Goal: Task Accomplishment & Management: Use online tool/utility

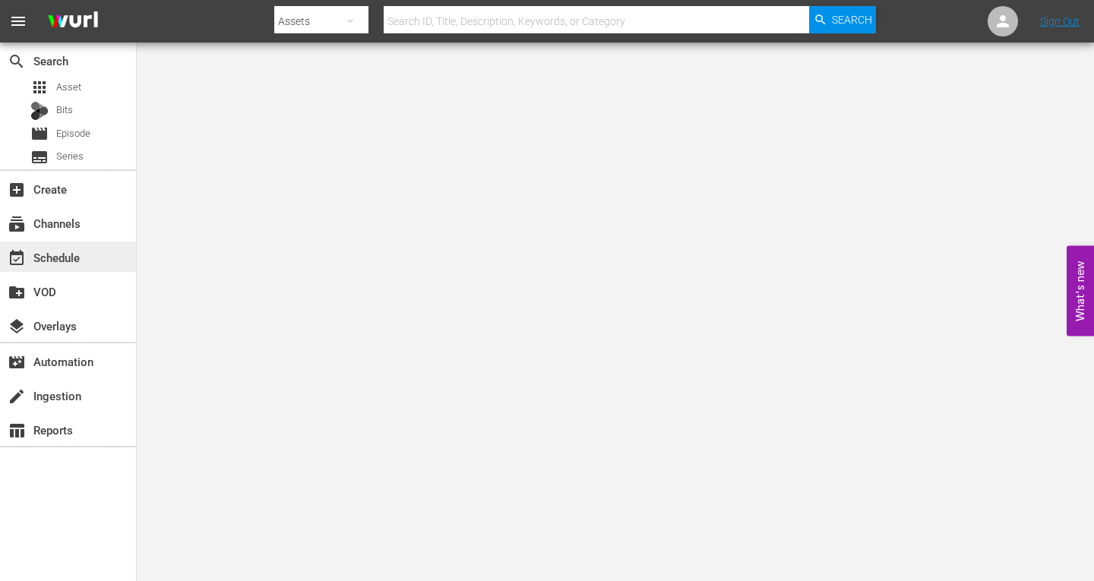
click at [55, 254] on div "event_available Schedule" at bounding box center [42, 255] width 85 height 14
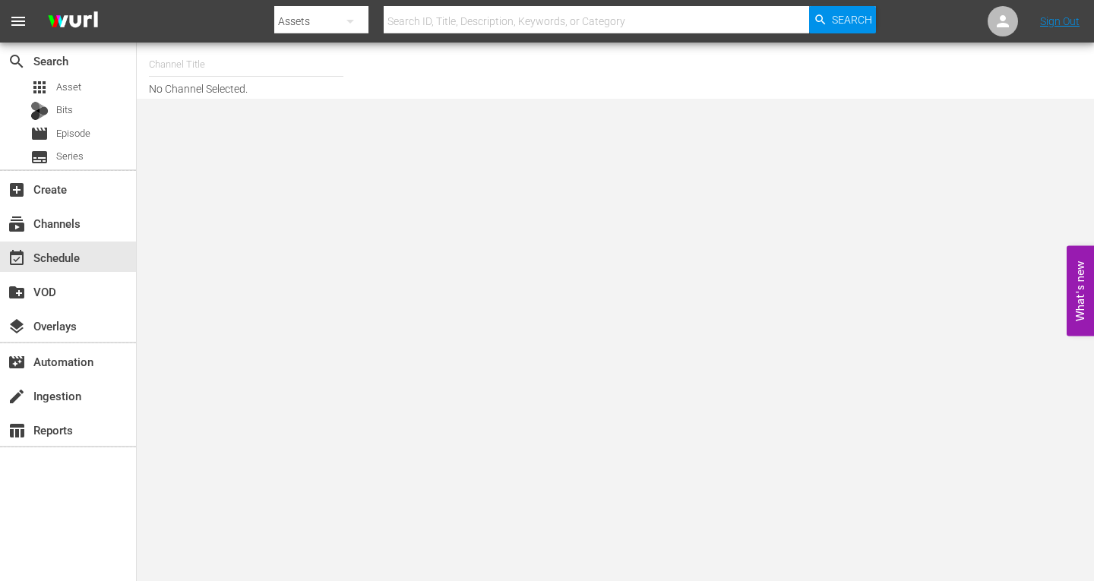
click at [202, 70] on input "text" at bounding box center [246, 64] width 194 height 36
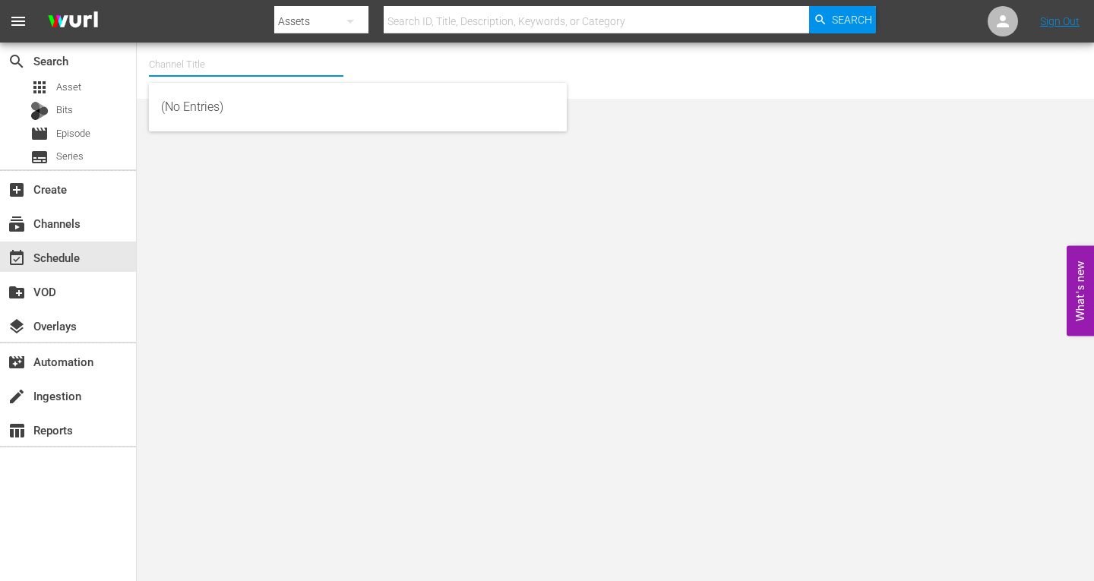
click at [202, 68] on input "text" at bounding box center [246, 64] width 194 height 36
type input "I"
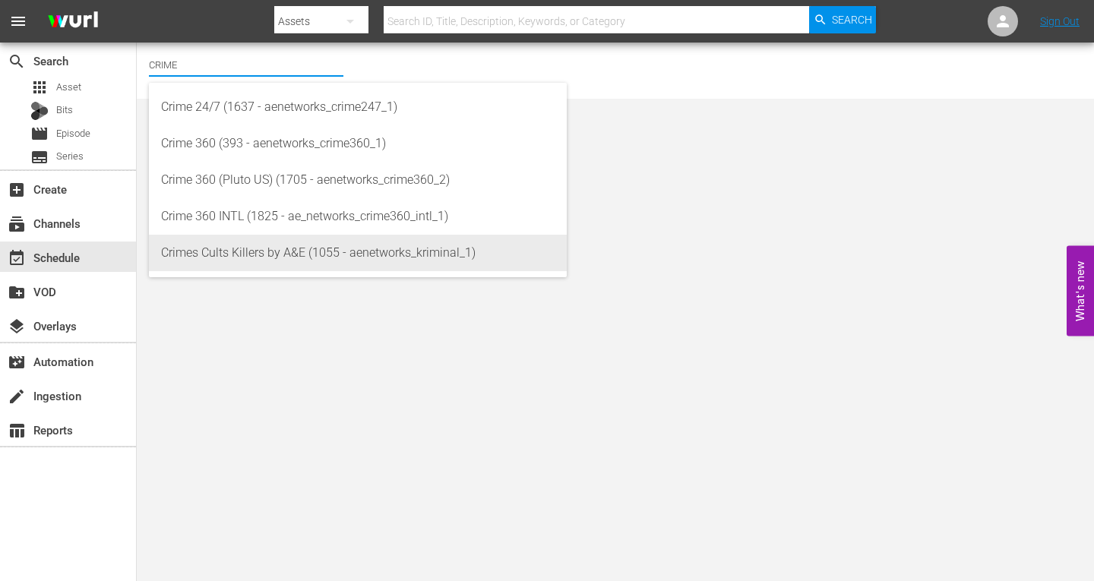
click at [220, 258] on div "Crimes Cults Killers by A&E (1055 - aenetworks_kriminal_1)" at bounding box center [357, 253] width 393 height 36
type input "Crimes Cults Killers by A&E (1055 - aenetworks_kriminal_1)"
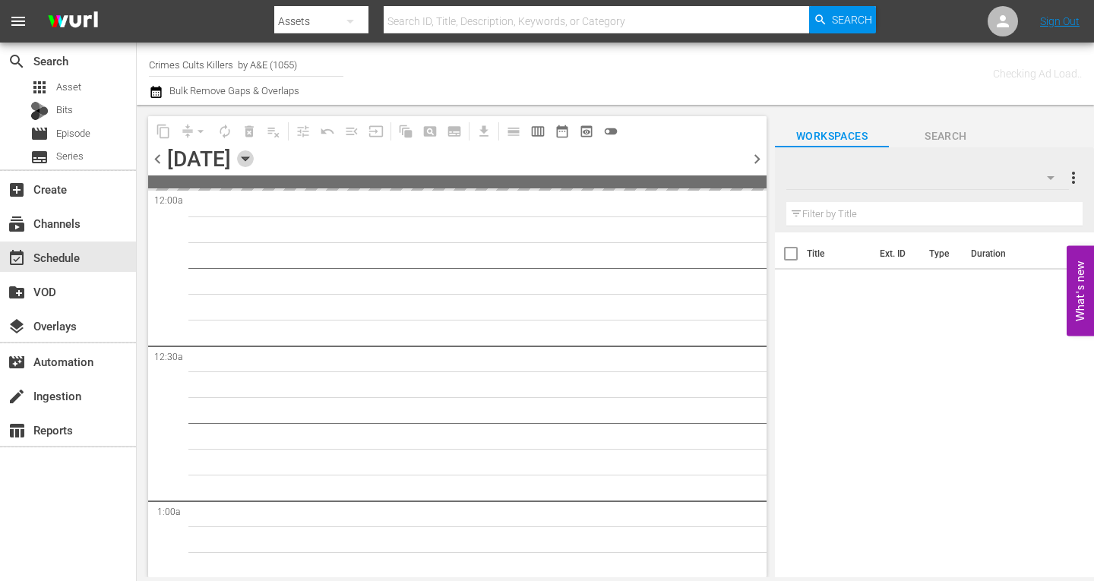
click at [248, 157] on icon "button" at bounding box center [245, 159] width 7 height 4
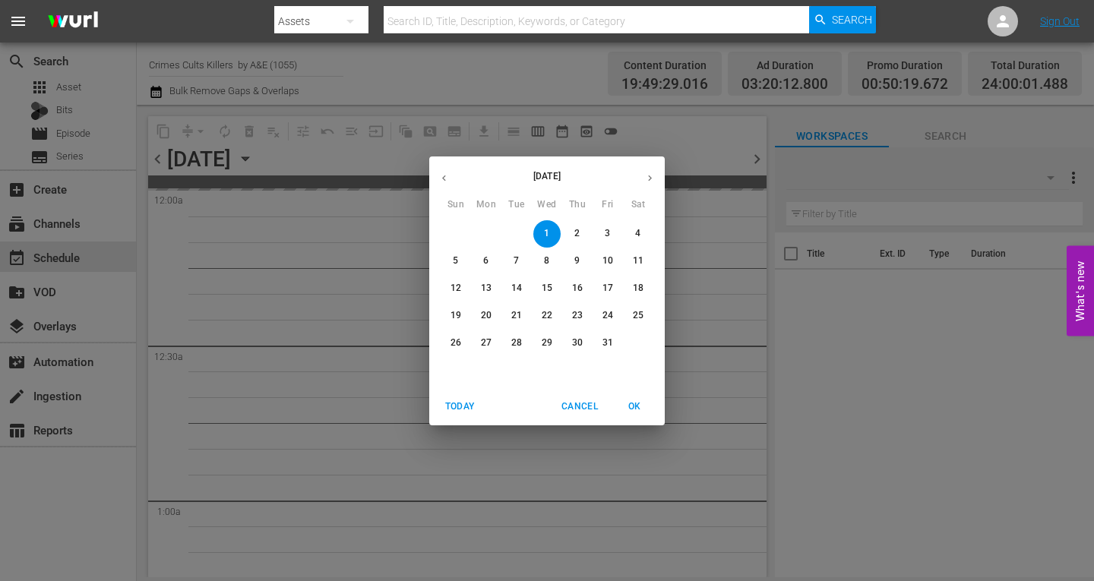
click at [486, 316] on p "20" at bounding box center [486, 315] width 11 height 13
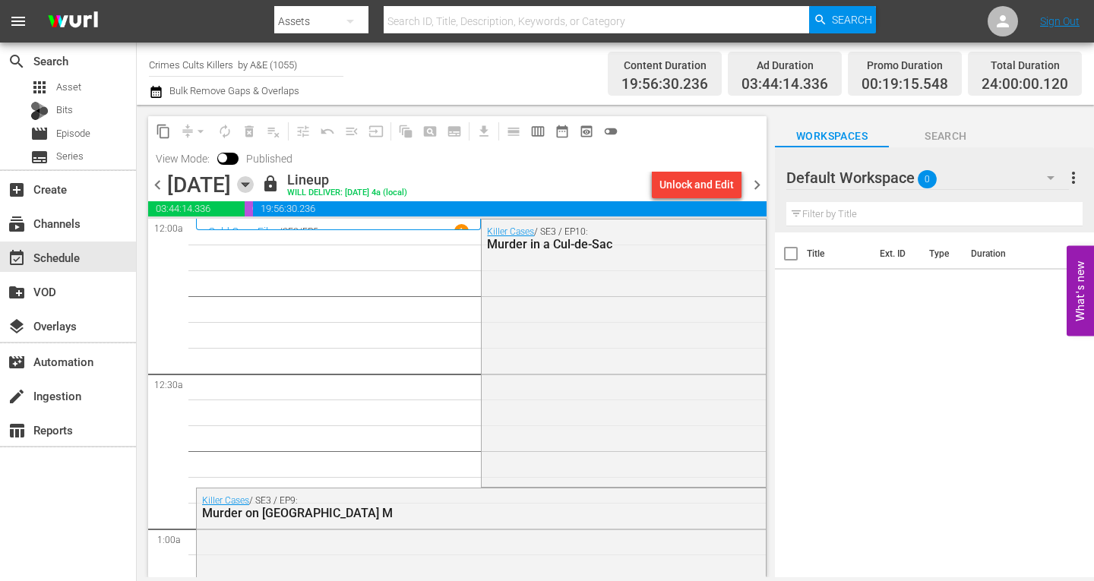
click at [254, 187] on icon "button" at bounding box center [245, 184] width 17 height 17
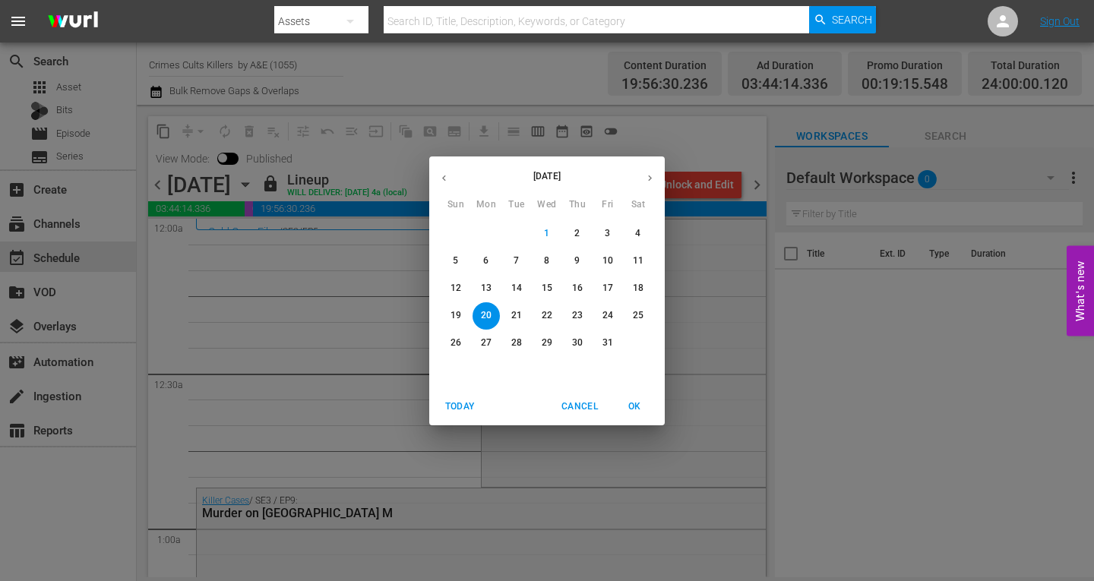
click at [609, 316] on p "24" at bounding box center [607, 315] width 11 height 13
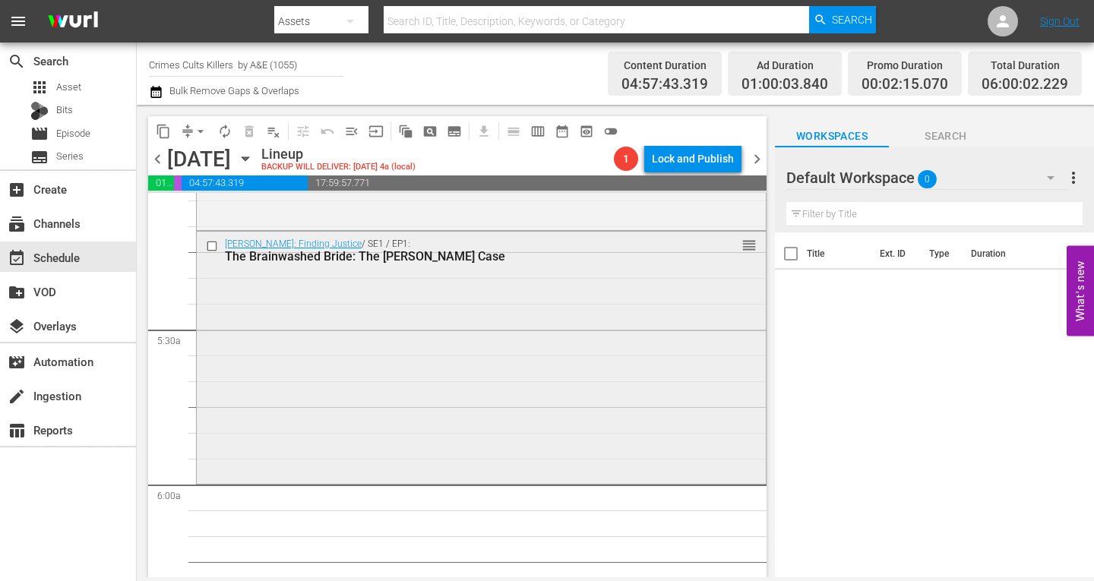
scroll to position [1519, 0]
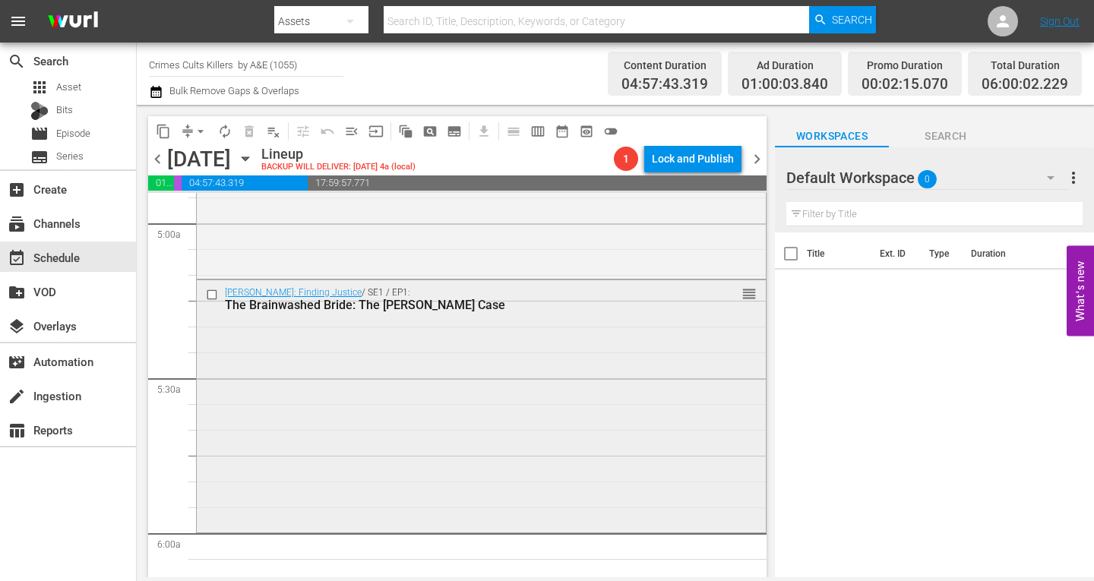
click at [293, 401] on div "Elizabeth Smart: Finding Justice / SE1 / EP1: The Brainwashed Bride: The Candra…" at bounding box center [481, 405] width 569 height 250
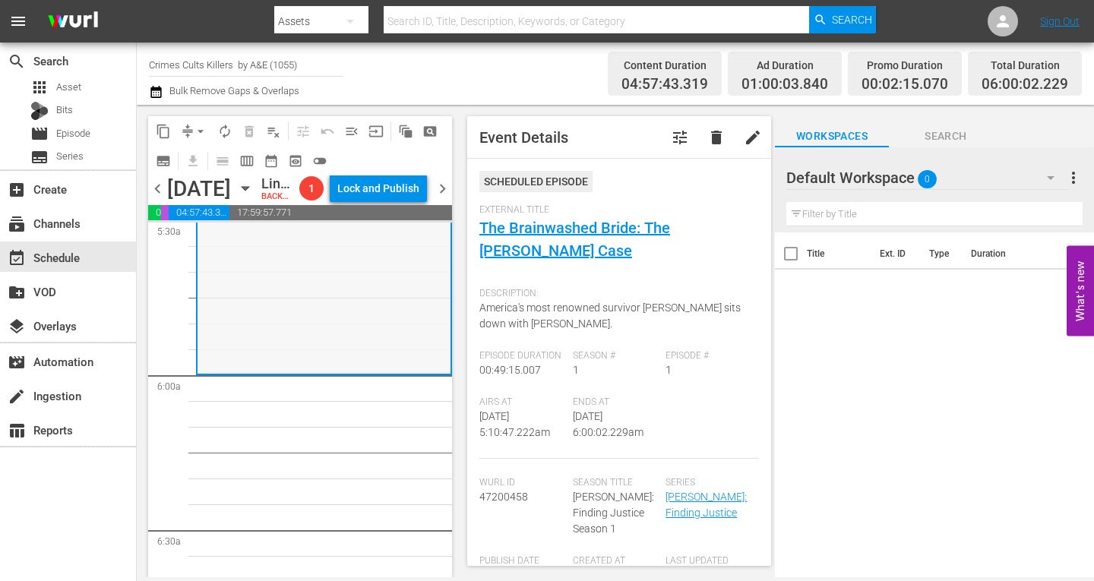
scroll to position [1595, 0]
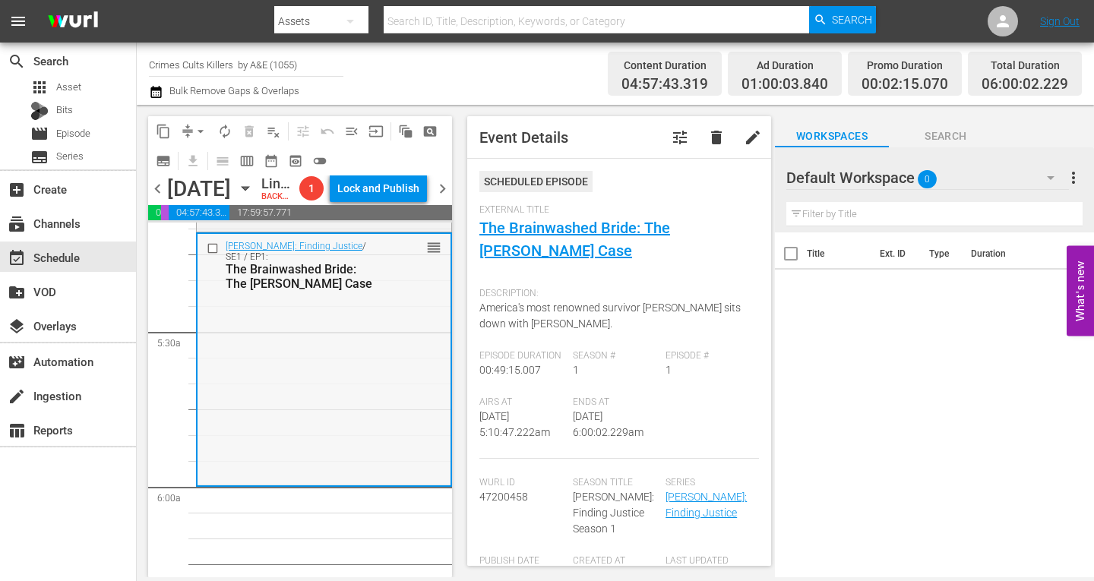
click at [350, 444] on div "Elizabeth Smart: Finding Justice / SE1 / EP1: The Brainwashed Bride: The Candra…" at bounding box center [323, 359] width 253 height 250
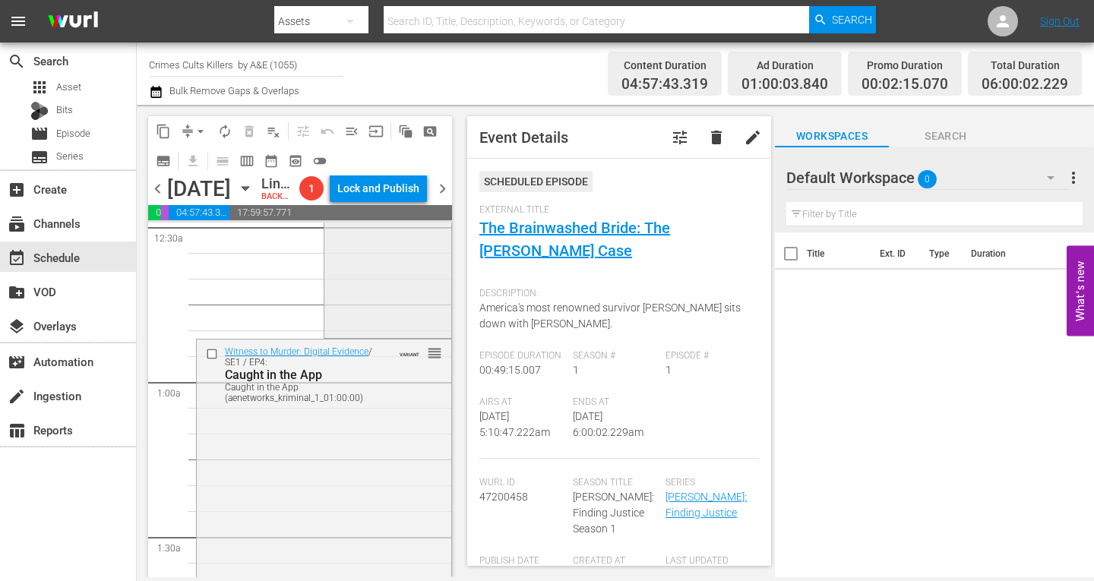
scroll to position [0, 0]
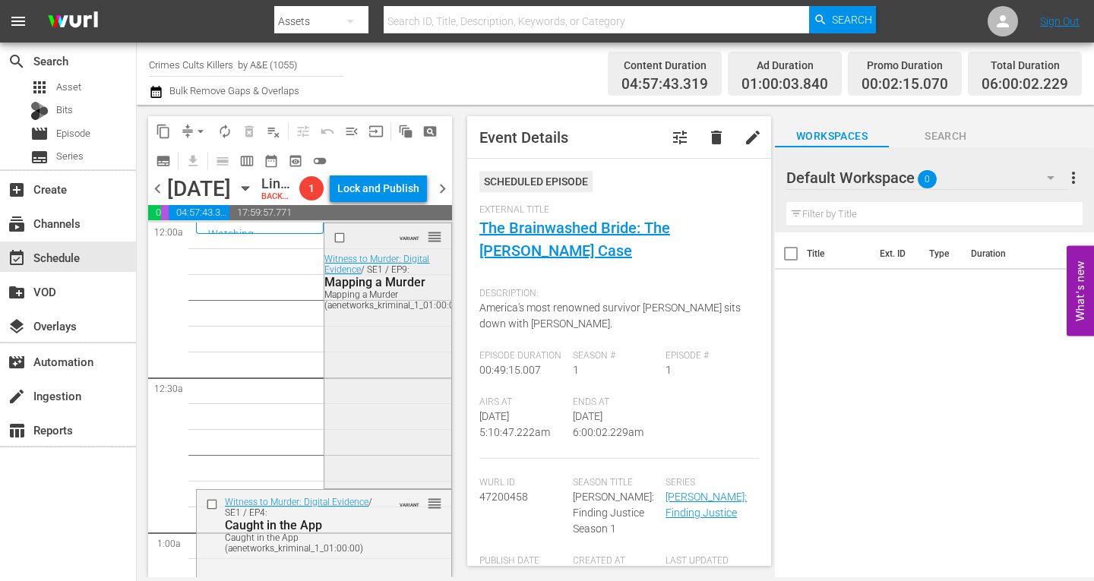
click at [377, 382] on div "VARIANT reorder Witness to Murder: Digital Evidence / SE1 / EP9: Mapping a Murd…" at bounding box center [387, 354] width 126 height 262
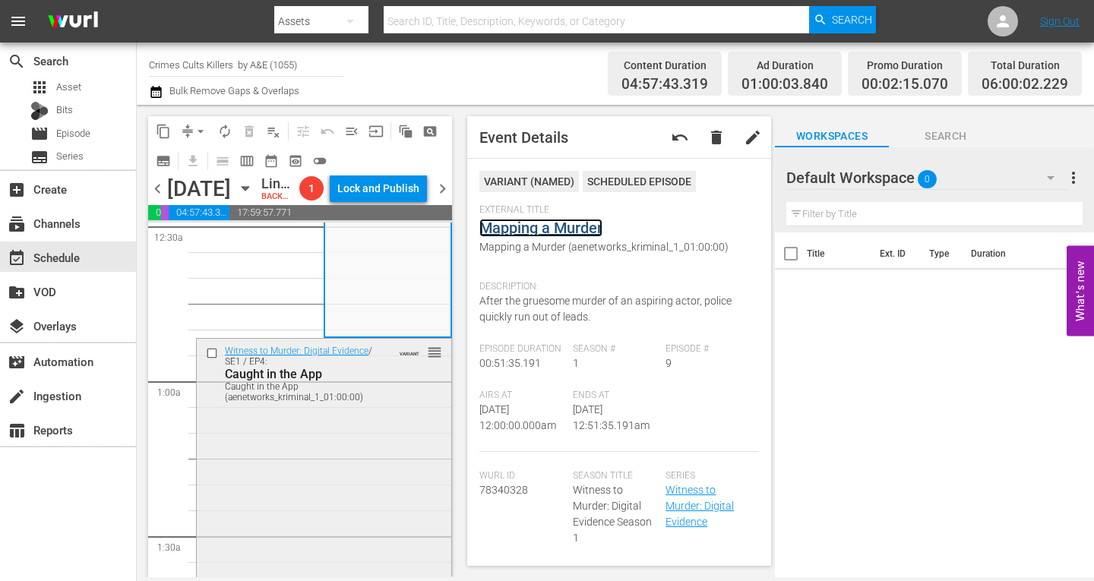
scroll to position [152, 0]
click at [327, 453] on div "Witness to Murder: Digital Evidence / SE1 / EP4: Caught in the App Caught in th…" at bounding box center [324, 469] width 254 height 262
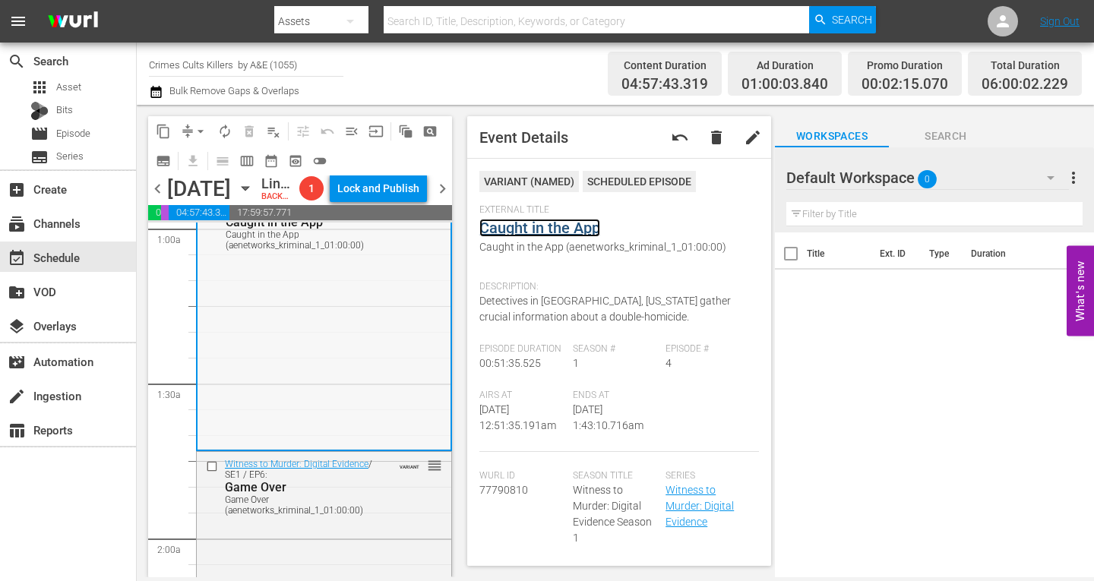
scroll to position [456, 0]
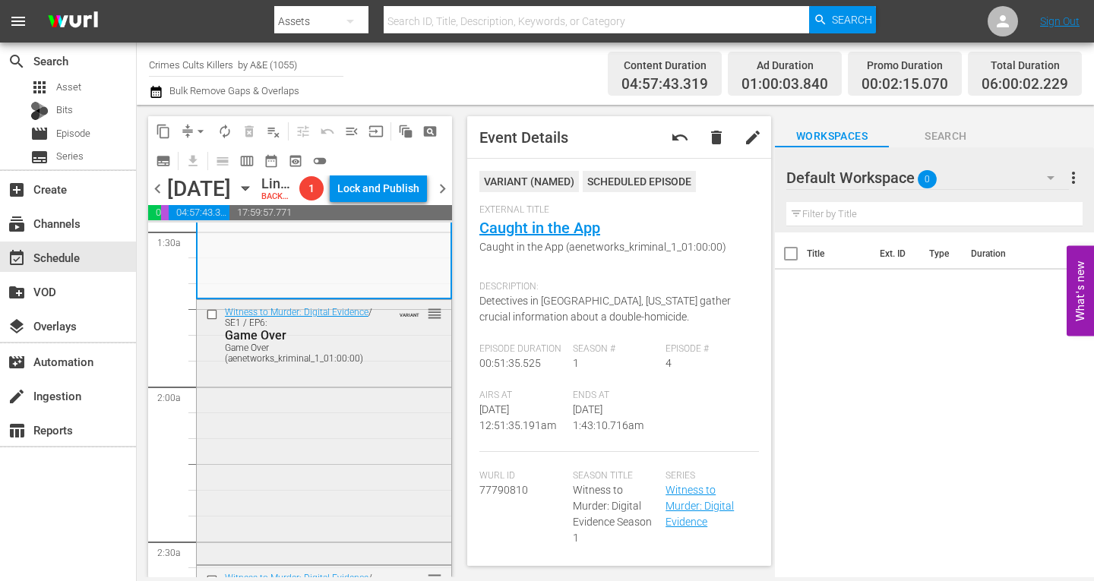
click at [355, 441] on div "Witness to Murder: Digital Evidence / SE1 / EP6: Game Over Game Over (aenetwork…" at bounding box center [324, 430] width 254 height 261
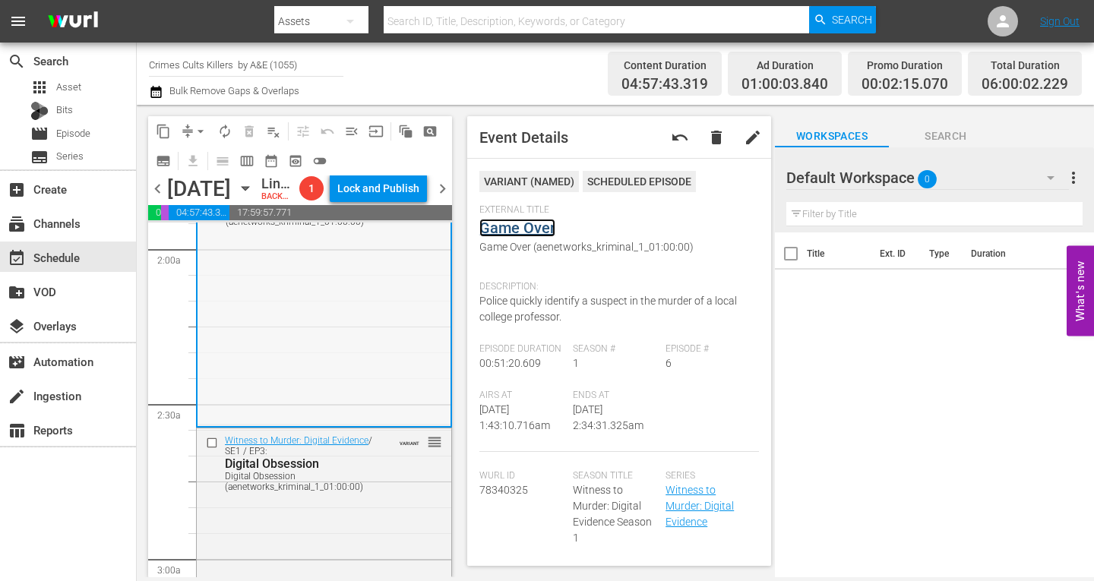
scroll to position [608, 0]
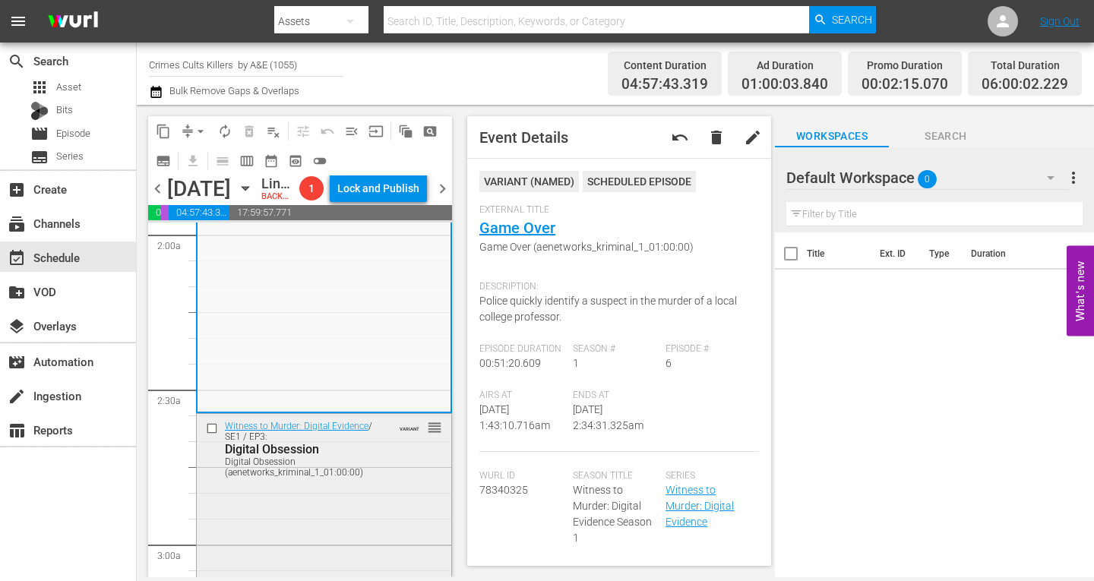
click at [343, 483] on div "Witness to Murder: Digital Evidence / SE1 / EP3: Digital Obsession Digital Obse…" at bounding box center [324, 448] width 254 height 69
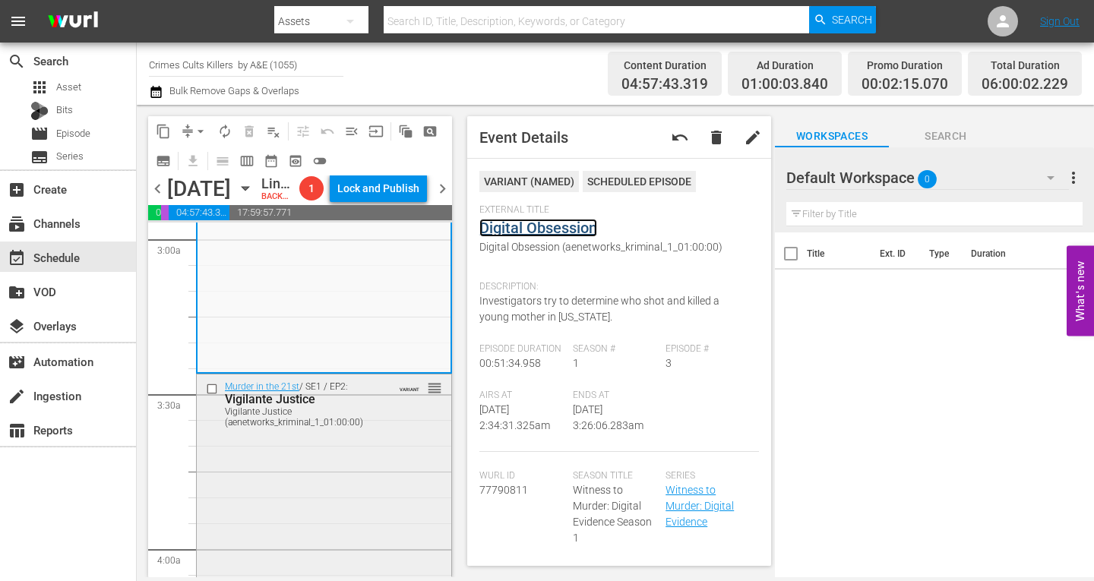
scroll to position [987, 0]
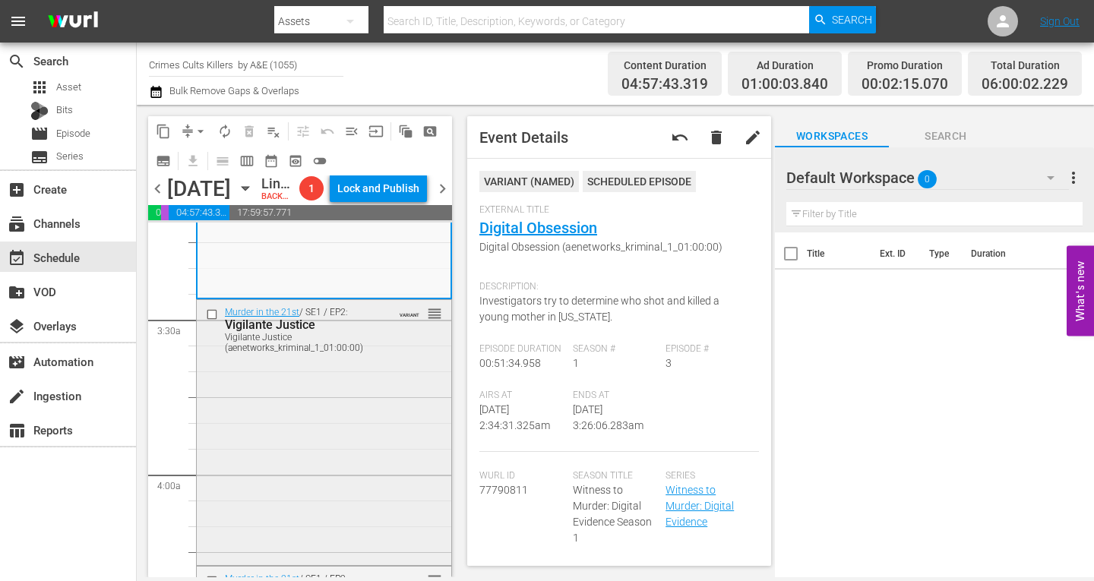
click at [286, 421] on div "Murder in the 21st / SE1 / EP2: Vigilante Justice Vigilante Justice (aenetworks…" at bounding box center [324, 431] width 254 height 262
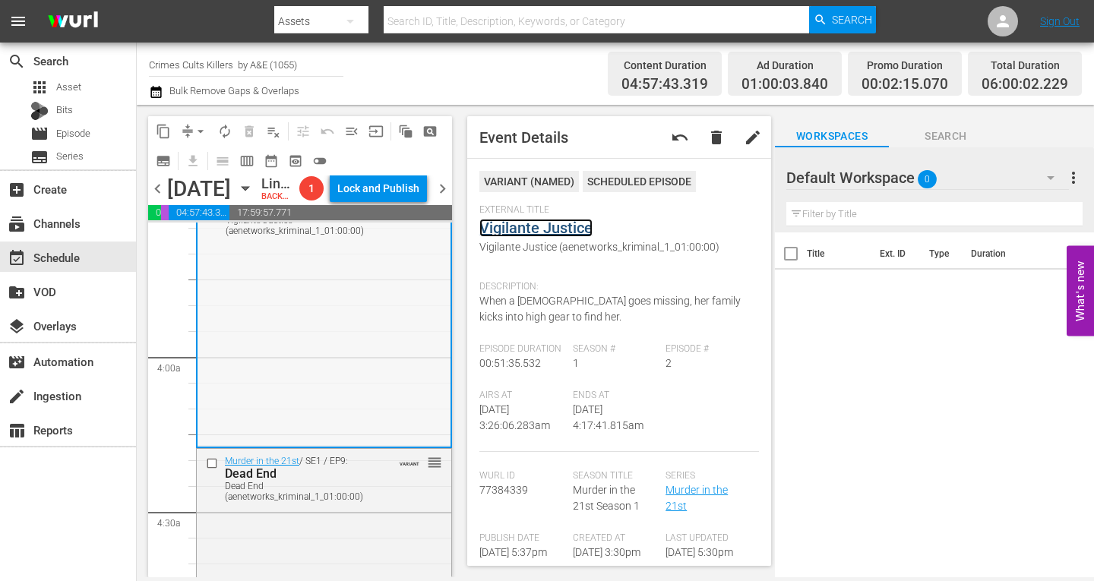
scroll to position [1291, 0]
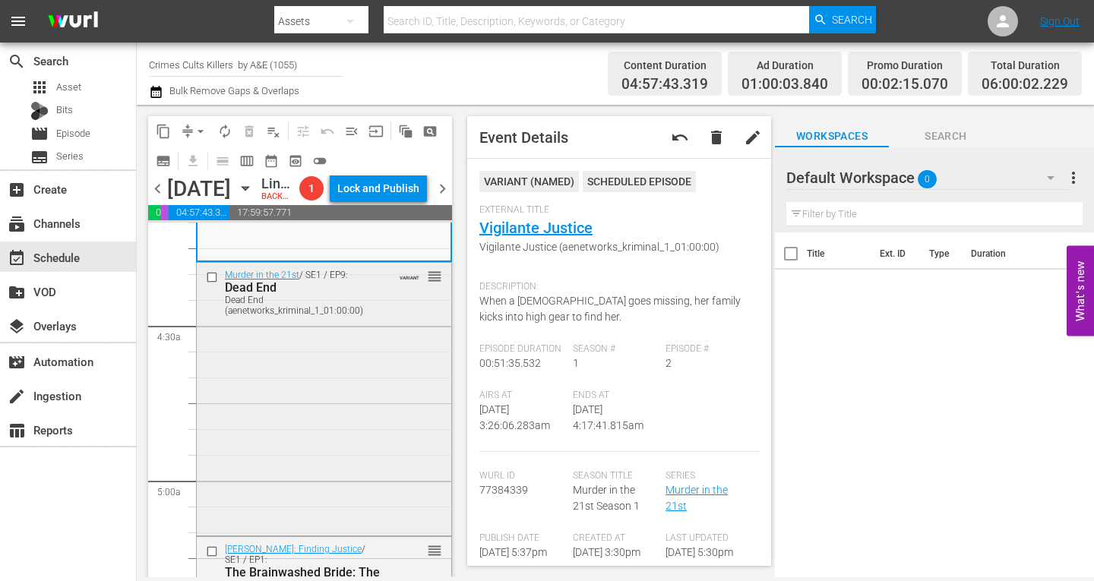
click at [291, 419] on div "Murder in the 21st / SE1 / EP9: Dead End Dead End (aenetworks_kriminal_1_01:00:…" at bounding box center [324, 398] width 254 height 270
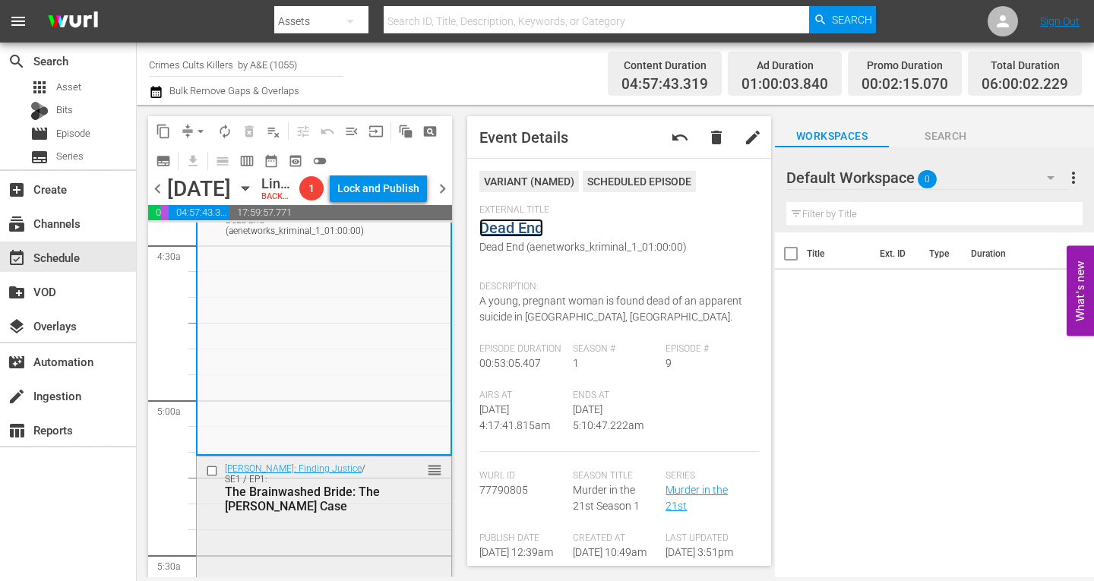
scroll to position [1519, 0]
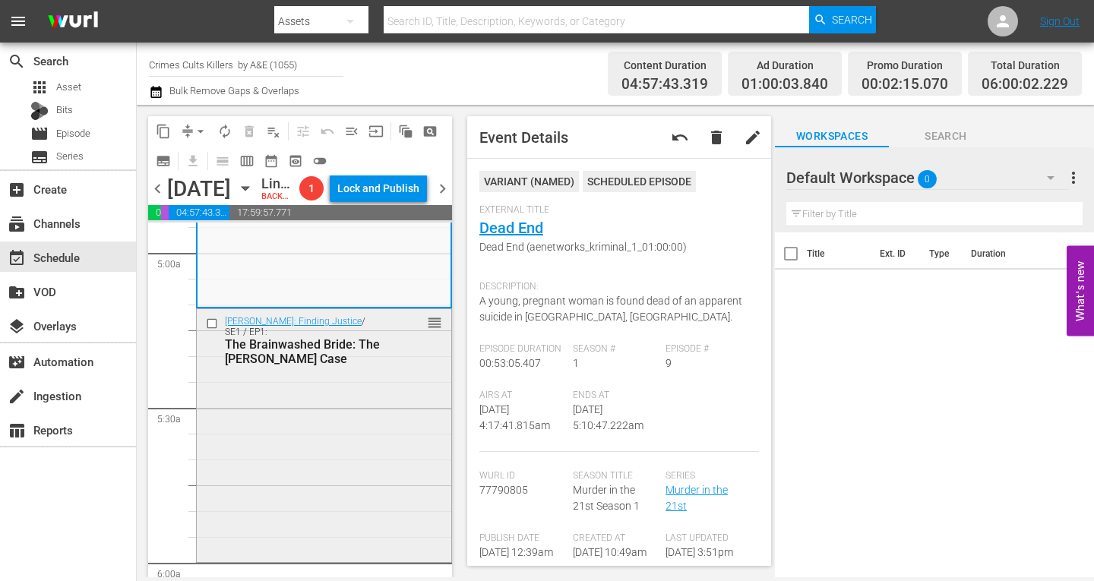
click at [320, 444] on div "Elizabeth Smart: Finding Justice / SE1 / EP1: The Brainwashed Bride: The Candra…" at bounding box center [324, 434] width 254 height 250
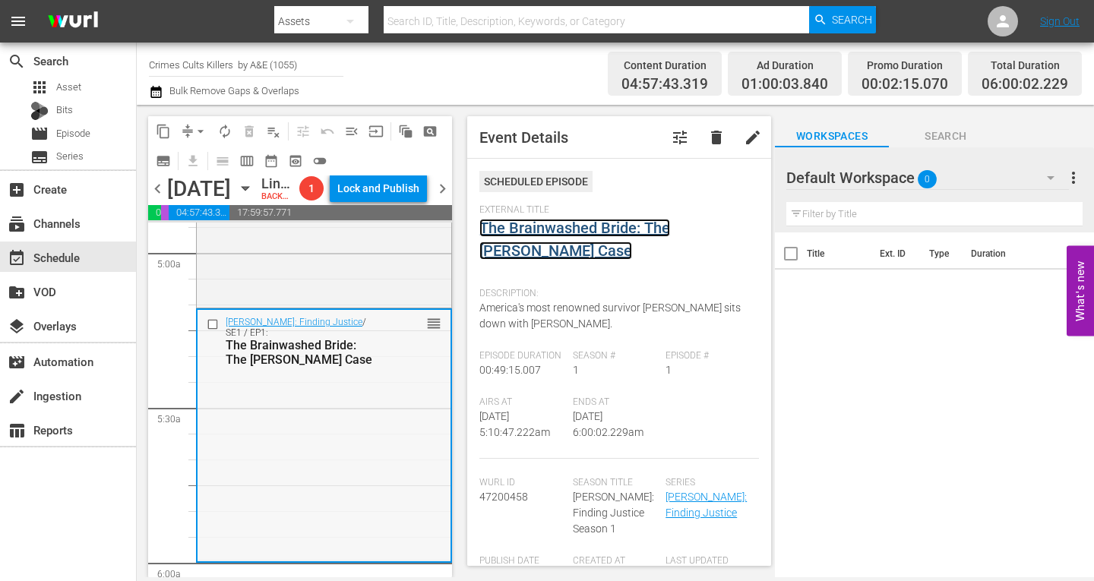
scroll to position [1671, 0]
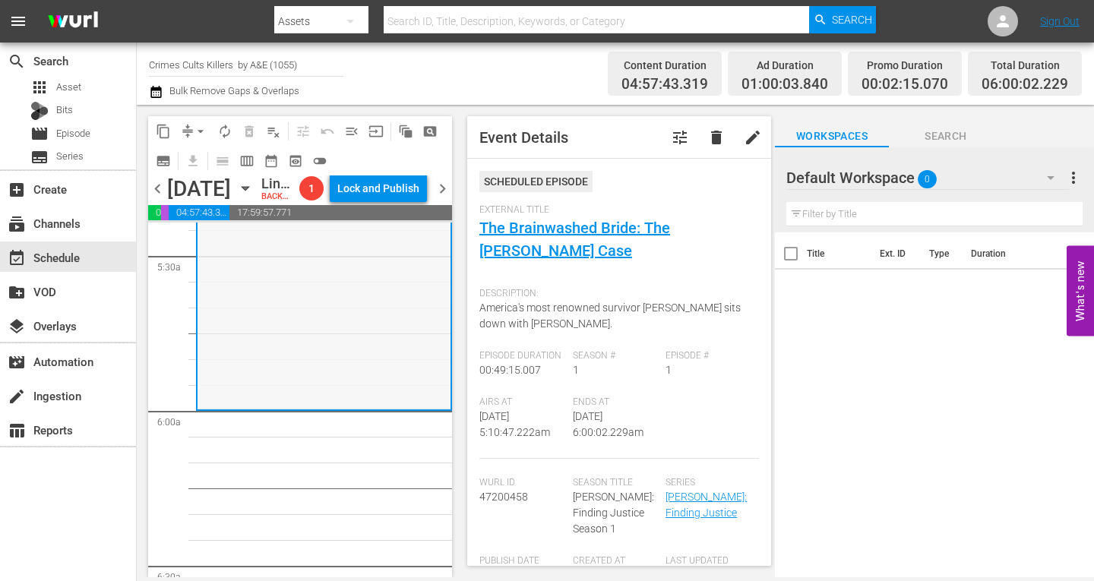
click at [287, 365] on div "Elizabeth Smart: Finding Justice / SE1 / EP1: The Brainwashed Bride: The Candra…" at bounding box center [323, 283] width 253 height 250
click at [278, 377] on div "Elizabeth Smart: Finding Justice / SE1 / EP1: The Brainwashed Bride: The Candra…" at bounding box center [323, 283] width 253 height 250
click at [198, 128] on span "arrow_drop_down" at bounding box center [200, 131] width 15 height 15
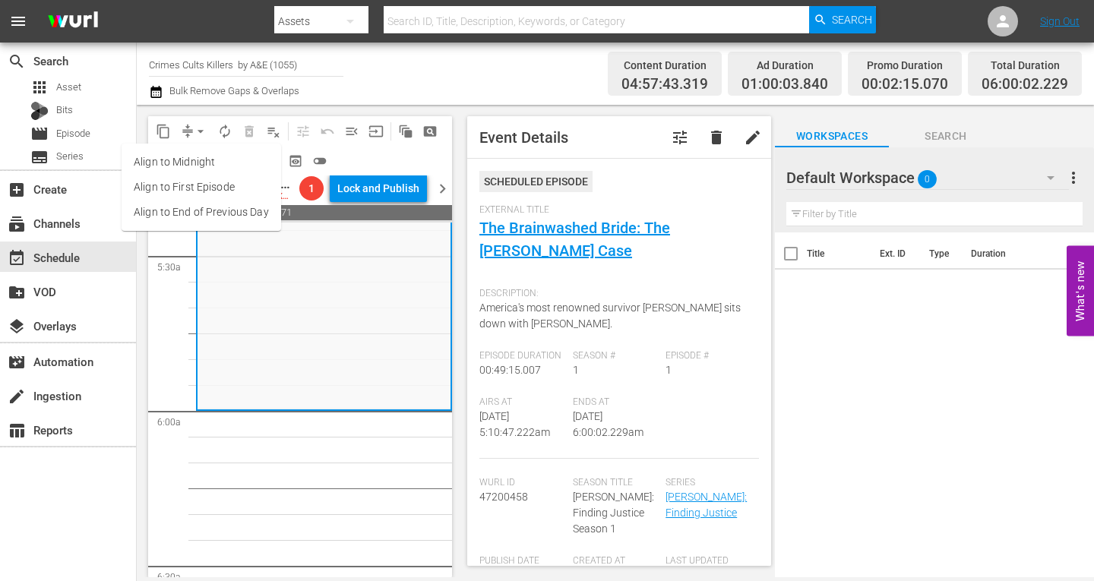
click at [197, 158] on li "Align to Midnight" at bounding box center [202, 162] width 160 height 25
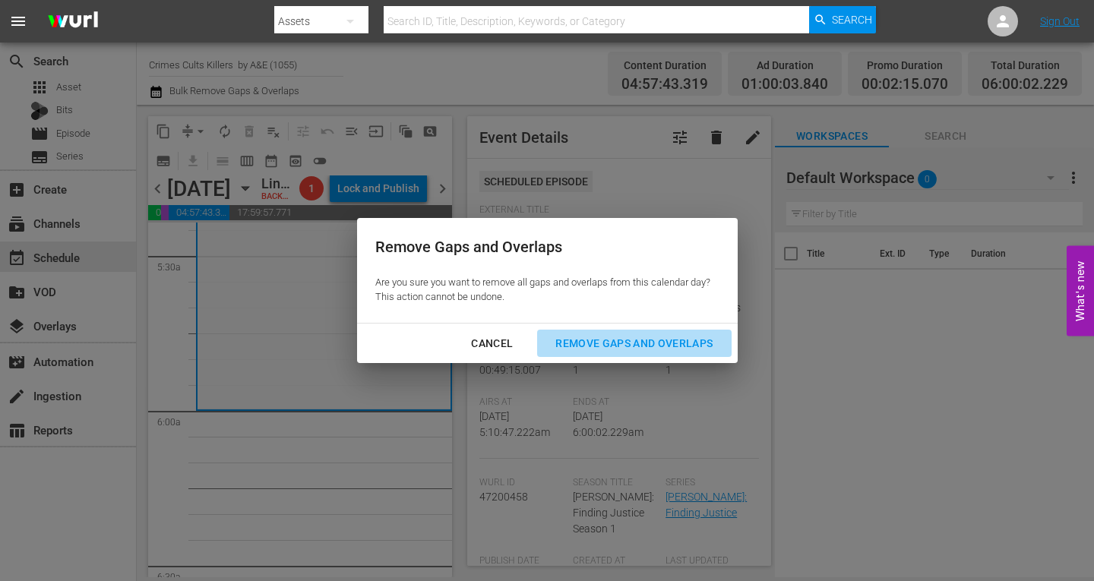
click at [627, 344] on div "Remove Gaps and Overlaps" at bounding box center [634, 343] width 182 height 19
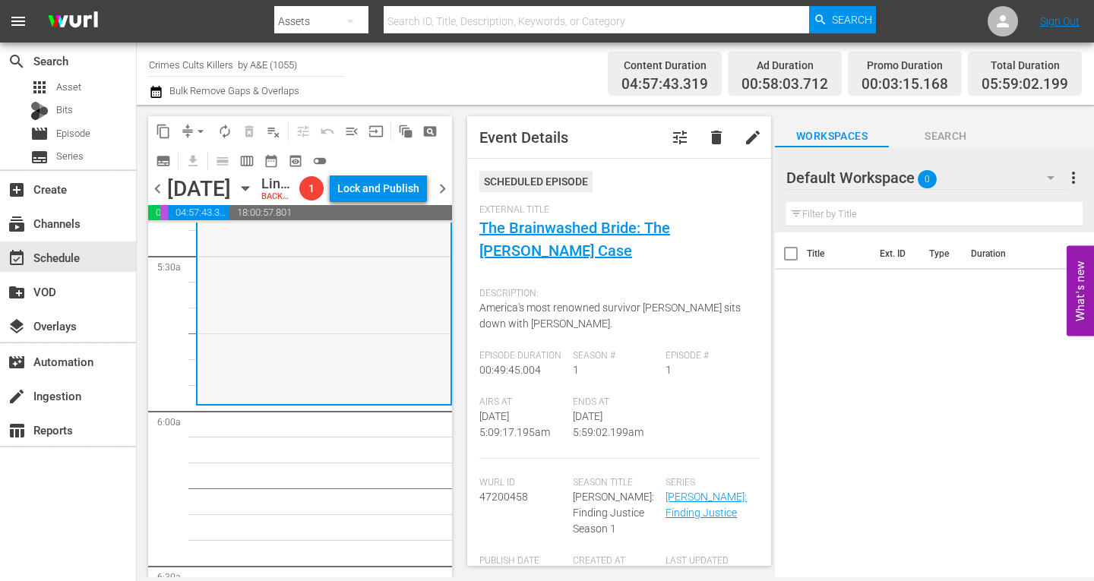
click at [240, 381] on div "Elizabeth Smart: Finding Justice / SE1 / EP1: The Brainwashed Bride: The Candra…" at bounding box center [323, 277] width 253 height 252
click at [198, 130] on span "arrow_drop_down" at bounding box center [200, 131] width 15 height 15
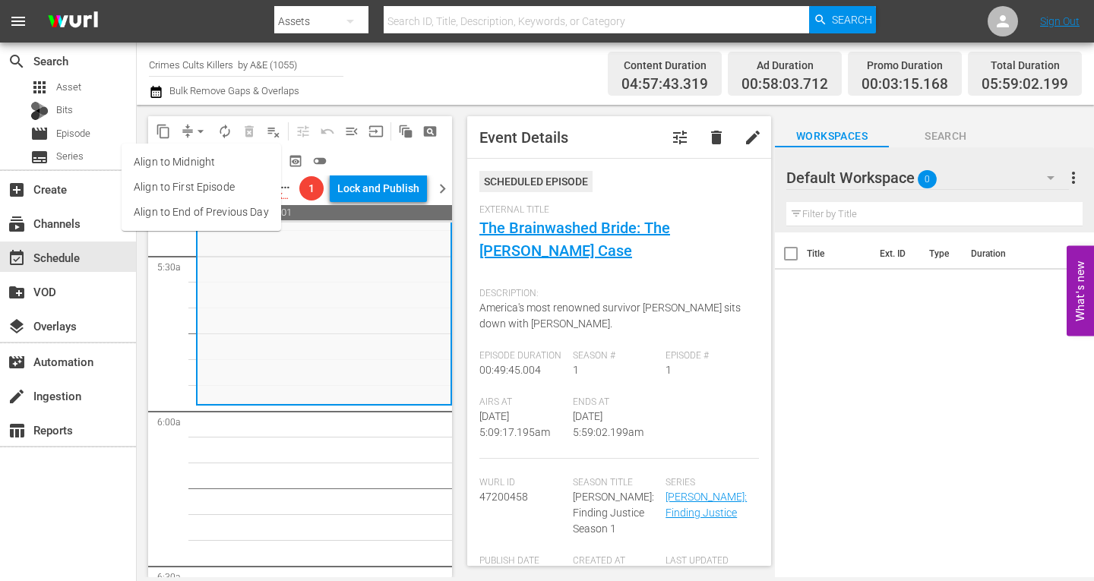
click at [192, 159] on li "Align to Midnight" at bounding box center [202, 162] width 160 height 25
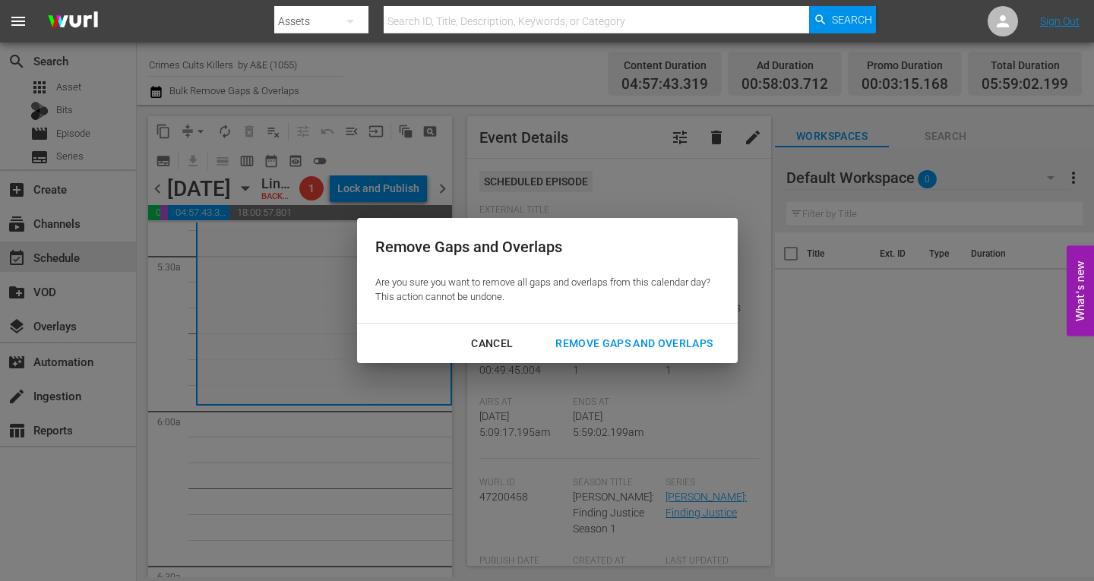
click at [627, 343] on div "Remove Gaps and Overlaps" at bounding box center [634, 343] width 182 height 19
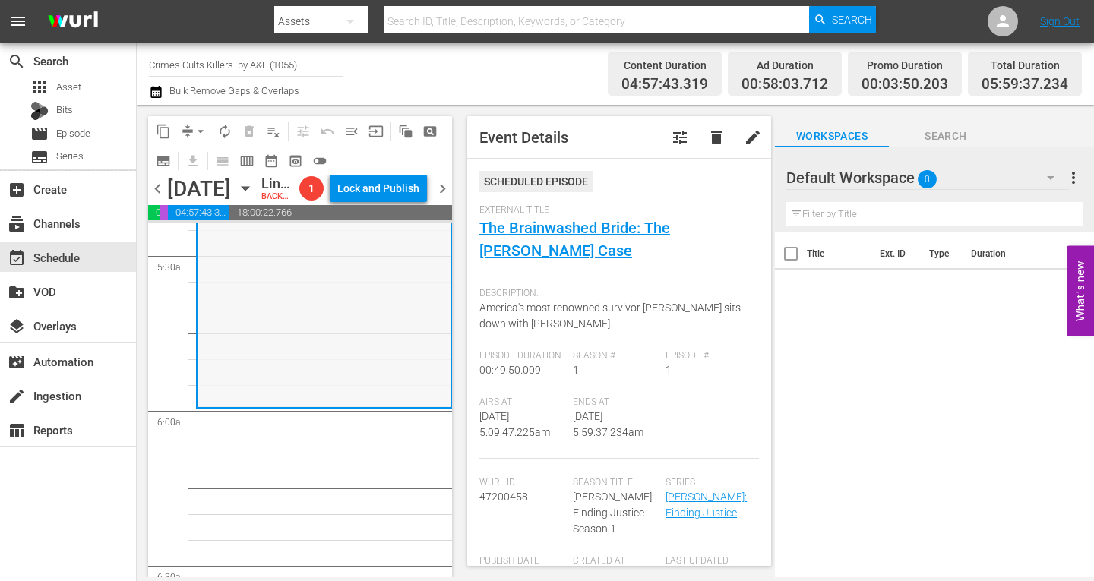
click at [271, 385] on div "Elizabeth Smart: Finding Justice / SE1 / EP1: The Brainwashed Bride: The Candra…" at bounding box center [323, 279] width 253 height 253
click at [197, 128] on span "arrow_drop_down" at bounding box center [200, 131] width 15 height 15
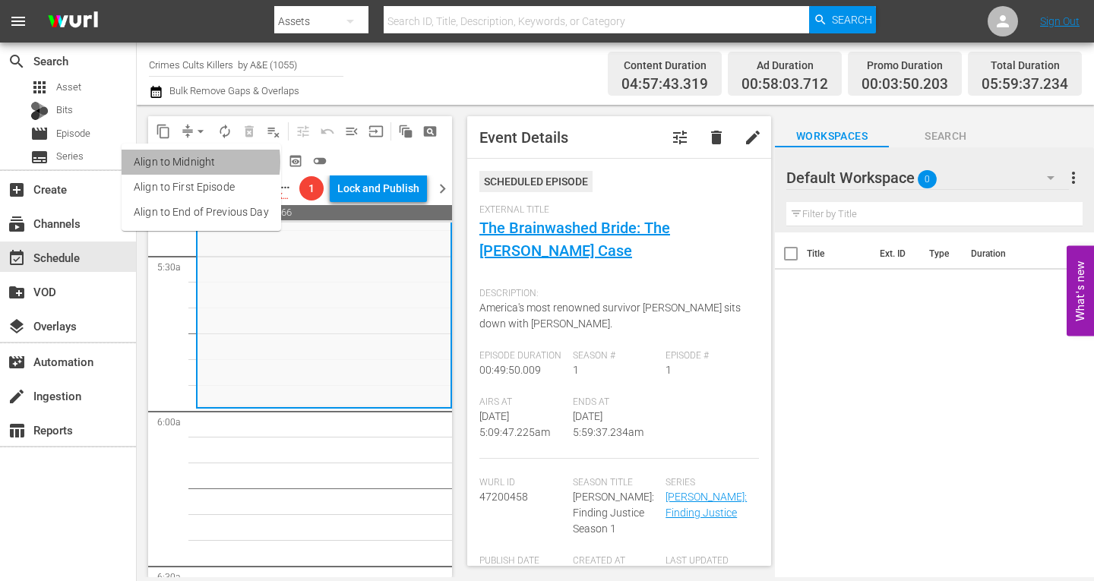
click at [181, 161] on li "Align to Midnight" at bounding box center [202, 162] width 160 height 25
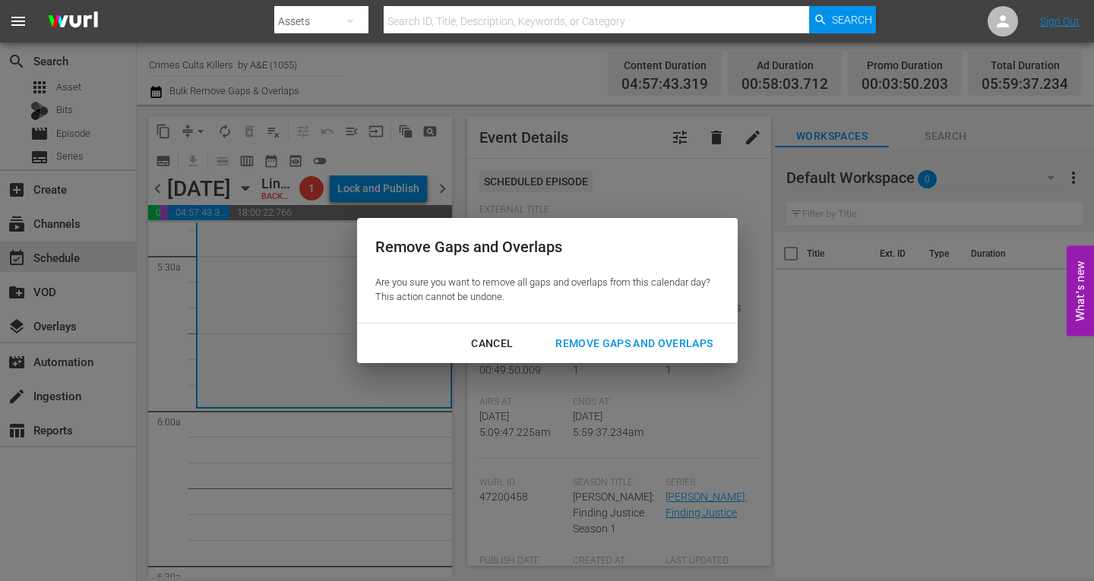
click at [585, 336] on div "Remove Gaps and Overlaps" at bounding box center [634, 343] width 182 height 19
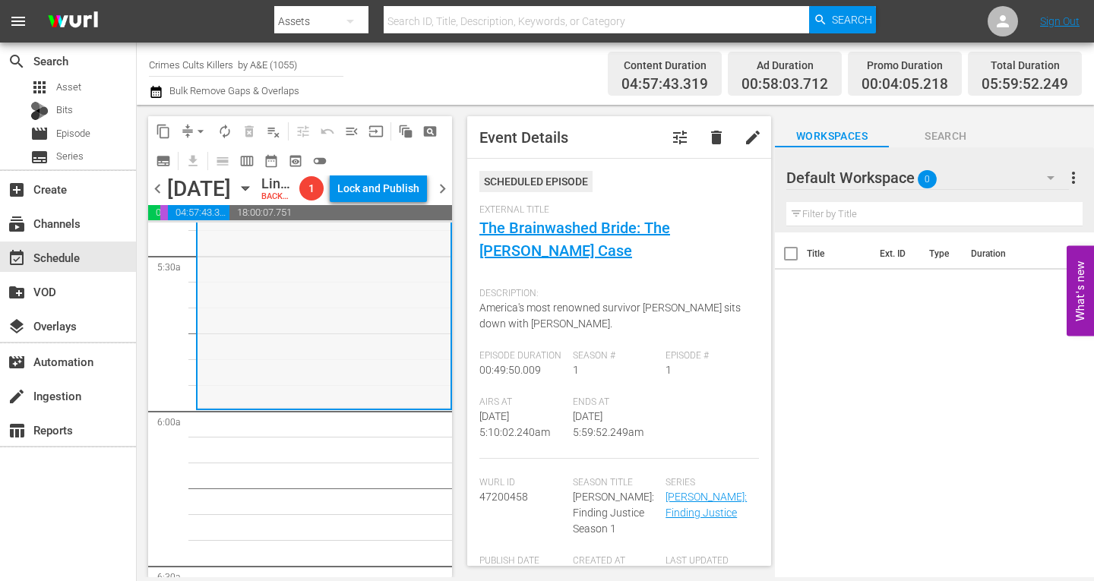
click at [308, 388] on div "Elizabeth Smart: Finding Justice / SE1 / EP1: The Brainwashed Bride: The Candra…" at bounding box center [323, 280] width 253 height 253
click at [198, 125] on span "arrow_drop_down" at bounding box center [200, 131] width 15 height 15
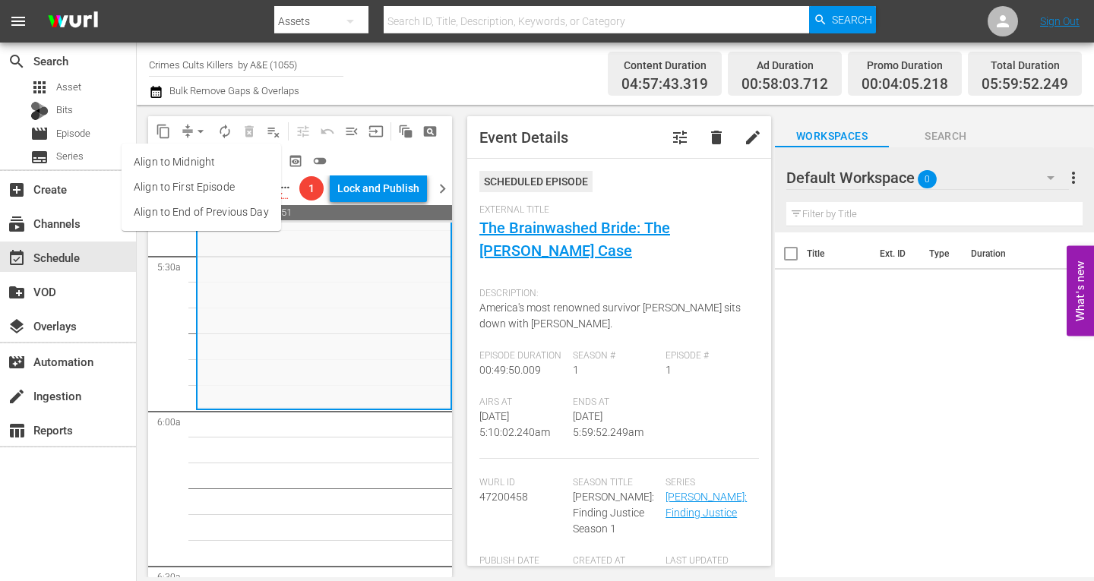
click at [189, 154] on li "Align to Midnight" at bounding box center [202, 162] width 160 height 25
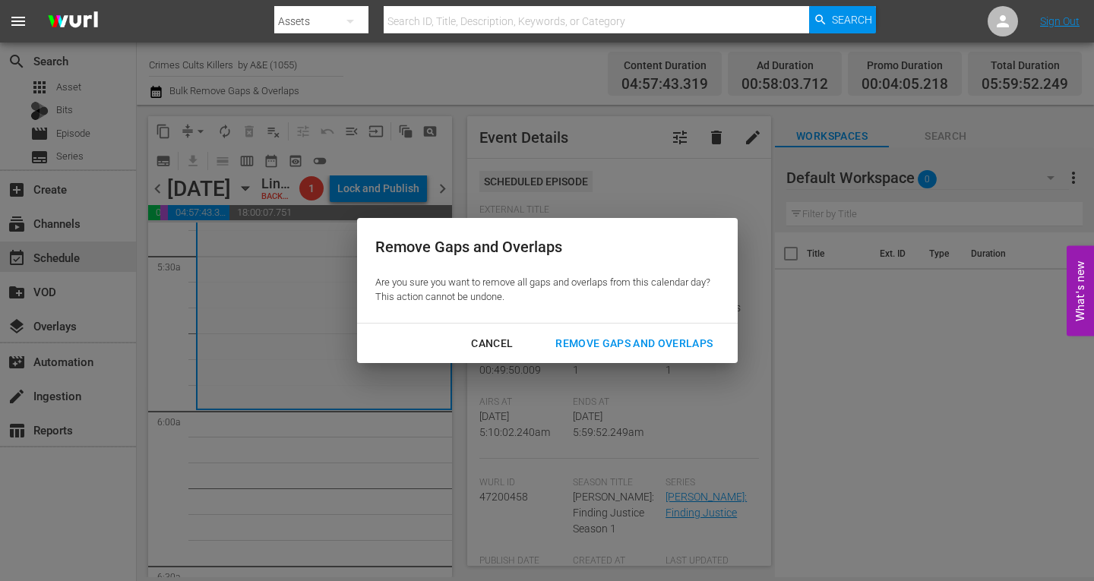
click at [645, 339] on div "Remove Gaps and Overlaps" at bounding box center [634, 343] width 182 height 19
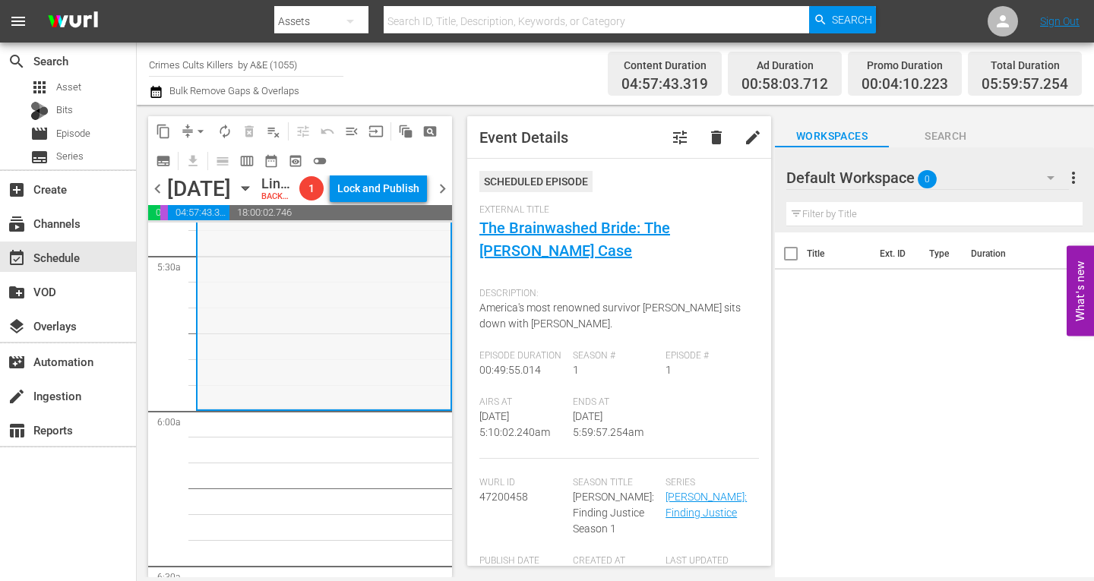
click at [254, 310] on div "Elizabeth Smart: Finding Justice / SE1 / EP1: The Brainwashed Bride: The Candra…" at bounding box center [323, 280] width 253 height 253
click at [199, 128] on span "arrow_drop_down" at bounding box center [200, 131] width 15 height 15
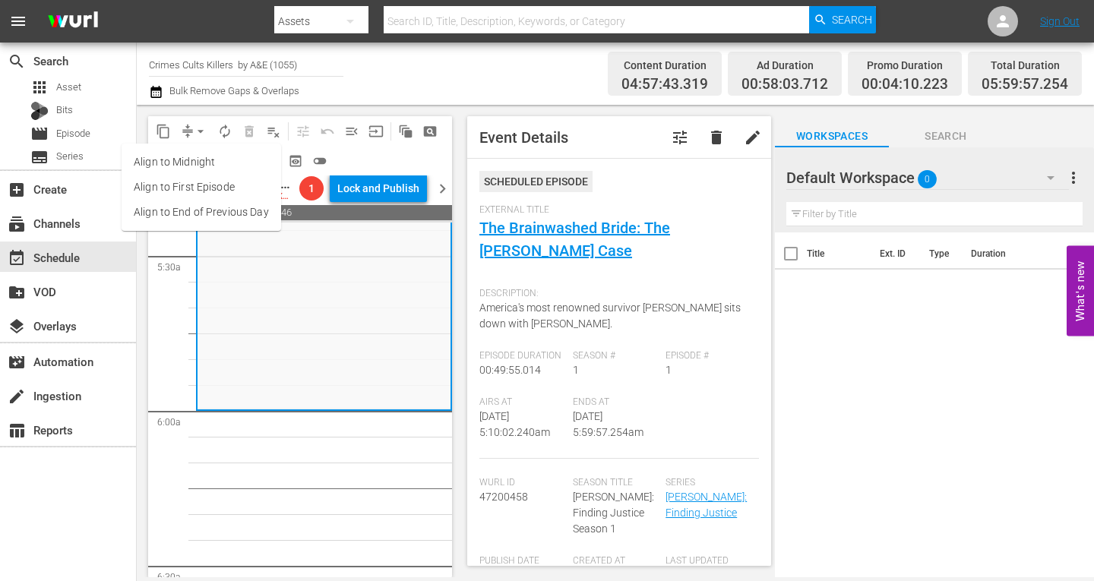
click at [194, 156] on li "Align to Midnight" at bounding box center [202, 162] width 160 height 25
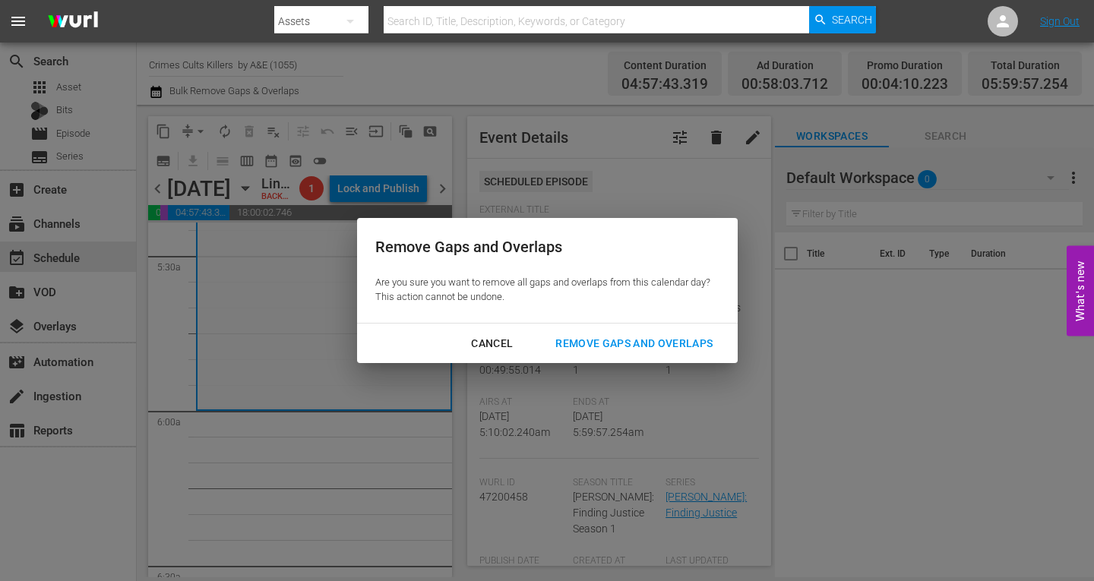
click at [646, 344] on div "Remove Gaps and Overlaps" at bounding box center [634, 343] width 182 height 19
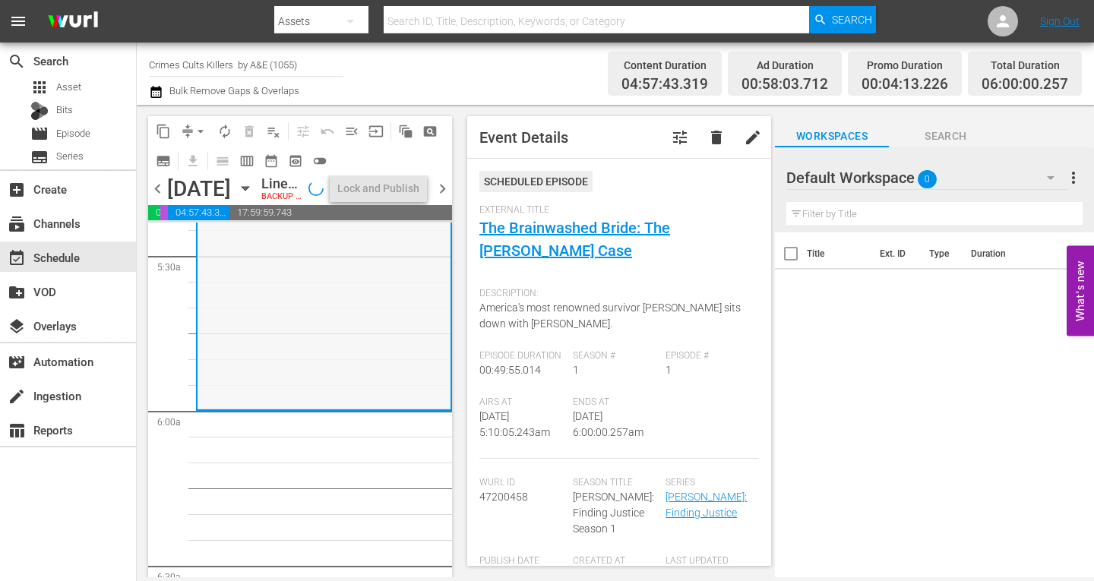
click at [333, 330] on div "Elizabeth Smart: Finding Justice / SE1 / EP1: The Brainwashed Bride: The Candra…" at bounding box center [323, 280] width 253 height 253
click at [226, 130] on span "autorenew_outlined" at bounding box center [224, 131] width 15 height 15
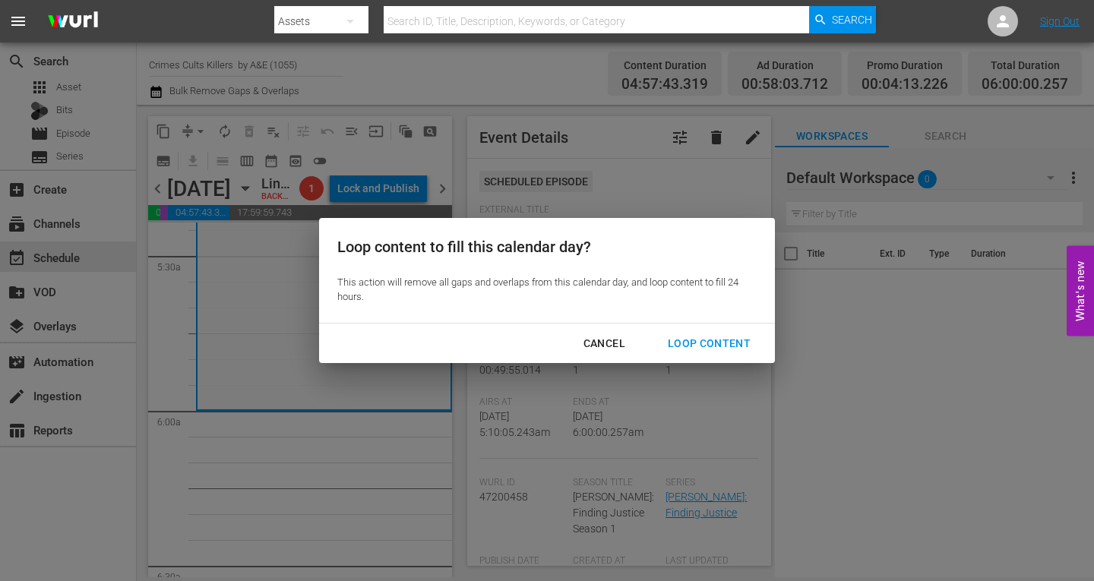
click at [704, 343] on div "Loop Content" at bounding box center [709, 343] width 107 height 19
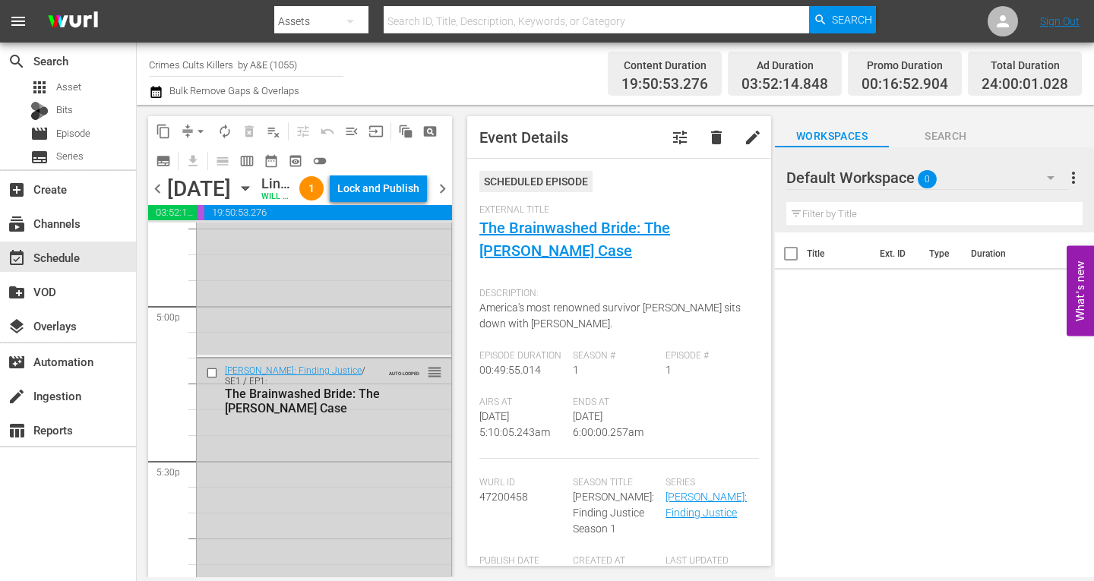
scroll to position [7108, 0]
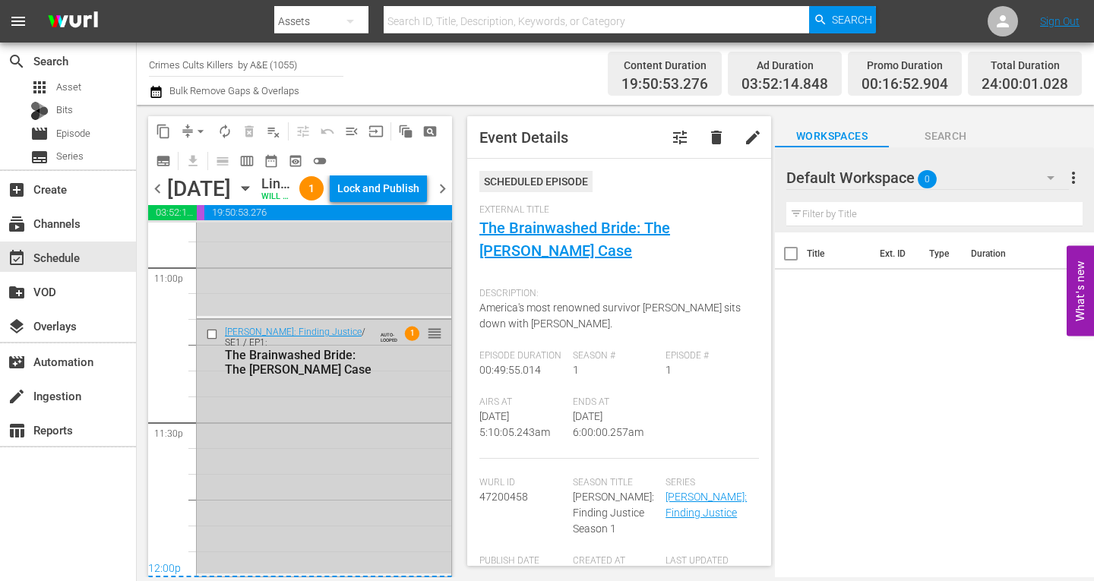
click at [389, 512] on div "Elizabeth Smart: Finding Justice / SE1 / EP1: The Brainwashed Bride: The Candra…" at bounding box center [324, 446] width 254 height 253
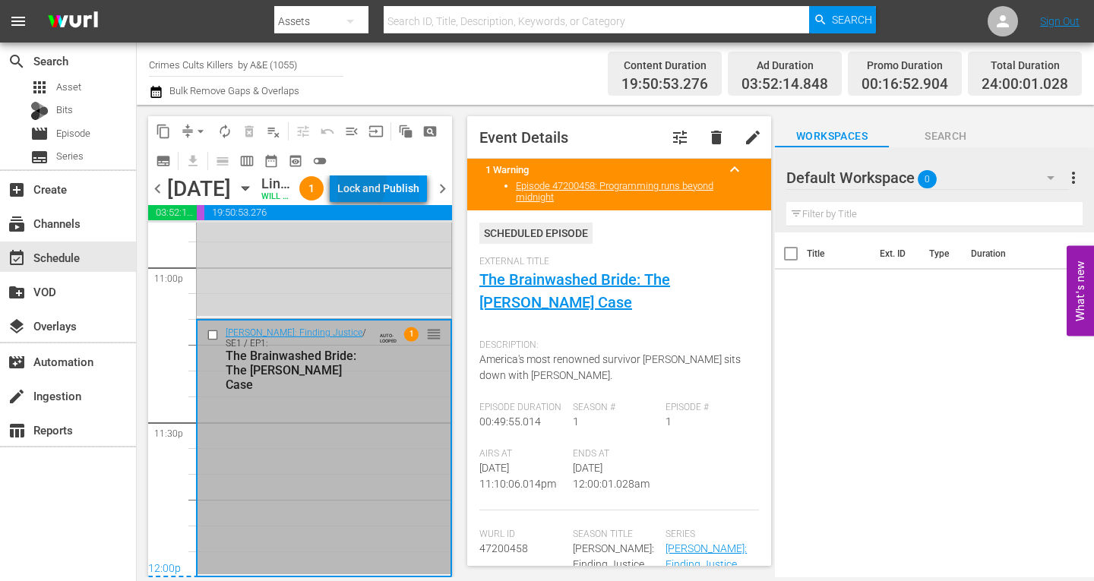
click at [389, 185] on div "Lock and Publish" at bounding box center [378, 188] width 82 height 27
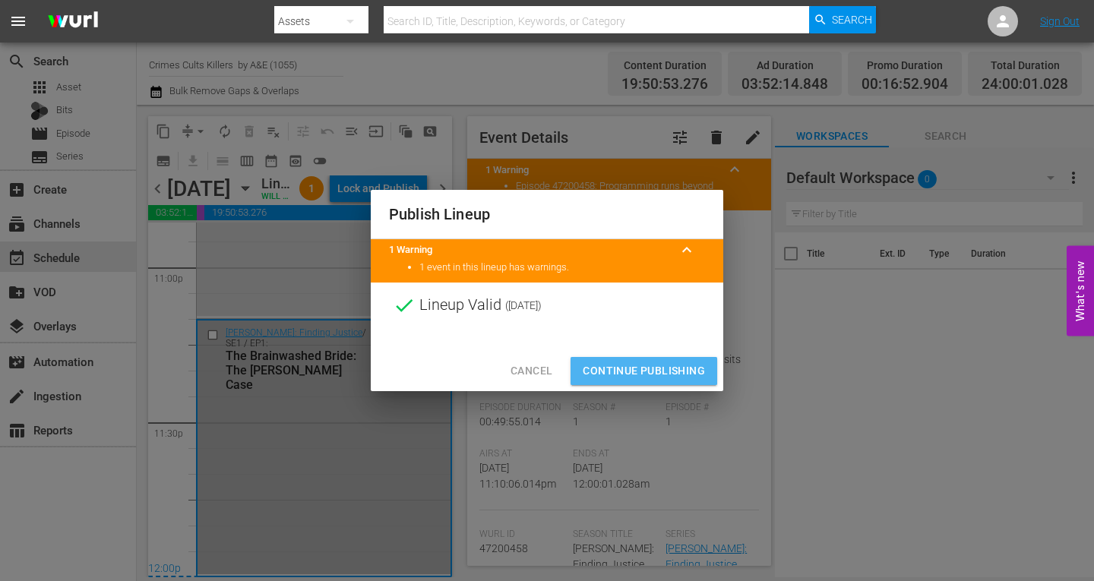
click at [619, 370] on span "Continue Publishing" at bounding box center [644, 371] width 122 height 19
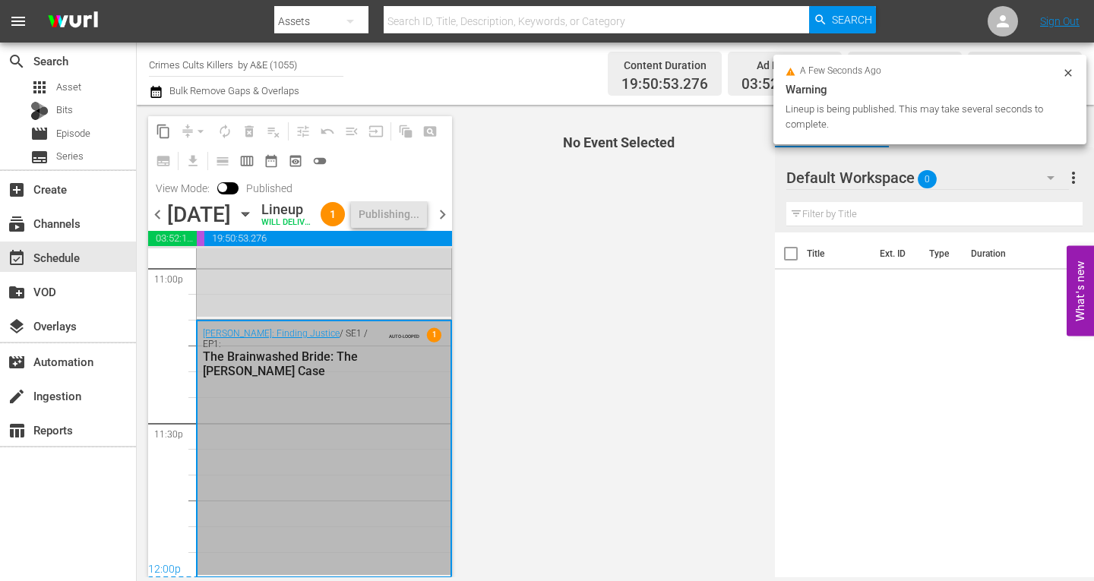
click at [443, 223] on span "chevron_right" at bounding box center [442, 214] width 19 height 19
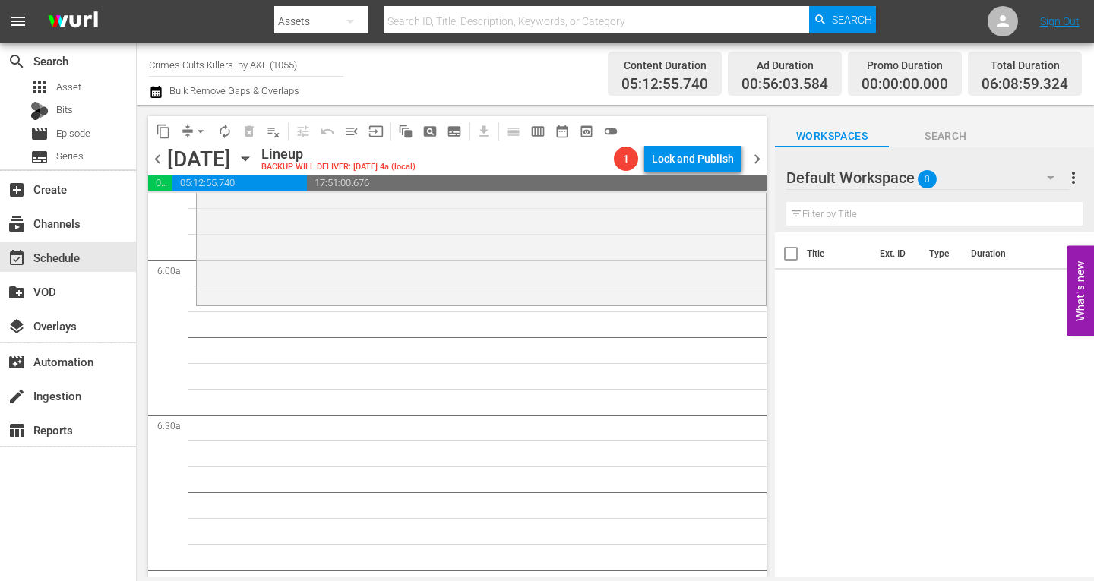
scroll to position [1641, 0]
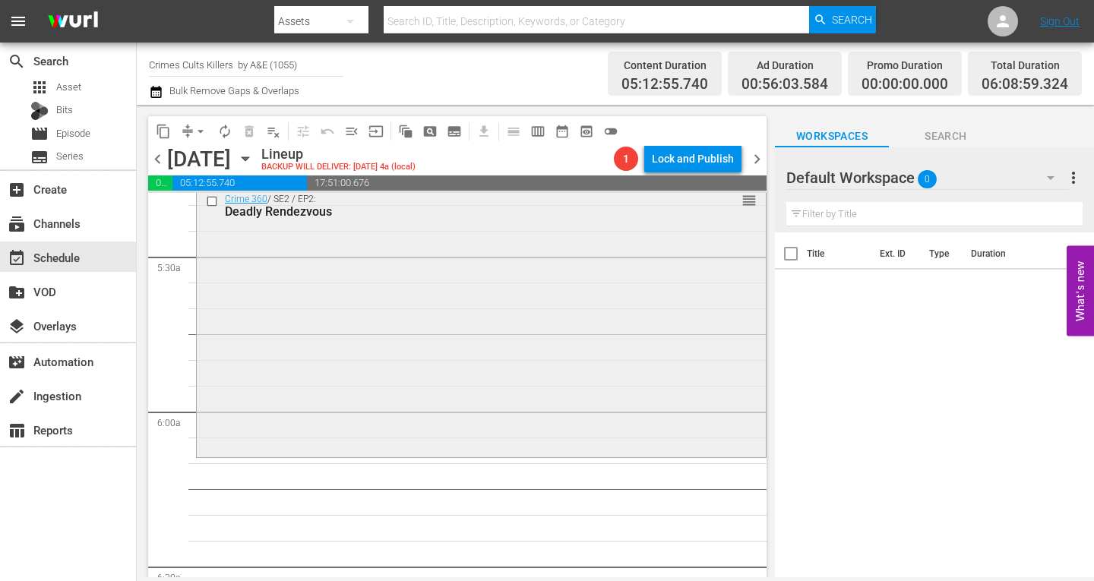
click at [308, 341] on div "Crime 360 / SE2 / EP2: Deadly Rendezvous reorder" at bounding box center [481, 321] width 569 height 268
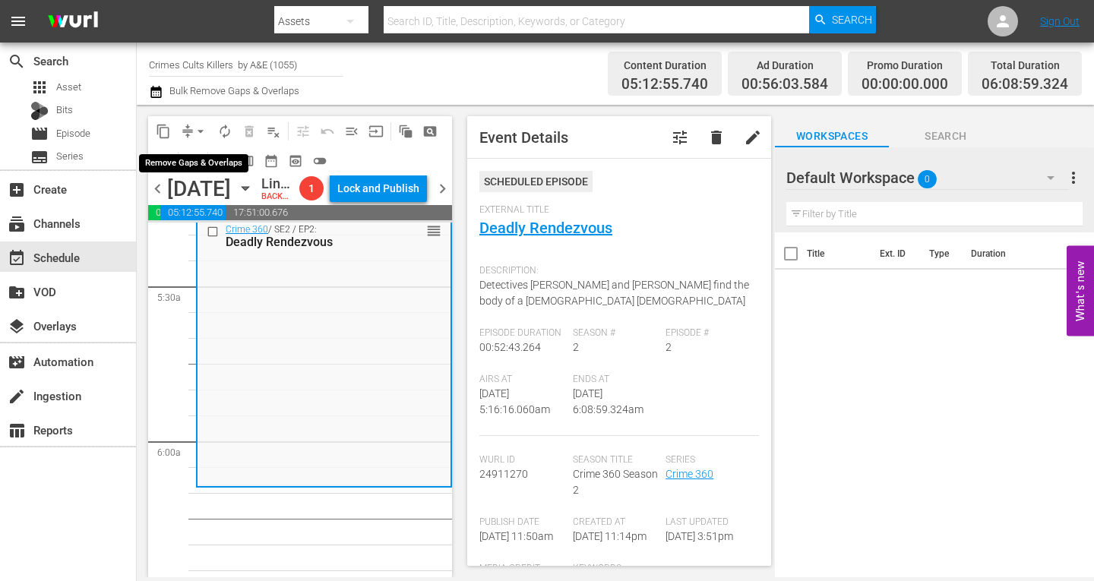
click at [201, 131] on span "arrow_drop_down" at bounding box center [200, 131] width 15 height 15
click at [197, 158] on li "Align to Midnight" at bounding box center [200, 162] width 125 height 25
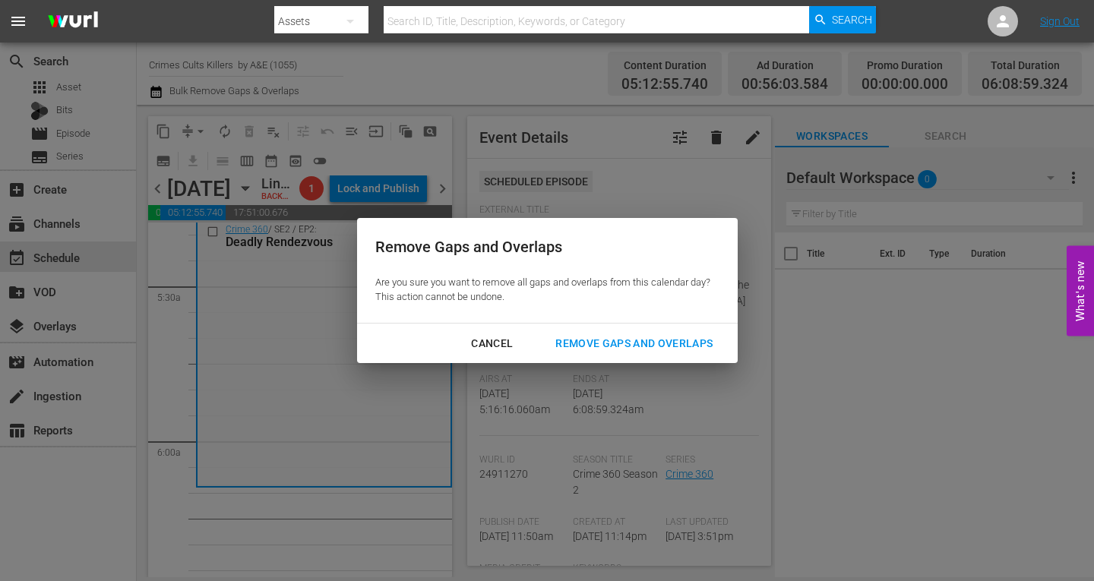
click at [619, 340] on div "Remove Gaps and Overlaps" at bounding box center [634, 343] width 182 height 19
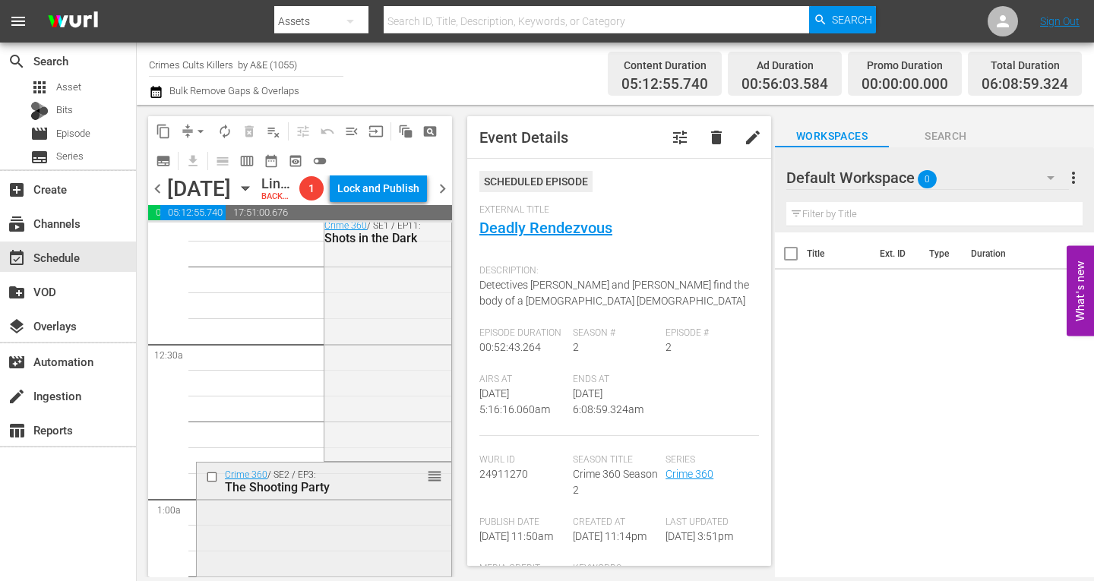
scroll to position [0, 0]
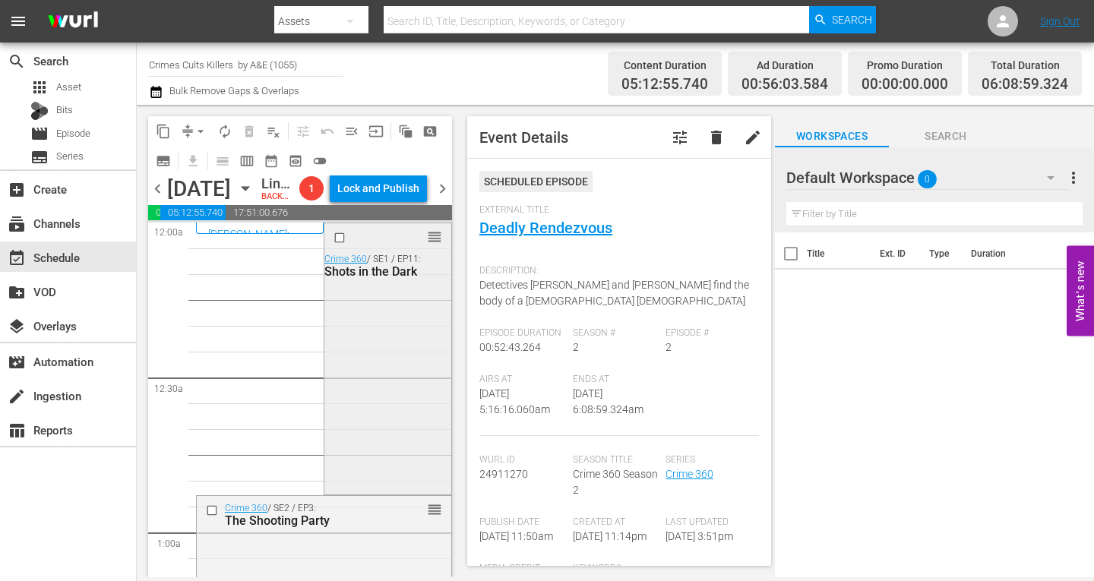
click at [365, 364] on div "reorder Crime 360 / SE1 / EP11: Shots in the Dark" at bounding box center [387, 357] width 126 height 268
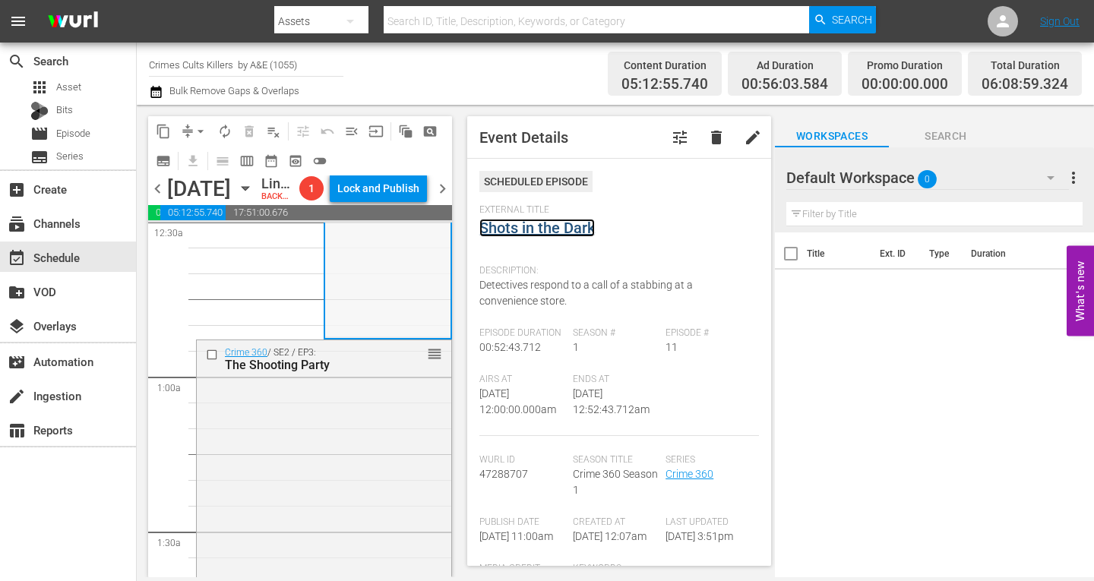
scroll to position [304, 0]
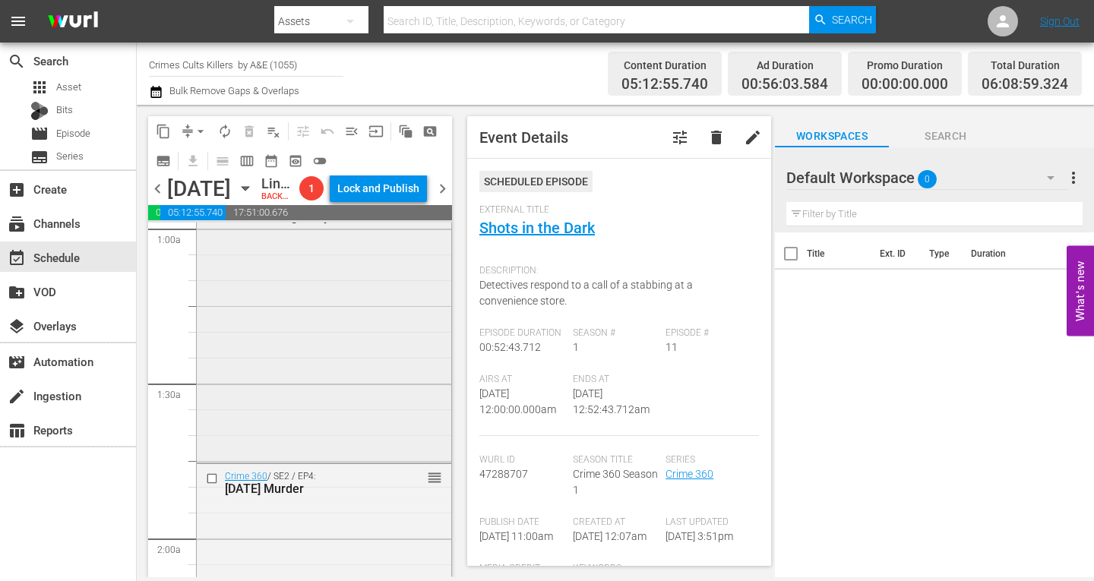
click at [380, 365] on div "Crime 360 / SE2 / EP3: The Shooting Party reorder" at bounding box center [324, 325] width 254 height 267
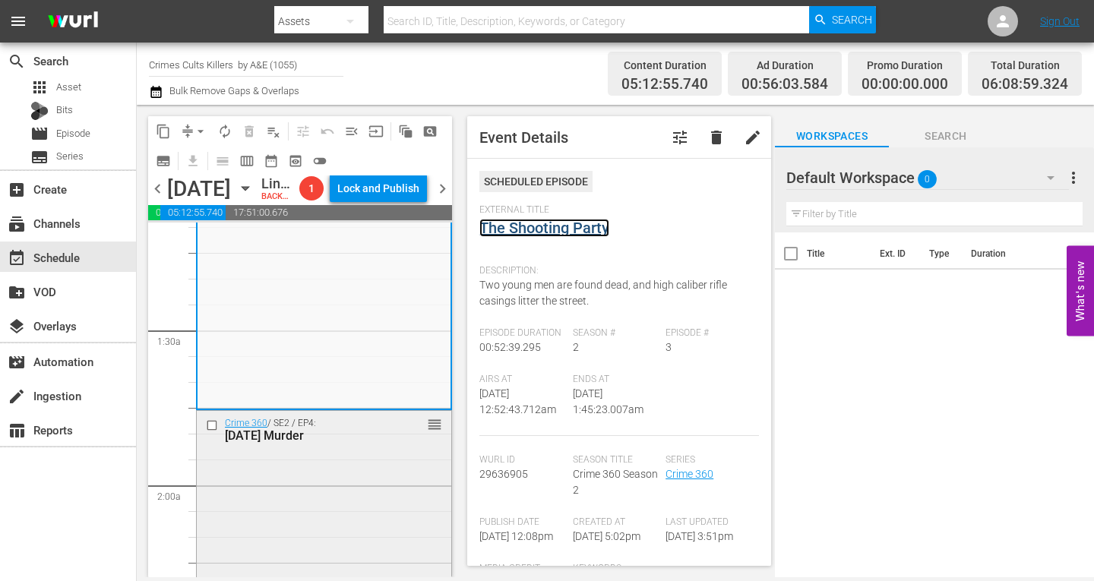
scroll to position [532, 0]
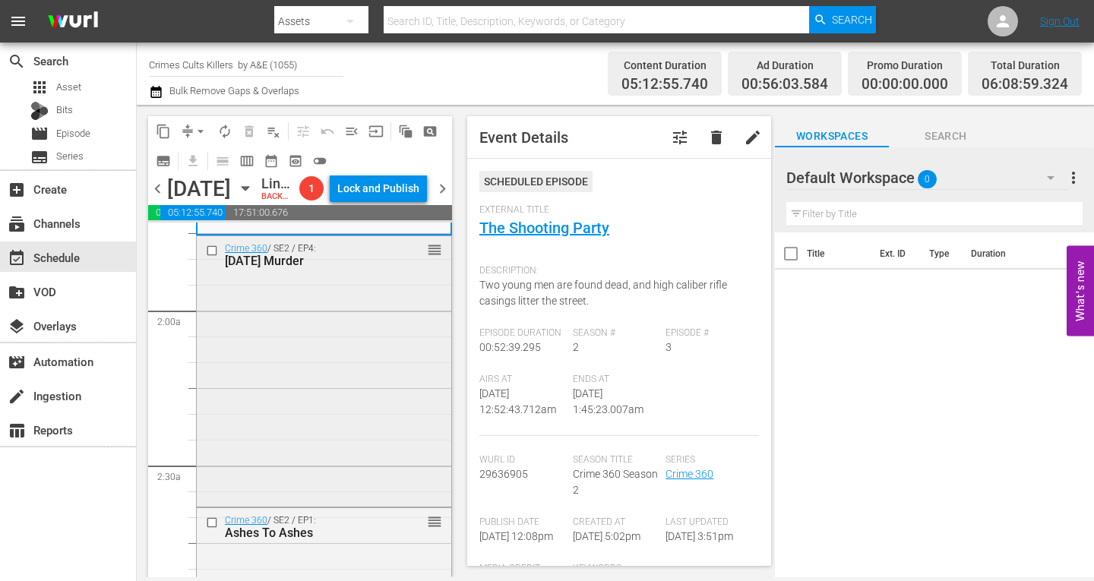
click at [299, 363] on div "Crime 360 / SE2 / EP4: Mother's Day Murder reorder" at bounding box center [324, 370] width 254 height 268
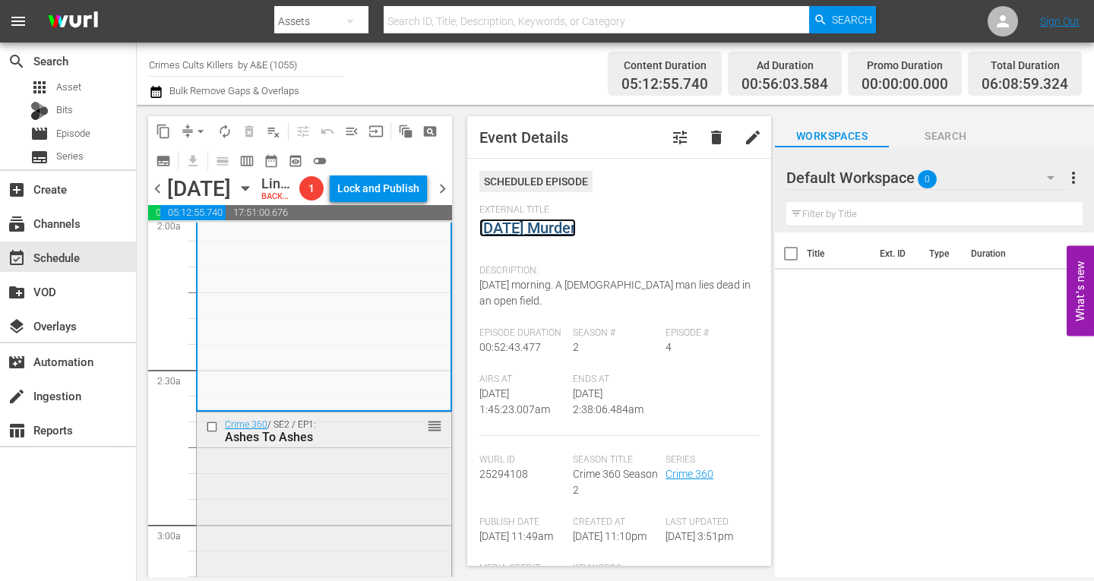
scroll to position [684, 0]
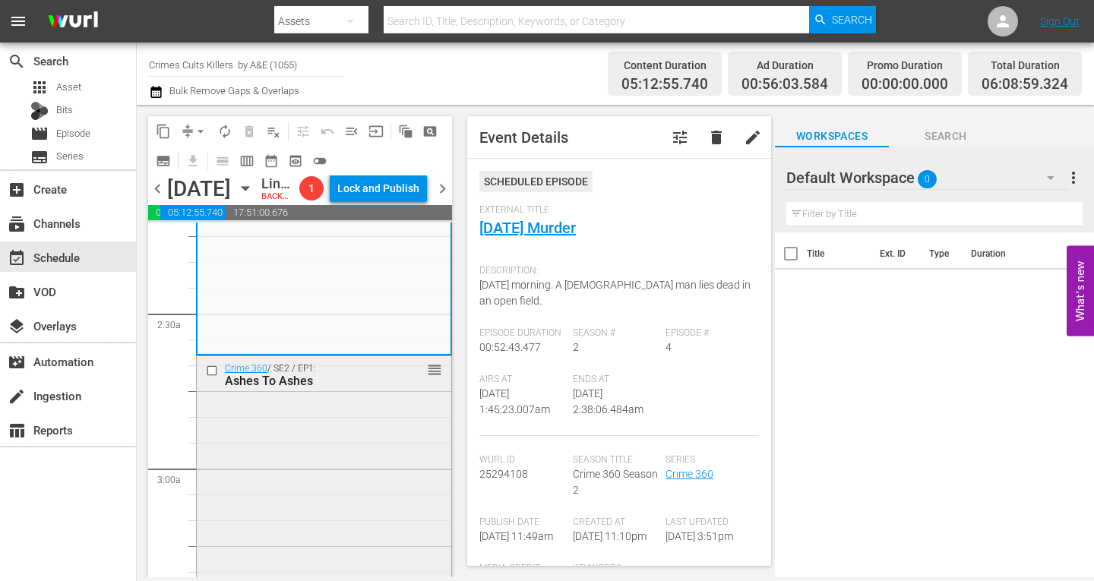
click at [313, 438] on div "Crime 360 / SE2 / EP1: Ashes To Ashes reorder" at bounding box center [324, 490] width 254 height 268
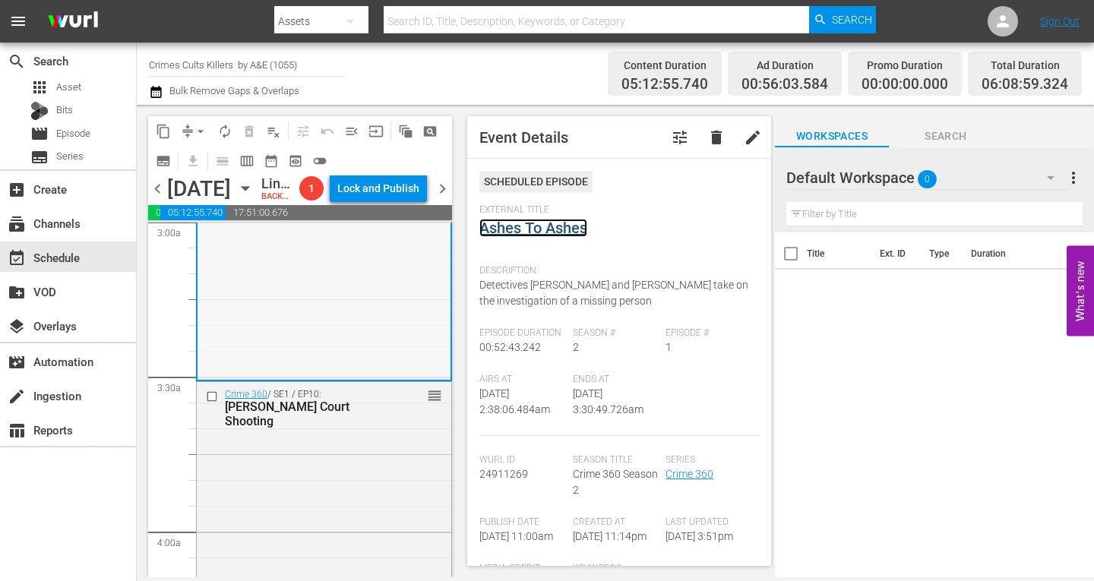
scroll to position [1063, 0]
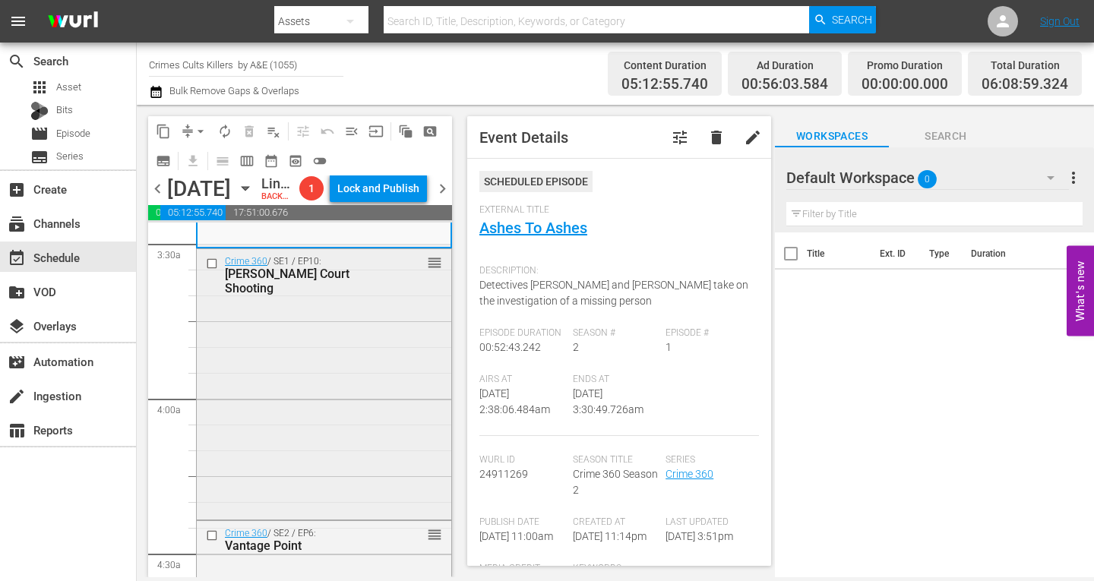
click at [291, 394] on div "Crime 360 / SE1 / EP10: Gilpin Court Shooting reorder" at bounding box center [324, 382] width 254 height 267
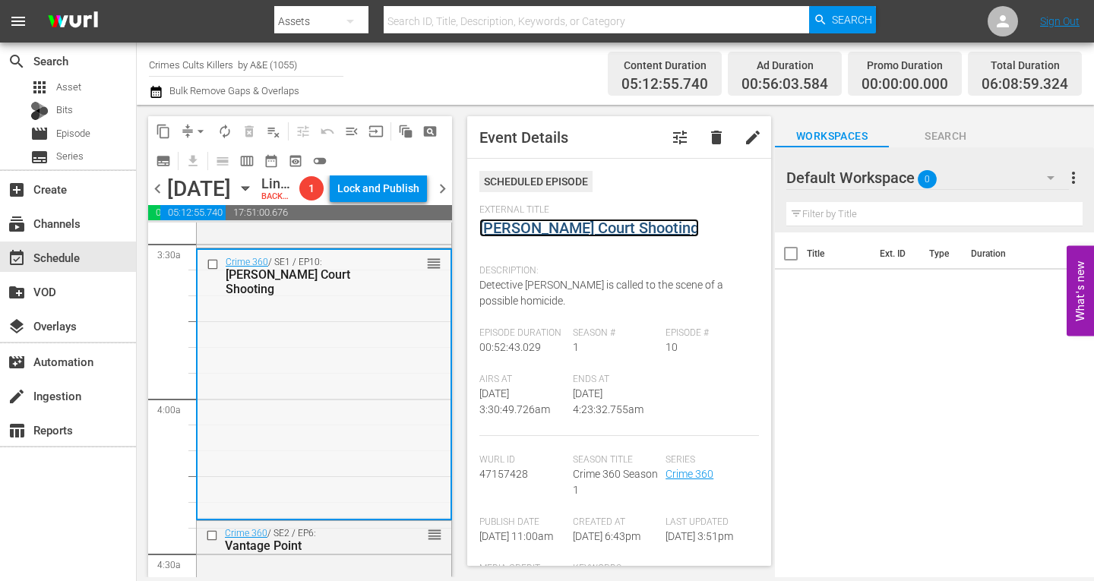
scroll to position [1291, 0]
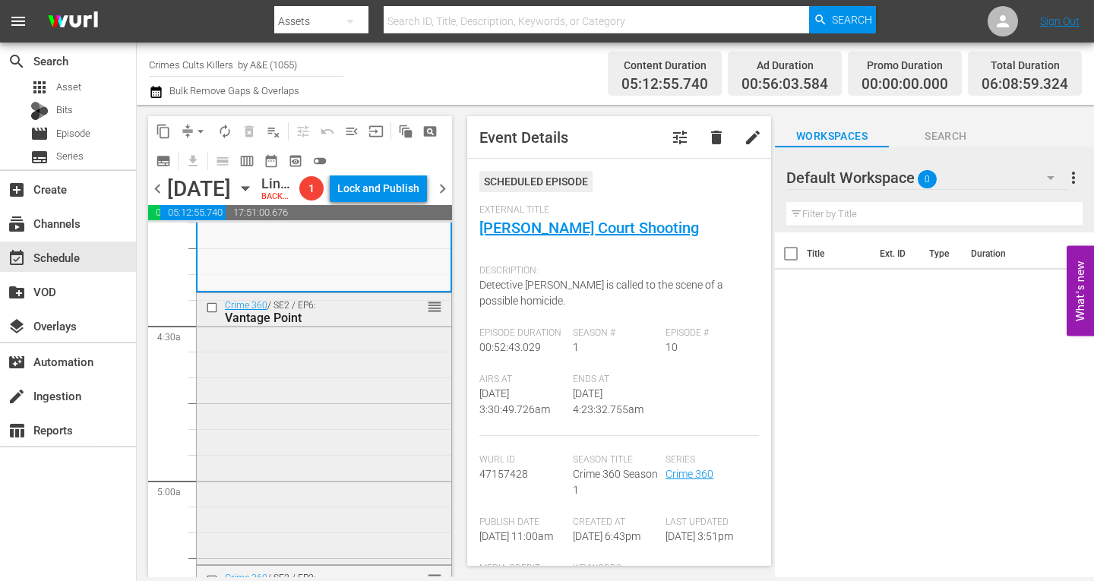
click at [300, 417] on div "Crime 360 / SE2 / EP6: Vantage Point reorder" at bounding box center [324, 427] width 254 height 268
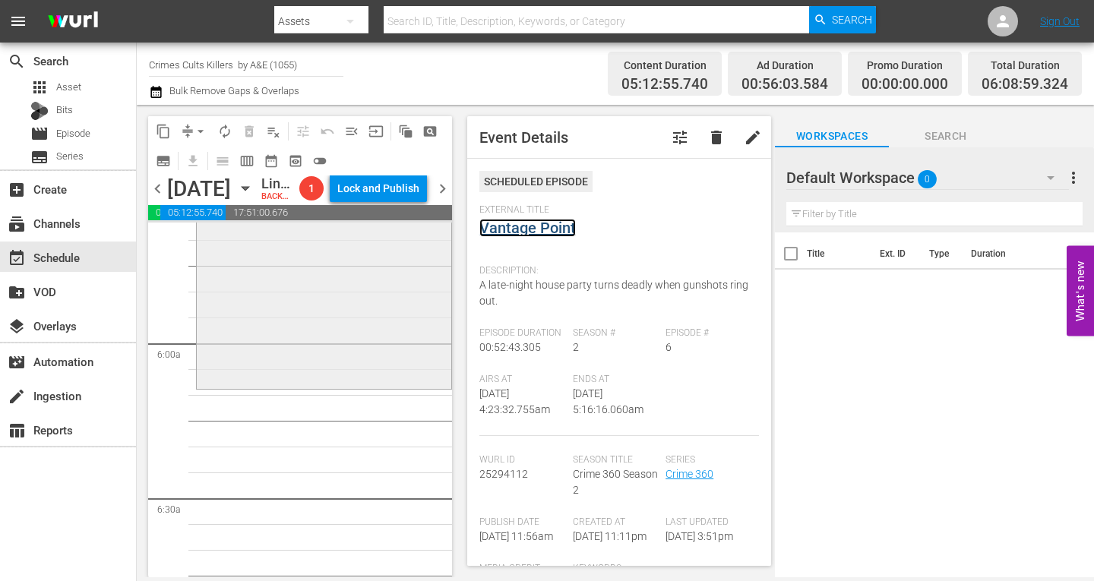
scroll to position [1747, 0]
click at [298, 318] on div "Crime 360 / SE2 / EP2: Deadly Rendezvous reorder" at bounding box center [324, 244] width 254 height 268
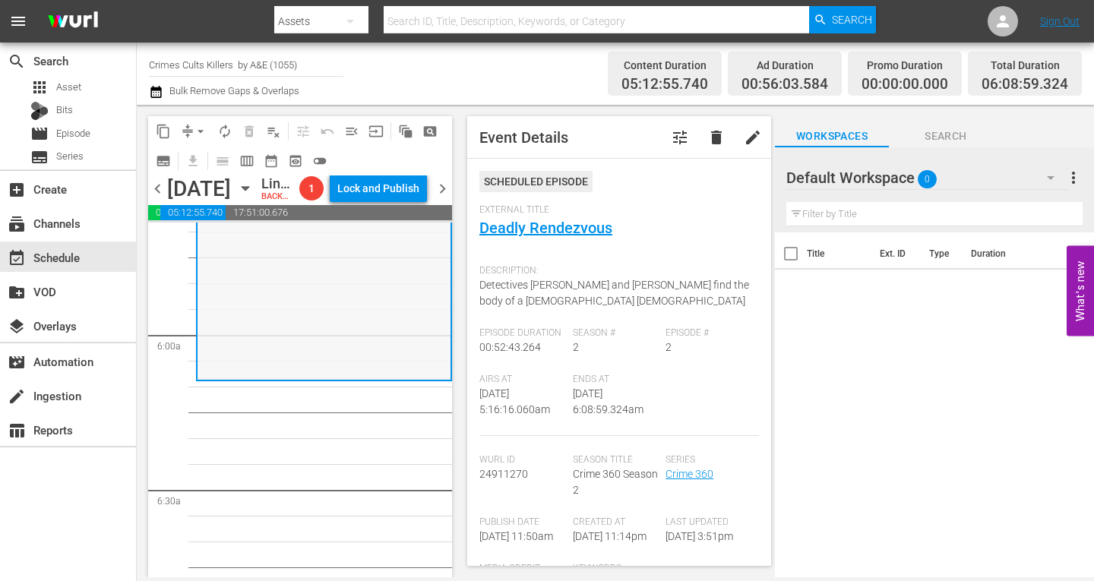
click at [260, 321] on div "Crime 360 / SE2 / EP2: Deadly Rendezvous reorder" at bounding box center [323, 245] width 253 height 268
click at [200, 124] on span "arrow_drop_down" at bounding box center [200, 131] width 15 height 15
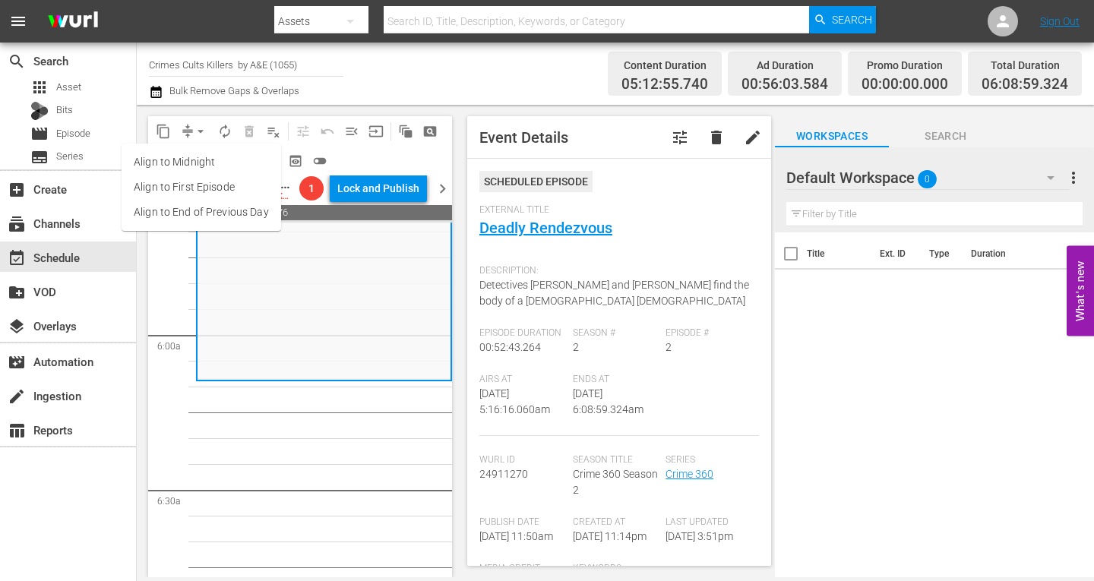
click at [201, 165] on li "Align to Midnight" at bounding box center [202, 162] width 160 height 25
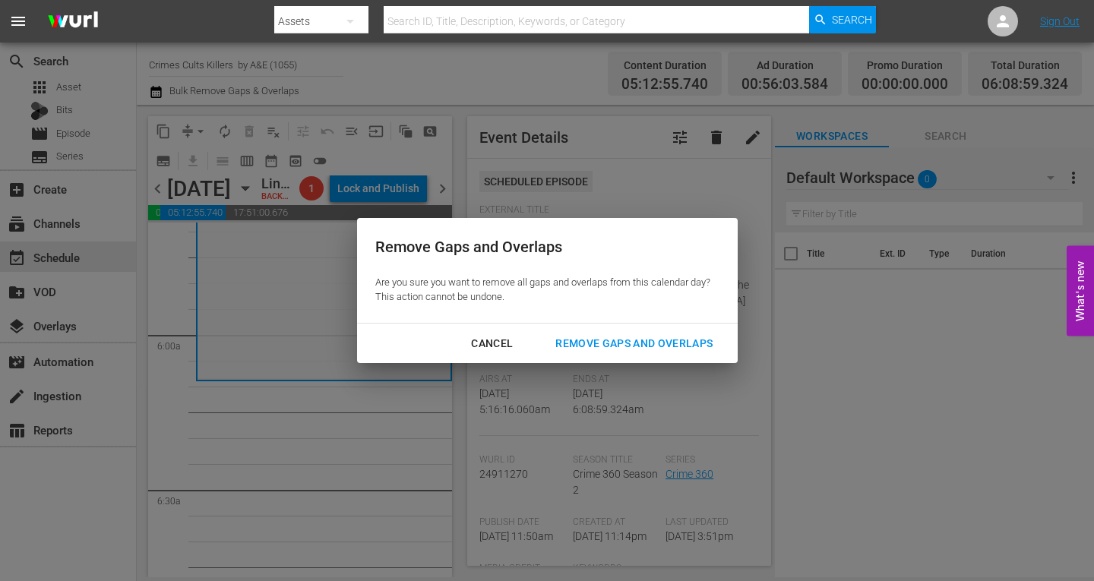
click at [609, 337] on div "Remove Gaps and Overlaps" at bounding box center [634, 343] width 182 height 19
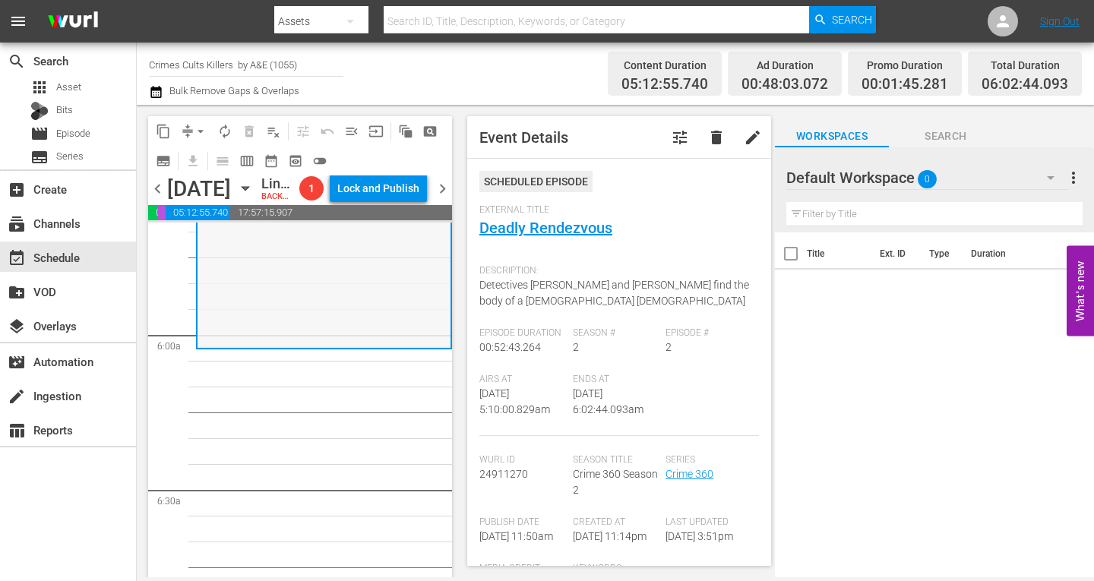
click at [259, 337] on div "Crime 360 / SE2 / EP2: Deadly Rendezvous reorder" at bounding box center [323, 212] width 253 height 268
click at [203, 125] on span "arrow_drop_down" at bounding box center [200, 131] width 15 height 15
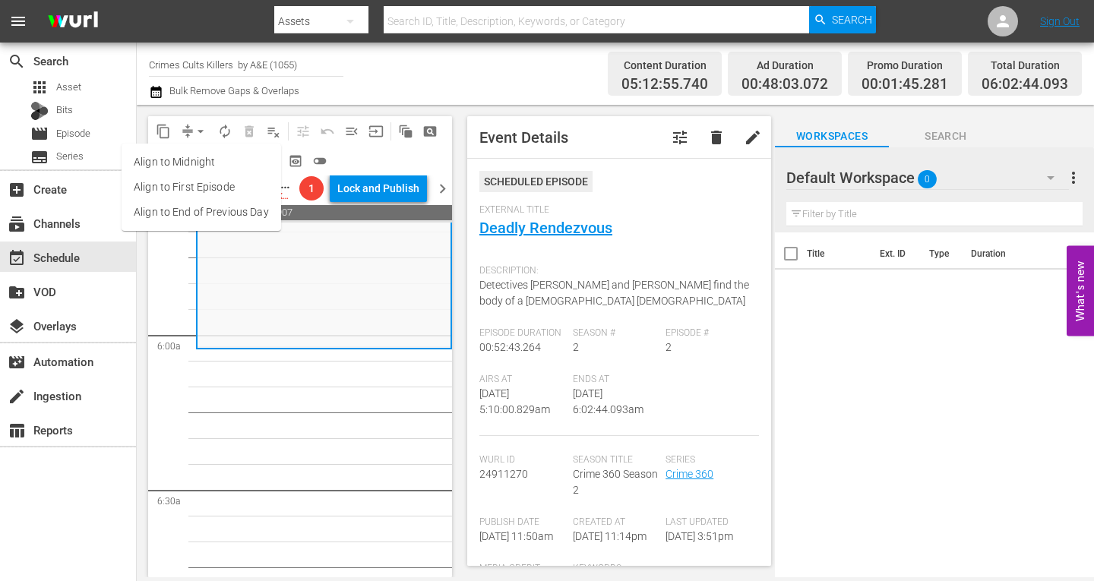
click at [196, 162] on li "Align to Midnight" at bounding box center [202, 162] width 160 height 25
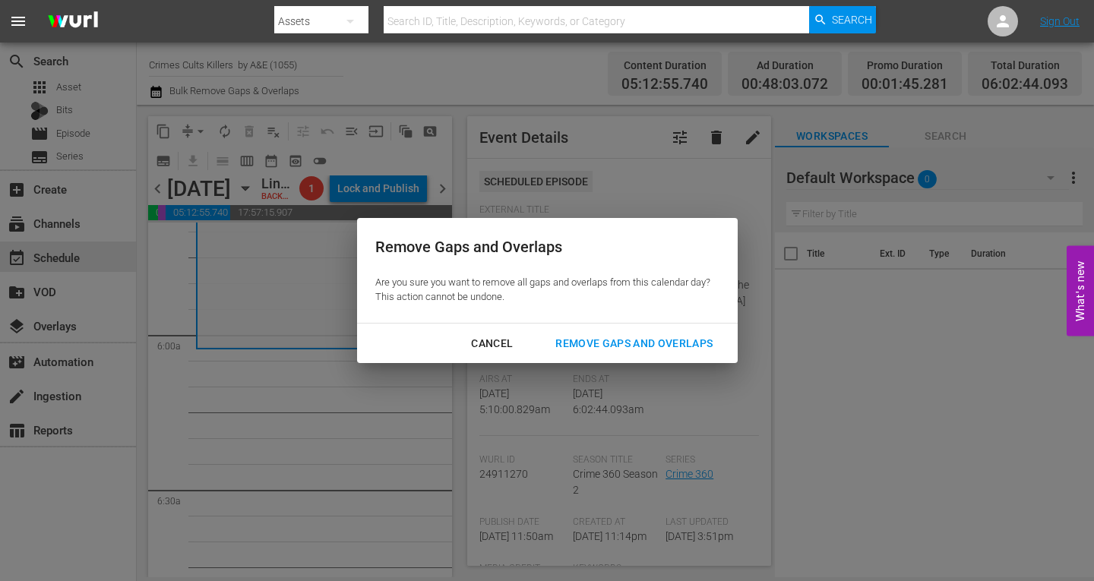
drag, startPoint x: 580, startPoint y: 341, endPoint x: 592, endPoint y: 300, distance: 42.6
click at [580, 340] on div "Remove Gaps and Overlaps" at bounding box center [634, 343] width 182 height 19
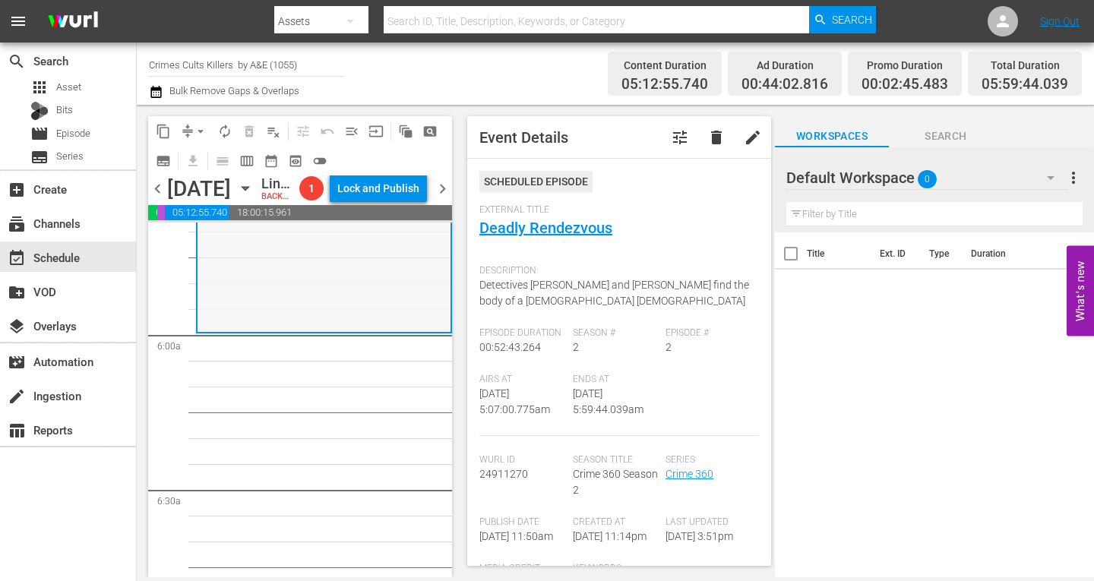
click at [275, 287] on div "Crime 360 / SE2 / EP2: Deadly Rendezvous reorder" at bounding box center [323, 197] width 253 height 268
click at [201, 128] on span "arrow_drop_down" at bounding box center [200, 131] width 15 height 15
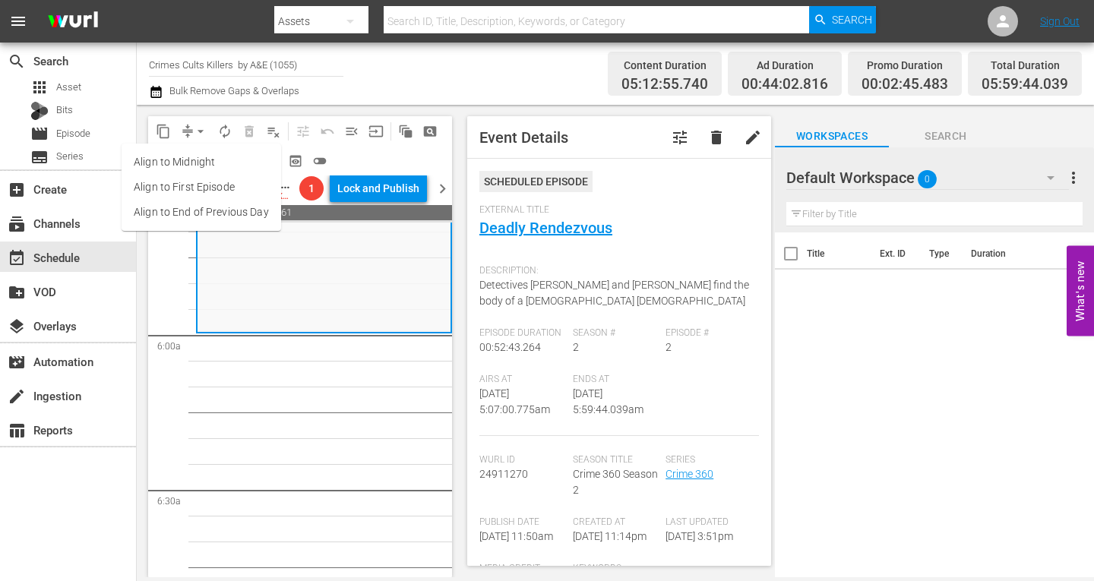
click at [198, 156] on li "Align to Midnight" at bounding box center [202, 162] width 160 height 25
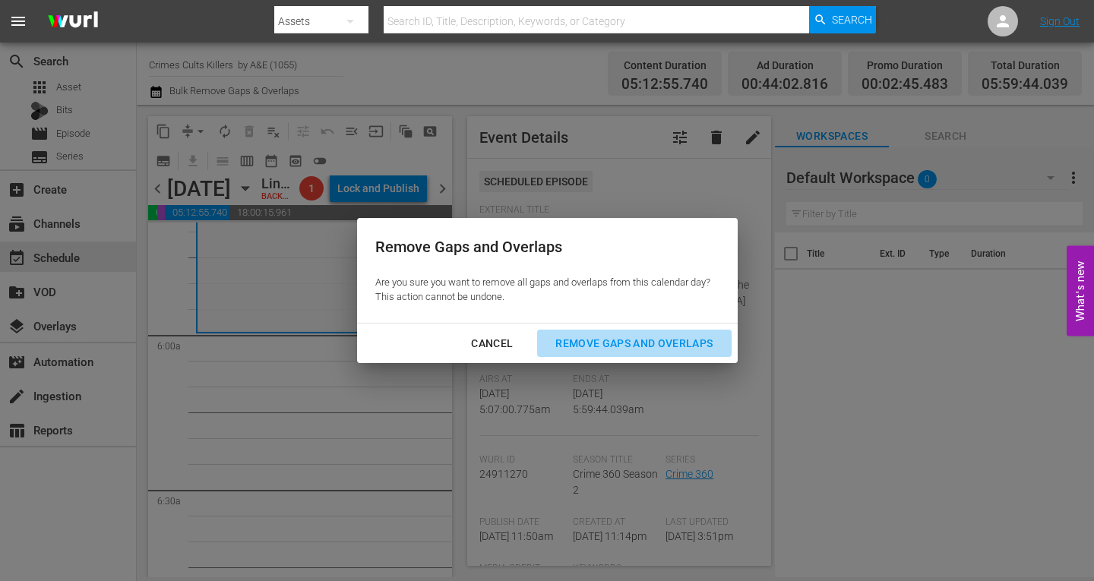
click at [625, 345] on div "Remove Gaps and Overlaps" at bounding box center [634, 343] width 182 height 19
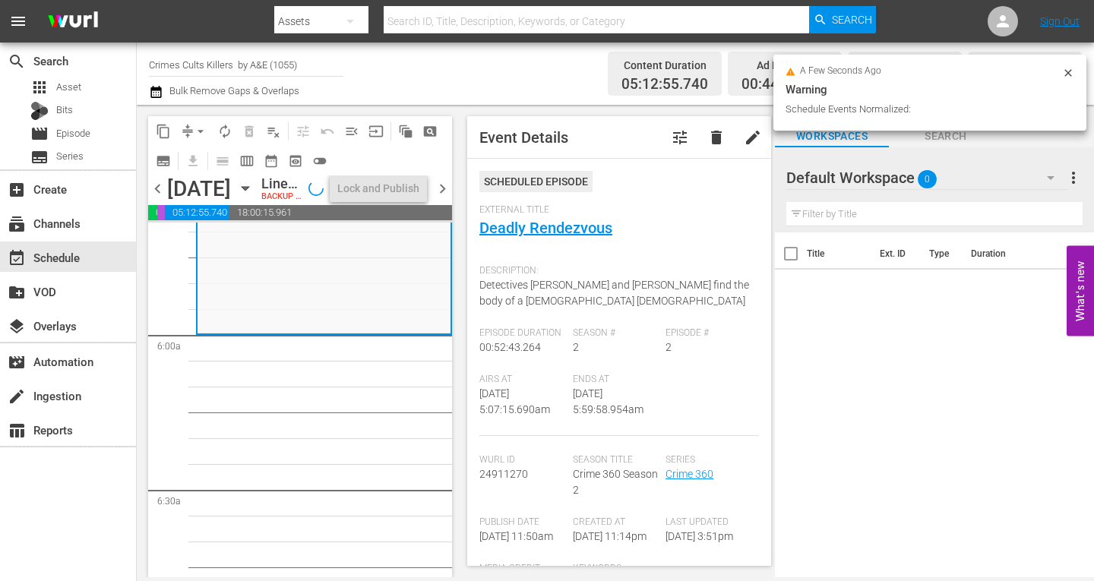
scroll to position [1721, 0]
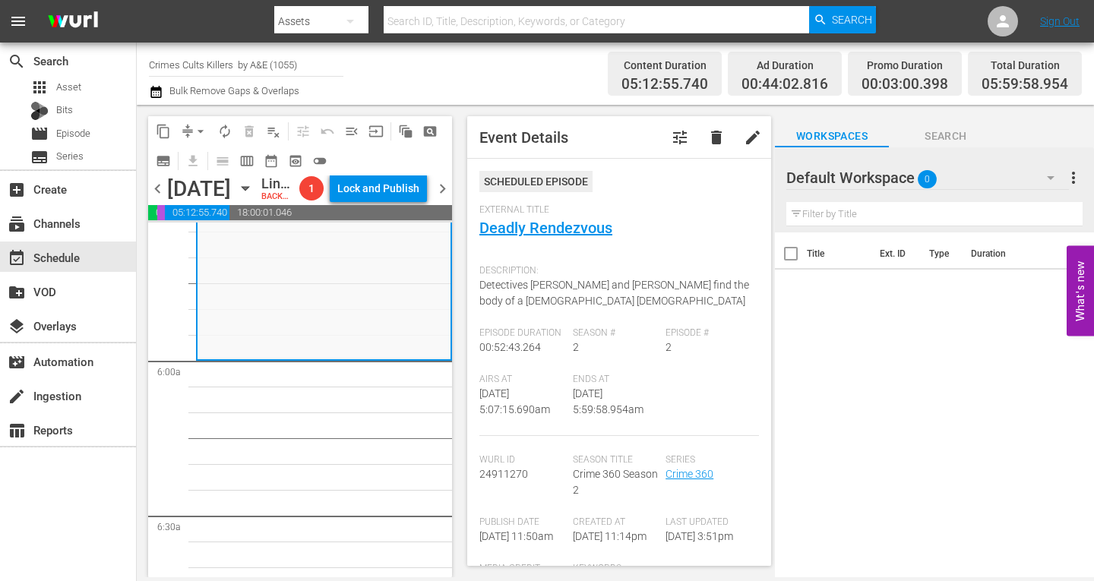
drag, startPoint x: 258, startPoint y: 305, endPoint x: 214, endPoint y: 176, distance: 135.5
click at [258, 304] on div "Crime 360 / SE2 / EP2: Deadly Rendezvous reorder" at bounding box center [323, 224] width 253 height 268
click at [200, 128] on span "arrow_drop_down" at bounding box center [200, 131] width 15 height 15
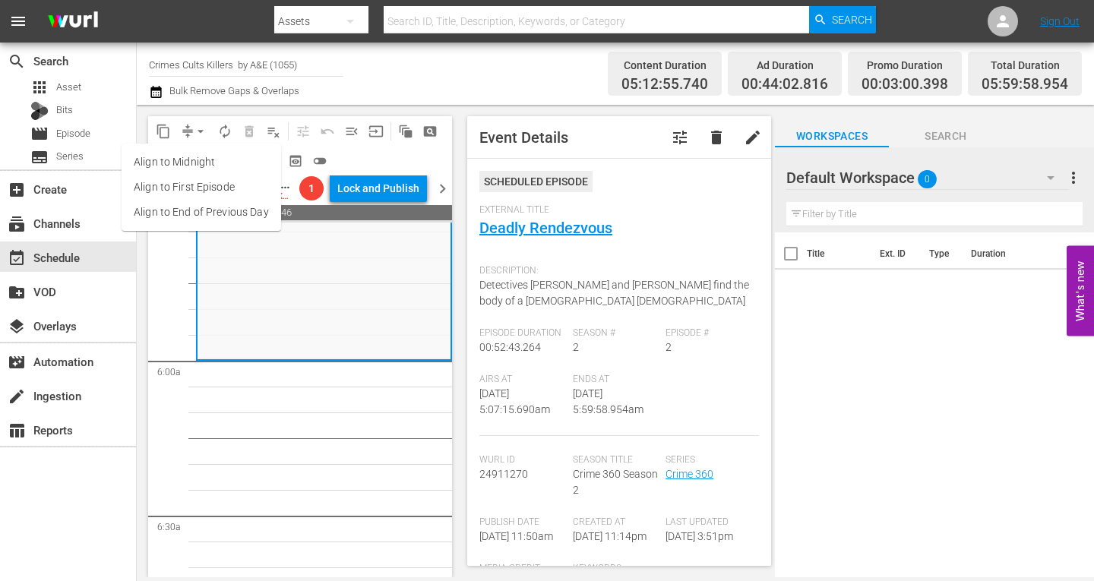
click at [204, 160] on li "Align to Midnight" at bounding box center [202, 162] width 160 height 25
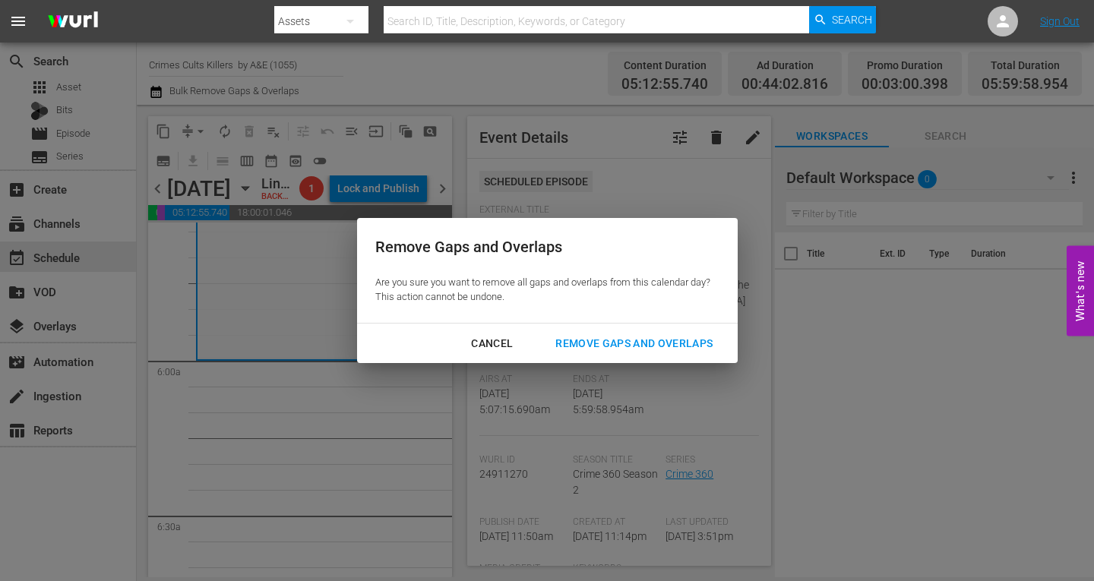
click at [622, 337] on div "Remove Gaps and Overlaps" at bounding box center [634, 343] width 182 height 19
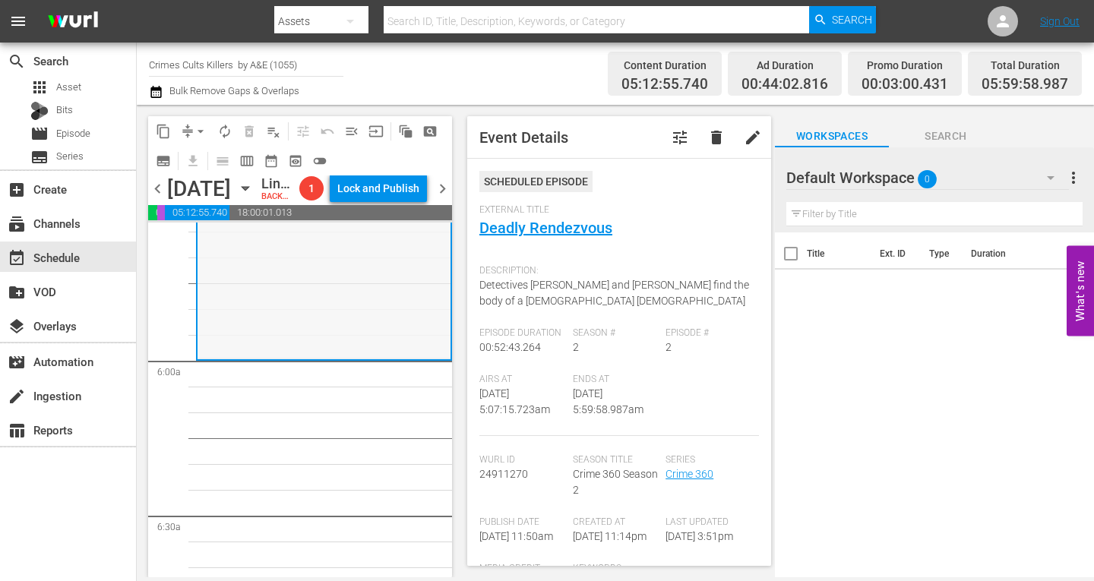
click at [270, 296] on div "Crime 360 / SE2 / EP2: Deadly Rendezvous reorder" at bounding box center [323, 224] width 253 height 268
click at [194, 124] on span "arrow_drop_down" at bounding box center [200, 131] width 15 height 15
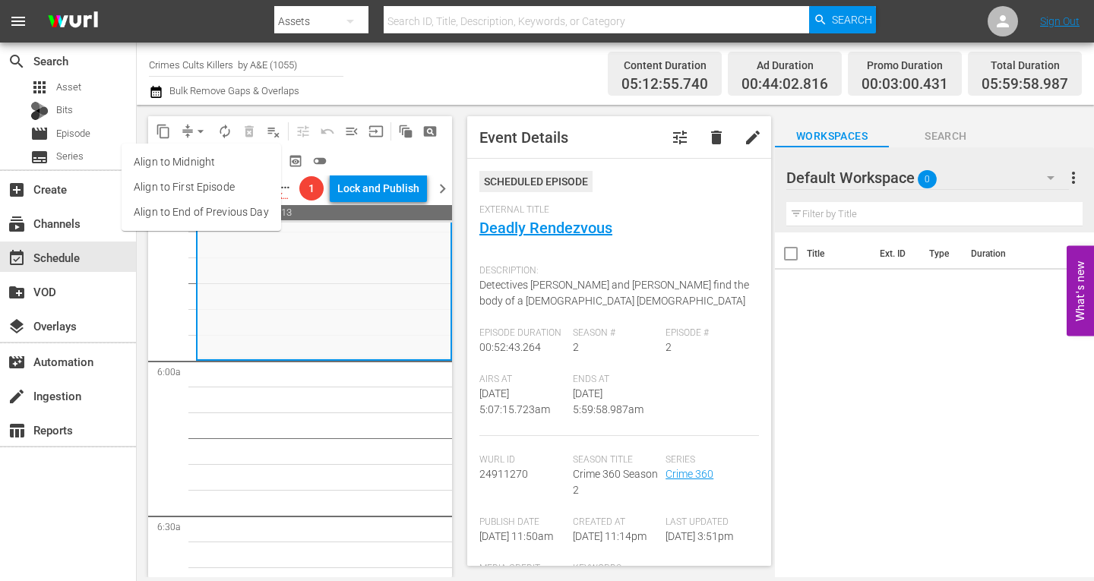
click at [202, 153] on li "Align to Midnight" at bounding box center [202, 162] width 160 height 25
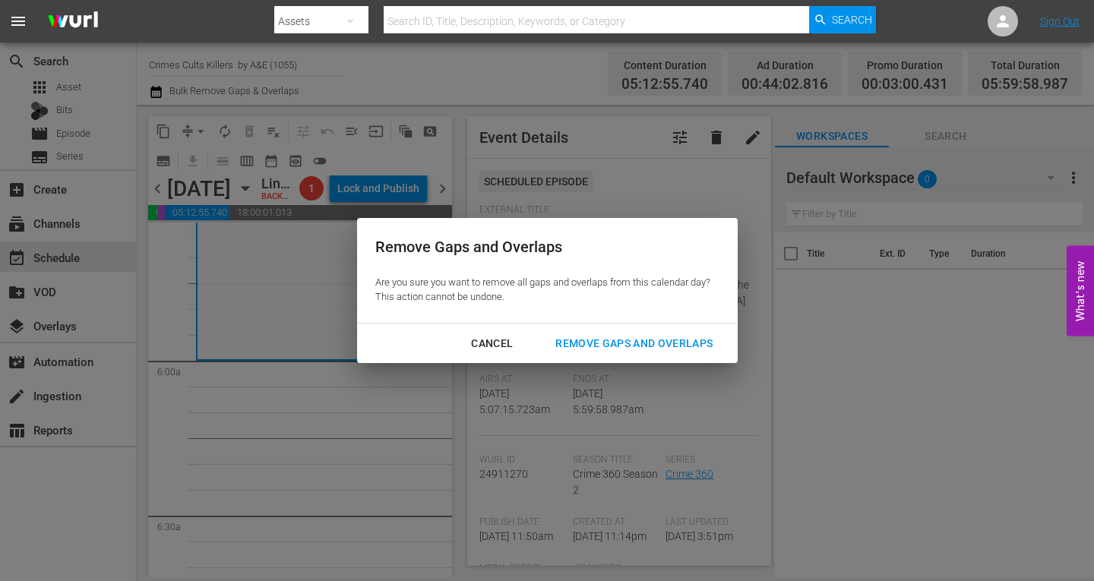
click at [611, 337] on div "Remove Gaps and Overlaps" at bounding box center [634, 343] width 182 height 19
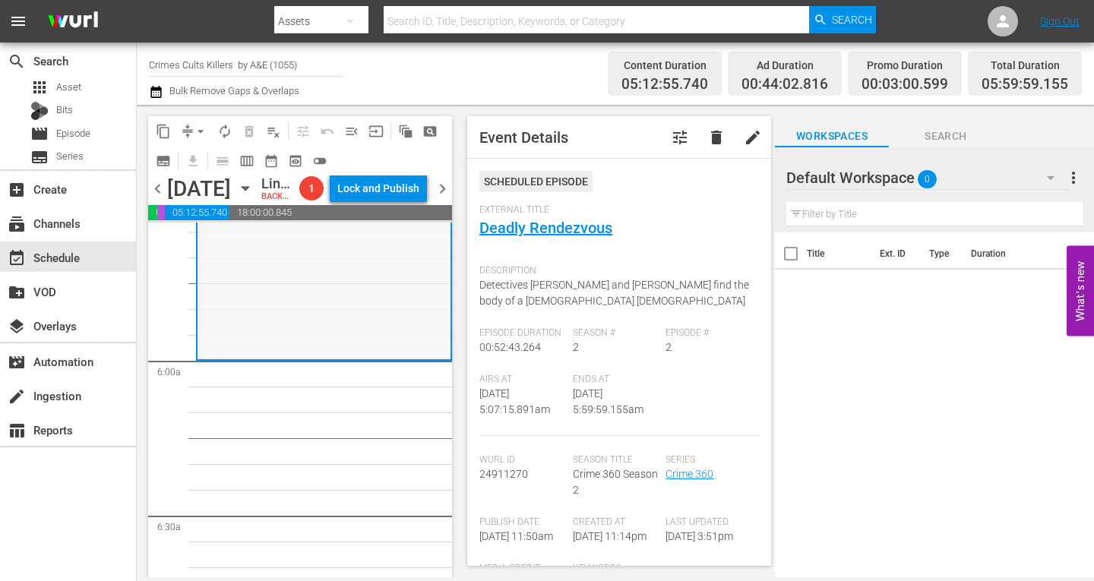
click at [245, 291] on div "Crime 360 / SE2 / EP2: Deadly Rendezvous reorder" at bounding box center [323, 224] width 253 height 268
click at [199, 131] on span "arrow_drop_down" at bounding box center [200, 131] width 15 height 15
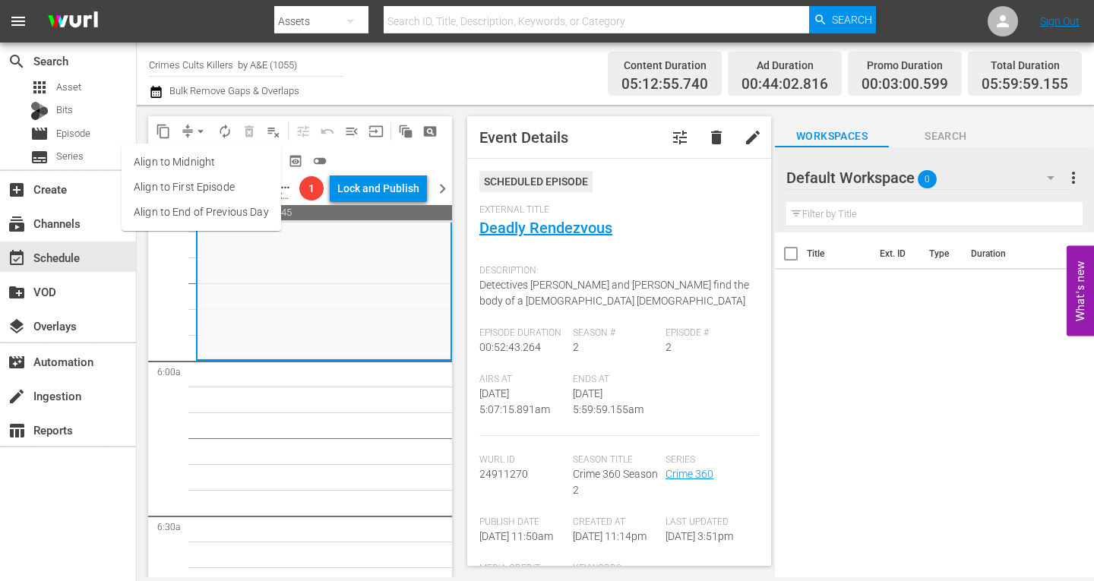
click at [195, 160] on li "Align to Midnight" at bounding box center [202, 162] width 160 height 25
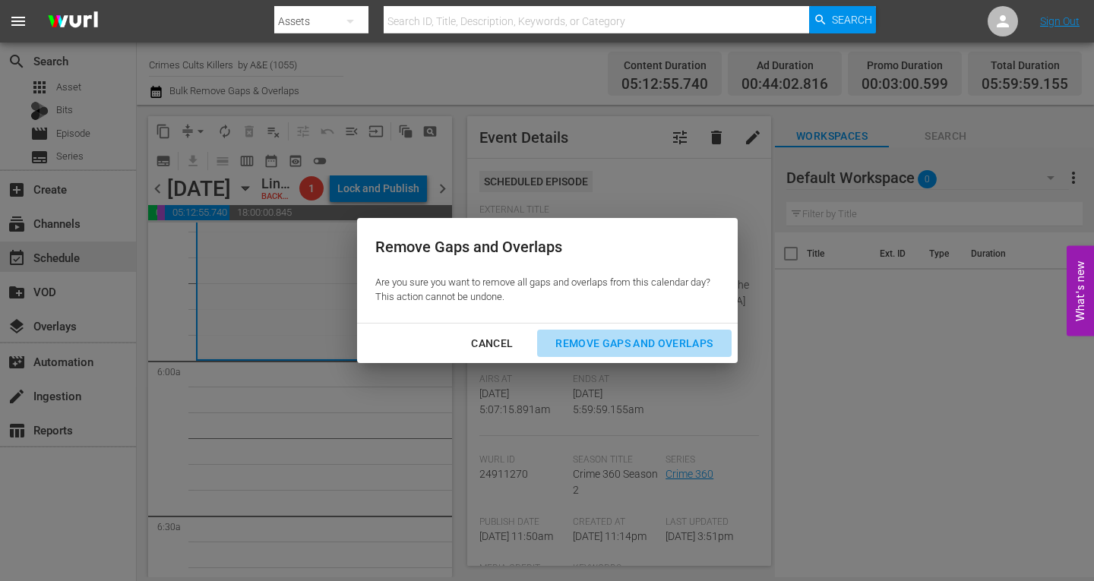
click at [622, 342] on div "Remove Gaps and Overlaps" at bounding box center [634, 343] width 182 height 19
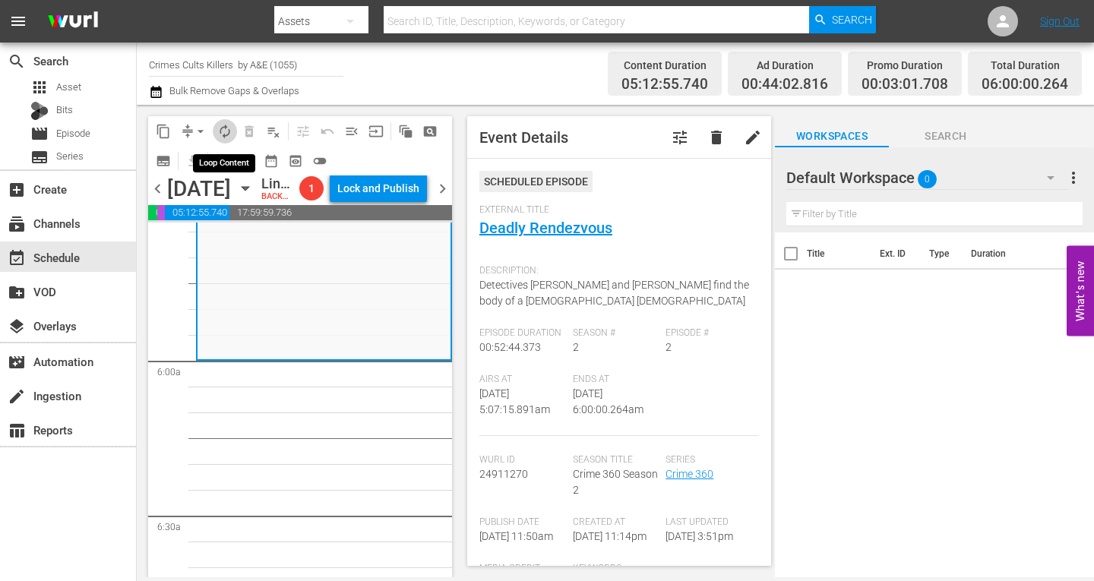
click at [223, 135] on span "autorenew_outlined" at bounding box center [224, 131] width 15 height 15
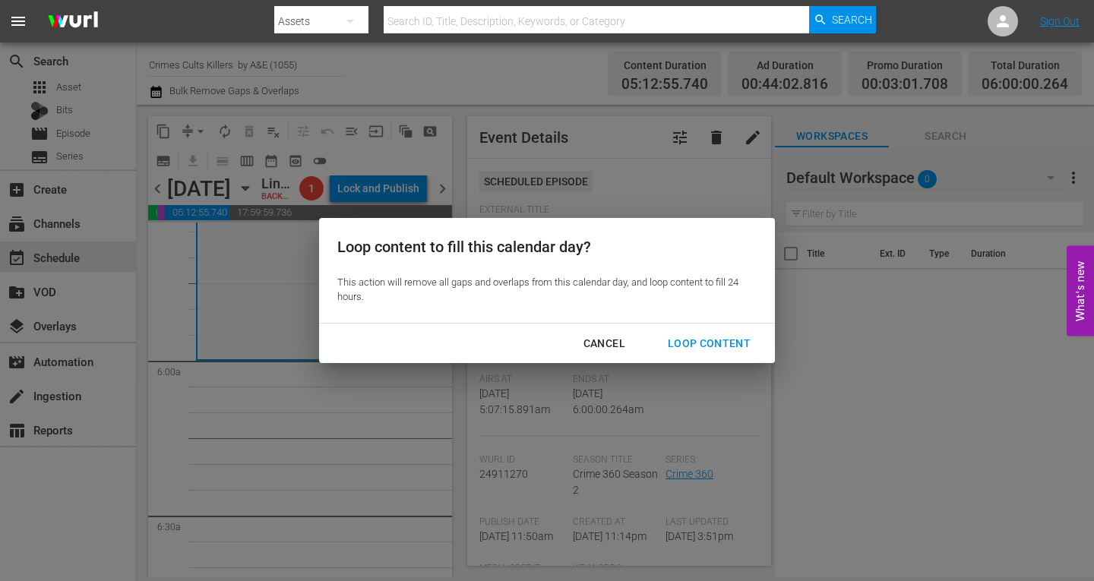
click at [705, 343] on div "Loop Content" at bounding box center [709, 343] width 107 height 19
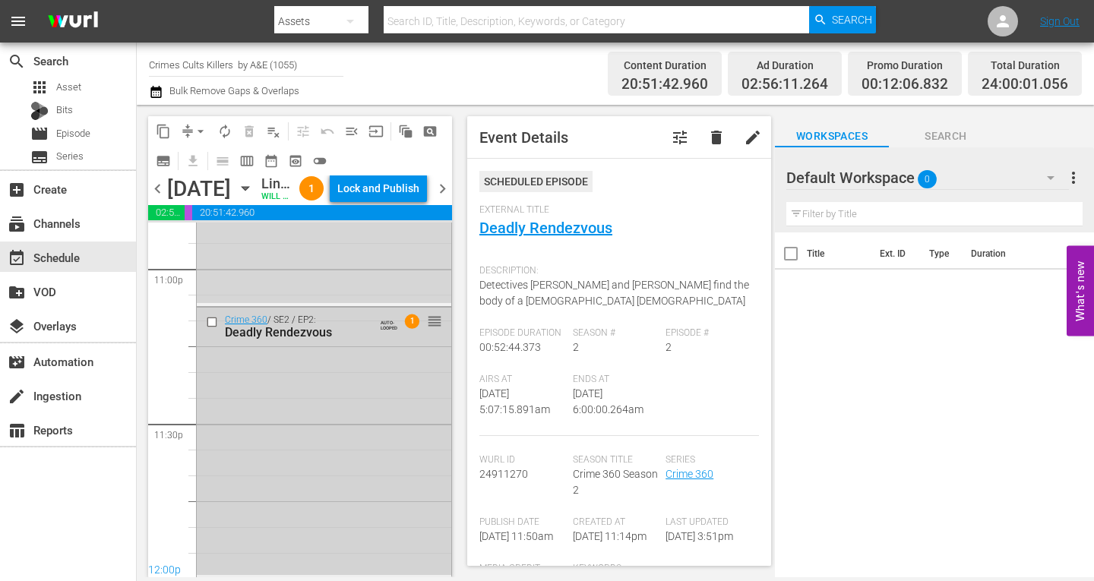
scroll to position [7108, 0]
click at [312, 473] on div "Crime 360 / SE2 / EP2: Deadly Rendezvous AUTO-LOOPED 1 reorder" at bounding box center [324, 440] width 254 height 268
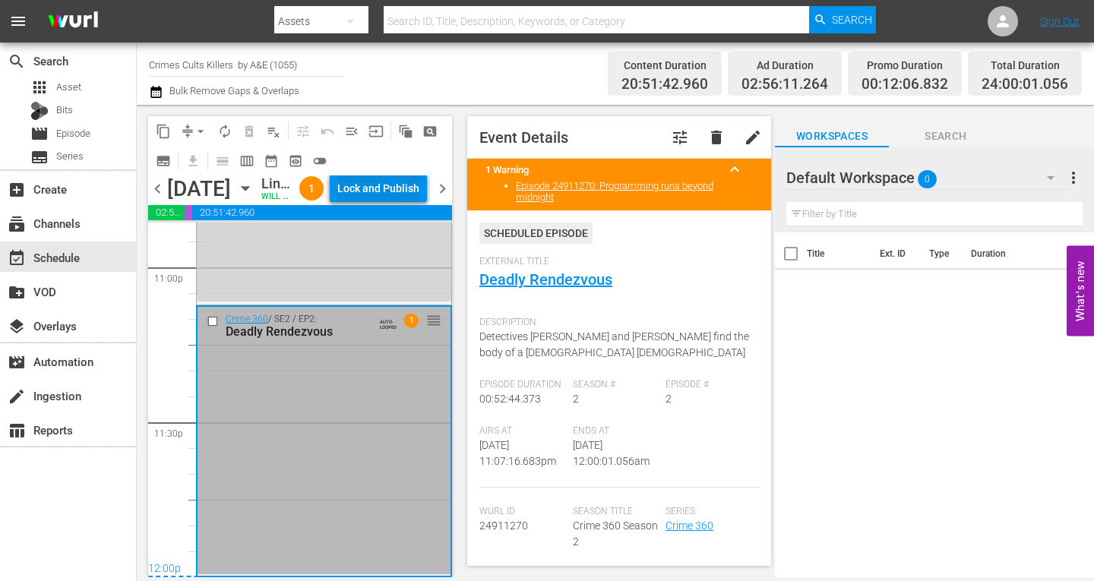
click at [380, 190] on div "Lock and Publish" at bounding box center [378, 188] width 82 height 27
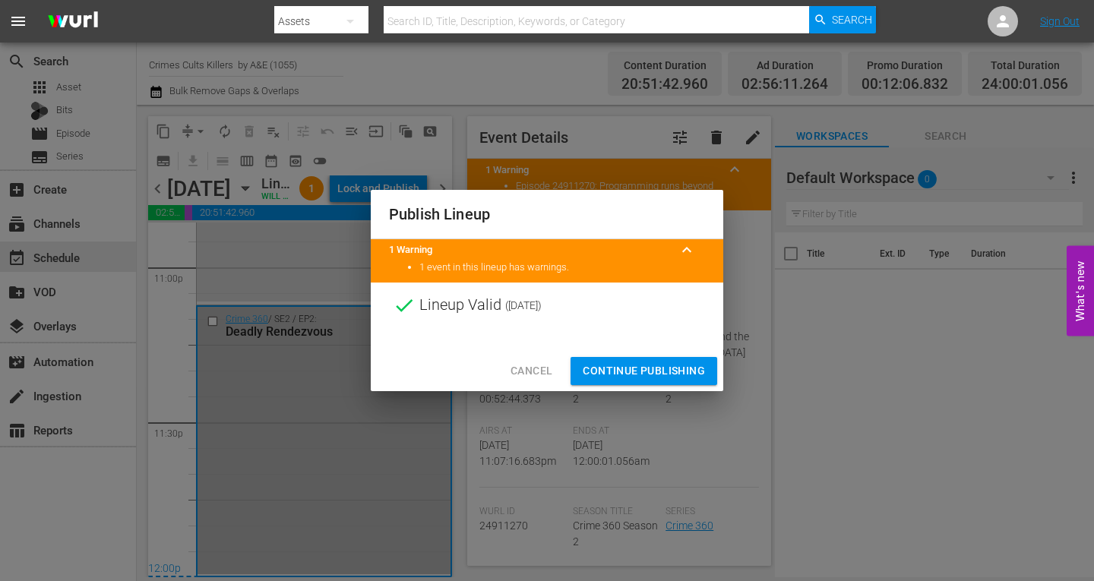
drag, startPoint x: 617, startPoint y: 346, endPoint x: 635, endPoint y: 352, distance: 19.2
click at [634, 352] on div "Publish Lineup 1 Warning keyboard_arrow_up 1 event in this lineup has warnings.…" at bounding box center [547, 290] width 352 height 201
click at [632, 364] on span "Continue Publishing" at bounding box center [644, 371] width 122 height 19
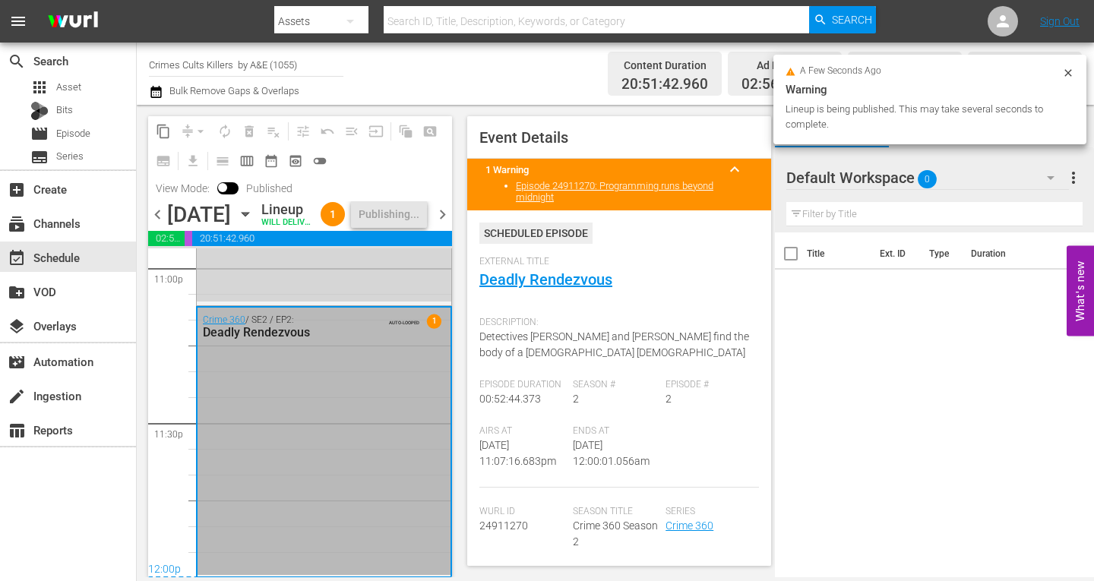
click at [444, 223] on span "chevron_right" at bounding box center [442, 214] width 19 height 19
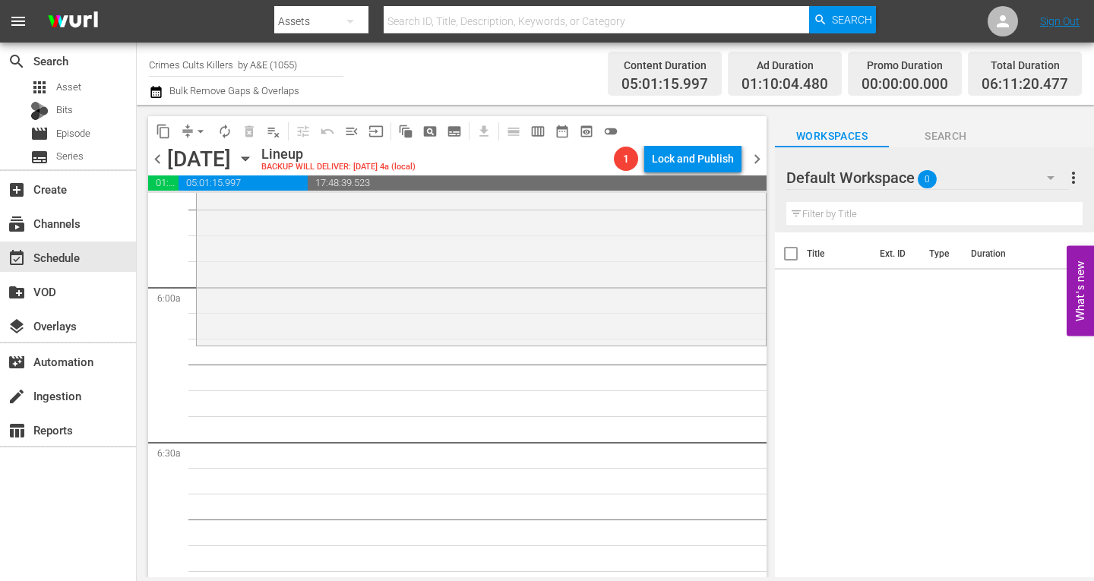
scroll to position [1758, 0]
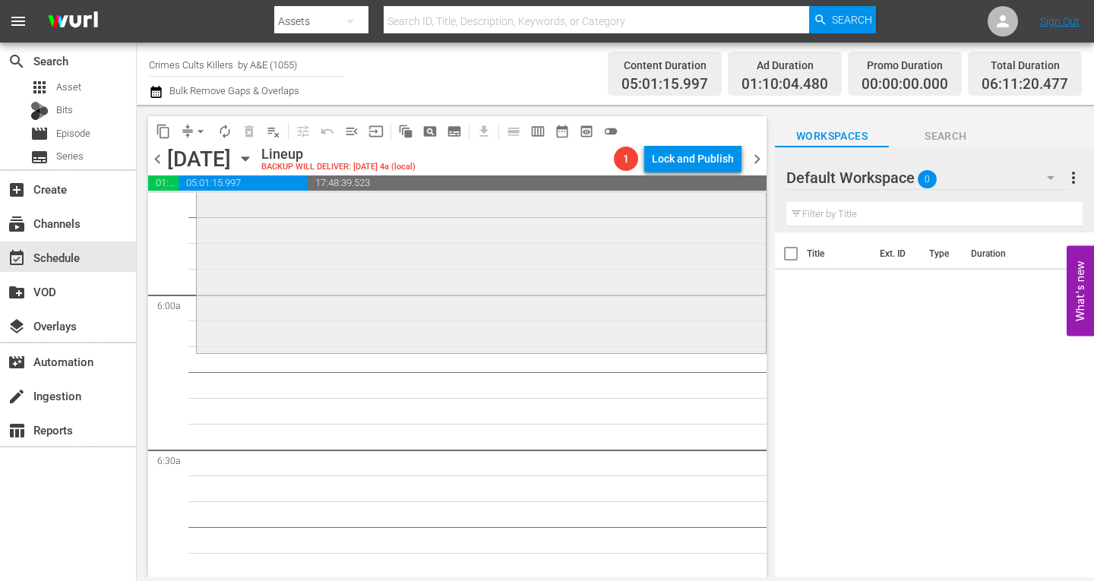
click at [342, 305] on div "Cold Case Files / SE2 / EP3: Missing in Altoona Missing in Altoona (aenetworks_…" at bounding box center [481, 215] width 569 height 270
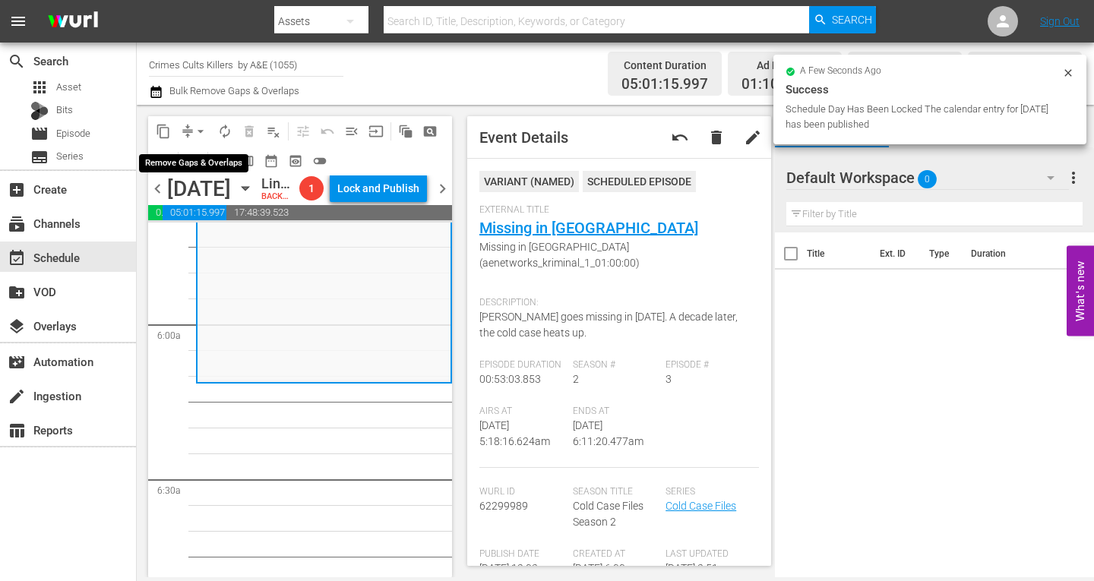
click at [198, 128] on span "arrow_drop_down" at bounding box center [200, 131] width 15 height 15
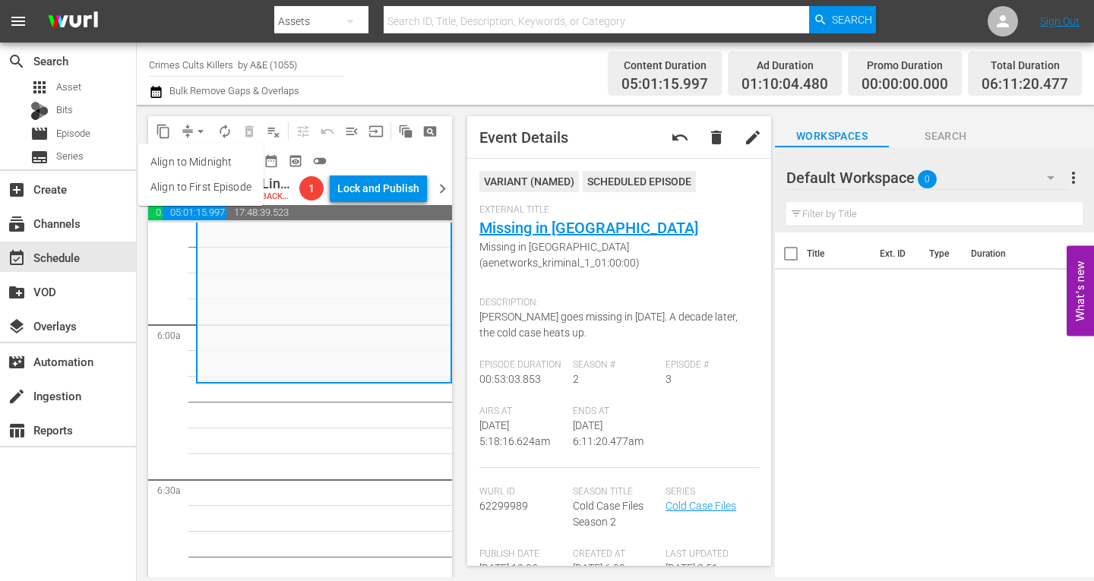
click at [180, 160] on li "Align to Midnight" at bounding box center [200, 162] width 125 height 25
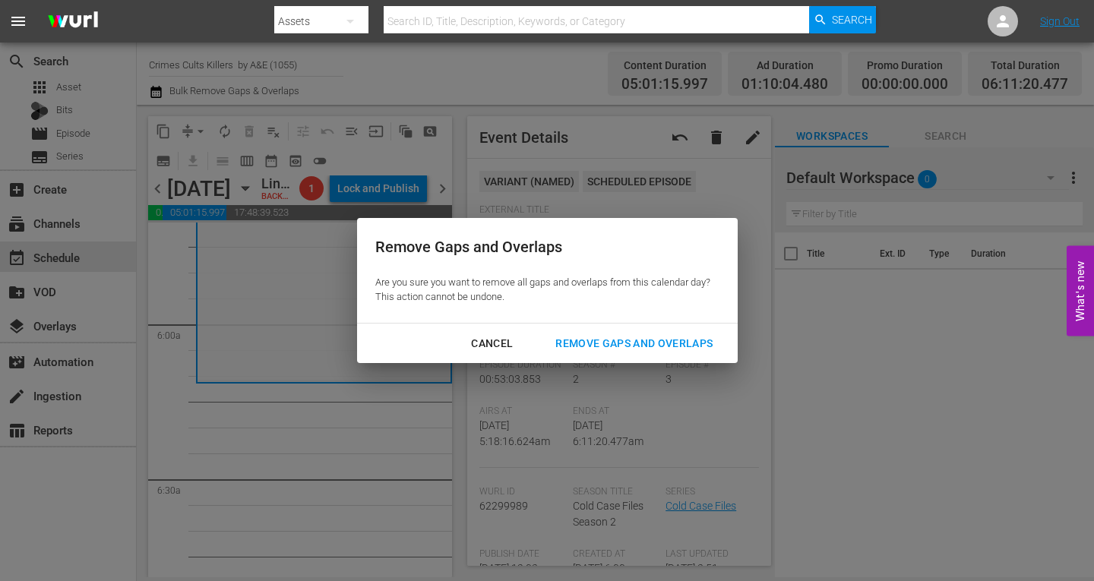
click at [618, 339] on div "Remove Gaps and Overlaps" at bounding box center [634, 343] width 182 height 19
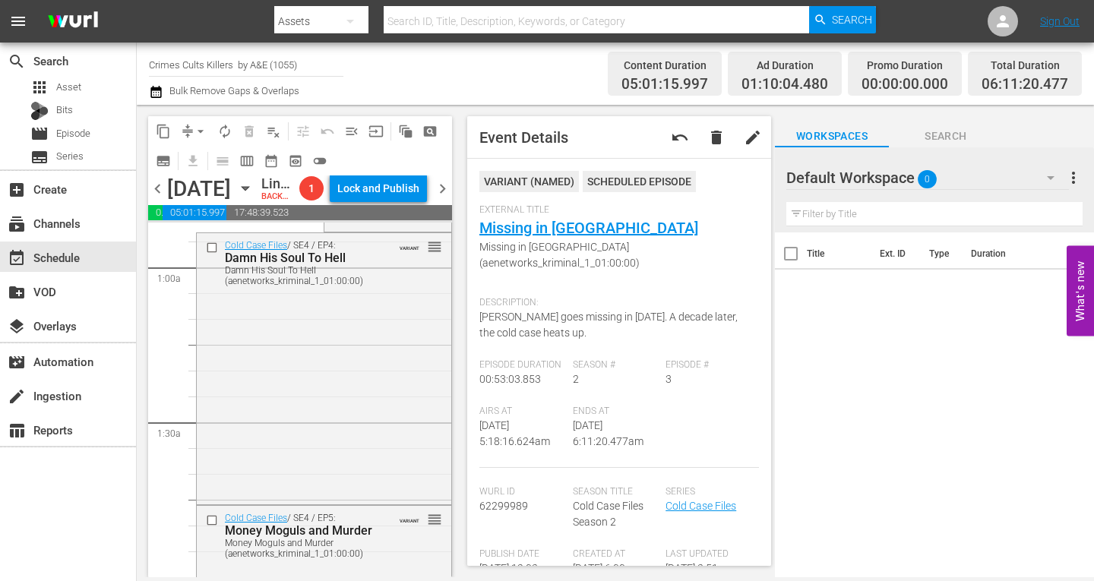
scroll to position [0, 0]
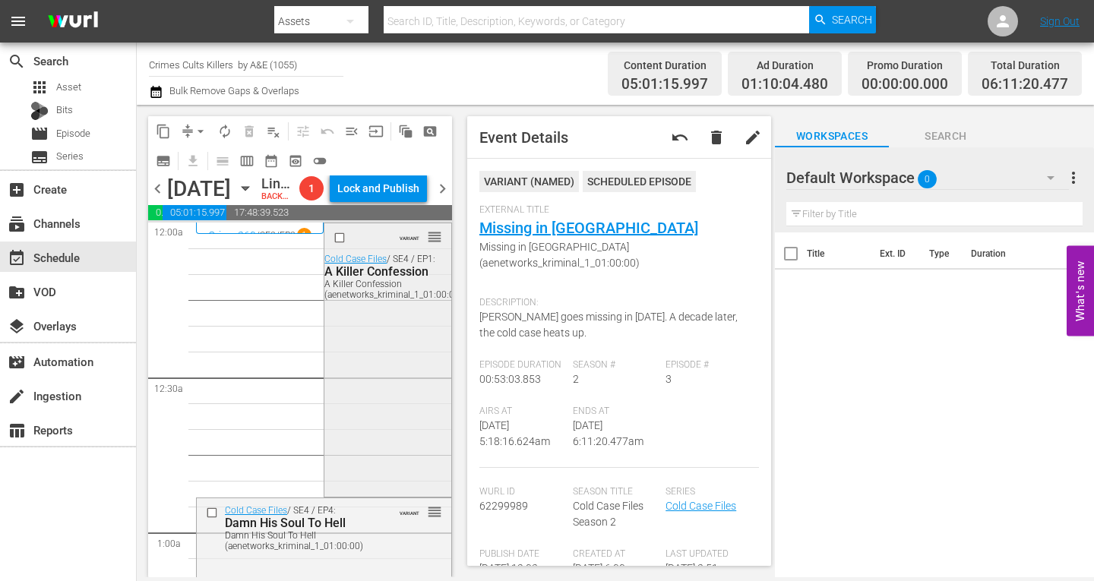
click at [363, 383] on div "VARIANT reorder Cold Case Files / SE4 / EP1: A Killer Confession A Killer Confe…" at bounding box center [387, 358] width 126 height 270
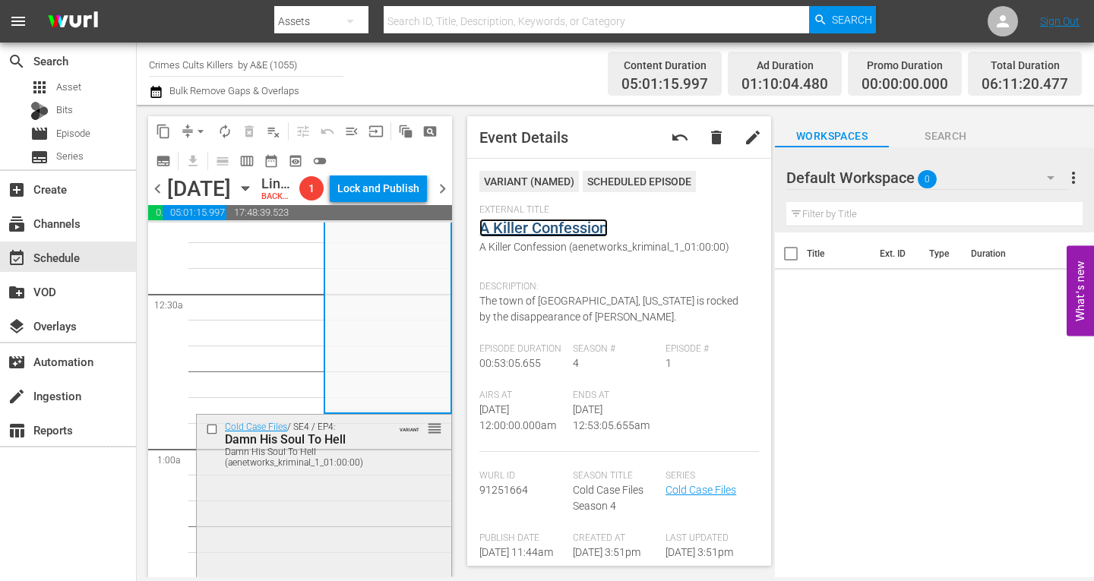
scroll to position [228, 0]
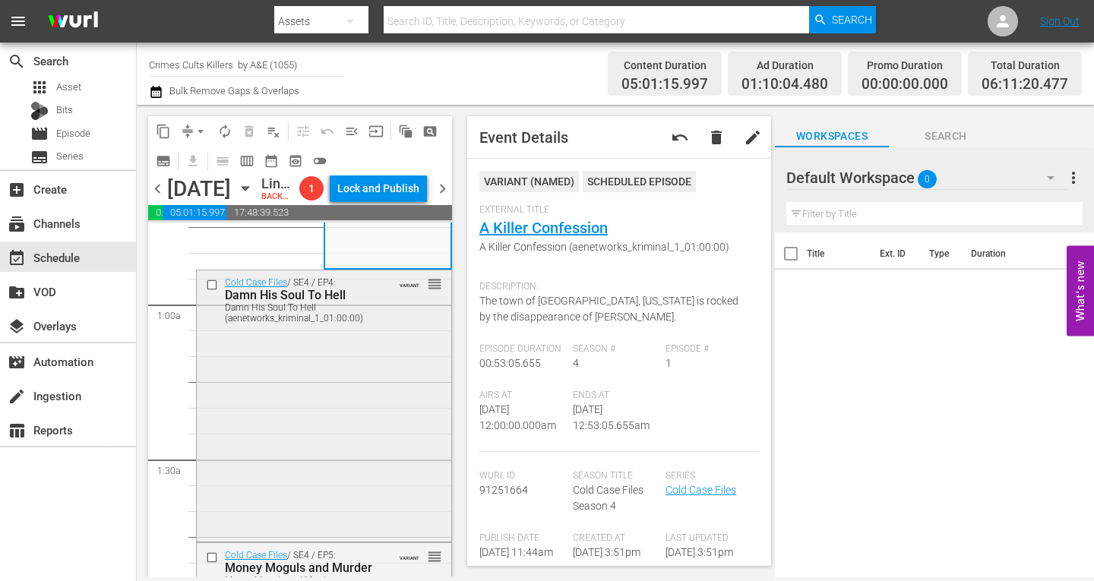
click at [303, 442] on div "Cold Case Files / SE4 / EP4: Damn His Soul To Hell Damn His Soul To Hell (aenet…" at bounding box center [324, 404] width 254 height 269
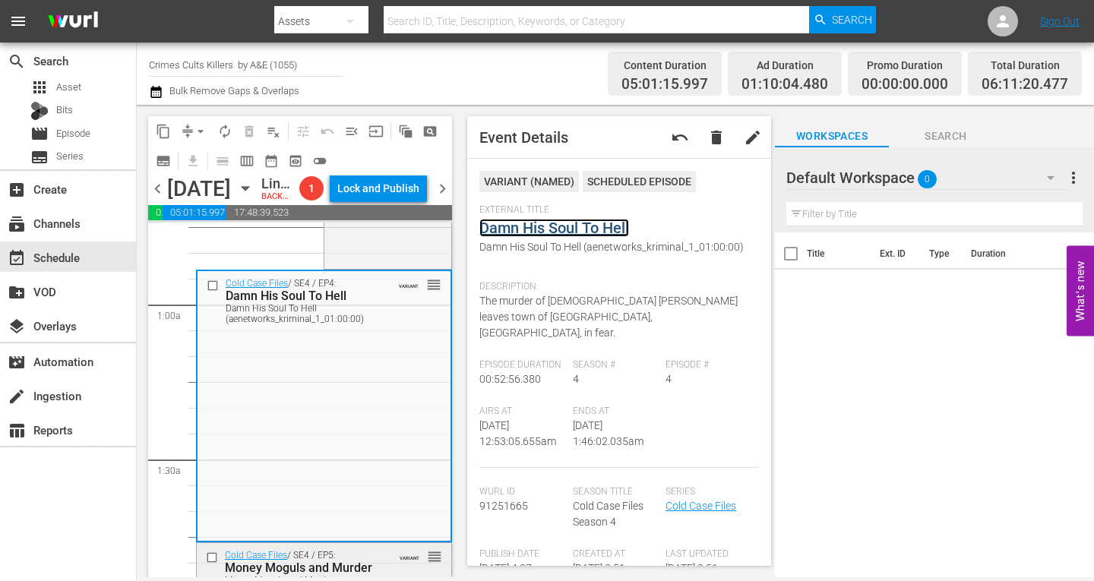
scroll to position [532, 0]
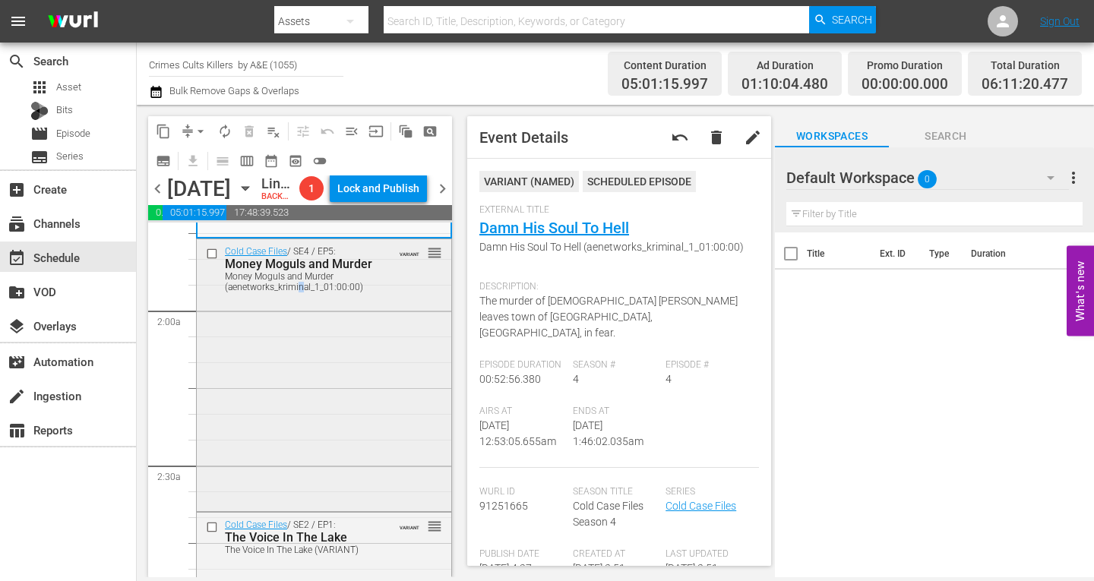
click at [301, 396] on div "Cold Case Files / SE4 / EP5: Money Moguls and Murder Money Moguls and Murder (a…" at bounding box center [324, 373] width 254 height 269
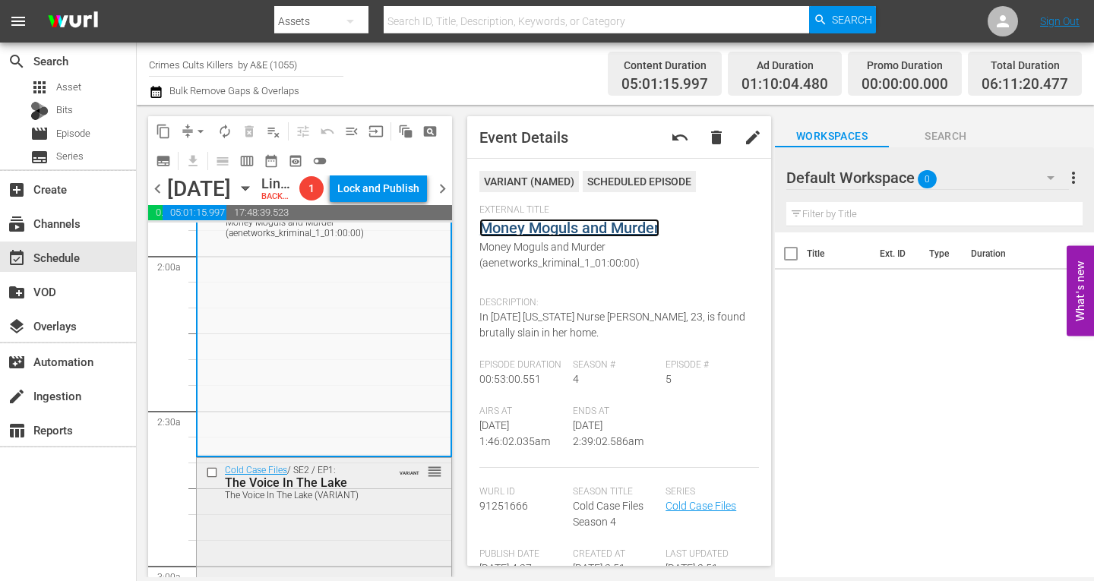
scroll to position [760, 0]
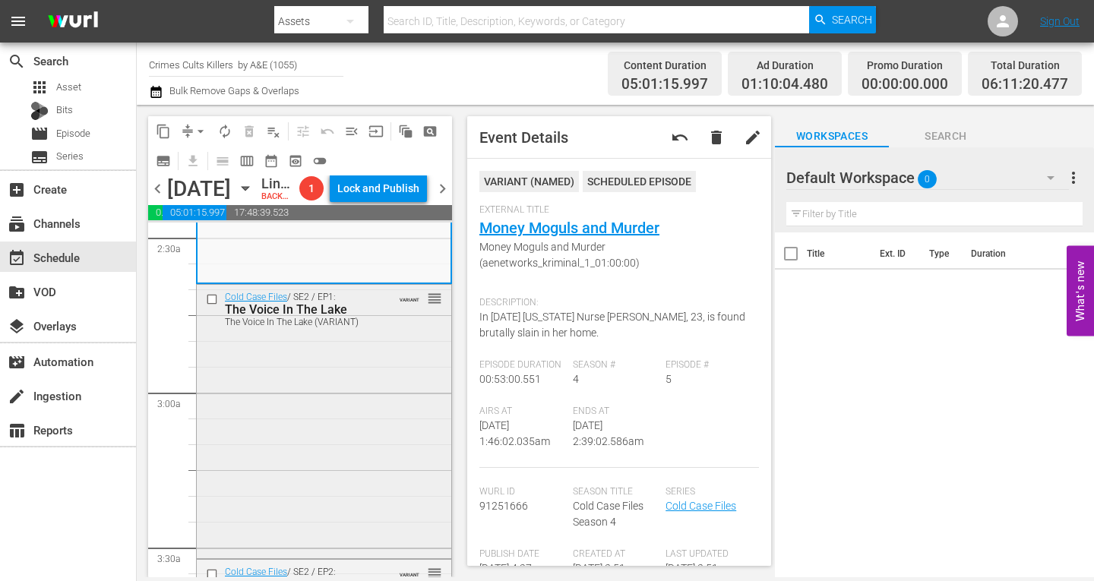
click at [281, 394] on div "Cold Case Files / SE2 / EP1: The Voice In The Lake The Voice In The Lake (VARIA…" at bounding box center [324, 420] width 254 height 270
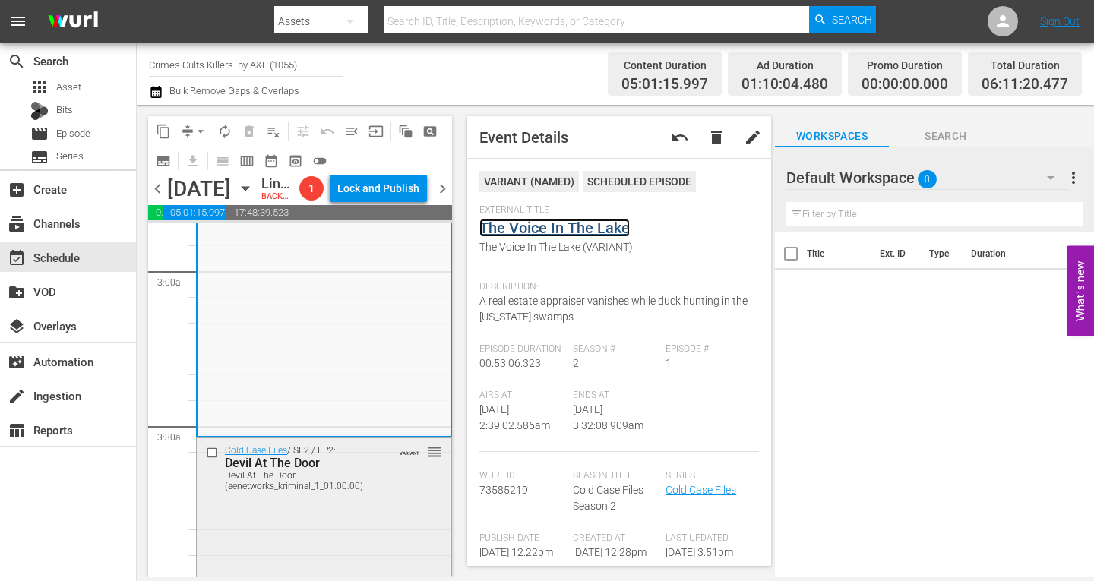
scroll to position [1063, 0]
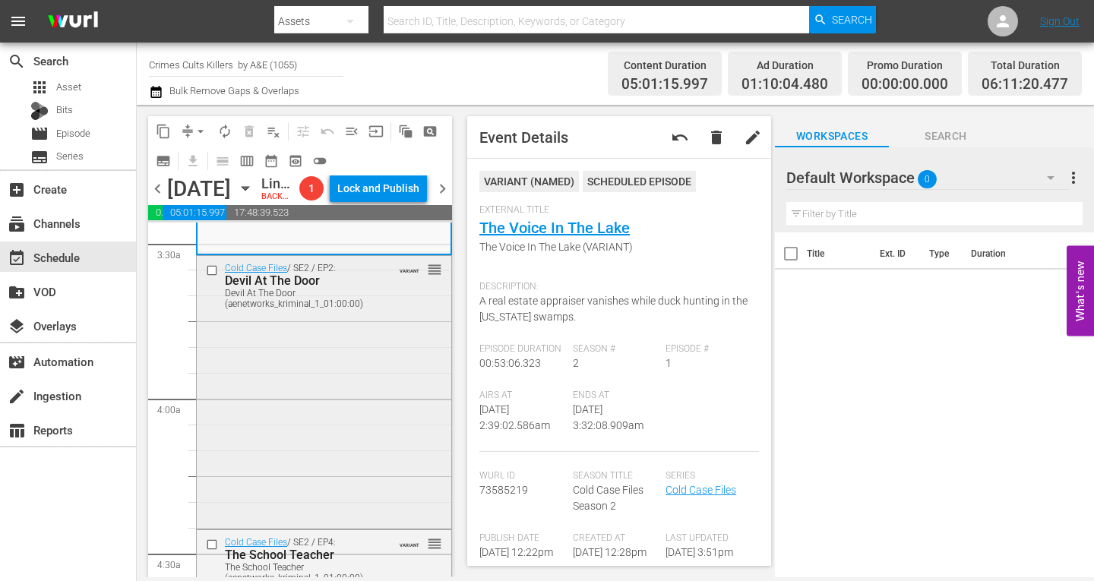
click at [306, 390] on div "Cold Case Files / SE2 / EP2: Devil At The Door Devil At The Door (aenetworks_kr…" at bounding box center [324, 391] width 254 height 270
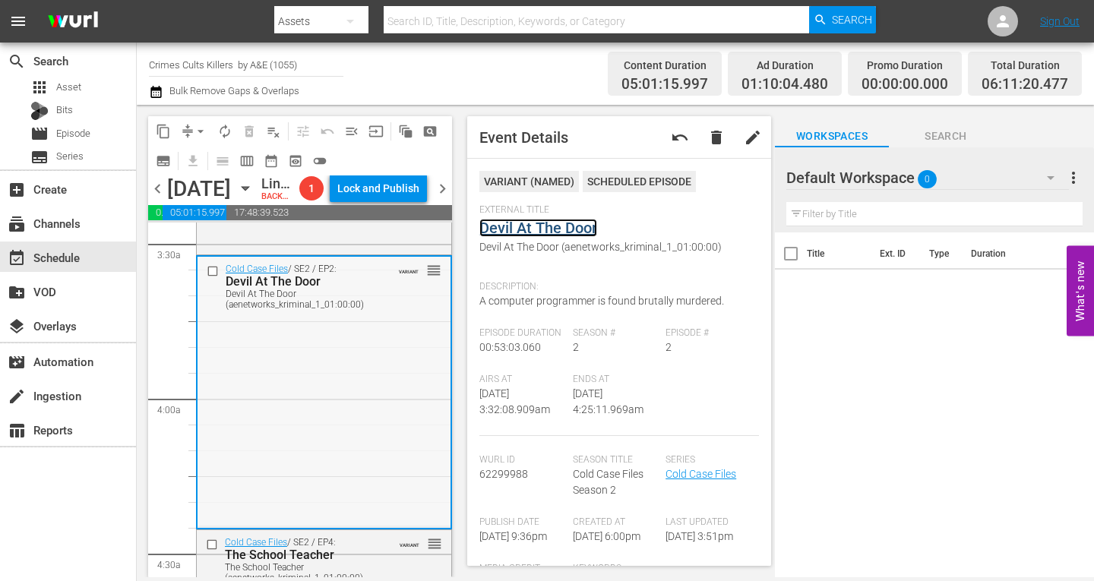
scroll to position [1291, 0]
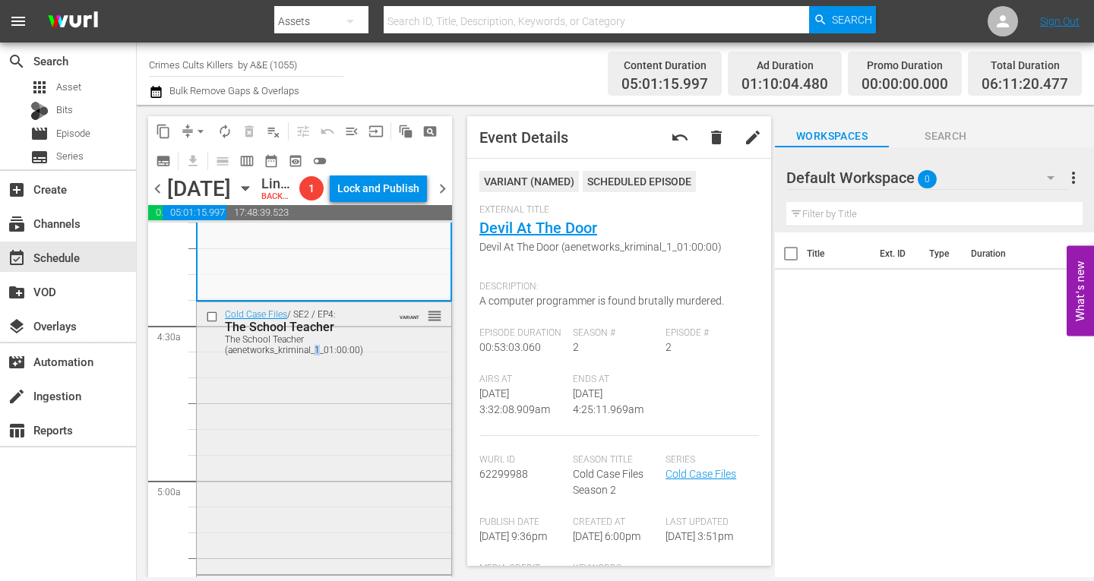
click at [321, 396] on div "Cold Case Files / SE2 / EP4: The School Teacher The School Teacher (aenetworks_…" at bounding box center [324, 437] width 254 height 270
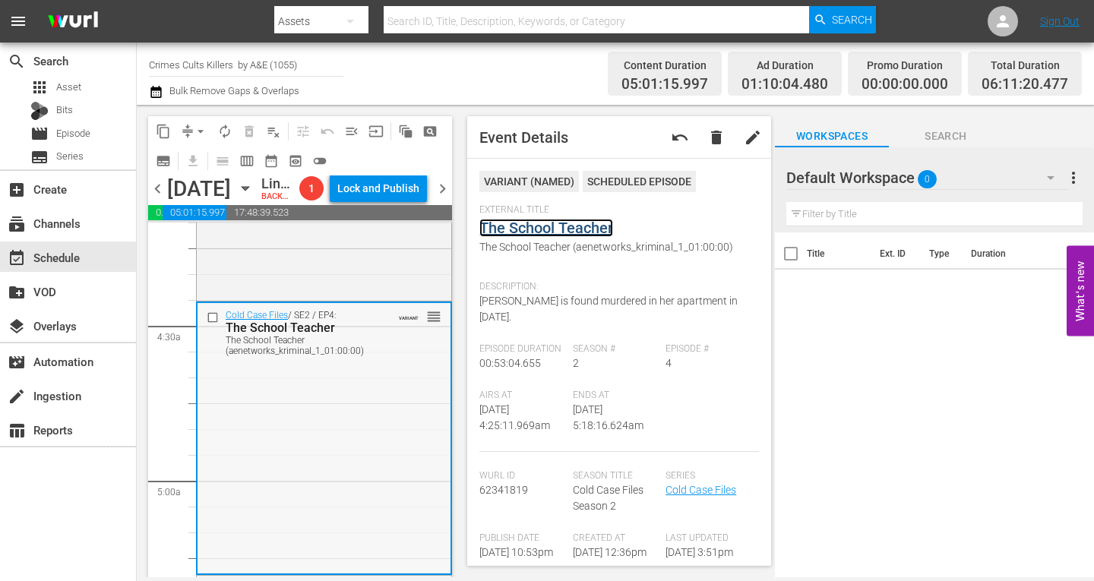
scroll to position [1443, 0]
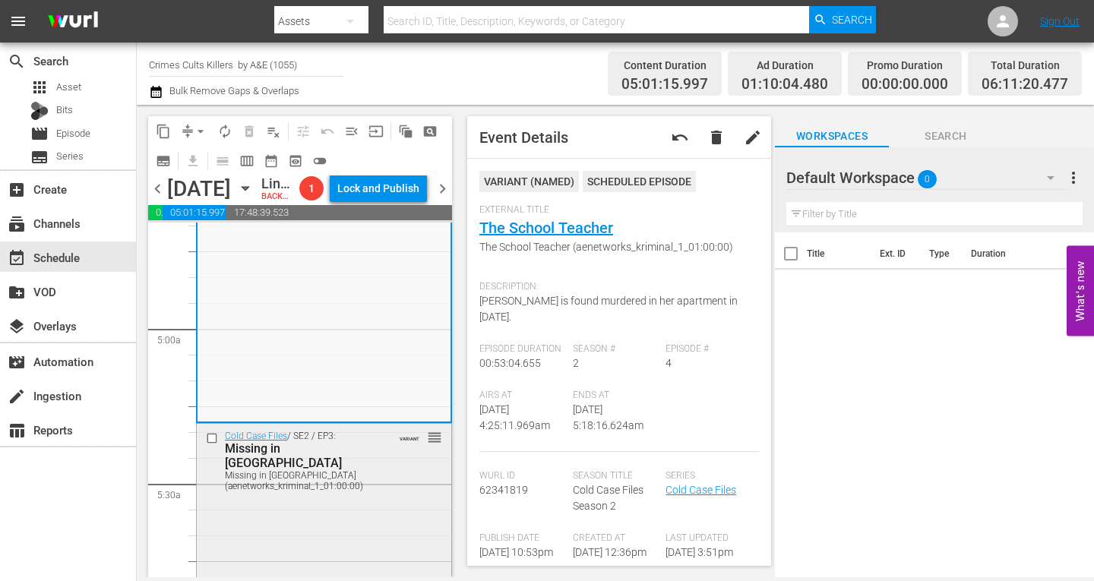
click at [305, 532] on div "Cold Case Files / SE2 / EP3: Missing in Altoona Missing in Altoona (aenetworks_…" at bounding box center [324, 559] width 254 height 270
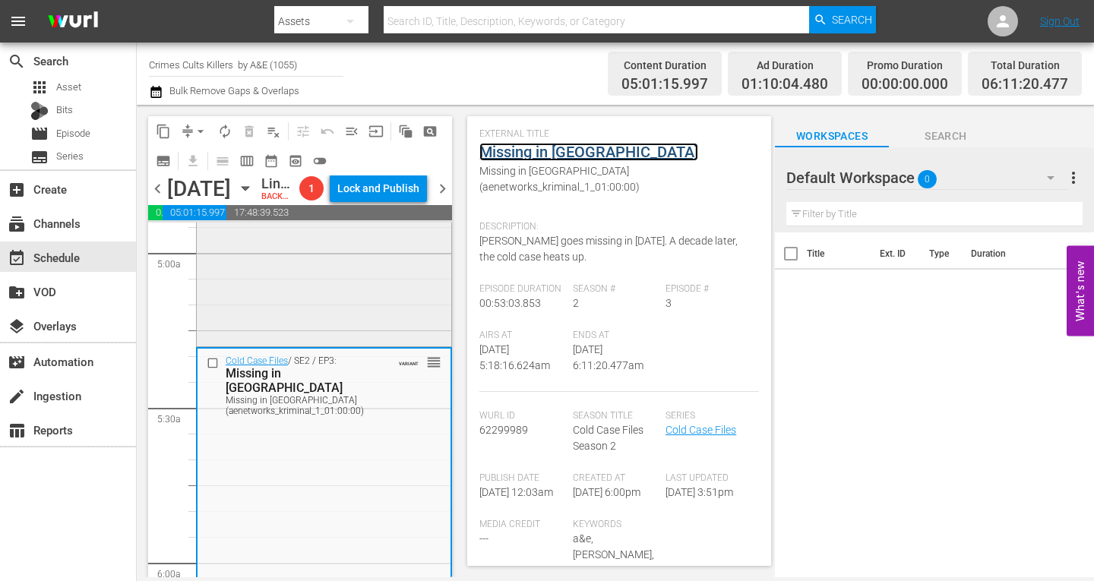
scroll to position [1747, 0]
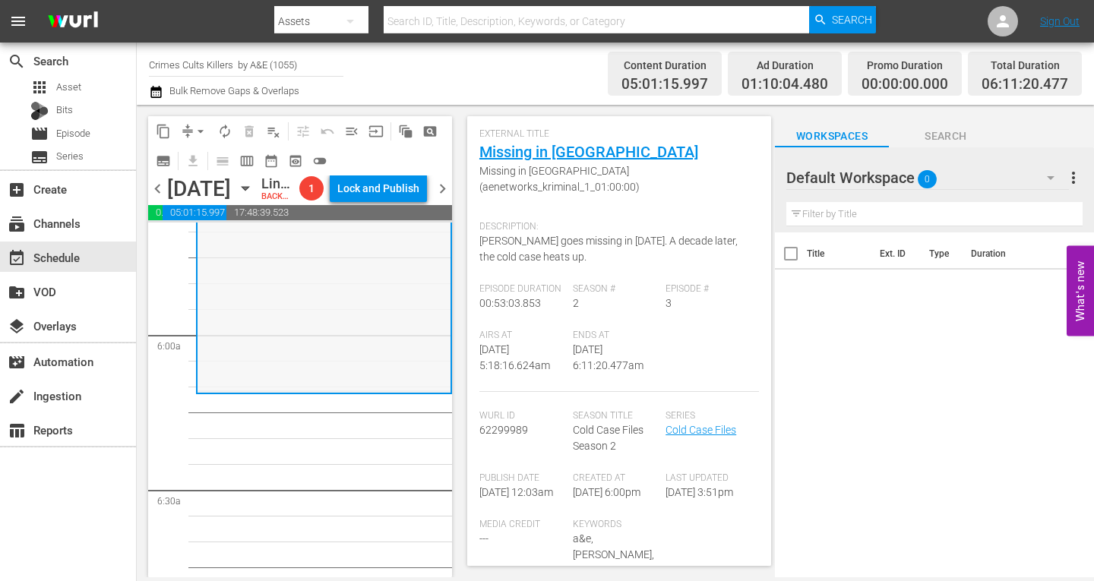
click at [292, 330] on div "Cold Case Files / SE2 / EP3: Missing in Altoona Missing in Altoona (aenetworks_…" at bounding box center [323, 256] width 253 height 270
click at [198, 130] on span "arrow_drop_down" at bounding box center [200, 131] width 15 height 15
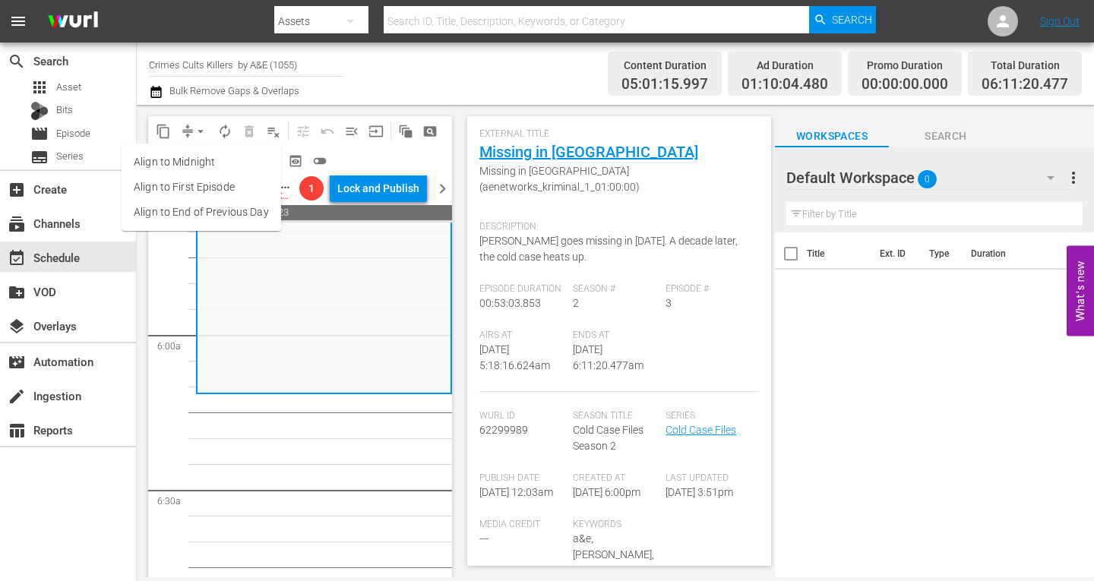
click at [188, 160] on li "Align to Midnight" at bounding box center [202, 162] width 160 height 25
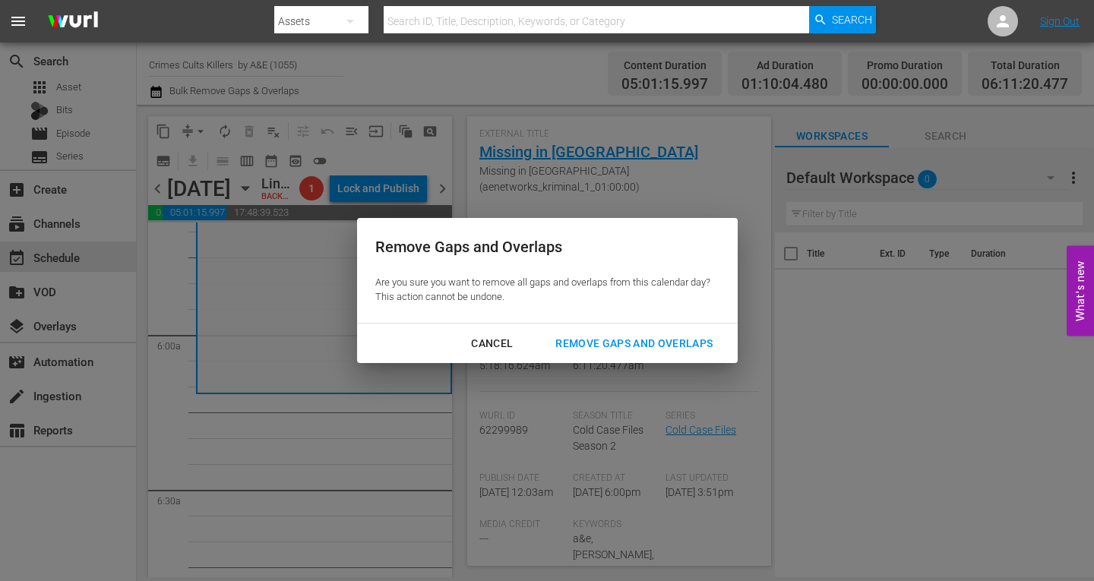
click at [594, 340] on div "Remove Gaps and Overlaps" at bounding box center [634, 343] width 182 height 19
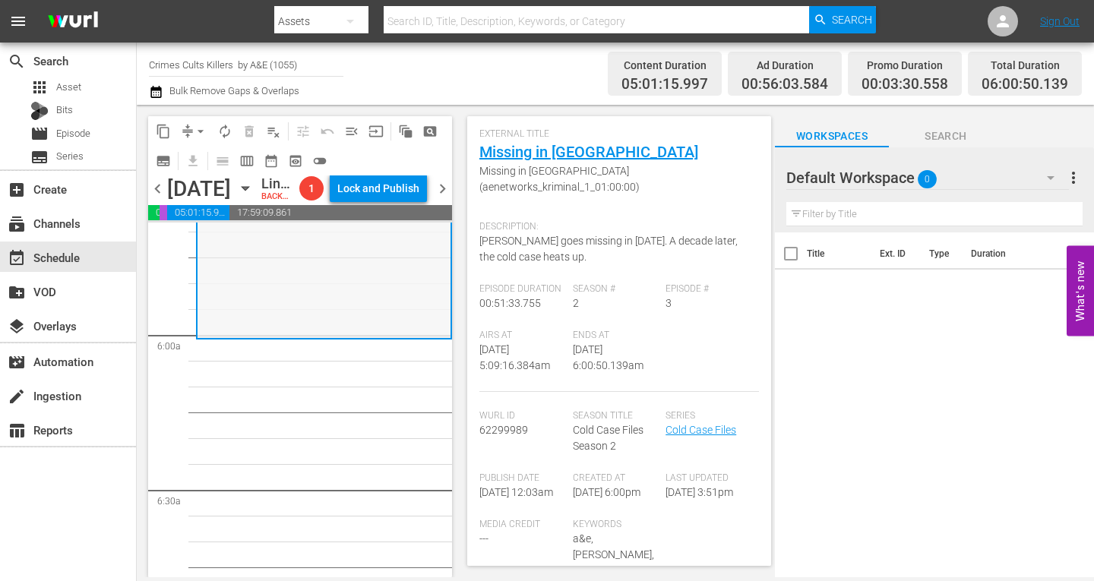
click at [240, 326] on div "Cold Case Files / SE2 / EP3: Missing in Altoona Missing in Altoona (aenetworks_…" at bounding box center [323, 206] width 253 height 262
click at [197, 128] on span "arrow_drop_down" at bounding box center [200, 131] width 15 height 15
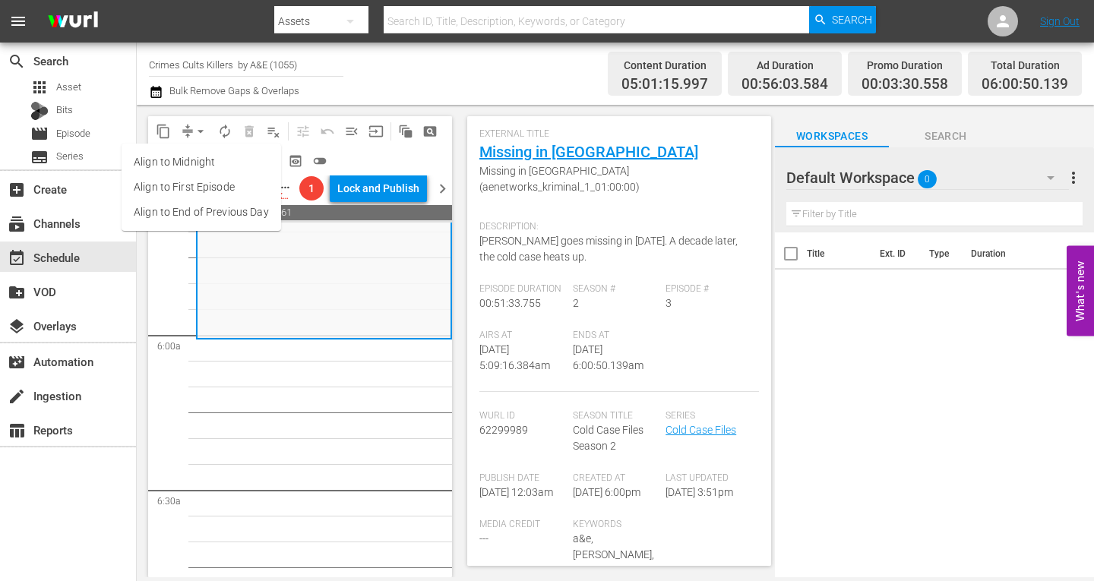
click at [194, 155] on li "Align to Midnight" at bounding box center [202, 162] width 160 height 25
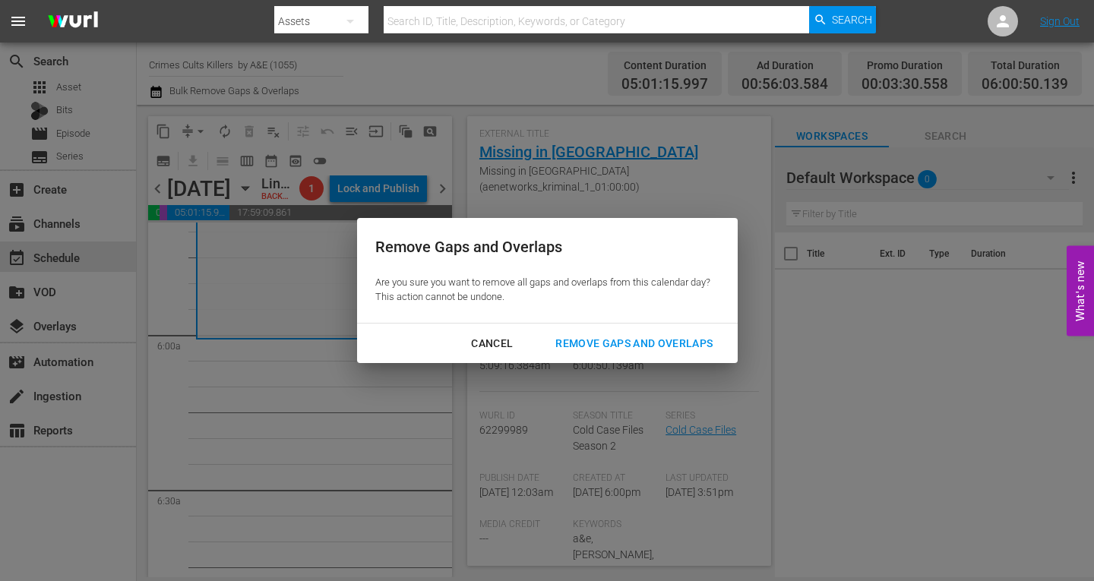
click at [621, 340] on div "Remove Gaps and Overlaps" at bounding box center [634, 343] width 182 height 19
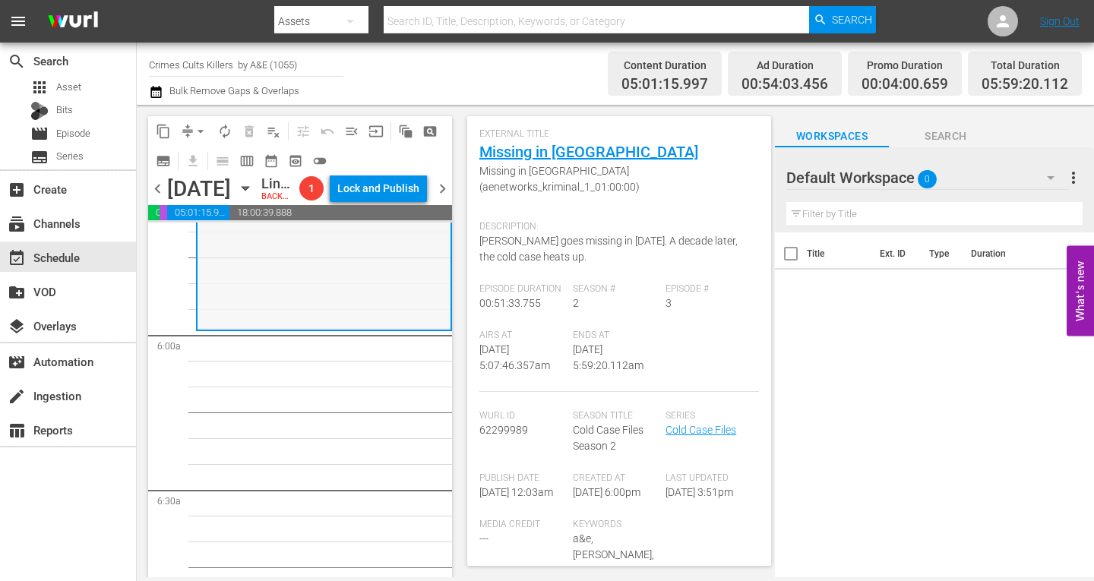
click at [273, 299] on div "Cold Case Files / SE2 / EP3: Missing in Altoona Missing in Altoona (aenetworks_…" at bounding box center [323, 198] width 253 height 262
click at [199, 128] on span "arrow_drop_down" at bounding box center [200, 131] width 15 height 15
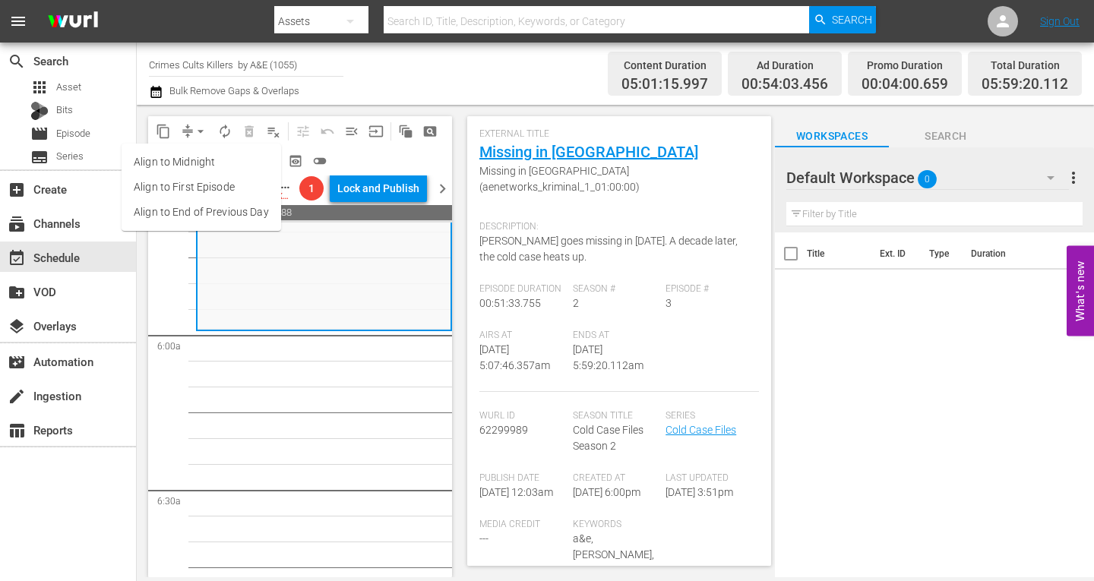
click at [187, 161] on li "Align to Midnight" at bounding box center [202, 162] width 160 height 25
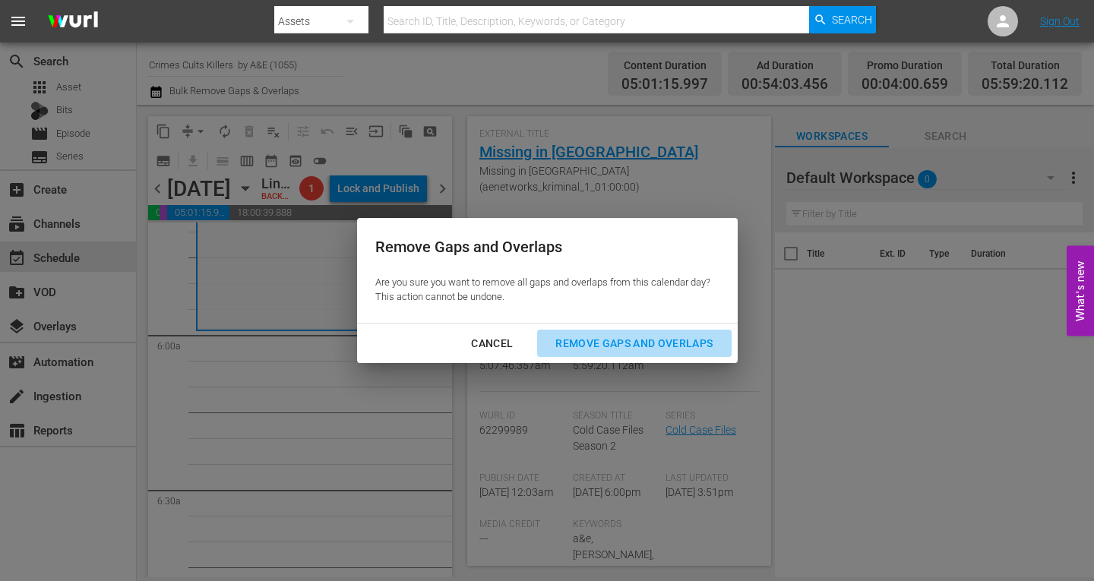
click at [601, 338] on div "Remove Gaps and Overlaps" at bounding box center [634, 343] width 182 height 19
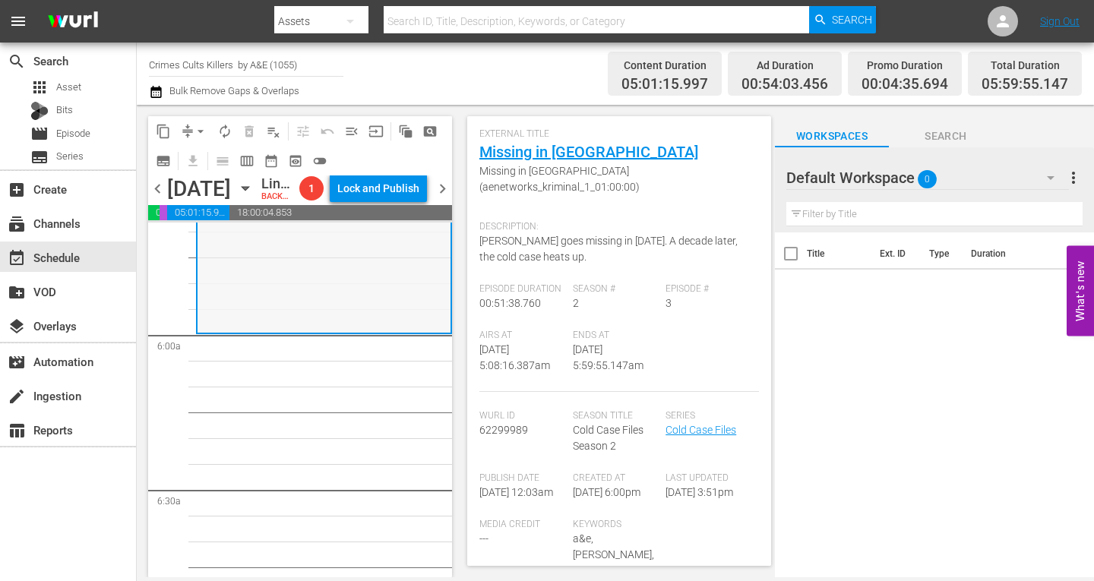
click at [245, 308] on div "Cold Case Files / SE2 / EP3: Missing in Altoona Missing in Altoona (aenetworks_…" at bounding box center [323, 201] width 253 height 262
click at [200, 131] on span "arrow_drop_down" at bounding box center [200, 131] width 15 height 15
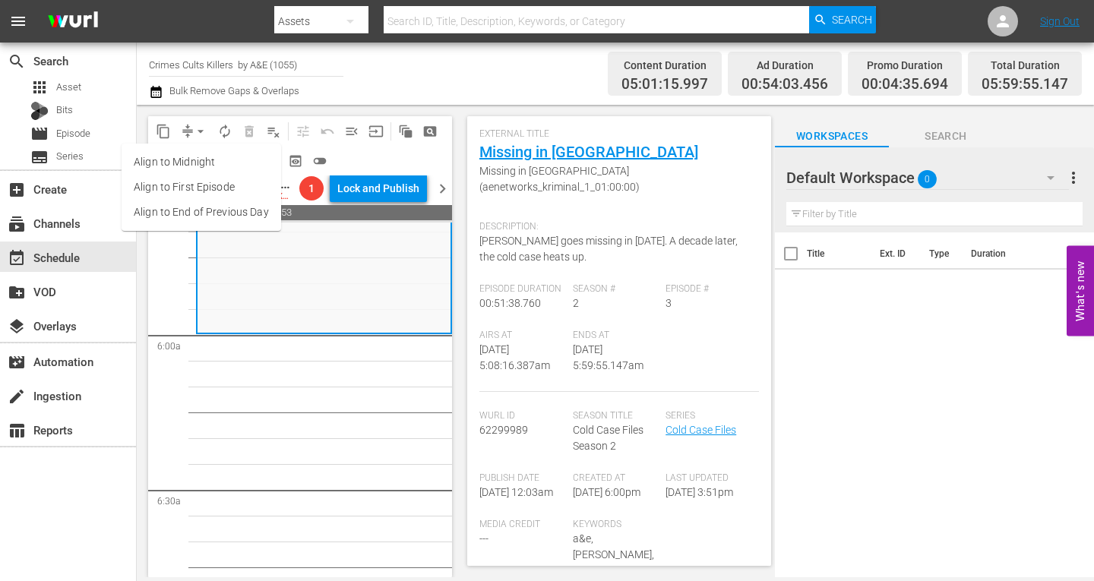
click at [198, 156] on li "Align to Midnight" at bounding box center [202, 162] width 160 height 25
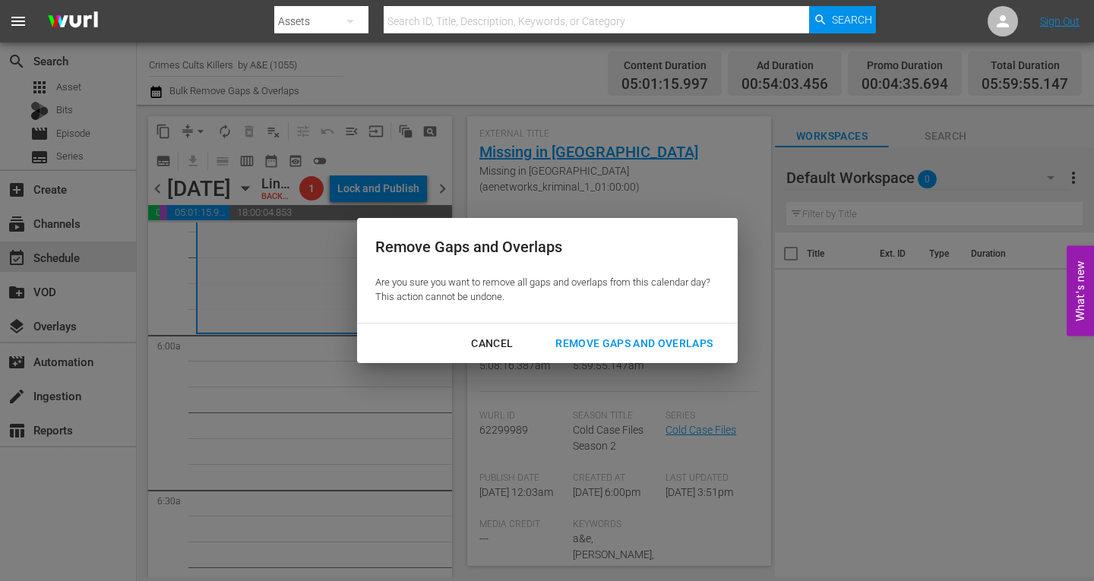
click at [599, 337] on div "Remove Gaps and Overlaps" at bounding box center [634, 343] width 182 height 19
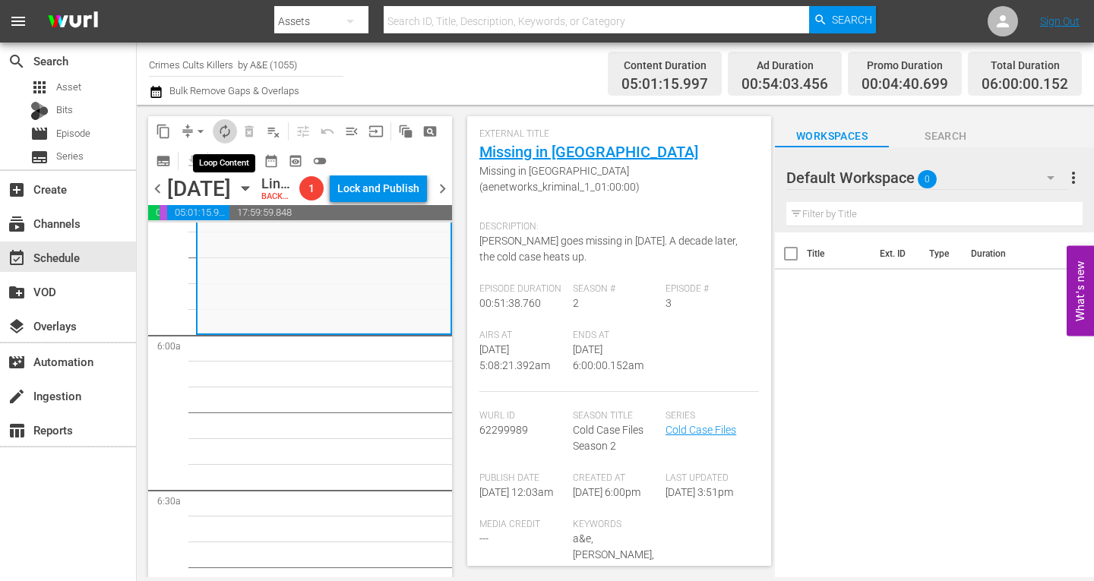
click at [226, 127] on span "autorenew_outlined" at bounding box center [224, 131] width 15 height 15
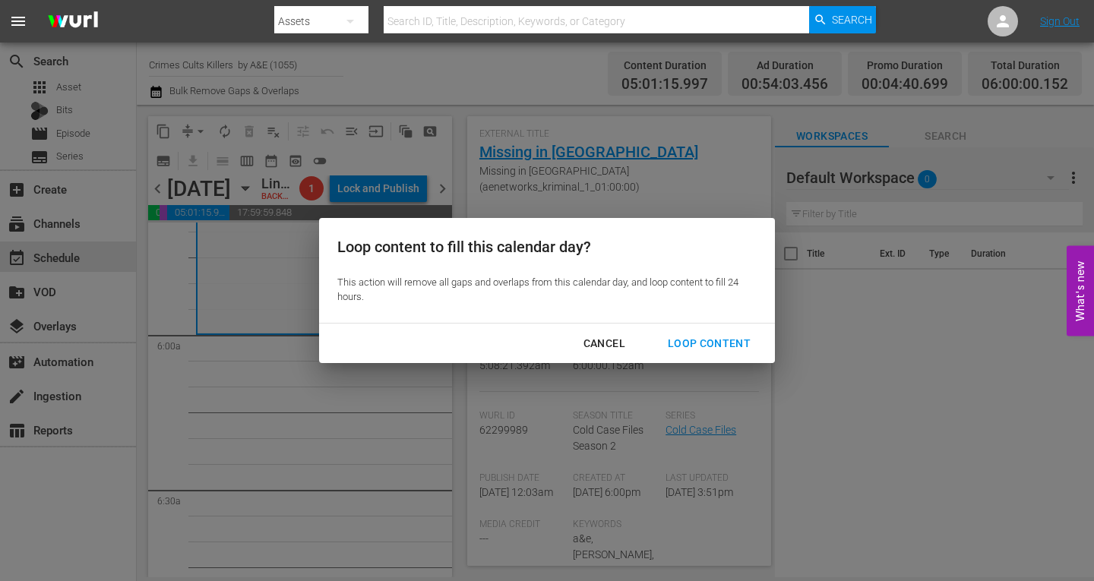
click at [709, 344] on div "Loop Content" at bounding box center [709, 343] width 107 height 19
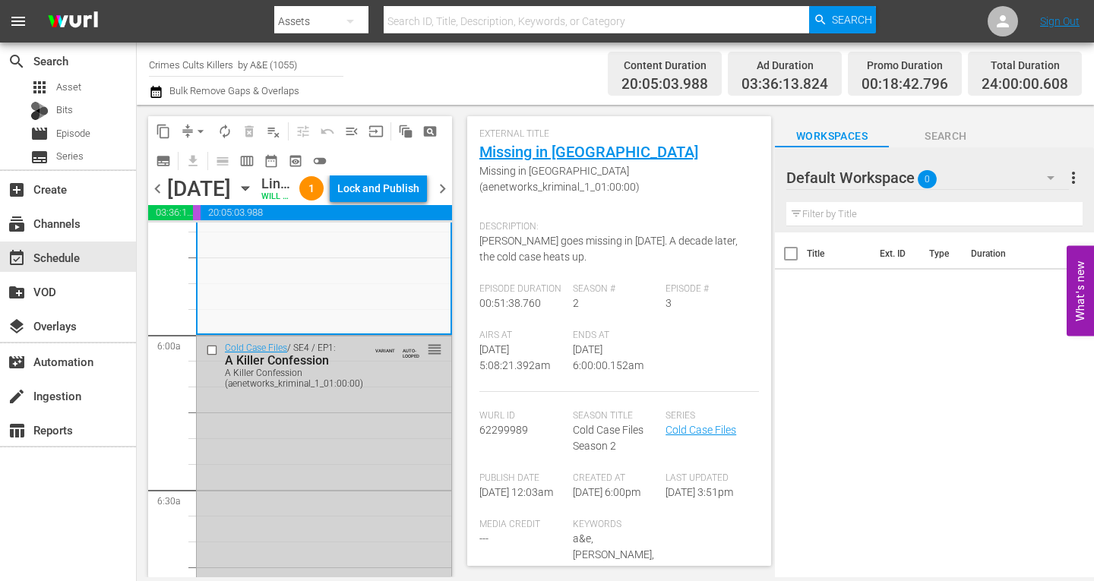
drag, startPoint x: 356, startPoint y: 58, endPoint x: 239, endPoint y: 526, distance: 483.1
click at [239, 526] on div "Cold Case Files / SE4 / EP1: A Killer Confession A Killer Confession (aenetwork…" at bounding box center [324, 463] width 254 height 254
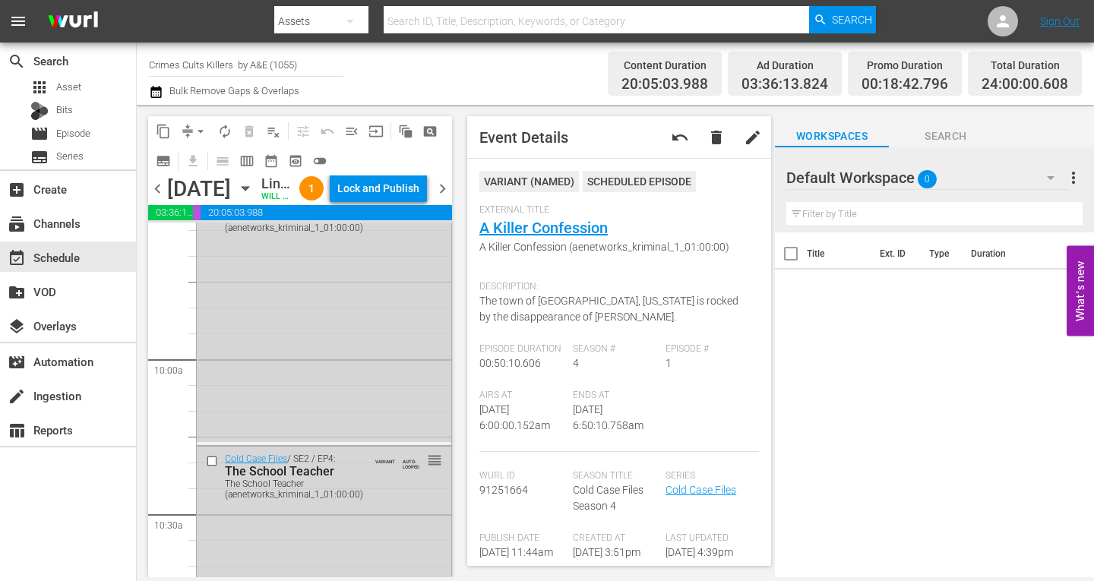
scroll to position [7108, 0]
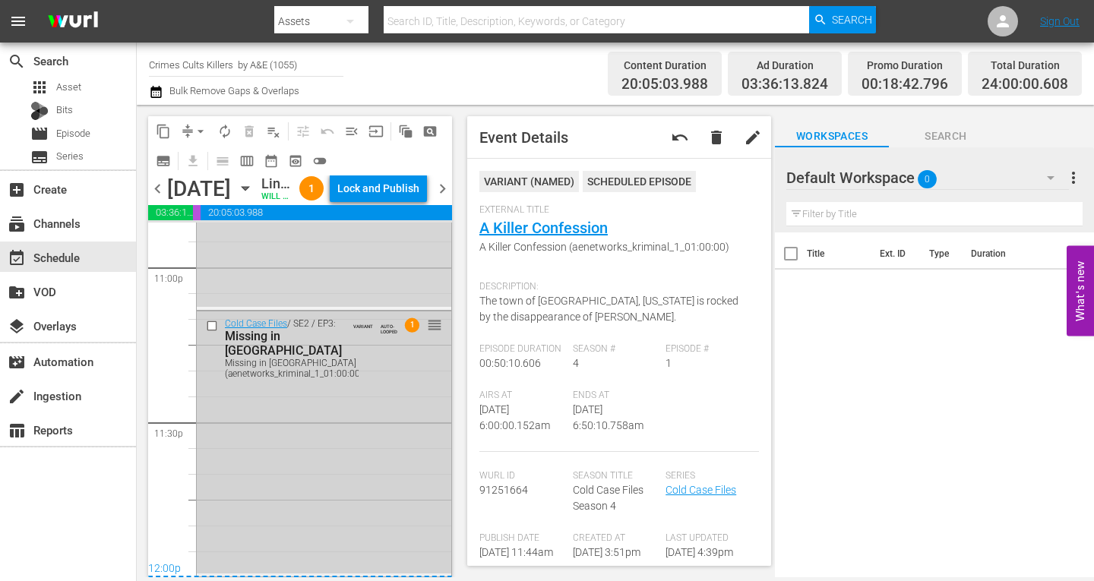
click at [391, 501] on div "Cold Case Files / SE2 / EP3: Missing in Altoona Missing in Altoona (aenetworks_…" at bounding box center [324, 442] width 254 height 262
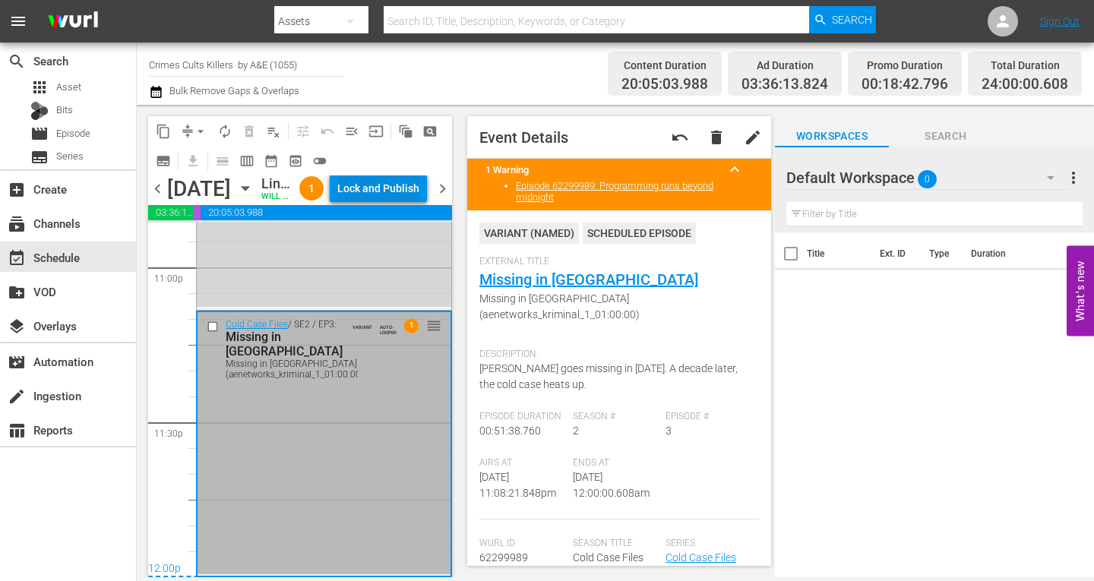
click at [407, 189] on div "Lock and Publish" at bounding box center [378, 188] width 82 height 27
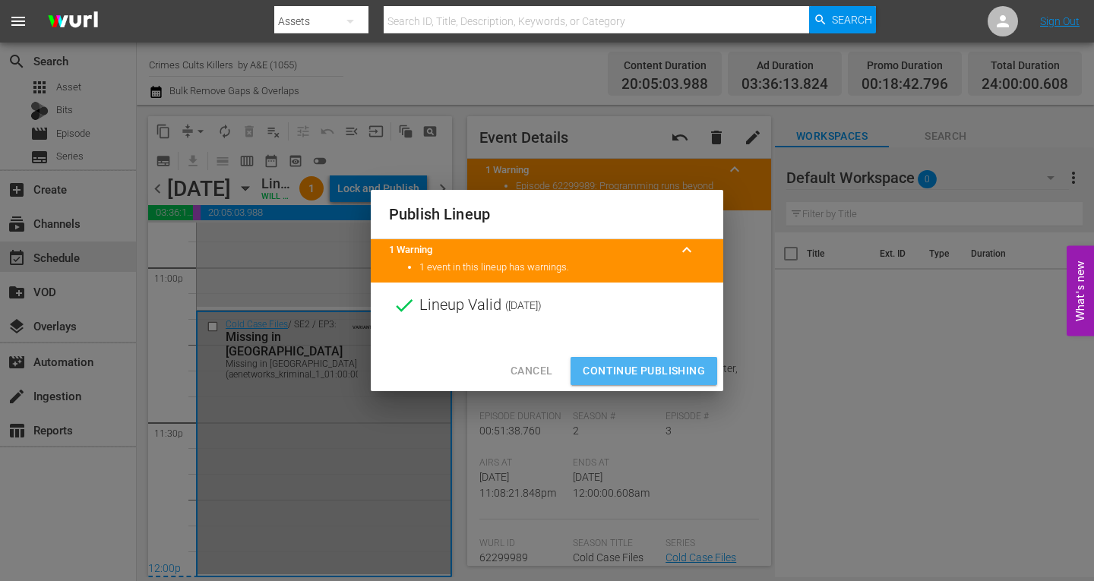
click at [632, 366] on span "Continue Publishing" at bounding box center [644, 371] width 122 height 19
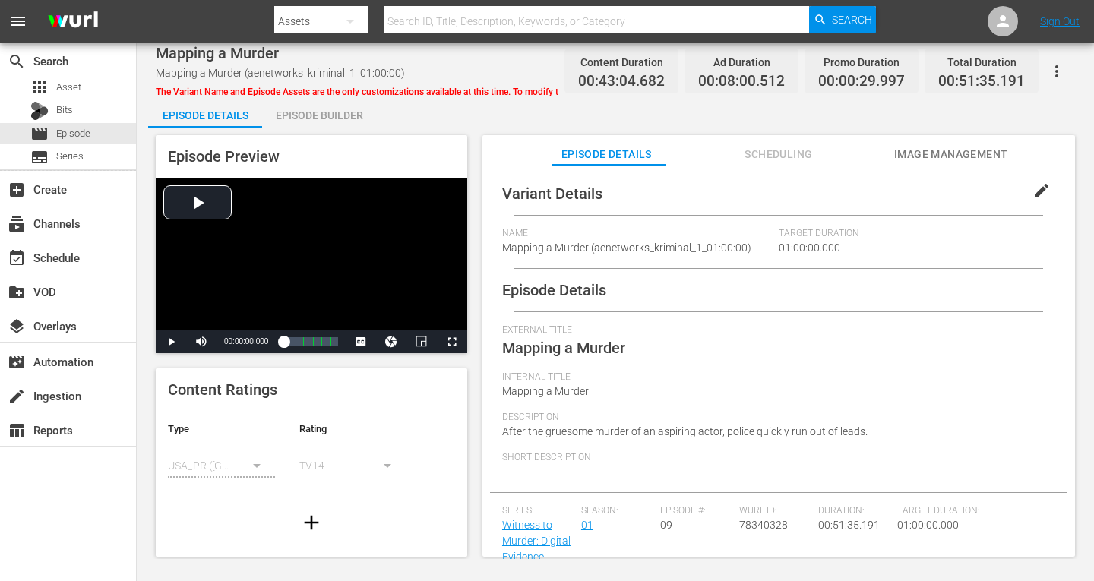
click at [315, 113] on div "Episode Builder" at bounding box center [319, 115] width 114 height 36
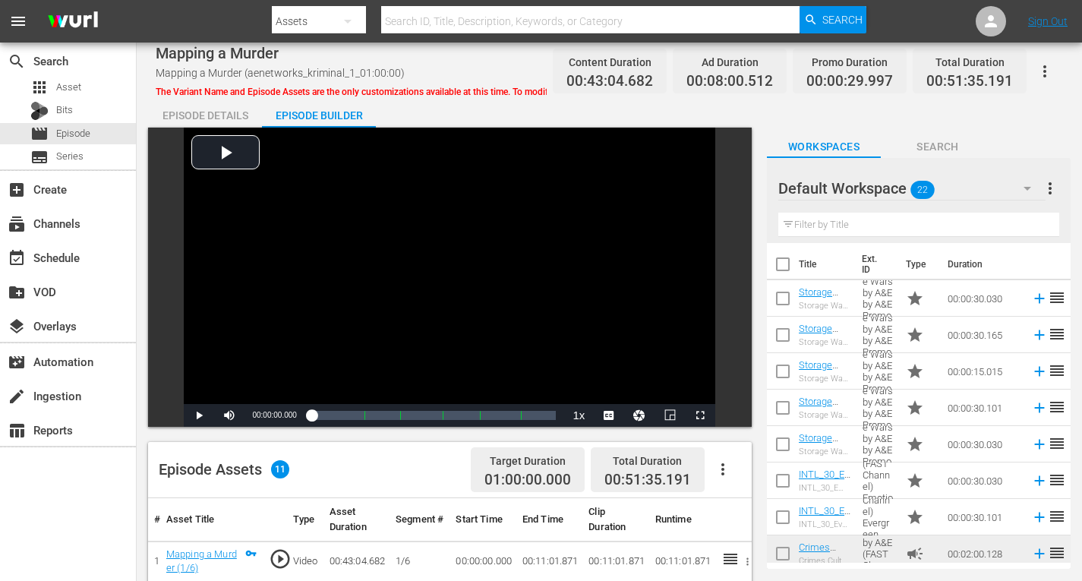
click at [1022, 187] on icon "button" at bounding box center [1028, 188] width 18 height 18
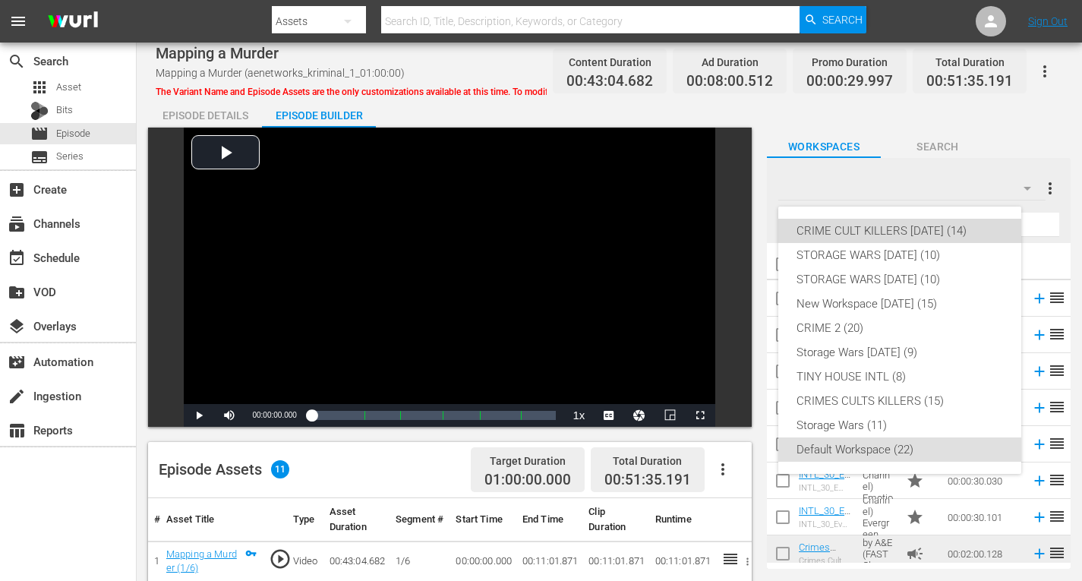
click at [899, 230] on div "CRIME CULT KILLERS [DATE] (14)" at bounding box center [900, 231] width 207 height 24
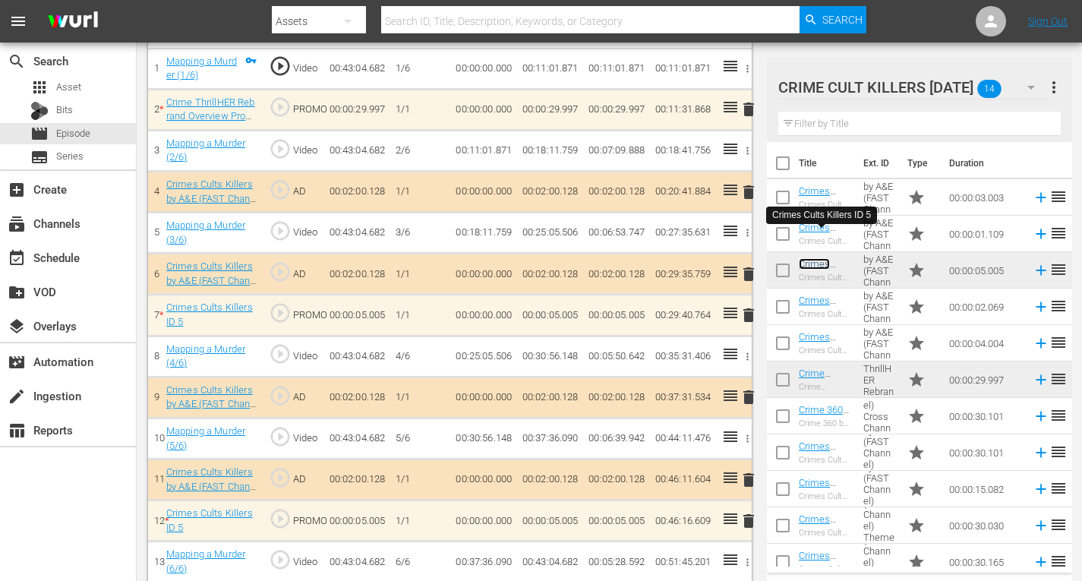
scroll to position [507, 0]
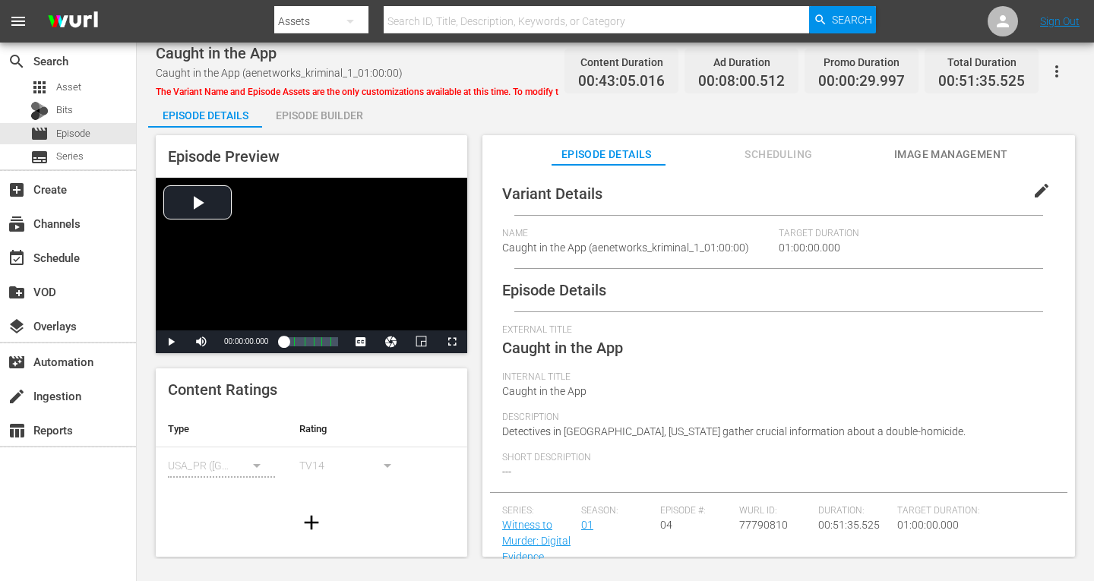
click at [309, 110] on div "Episode Builder" at bounding box center [319, 115] width 114 height 36
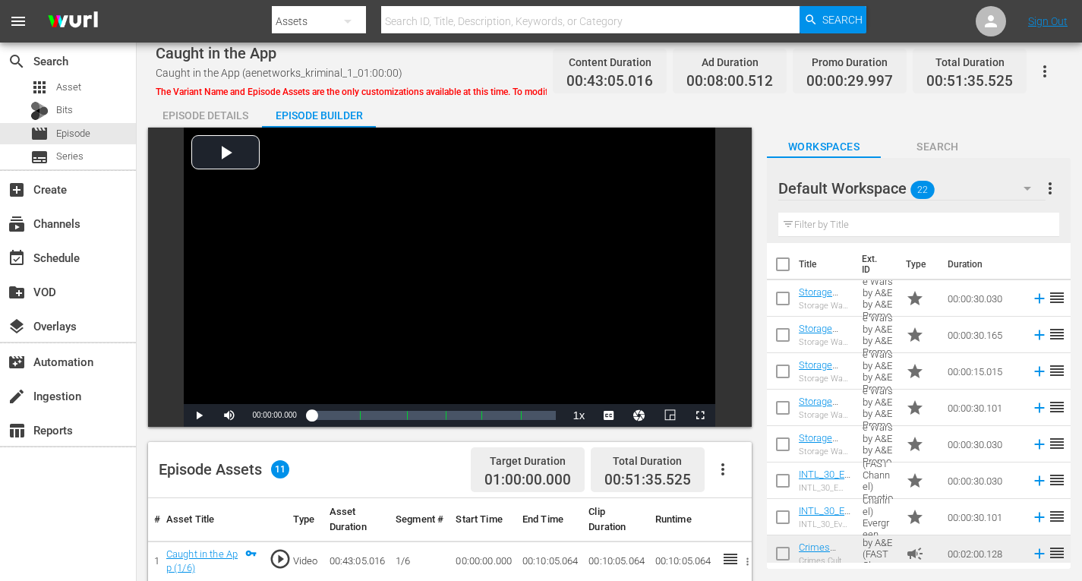
click at [1025, 189] on icon "button" at bounding box center [1028, 188] width 18 height 18
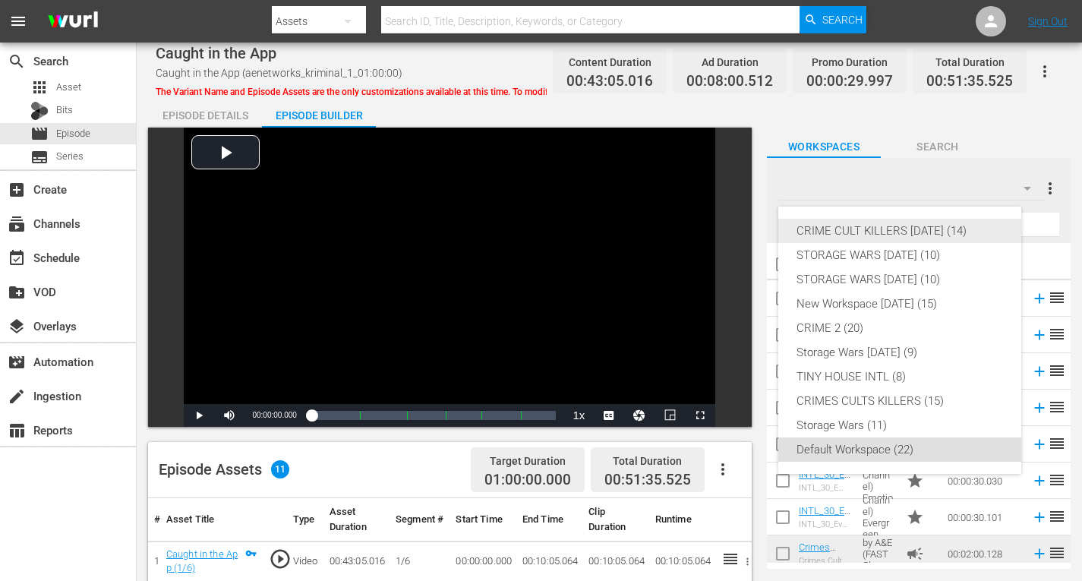
click at [925, 232] on div "CRIME CULT KILLERS [DATE] (14)" at bounding box center [900, 231] width 207 height 24
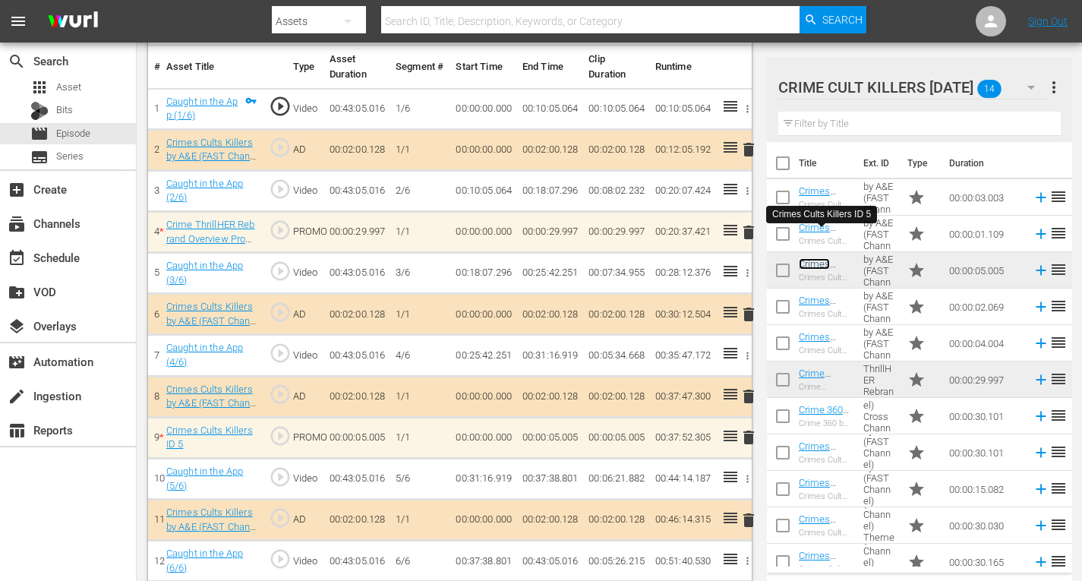
scroll to position [465, 0]
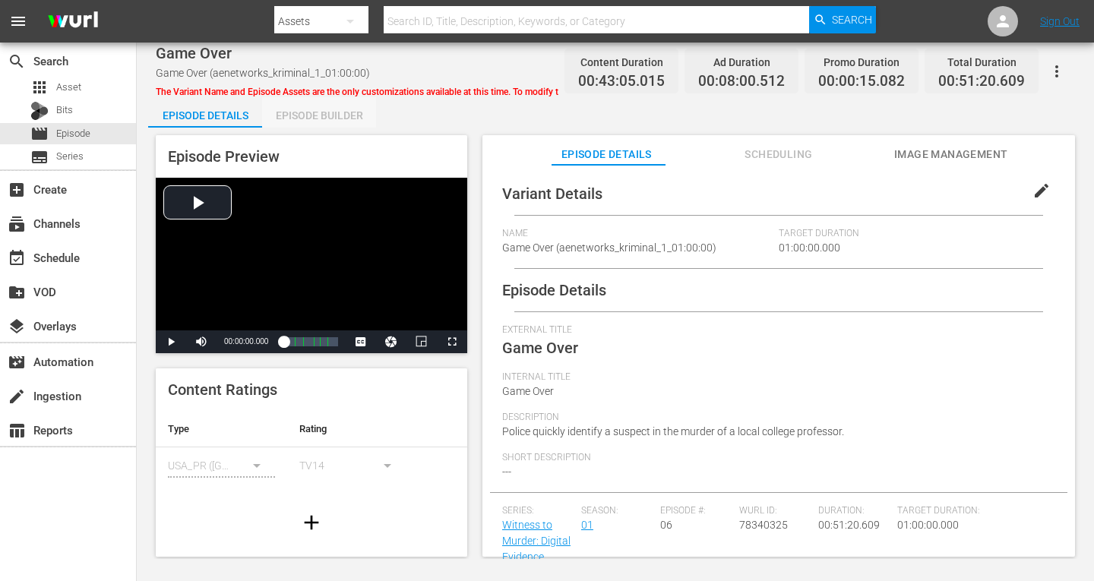
click at [324, 116] on div "Episode Builder" at bounding box center [319, 115] width 114 height 36
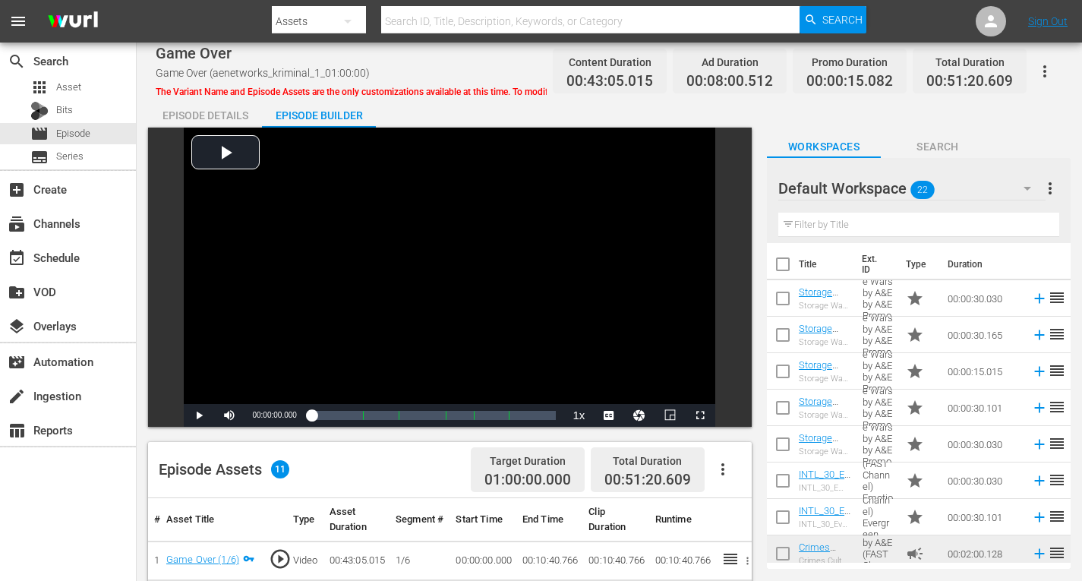
click at [1028, 188] on icon "button" at bounding box center [1028, 189] width 8 height 4
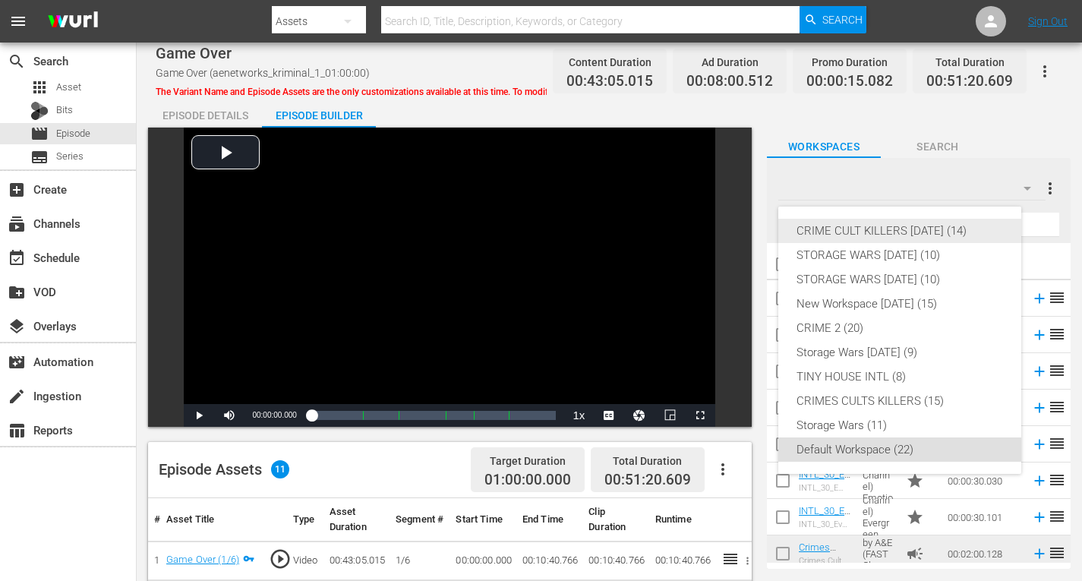
click at [965, 229] on div "CRIME CULT KILLERS [DATE] (14)" at bounding box center [900, 231] width 207 height 24
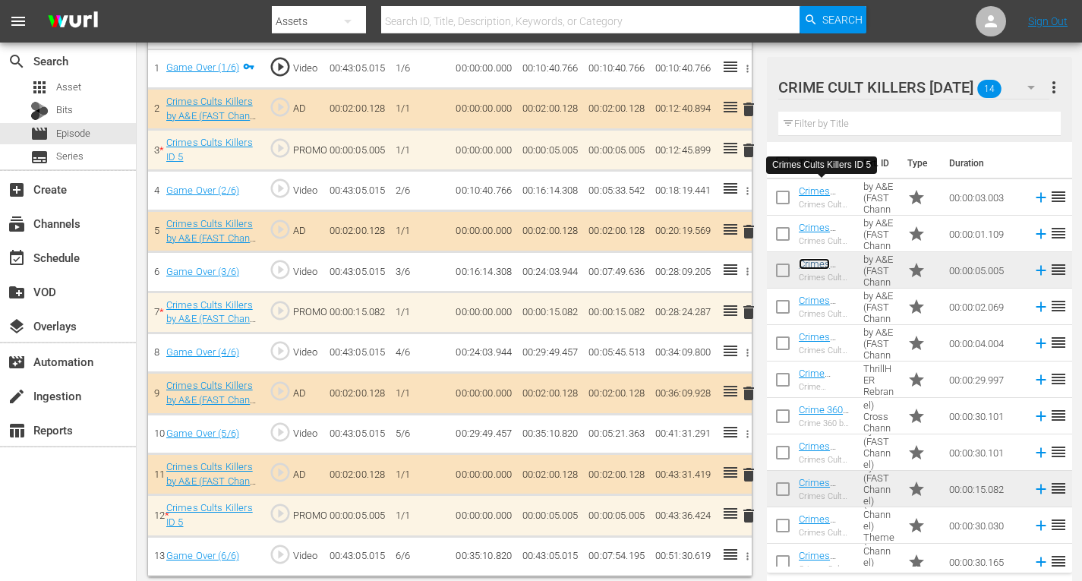
scroll to position [497, 0]
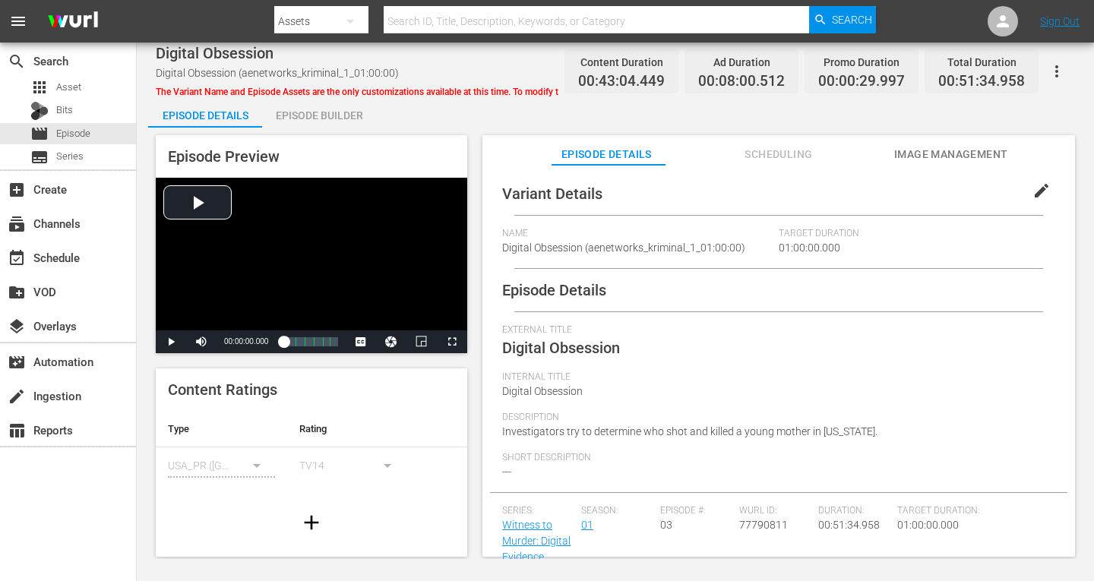
click at [327, 112] on div "Episode Builder" at bounding box center [319, 115] width 114 height 36
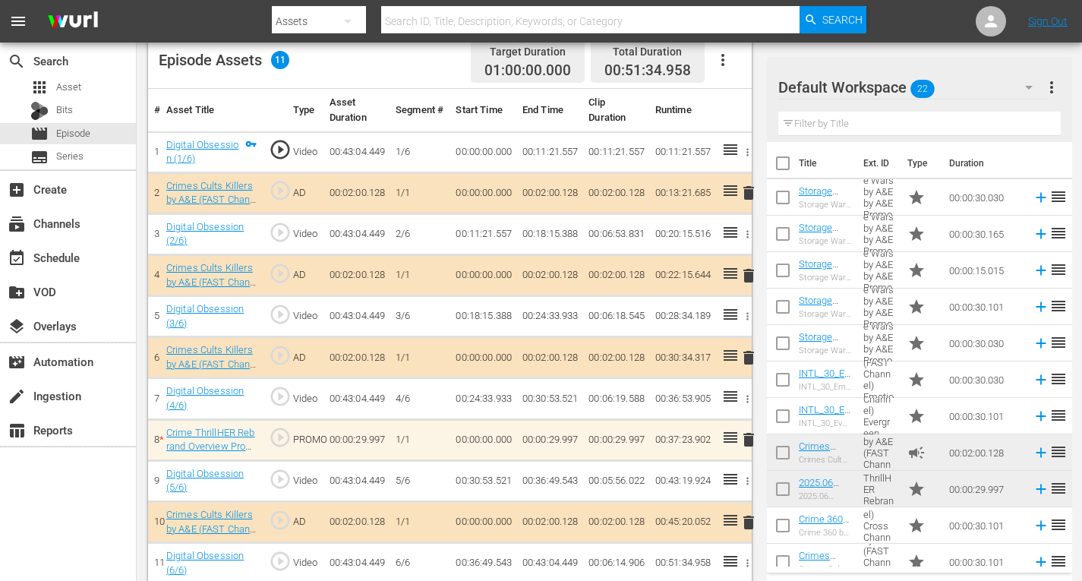
scroll to position [424, 0]
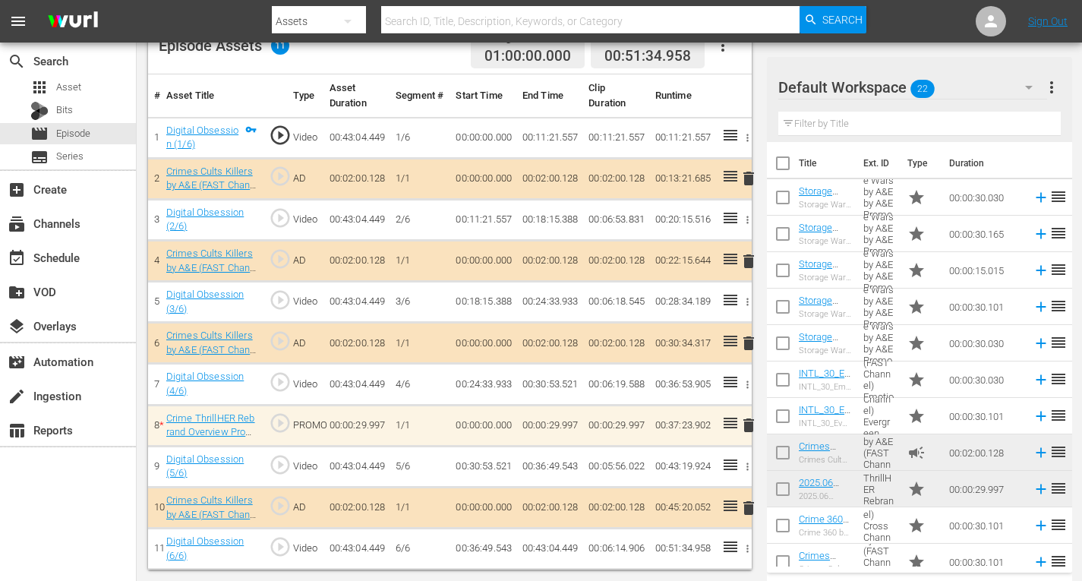
click at [1029, 85] on icon "button" at bounding box center [1029, 87] width 18 height 18
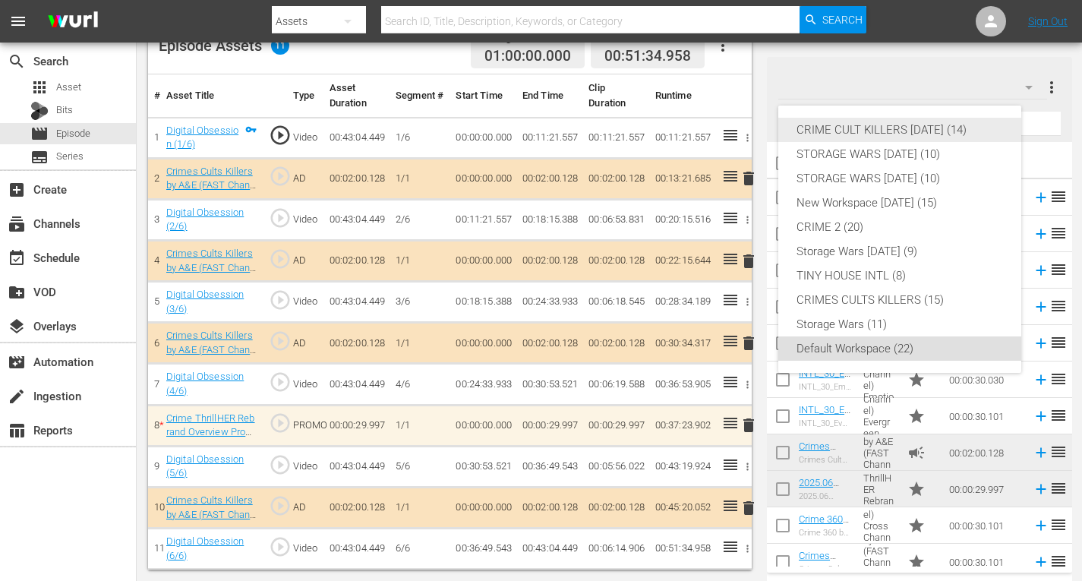
click at [942, 128] on div "CRIME CULT KILLERS [DATE] (14)" at bounding box center [900, 130] width 207 height 24
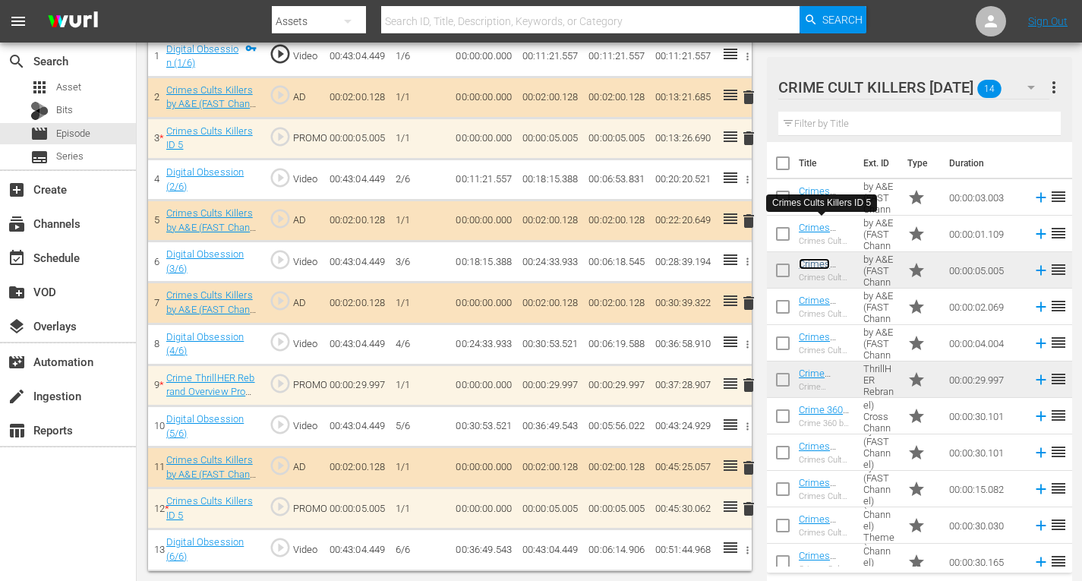
scroll to position [507, 0]
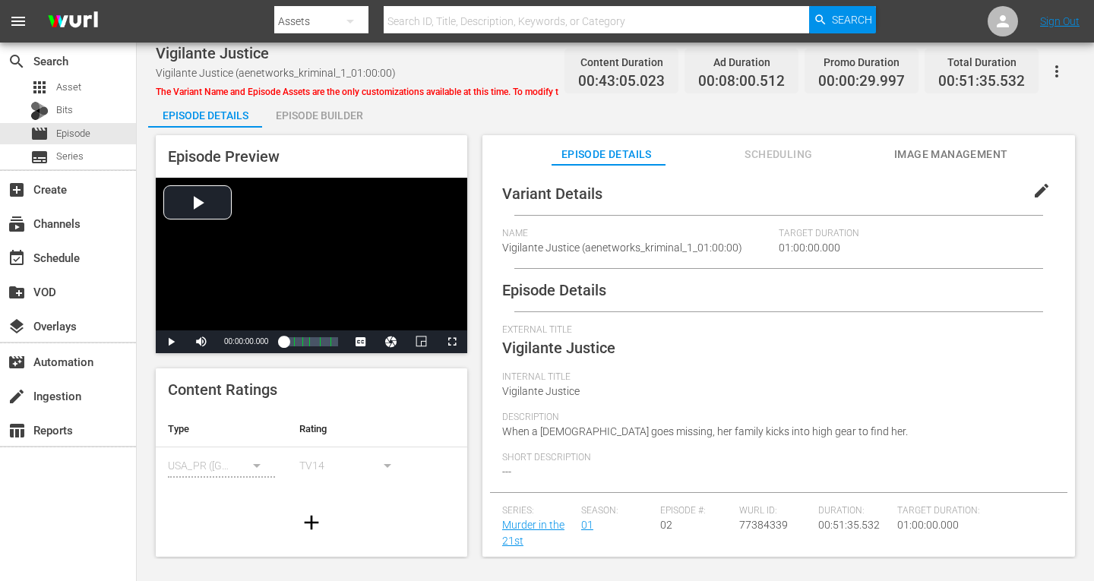
drag, startPoint x: 323, startPoint y: 115, endPoint x: 348, endPoint y: 104, distance: 27.5
click at [323, 115] on div "Episode Builder" at bounding box center [319, 115] width 114 height 36
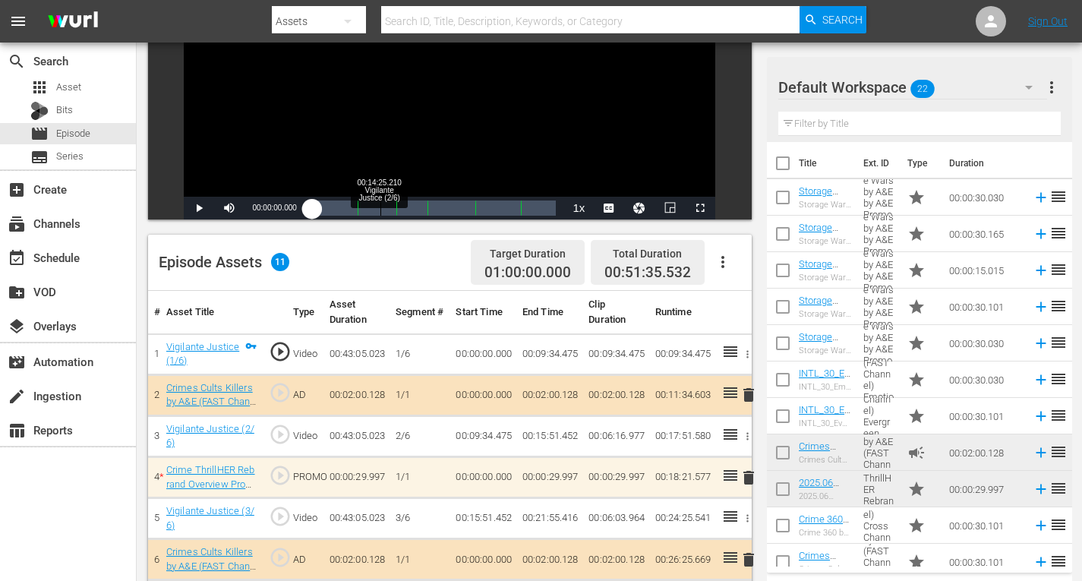
scroll to position [228, 0]
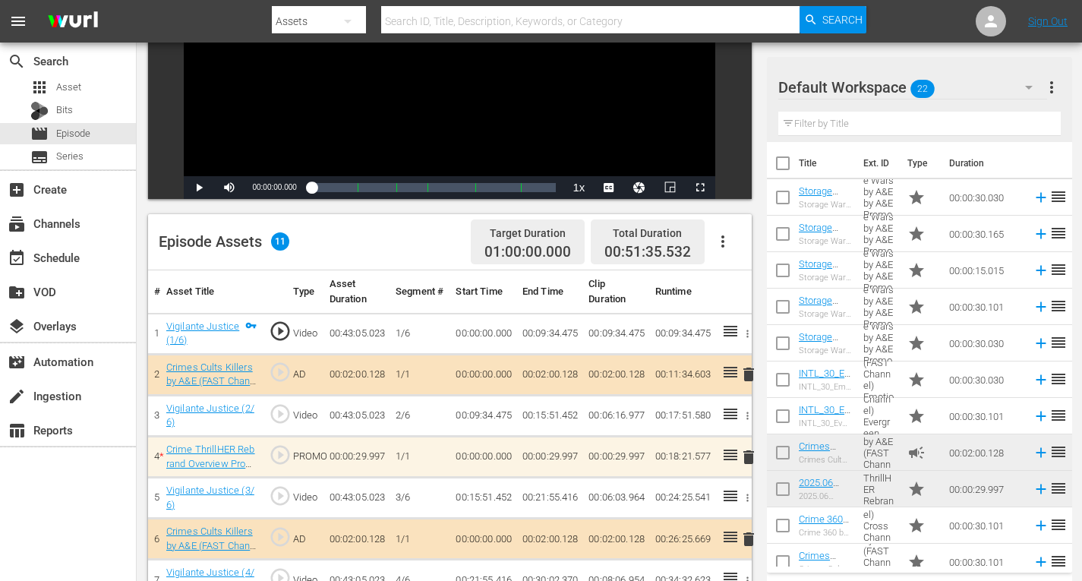
click at [1029, 88] on icon "button" at bounding box center [1029, 88] width 8 height 4
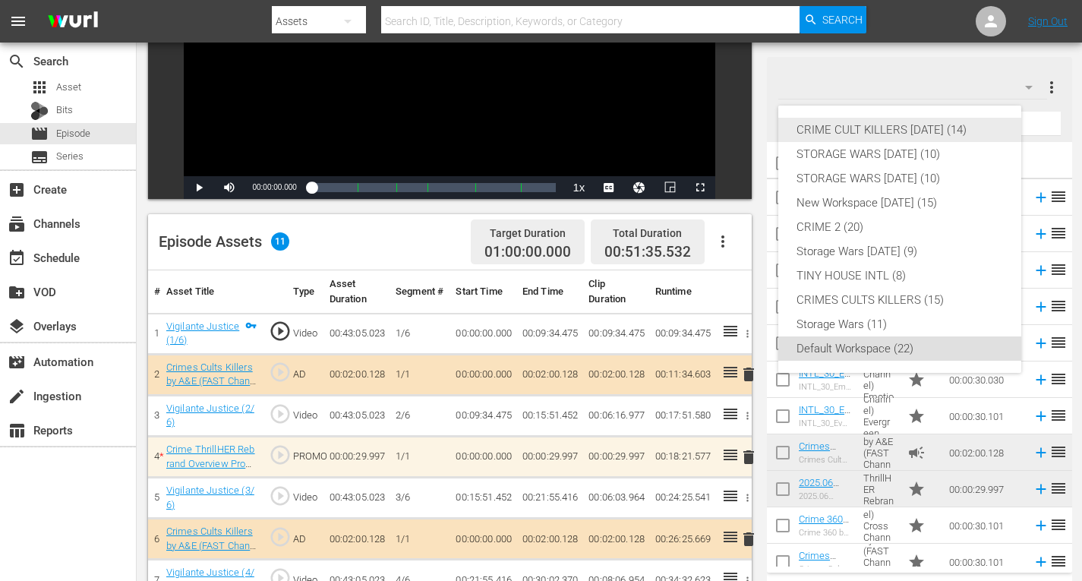
click at [972, 131] on div "CRIME CULT KILLERS [DATE] (14)" at bounding box center [900, 130] width 207 height 24
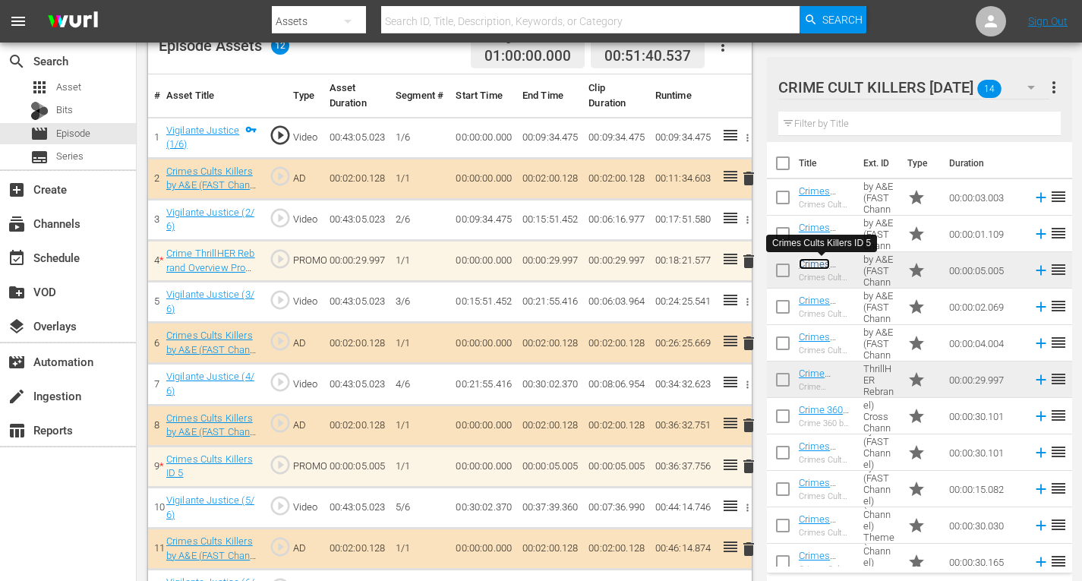
scroll to position [465, 0]
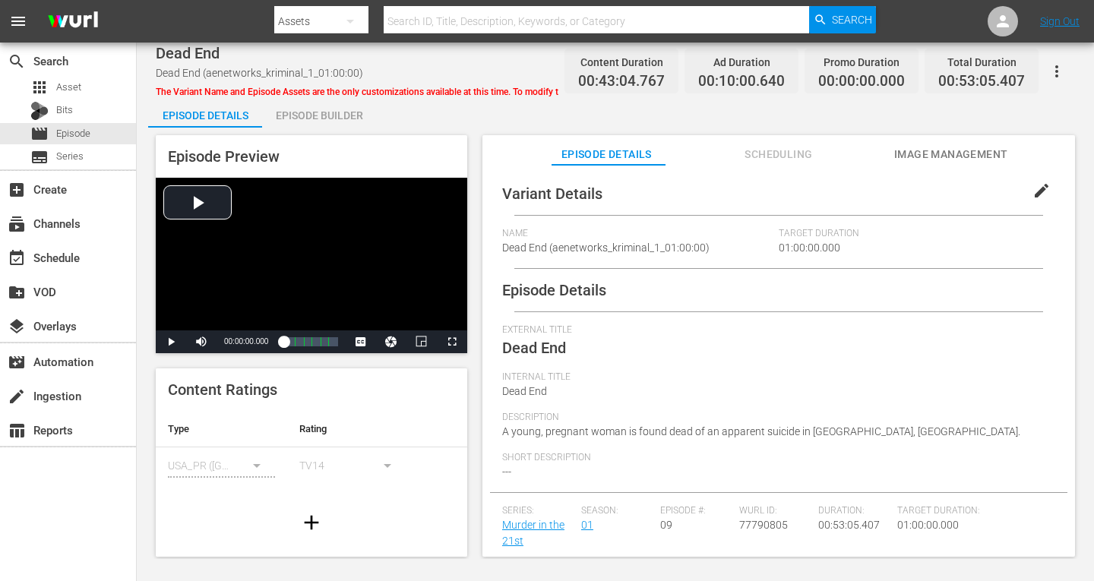
click at [291, 117] on div "Episode Builder" at bounding box center [319, 115] width 114 height 36
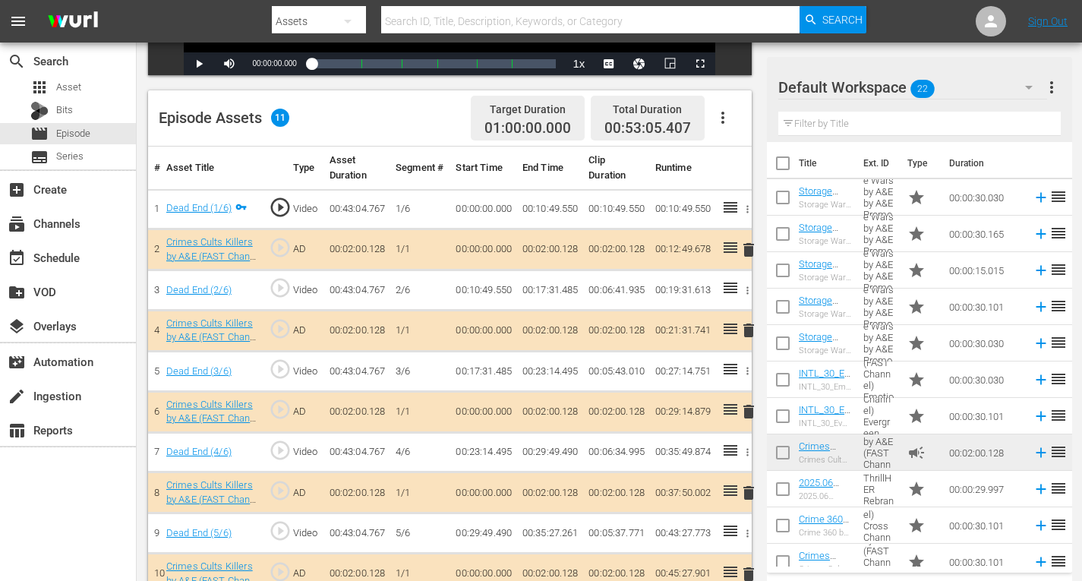
scroll to position [415, 0]
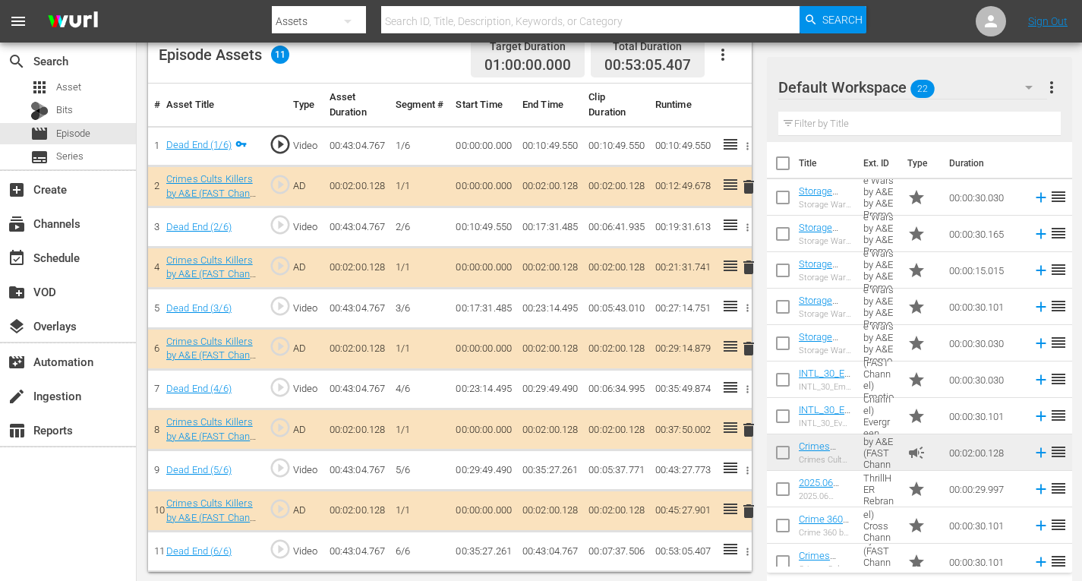
click at [1024, 84] on icon "button" at bounding box center [1029, 87] width 18 height 18
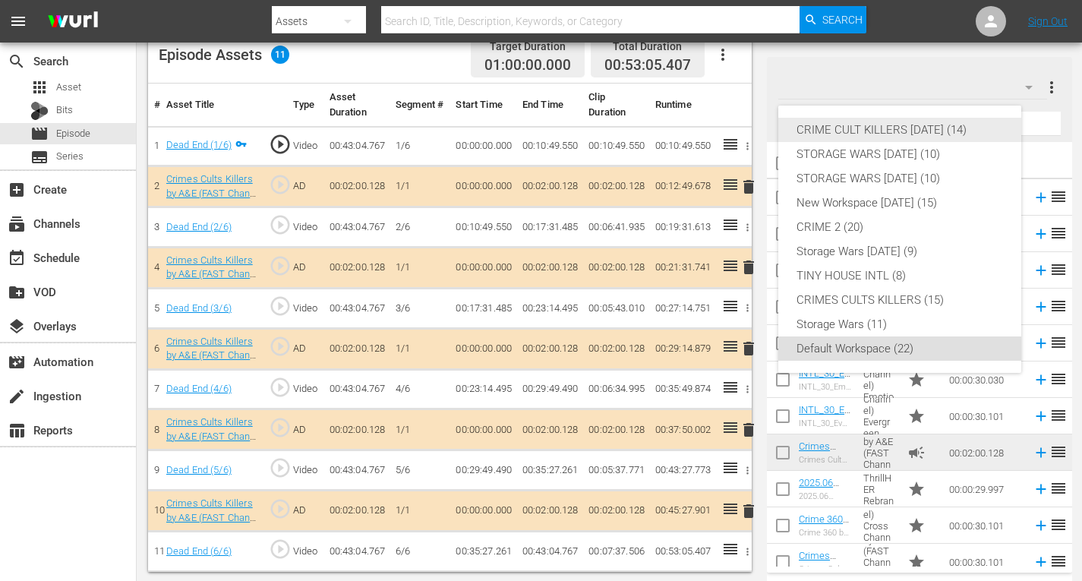
click at [899, 131] on div "CRIME CULT KILLERS [DATE] (14)" at bounding box center [900, 130] width 207 height 24
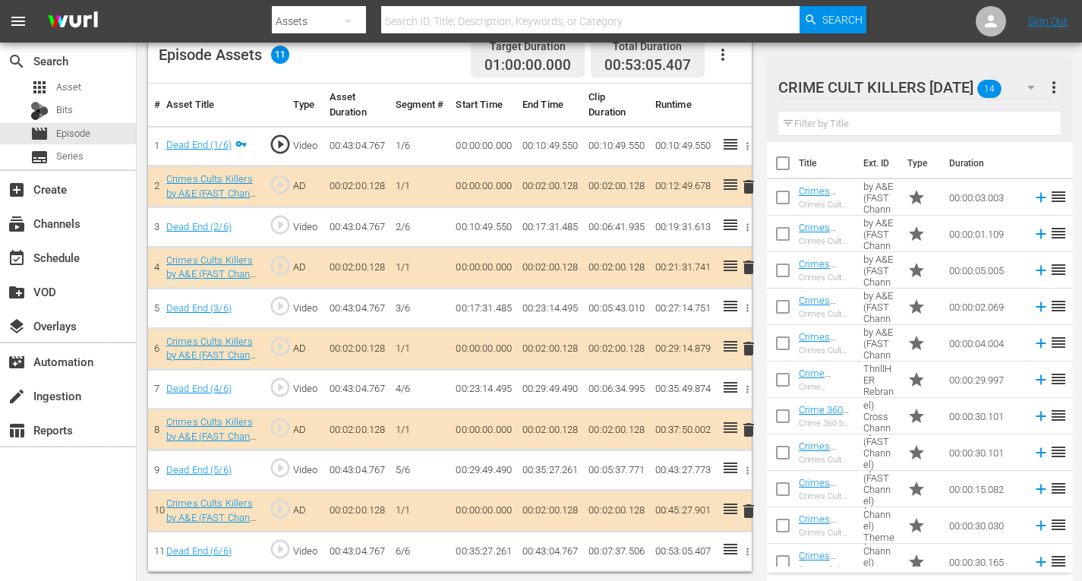
click at [749, 346] on span "delete" at bounding box center [749, 349] width 18 height 18
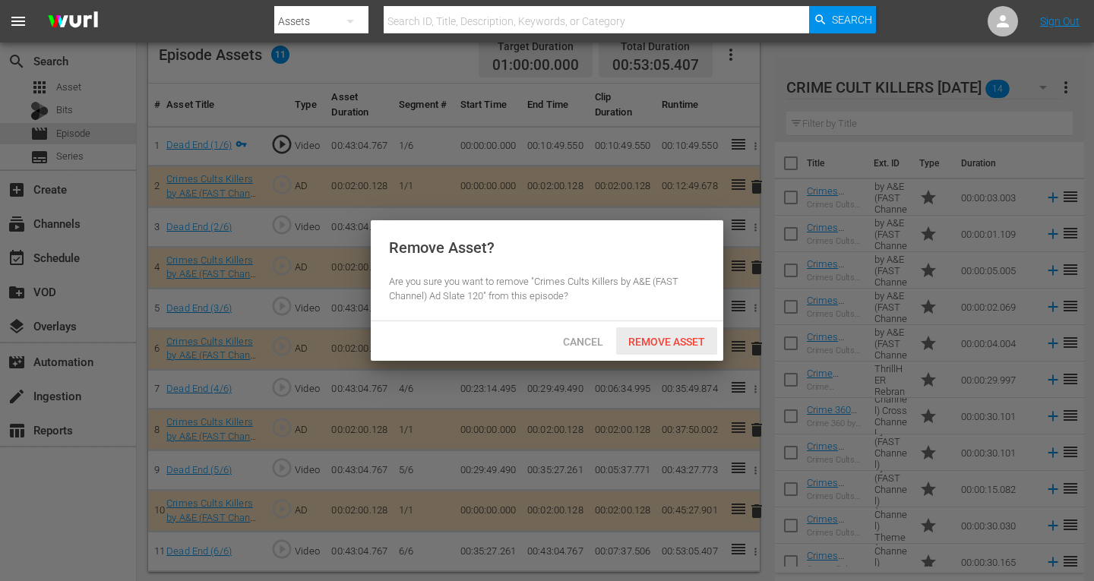
click at [675, 337] on span "Remove Asset" at bounding box center [666, 342] width 101 height 12
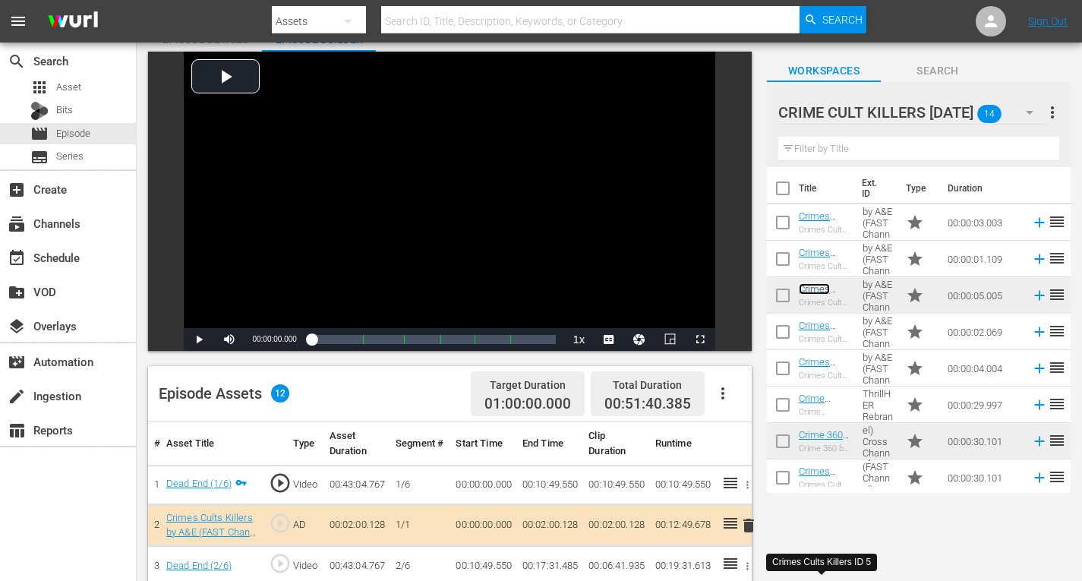
scroll to position [380, 0]
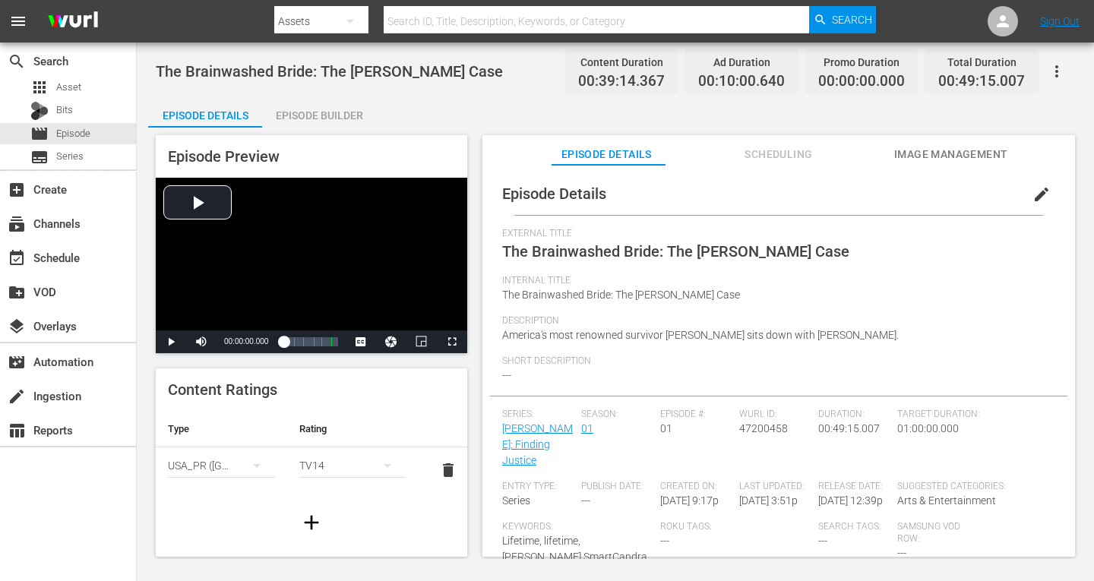
click at [320, 115] on div "Episode Builder" at bounding box center [319, 115] width 114 height 36
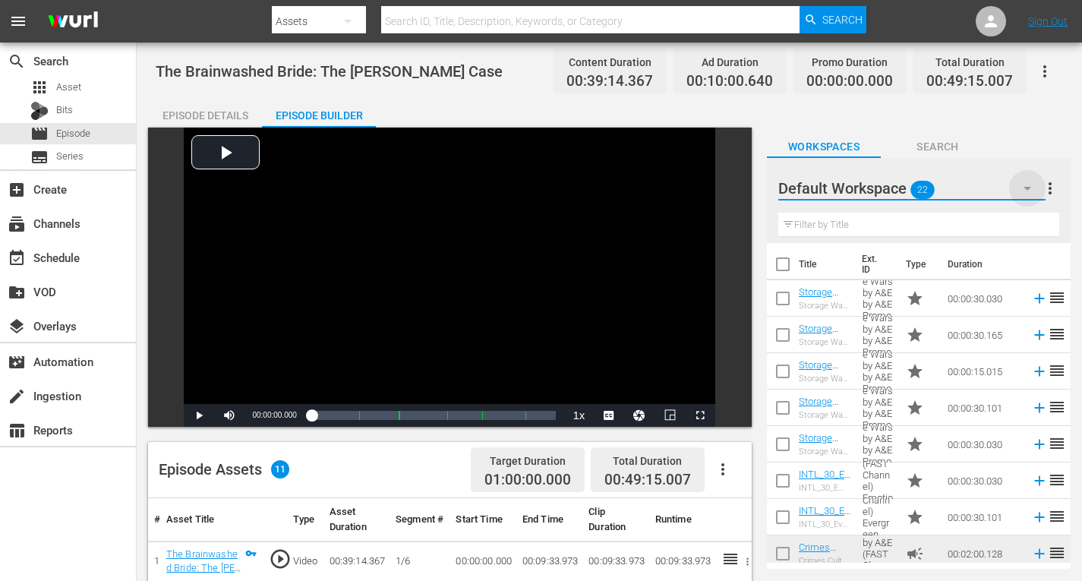
click at [1031, 184] on icon "button" at bounding box center [1028, 188] width 18 height 18
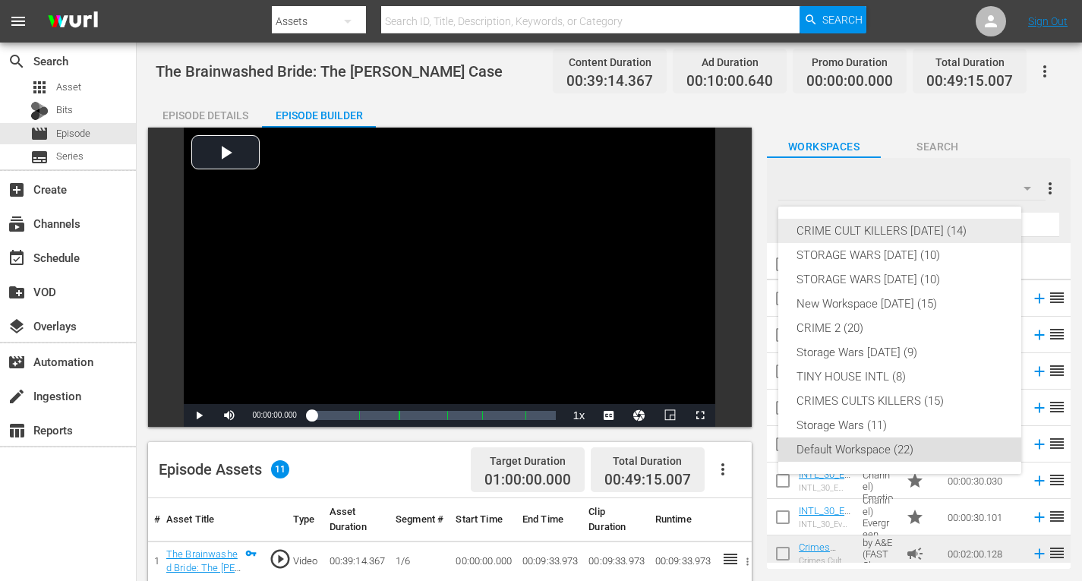
click at [933, 226] on div "CRIME CULT KILLERS [DATE] (14)" at bounding box center [900, 231] width 207 height 24
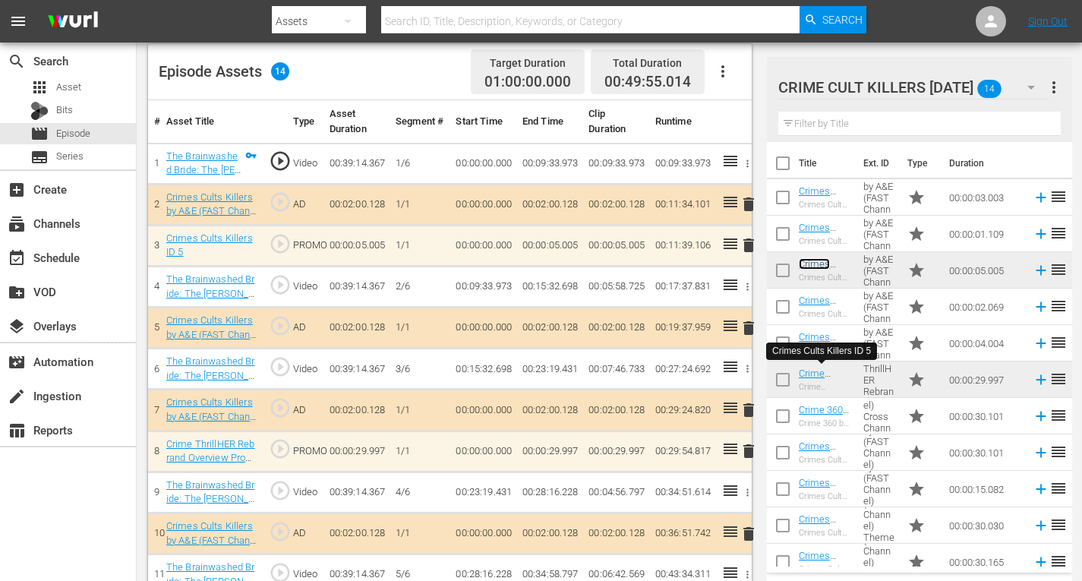
scroll to position [548, 0]
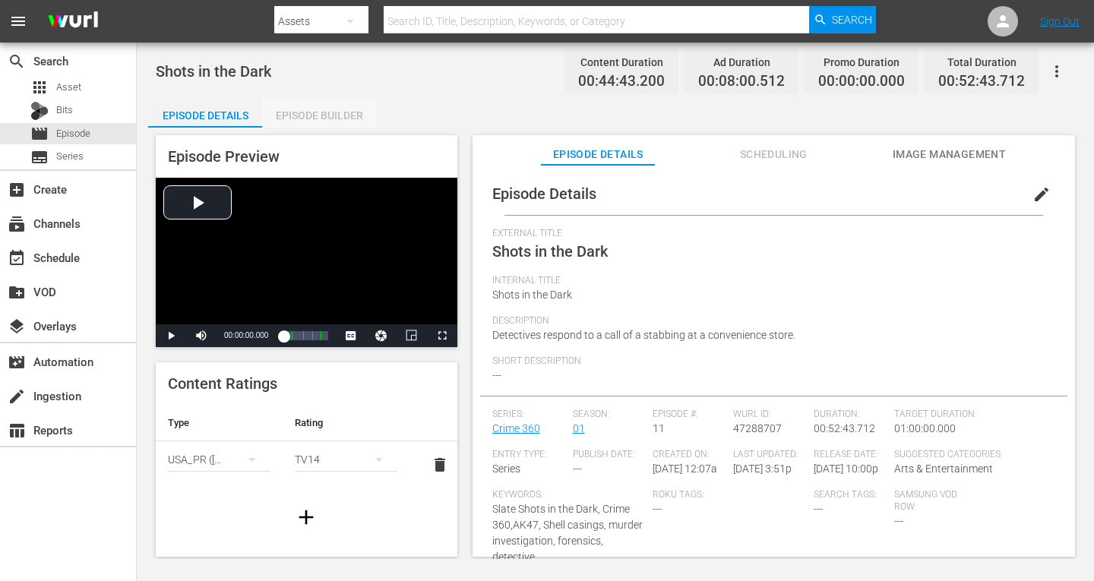
click at [326, 109] on div "Episode Builder" at bounding box center [319, 115] width 114 height 36
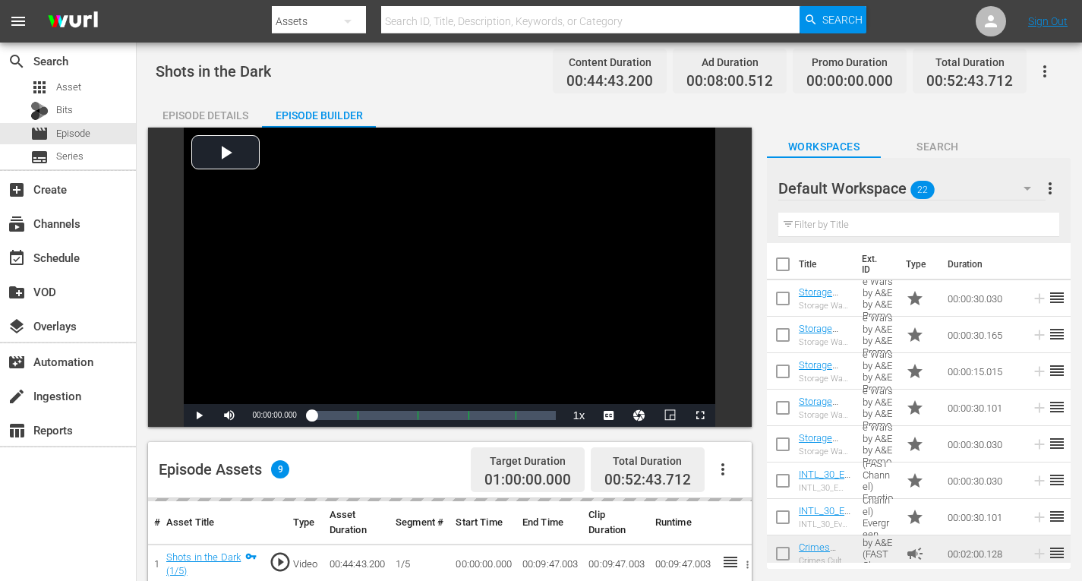
click at [1032, 184] on icon "button" at bounding box center [1028, 188] width 18 height 18
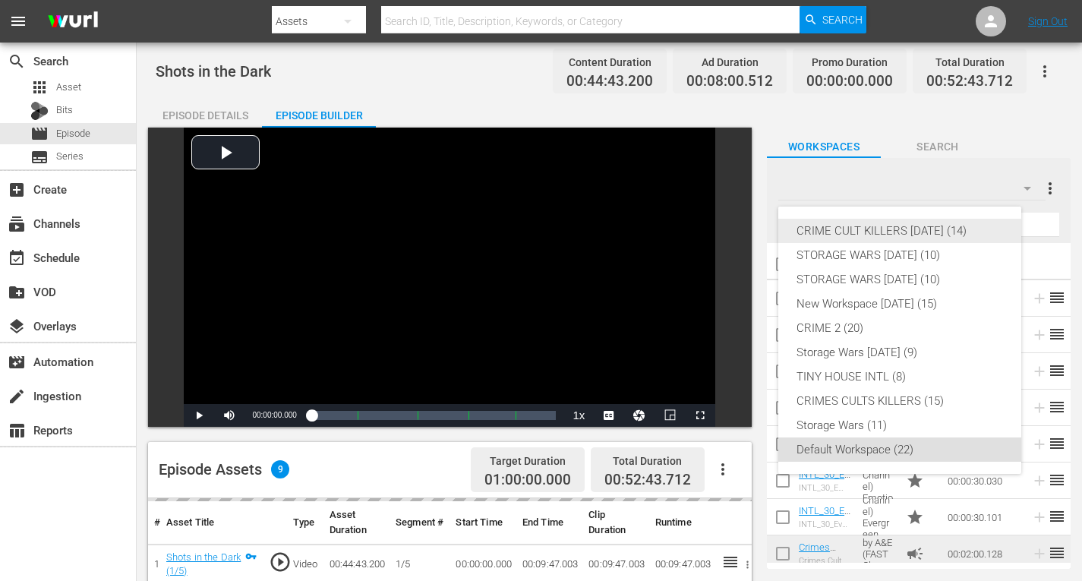
click at [908, 234] on div "CRIME CULT KILLERS [DATE] (14)" at bounding box center [900, 231] width 207 height 24
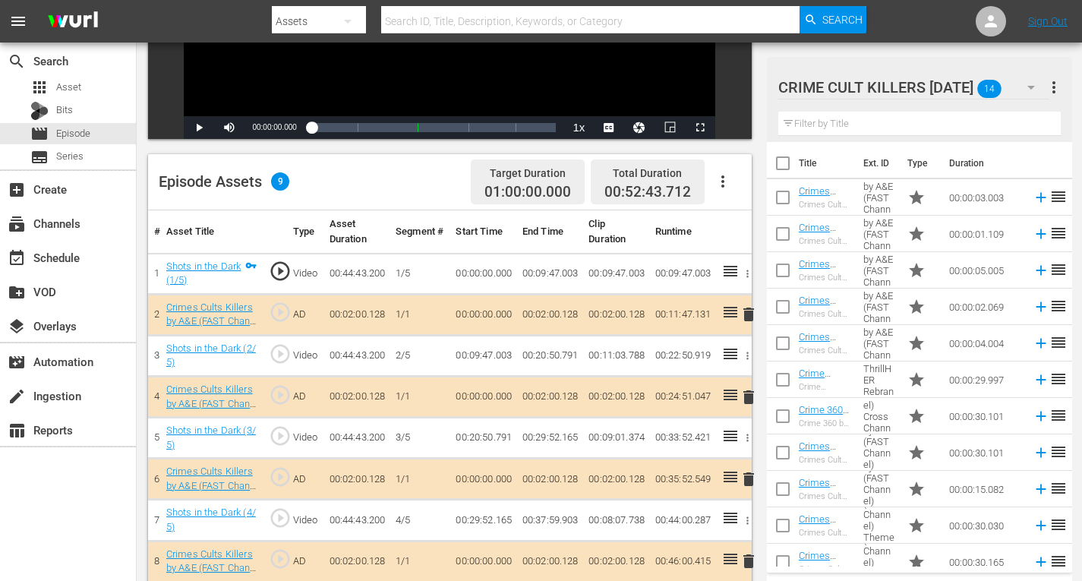
scroll to position [304, 0]
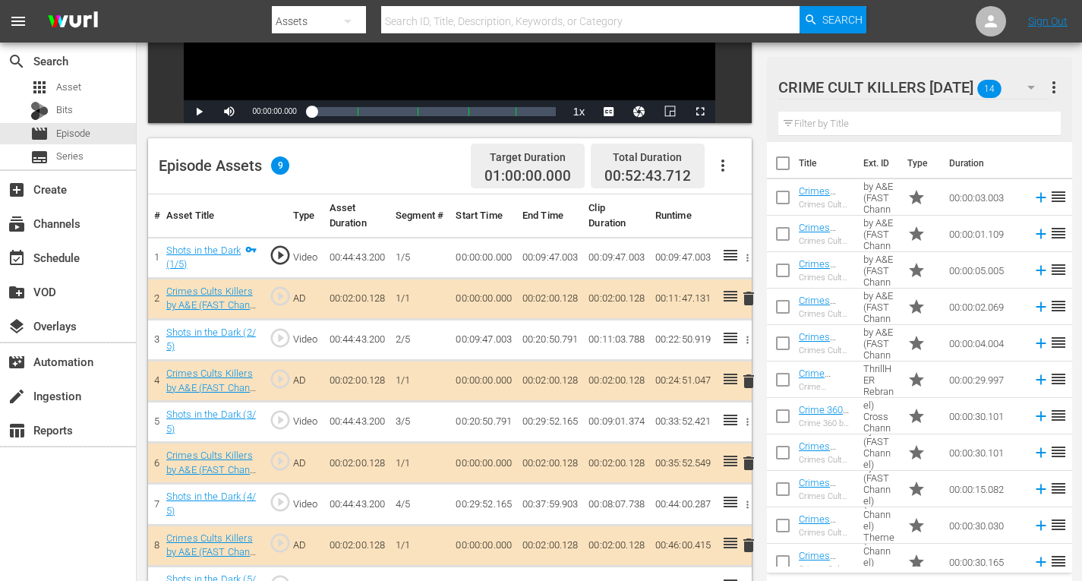
click at [747, 297] on span "delete" at bounding box center [749, 298] width 18 height 18
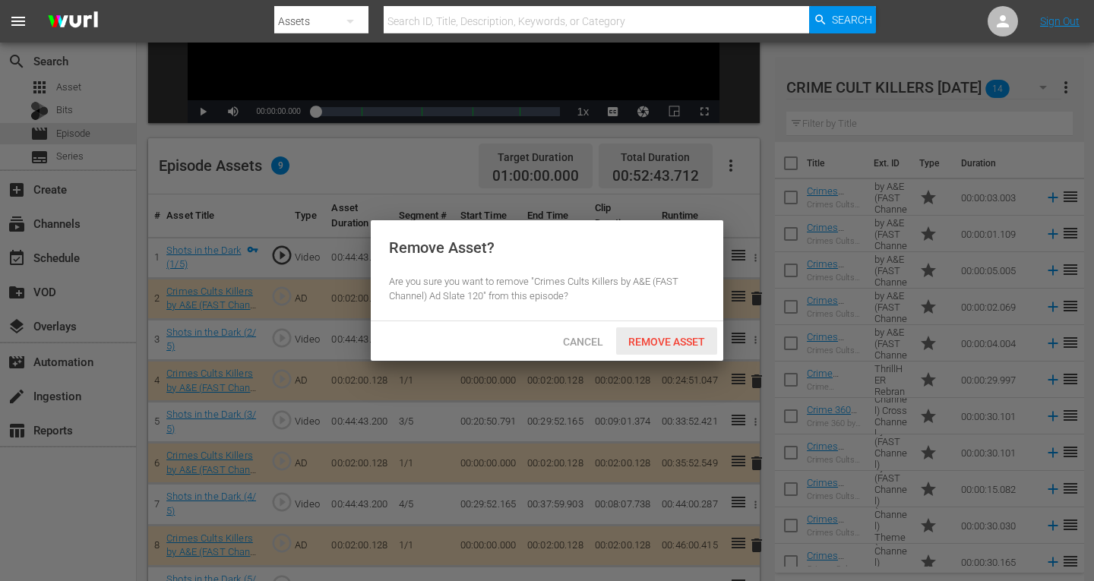
click at [669, 339] on span "Remove Asset" at bounding box center [666, 342] width 101 height 12
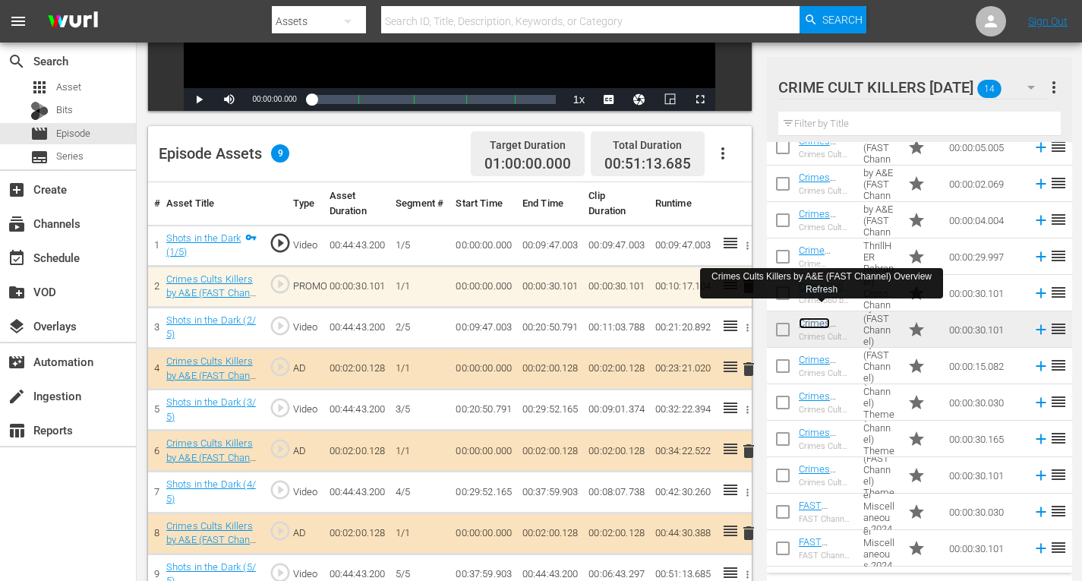
scroll to position [395, 0]
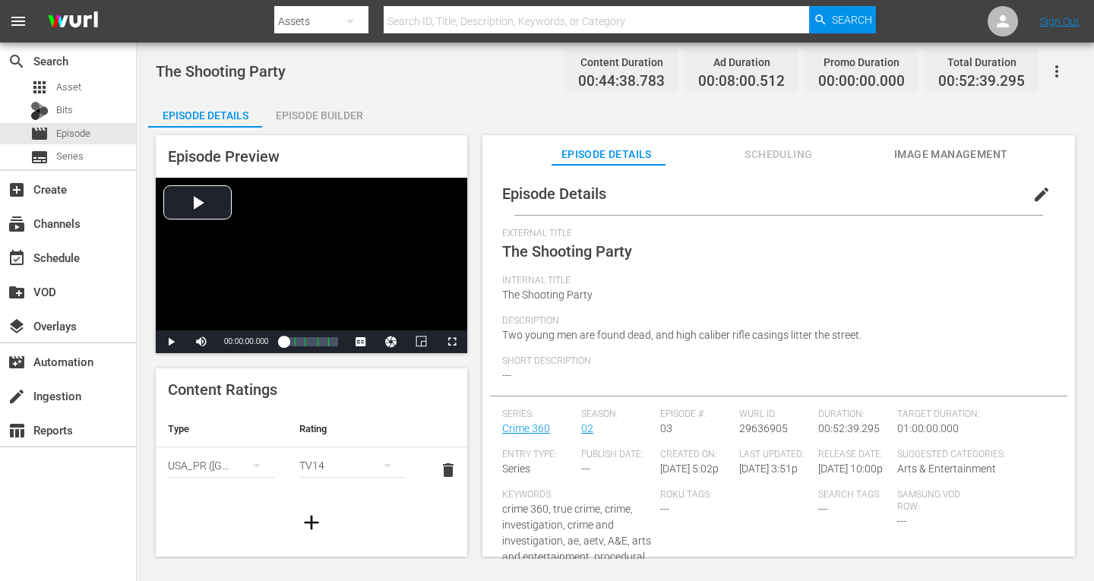
click at [285, 114] on div "Episode Builder" at bounding box center [319, 115] width 114 height 36
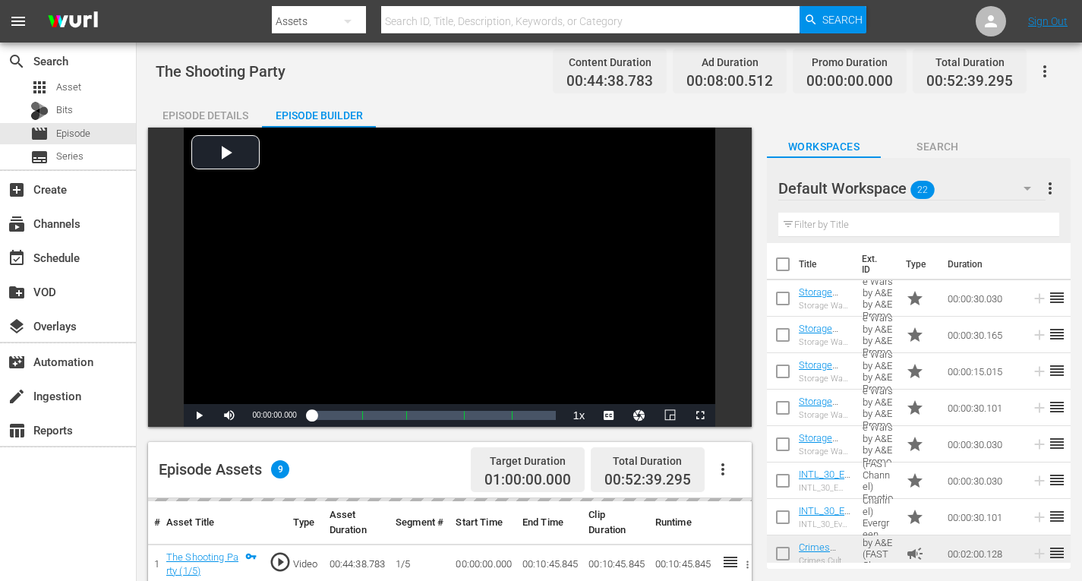
click at [1030, 183] on icon "button" at bounding box center [1028, 188] width 18 height 18
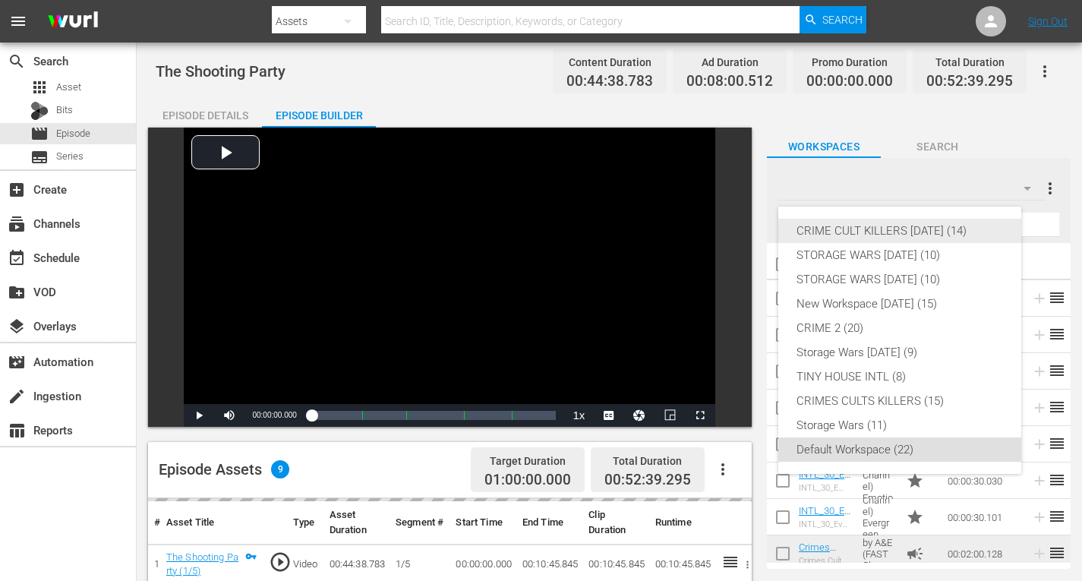
click at [903, 231] on div "CRIME CULT KILLERS [DATE] (14)" at bounding box center [900, 231] width 207 height 24
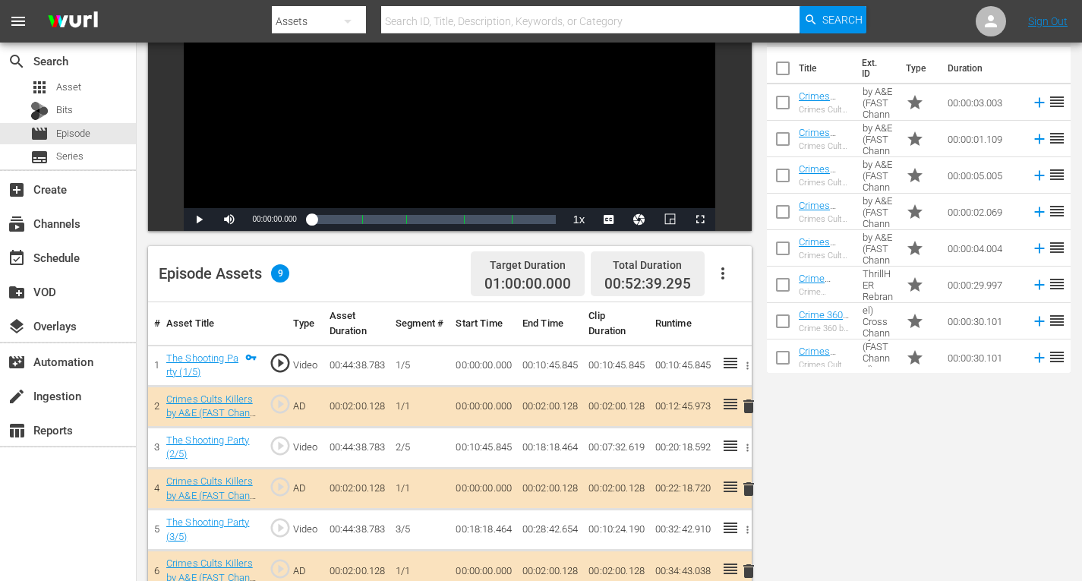
scroll to position [304, 0]
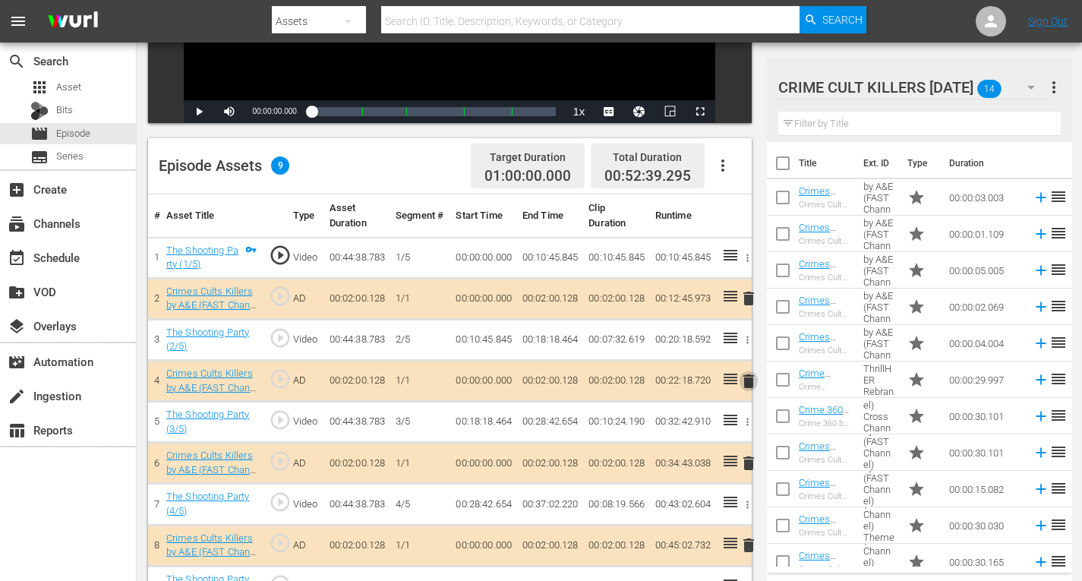
click at [747, 381] on span "delete" at bounding box center [749, 381] width 18 height 18
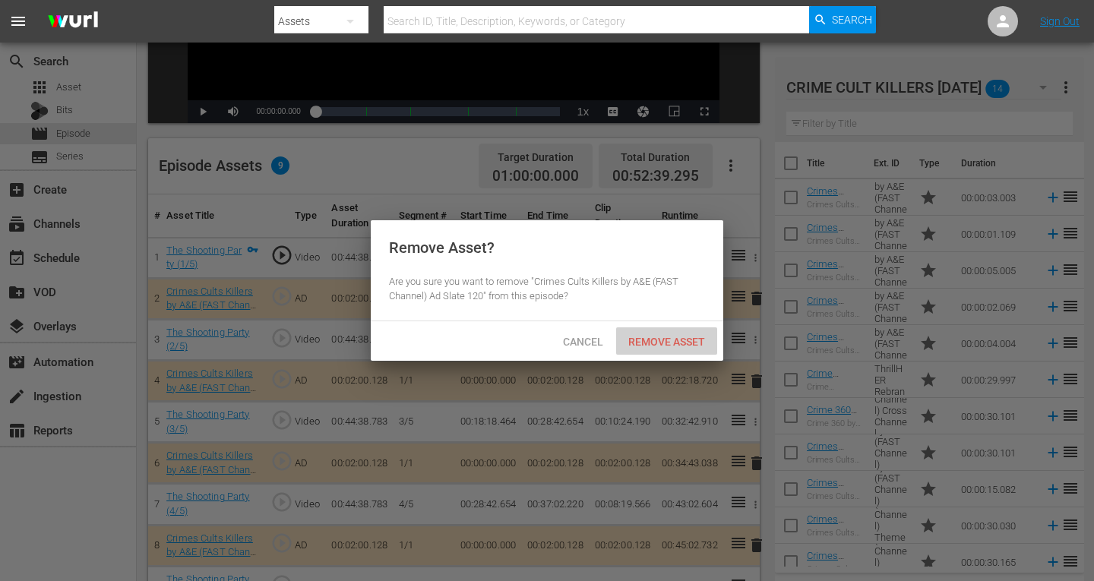
click at [678, 340] on span "Remove Asset" at bounding box center [666, 342] width 101 height 12
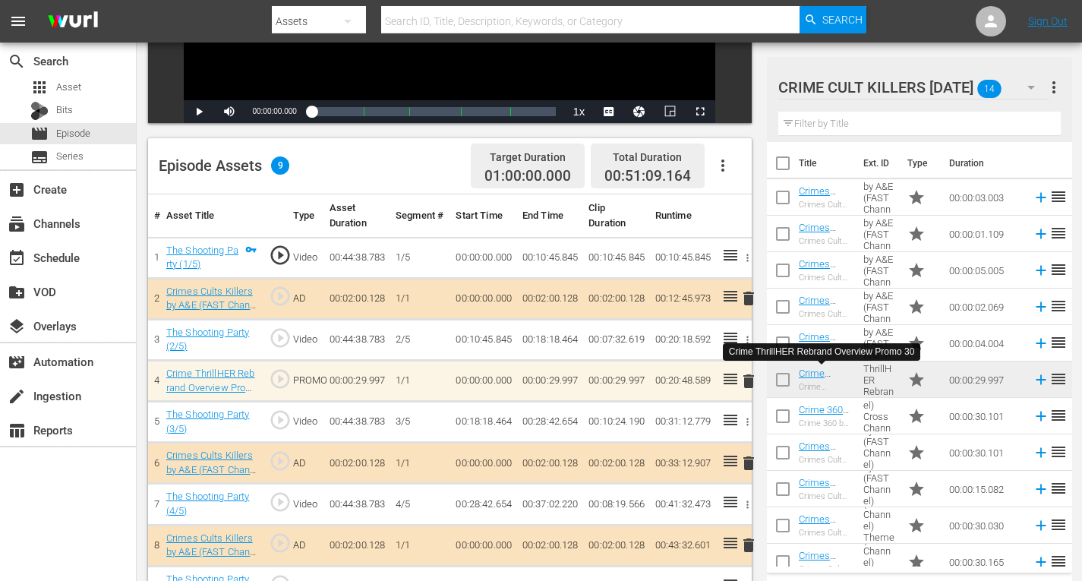
click at [748, 381] on span "delete" at bounding box center [749, 381] width 18 height 18
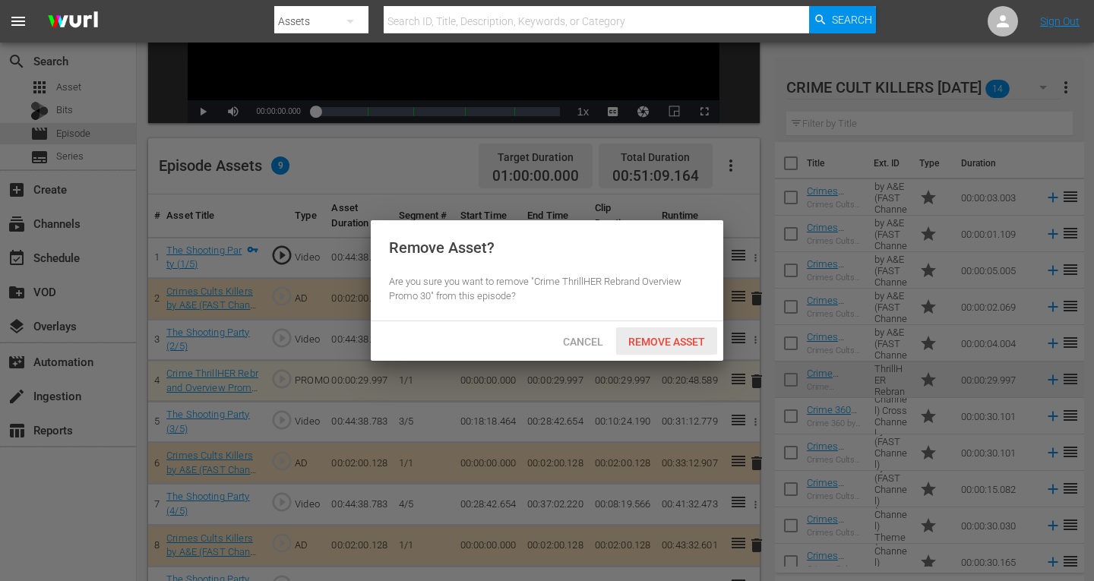
click at [676, 340] on span "Remove Asset" at bounding box center [666, 342] width 101 height 12
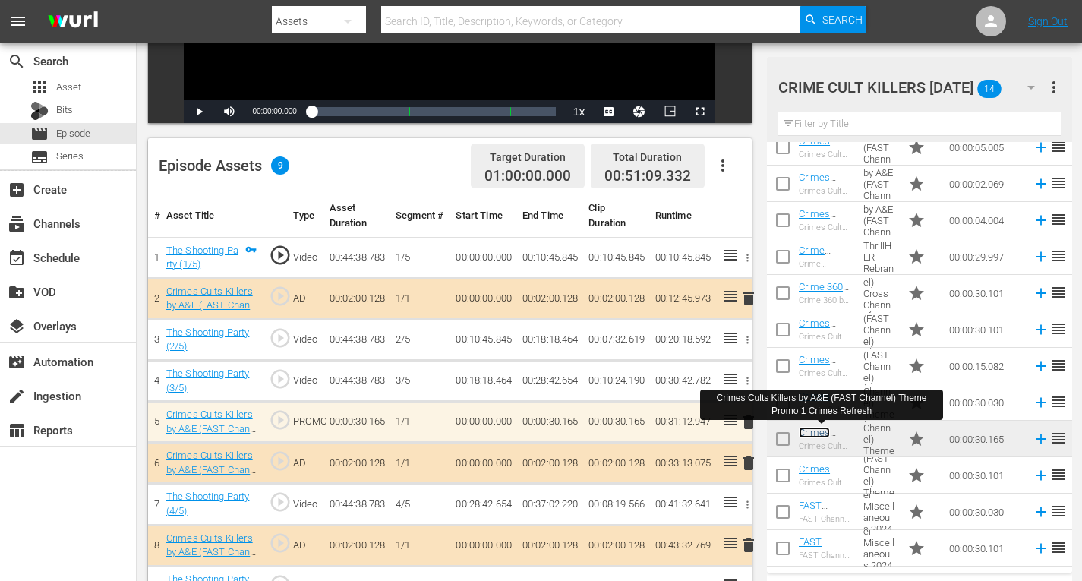
scroll to position [395, 0]
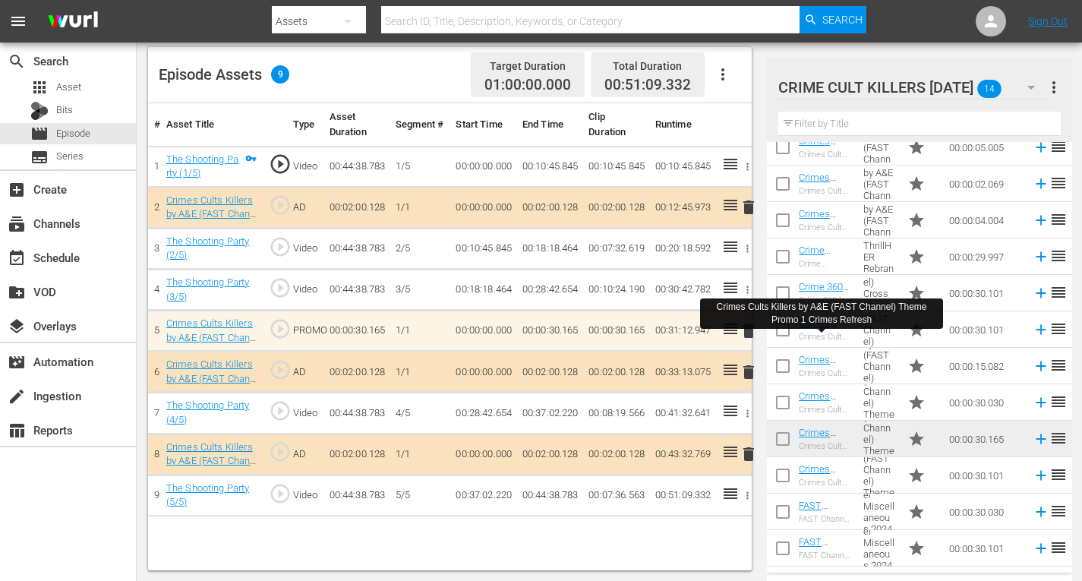
click at [634, 338] on td "00:00:30.165" at bounding box center [616, 331] width 66 height 41
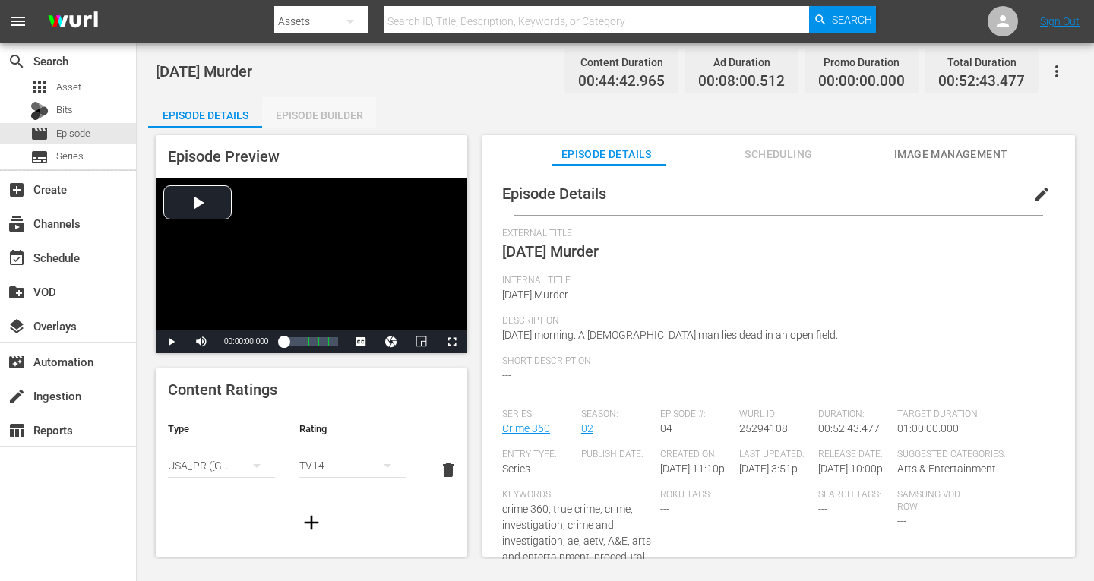
click at [311, 114] on div "Episode Builder" at bounding box center [319, 115] width 114 height 36
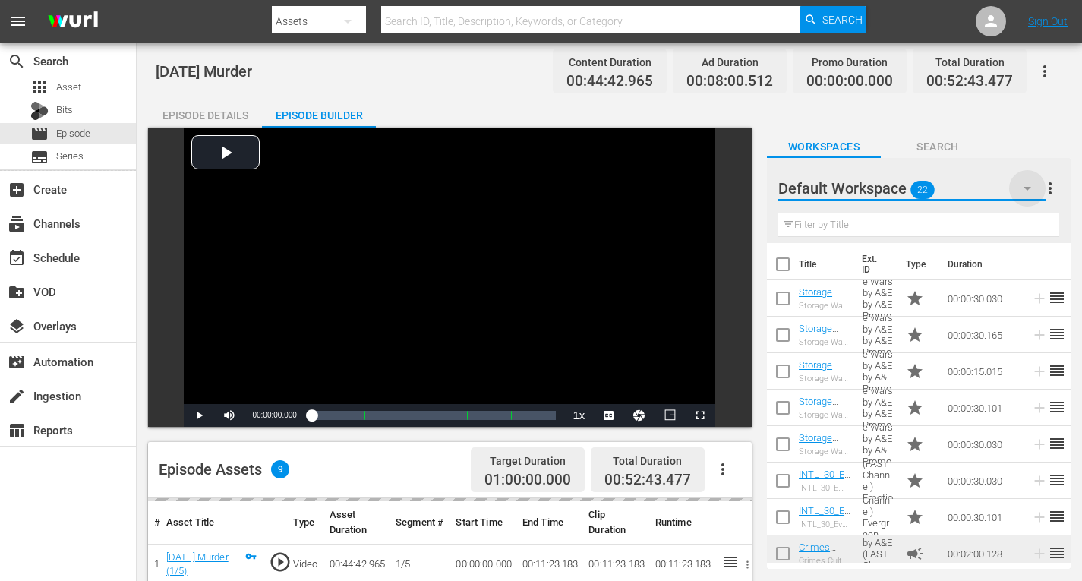
click at [1032, 188] on icon "button" at bounding box center [1028, 188] width 18 height 18
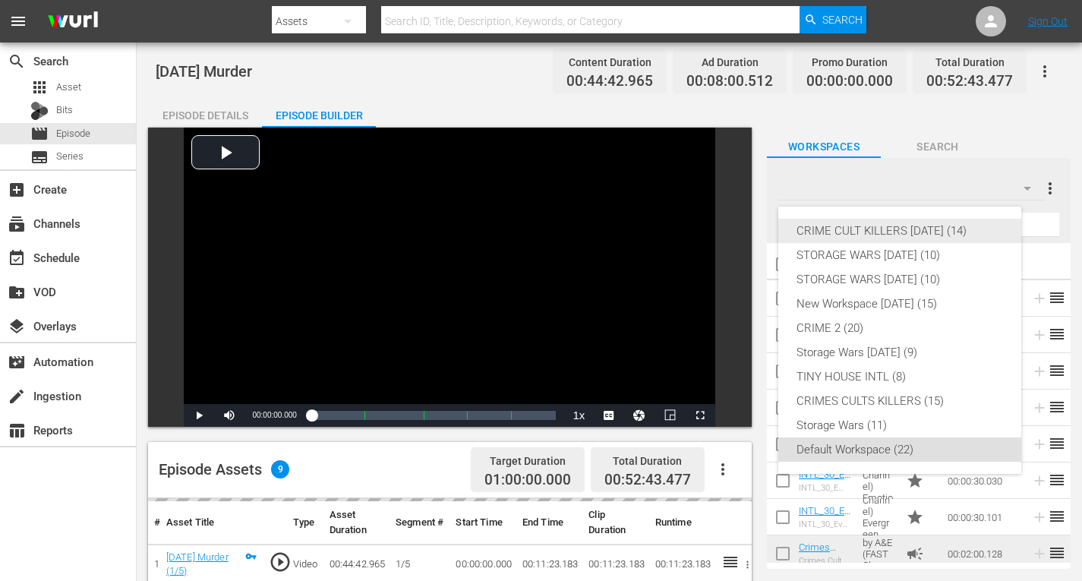
click at [985, 228] on div "CRIME CULT KILLERS [DATE] (14)" at bounding box center [900, 231] width 207 height 24
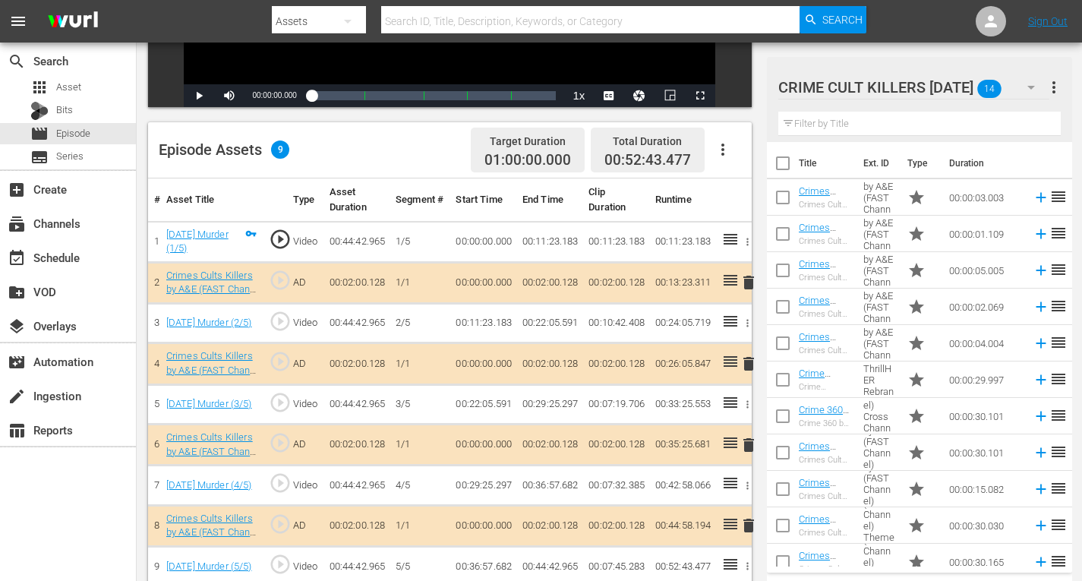
scroll to position [395, 0]
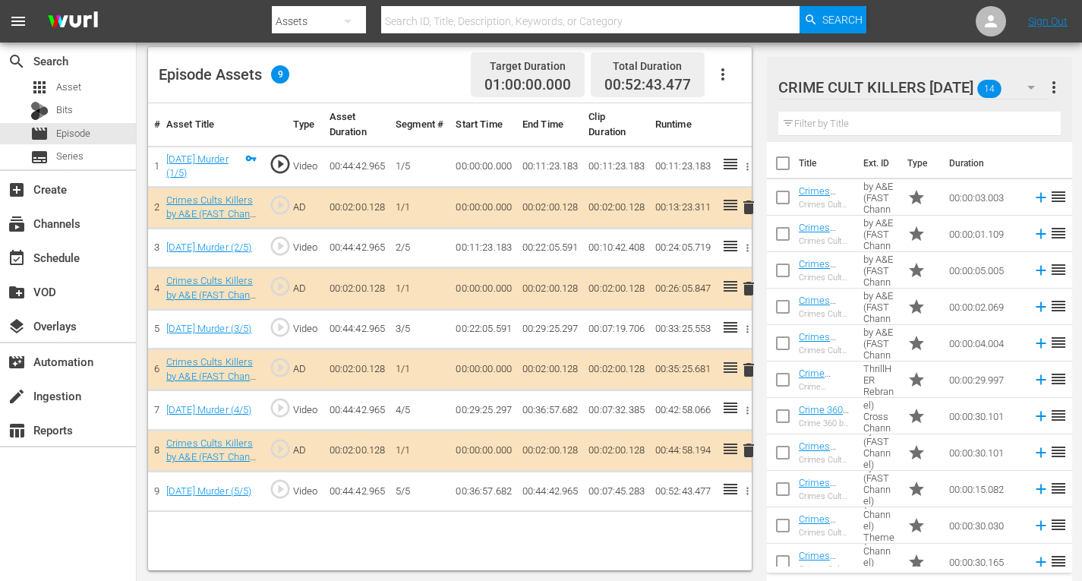
click at [747, 368] on span "delete" at bounding box center [749, 370] width 18 height 18
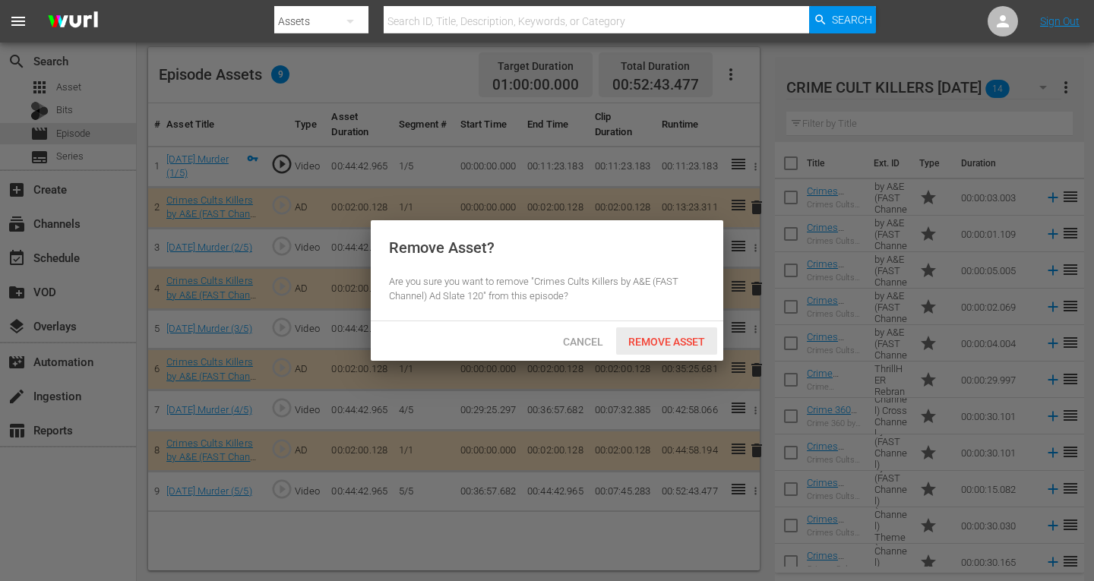
click at [668, 340] on span "Remove Asset" at bounding box center [666, 342] width 101 height 12
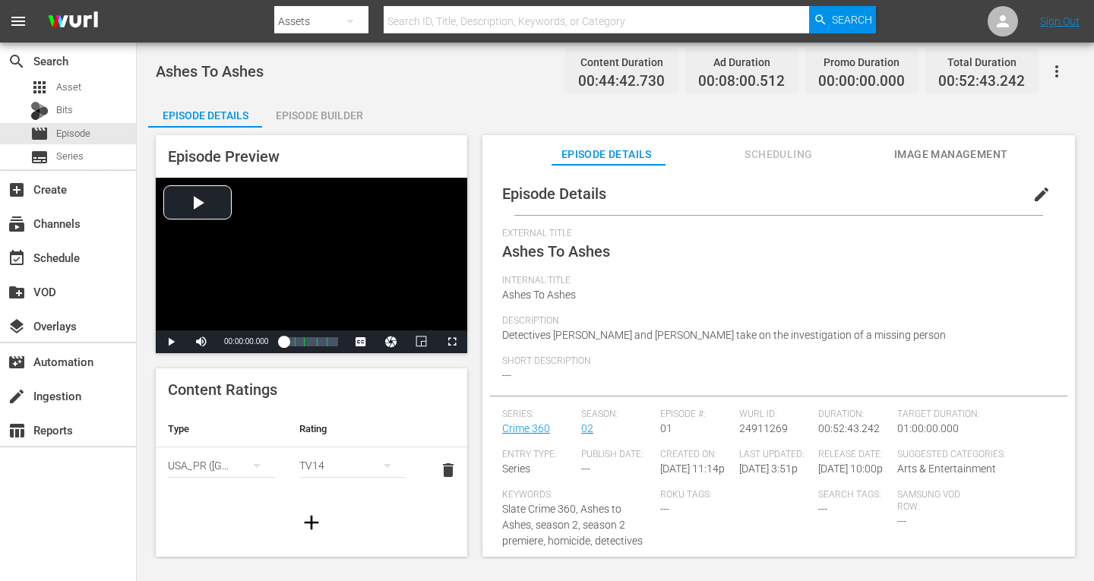
drag, startPoint x: 292, startPoint y: 113, endPoint x: 302, endPoint y: 112, distance: 9.9
click at [293, 113] on div "Episode Builder" at bounding box center [319, 115] width 114 height 36
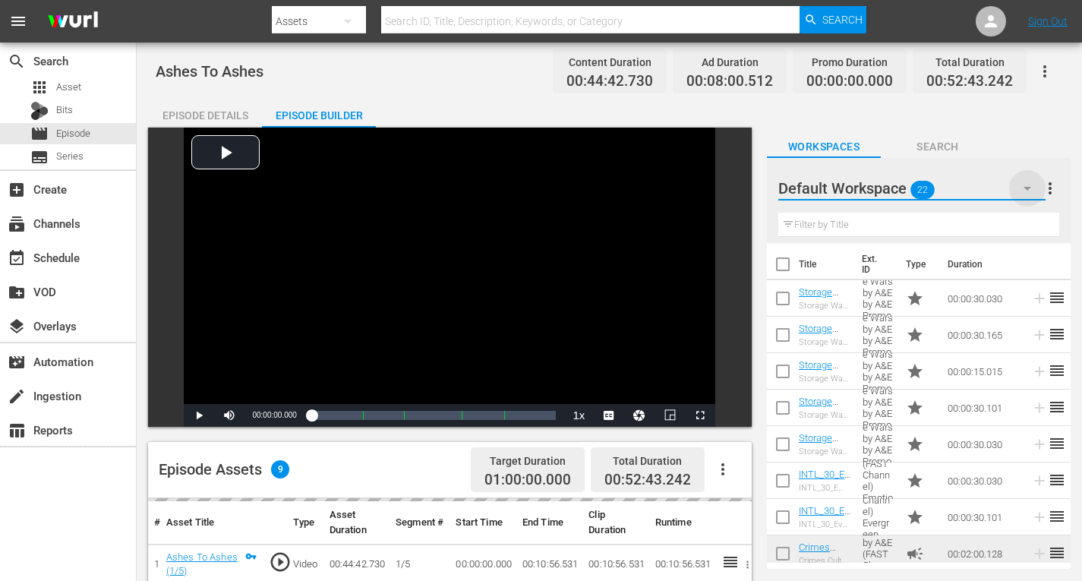
click at [1025, 189] on icon "button" at bounding box center [1028, 188] width 18 height 18
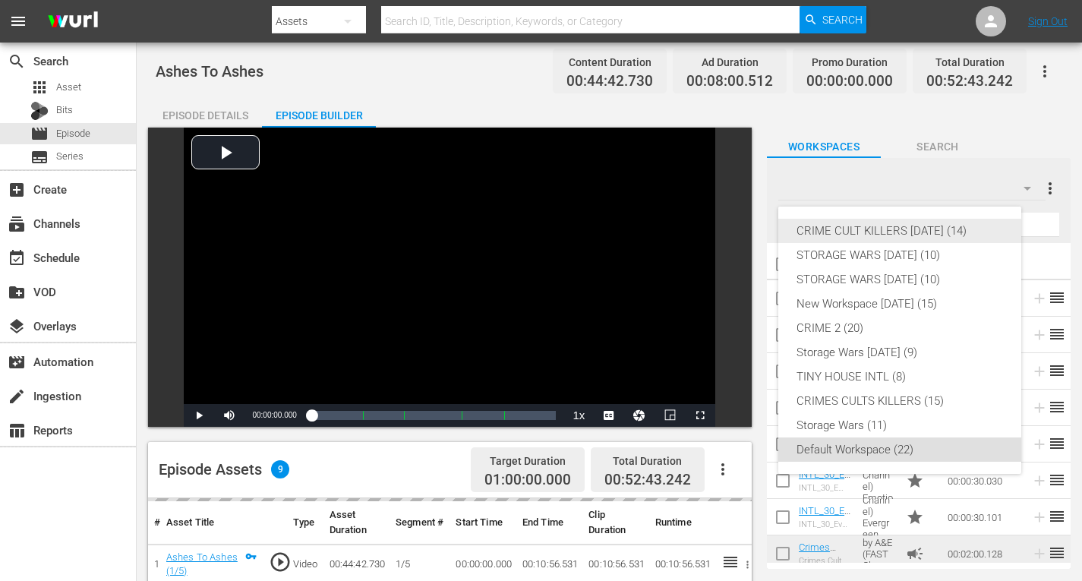
click at [946, 229] on div "CRIME CULT KILLERS [DATE] (14)" at bounding box center [900, 231] width 207 height 24
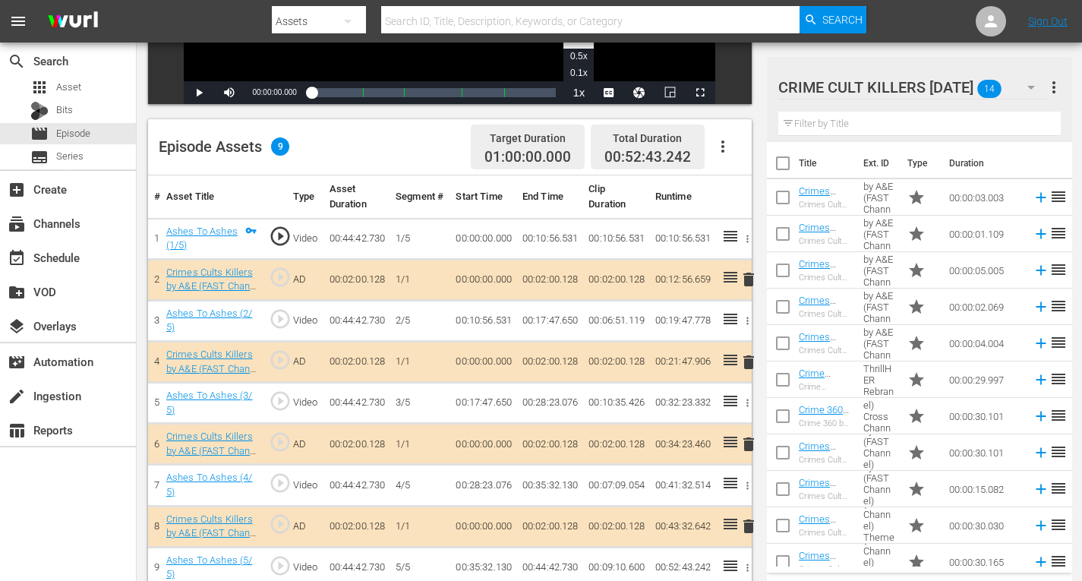
scroll to position [380, 0]
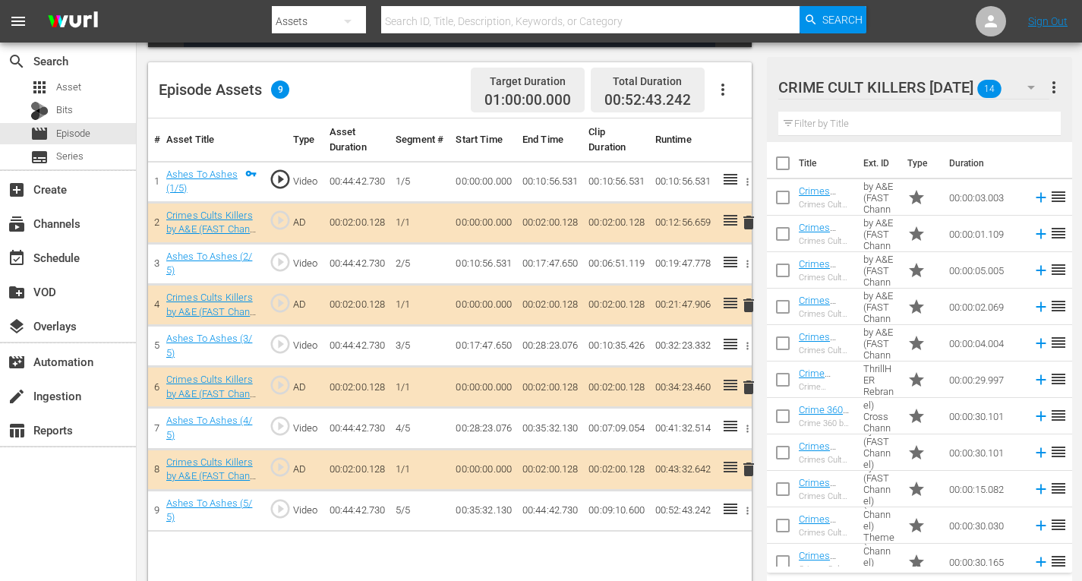
click at [750, 470] on span "delete" at bounding box center [749, 469] width 18 height 18
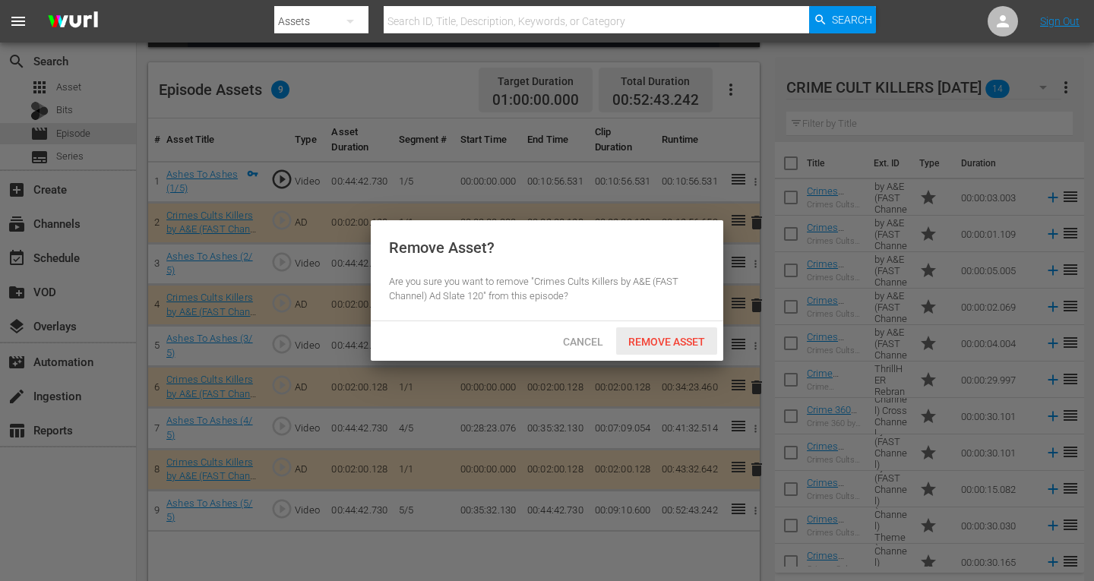
click at [683, 343] on span "Remove Asset" at bounding box center [666, 342] width 101 height 12
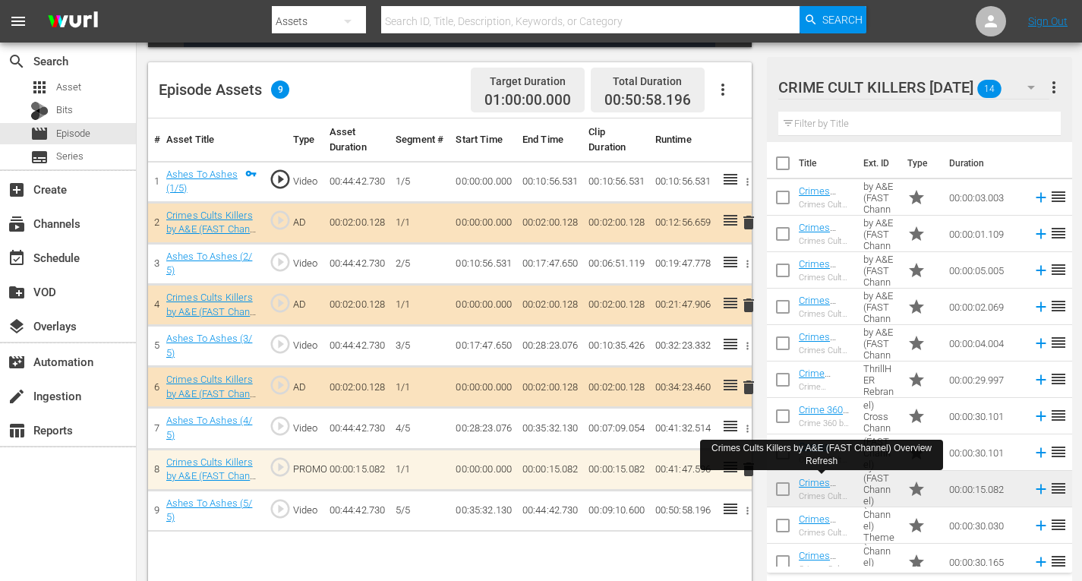
click at [619, 483] on td "00:00:15.082" at bounding box center [616, 469] width 66 height 41
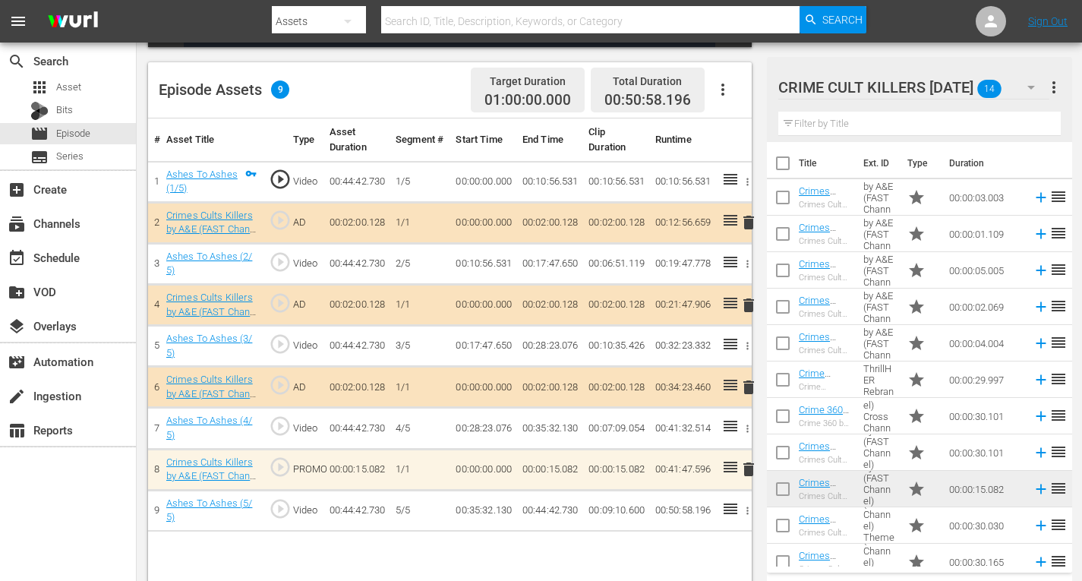
click at [748, 472] on span "delete" at bounding box center [749, 469] width 18 height 18
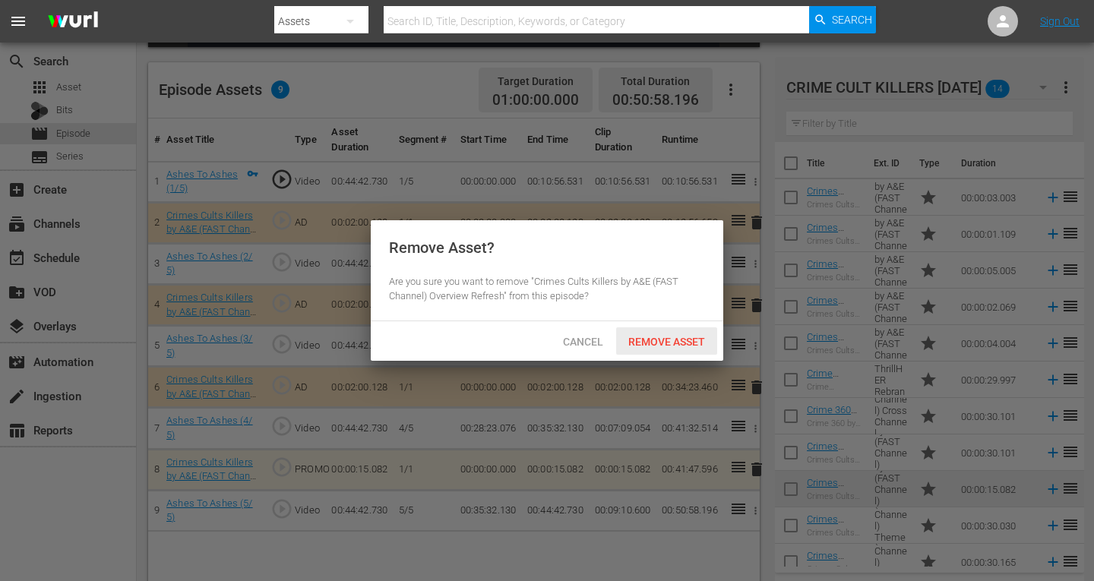
click at [668, 337] on span "Remove Asset" at bounding box center [666, 342] width 101 height 12
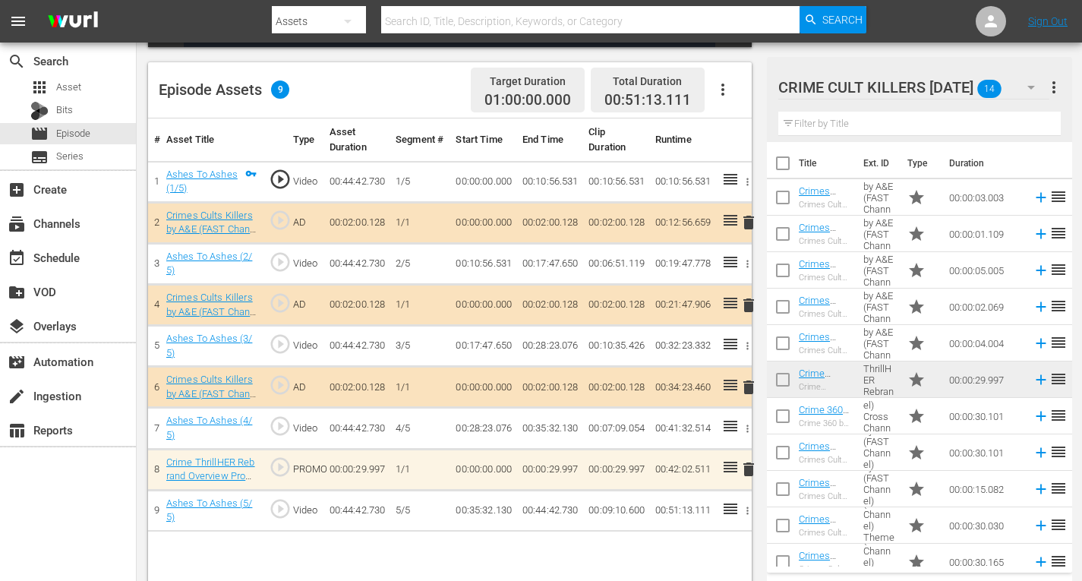
click at [748, 469] on span "delete" at bounding box center [749, 469] width 18 height 18
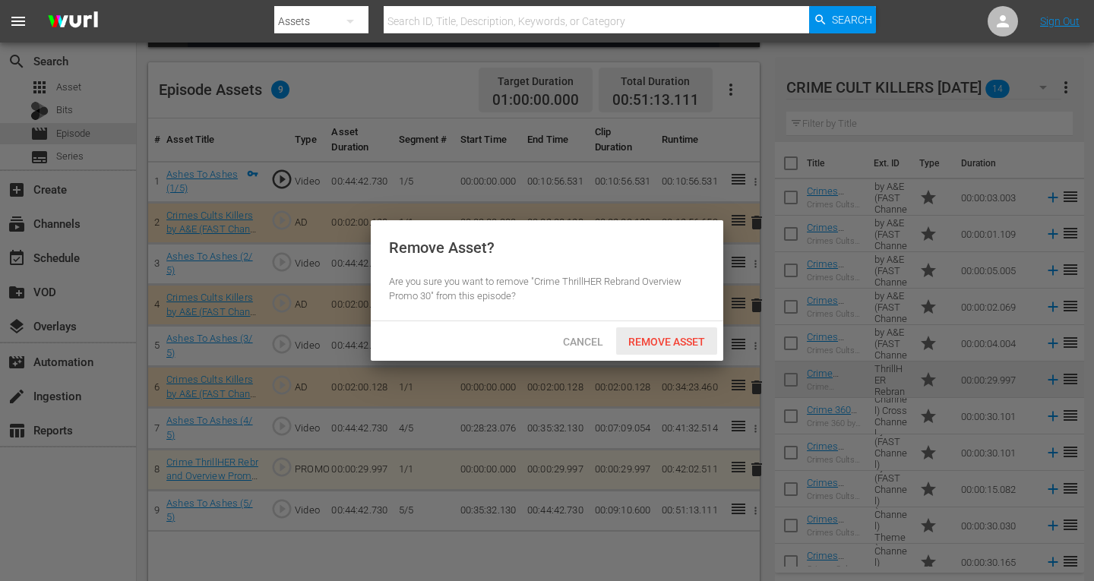
click at [675, 341] on span "Remove Asset" at bounding box center [666, 342] width 101 height 12
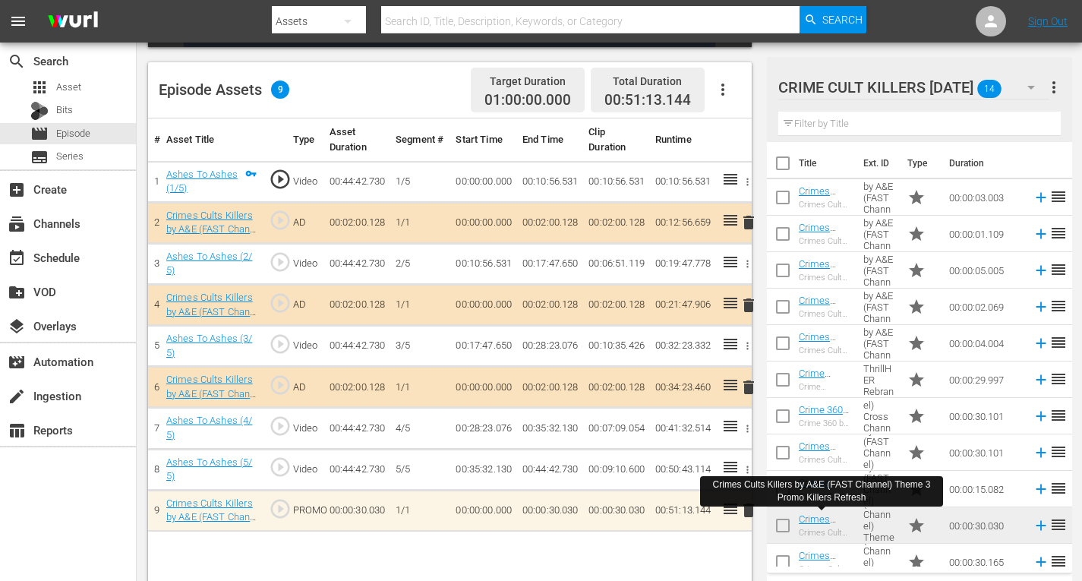
click at [721, 550] on div "# Asset Title Type Asset Duration Segment # Start Time End Time Clip Duration R…" at bounding box center [450, 351] width 604 height 467
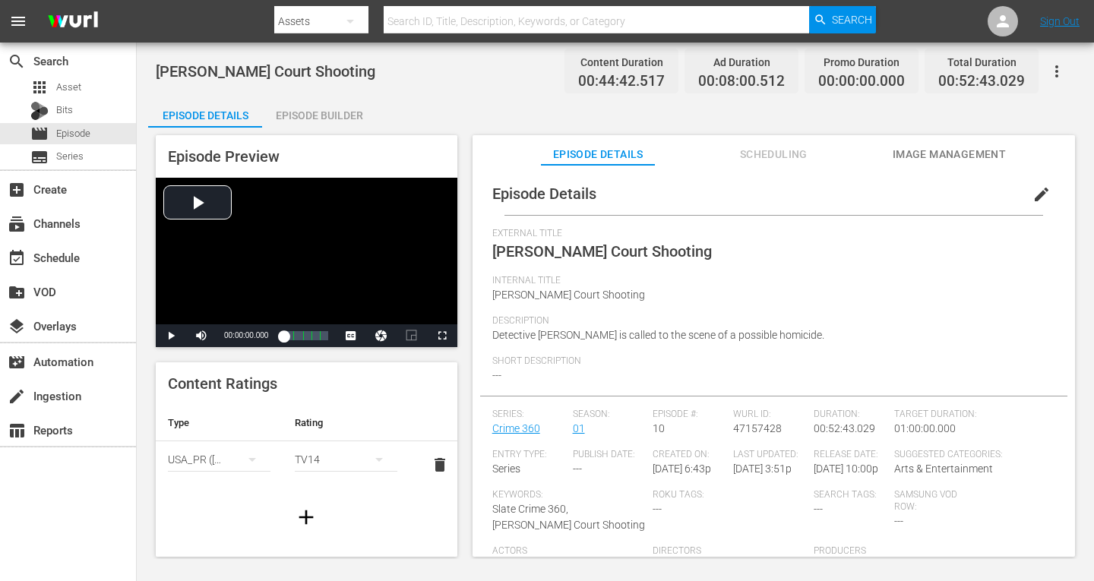
click at [321, 113] on div "Episode Builder" at bounding box center [319, 115] width 114 height 36
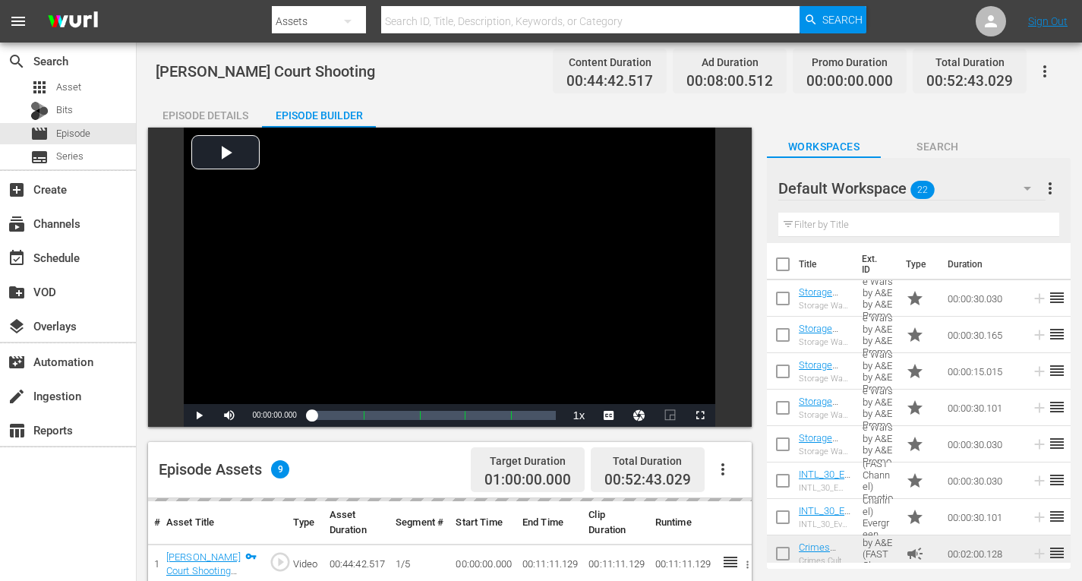
click at [1029, 184] on icon "button" at bounding box center [1028, 188] width 18 height 18
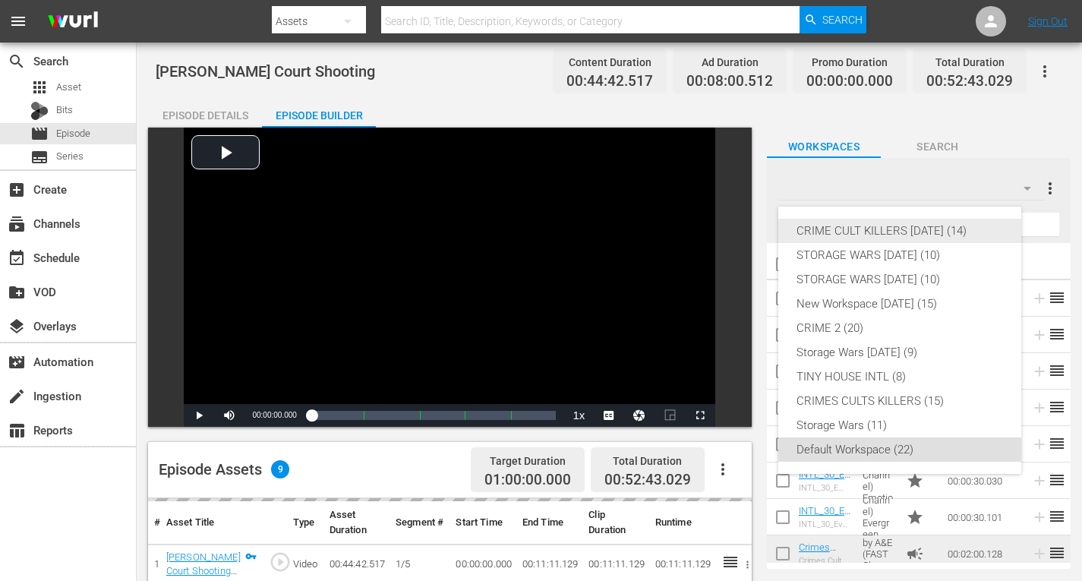
click at [954, 230] on div "CRIME CULT KILLERS [DATE] (14)" at bounding box center [900, 231] width 207 height 24
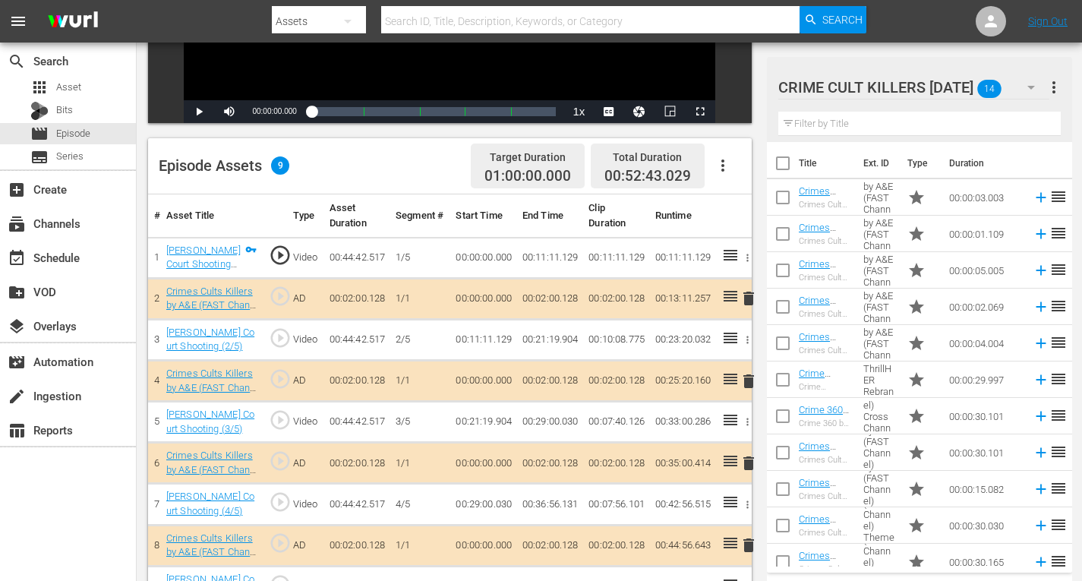
scroll to position [380, 0]
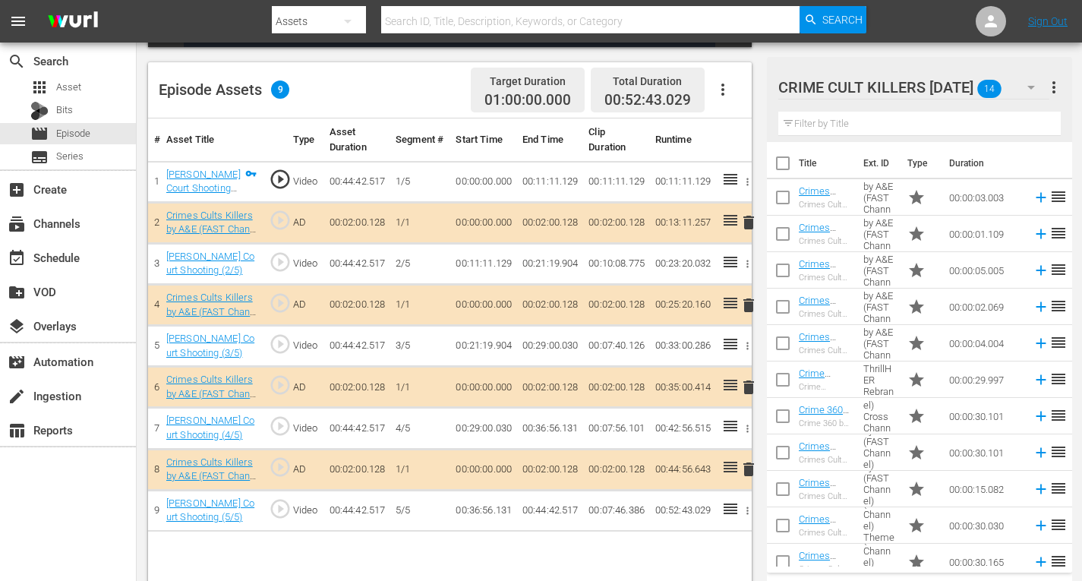
click at [747, 225] on span "delete" at bounding box center [749, 222] width 18 height 18
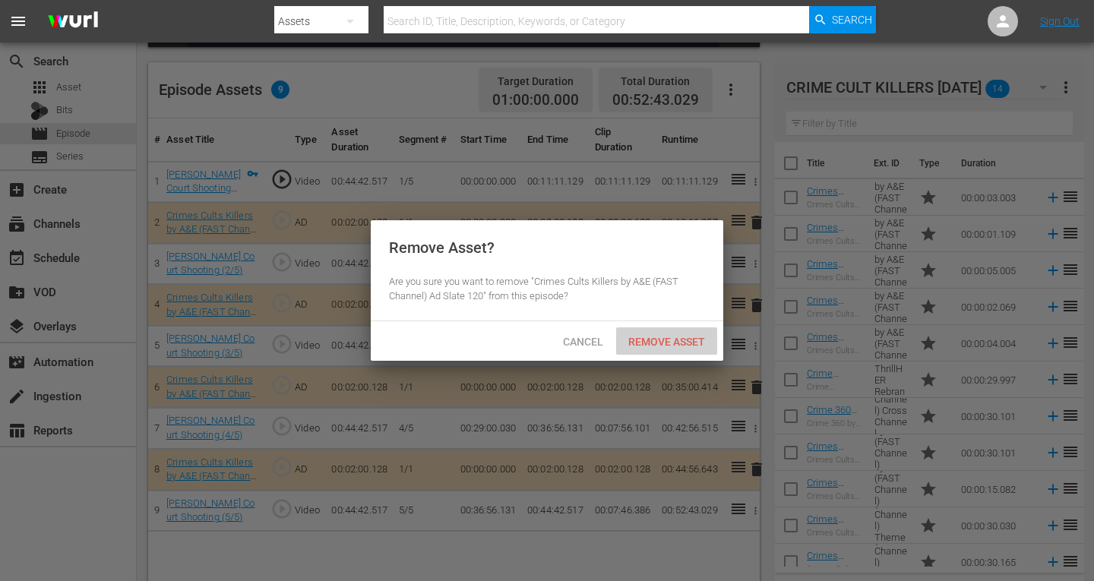
click at [660, 343] on span "Remove Asset" at bounding box center [666, 342] width 101 height 12
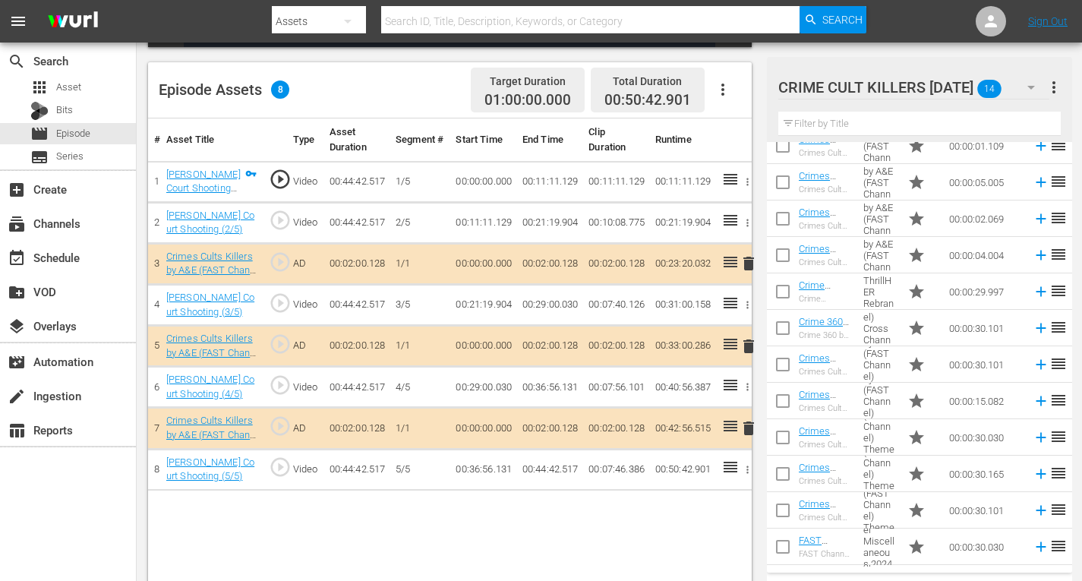
scroll to position [123, 0]
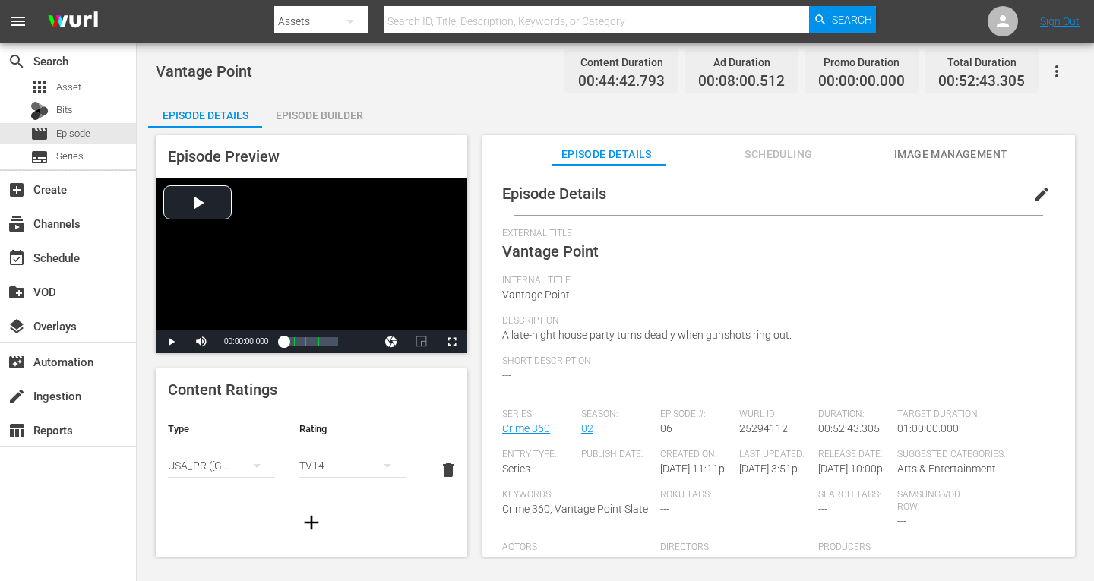
click at [340, 111] on div "Episode Builder" at bounding box center [319, 115] width 114 height 36
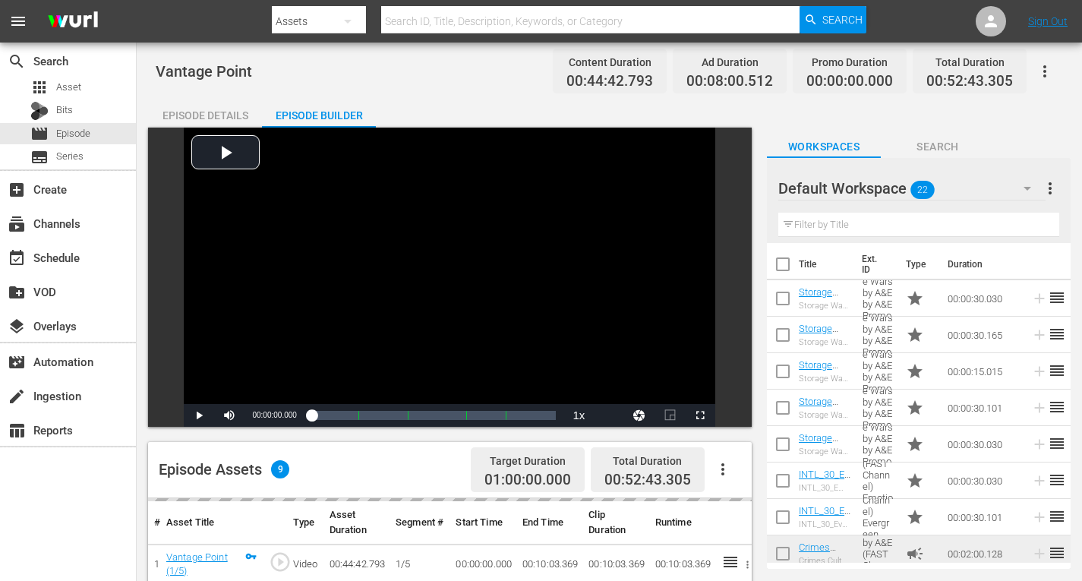
click at [1026, 188] on icon "button" at bounding box center [1028, 189] width 8 height 4
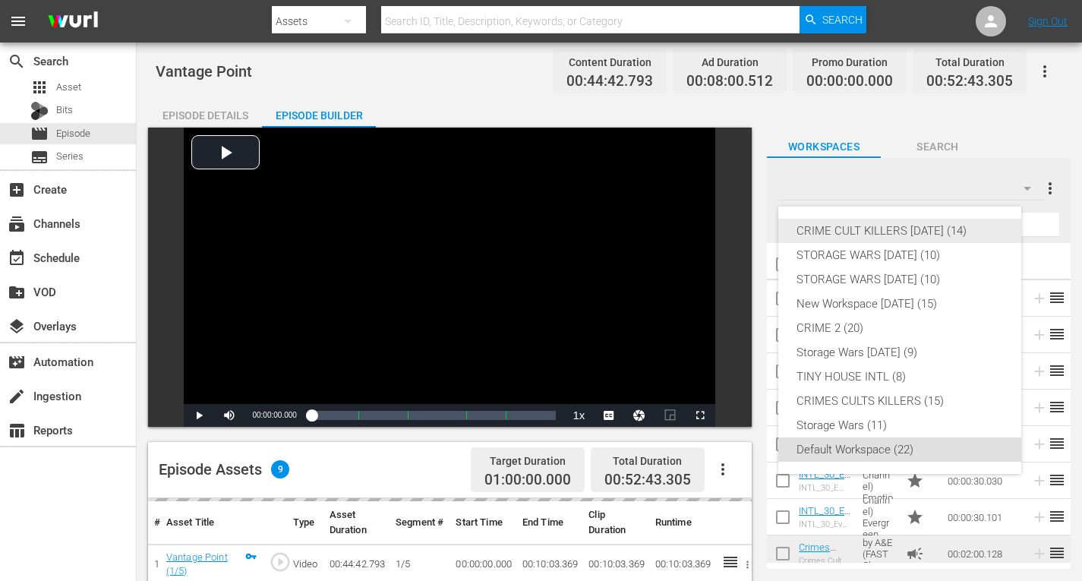
click at [948, 232] on div "CRIME CULT KILLERS [DATE] (14)" at bounding box center [900, 231] width 207 height 24
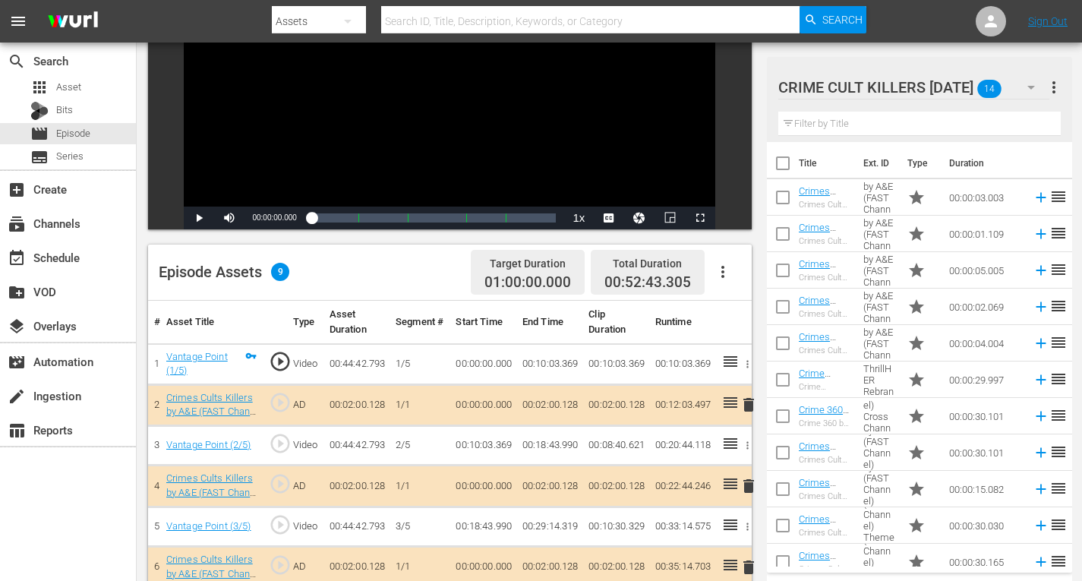
scroll to position [228, 0]
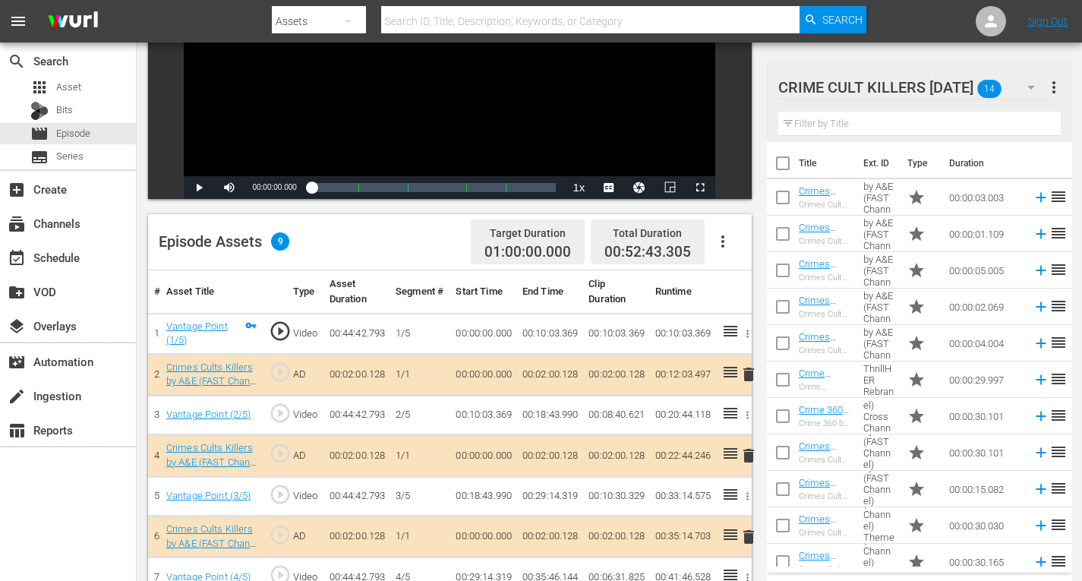
click at [747, 458] on span "delete" at bounding box center [749, 456] width 18 height 18
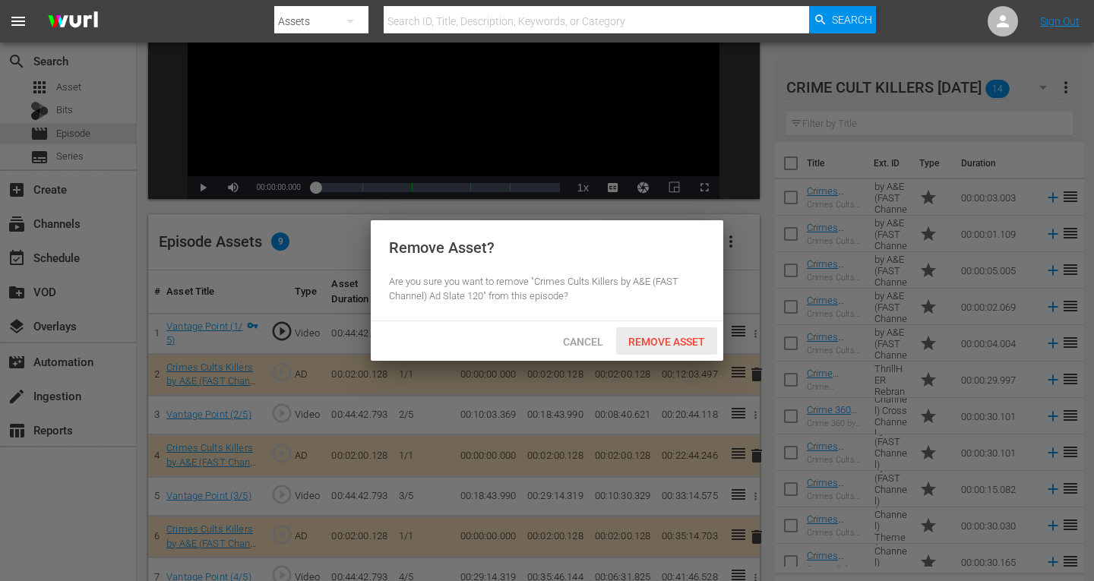
click at [659, 348] on span "Remove Asset" at bounding box center [666, 342] width 101 height 12
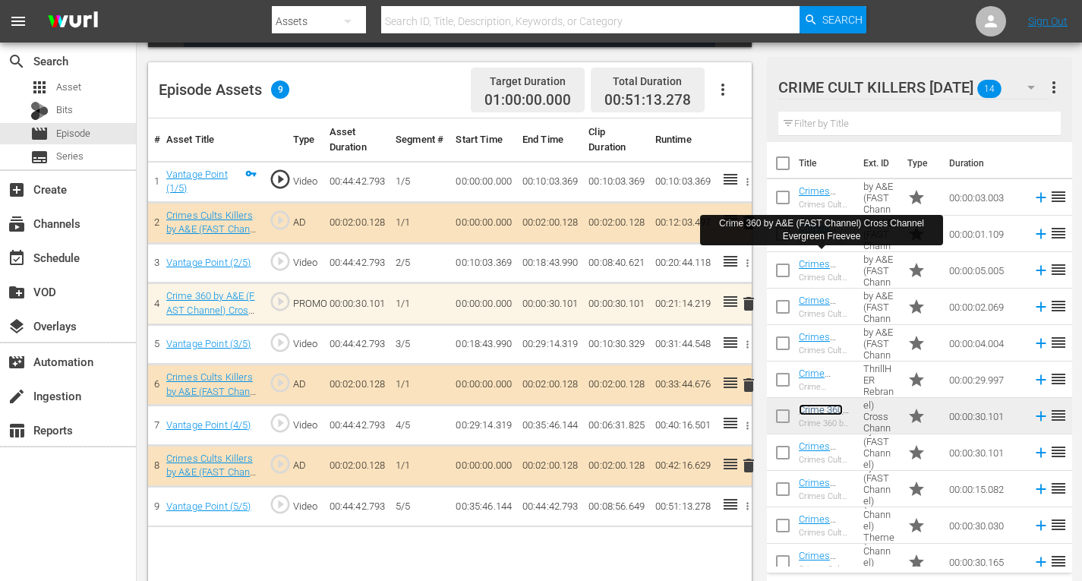
scroll to position [395, 0]
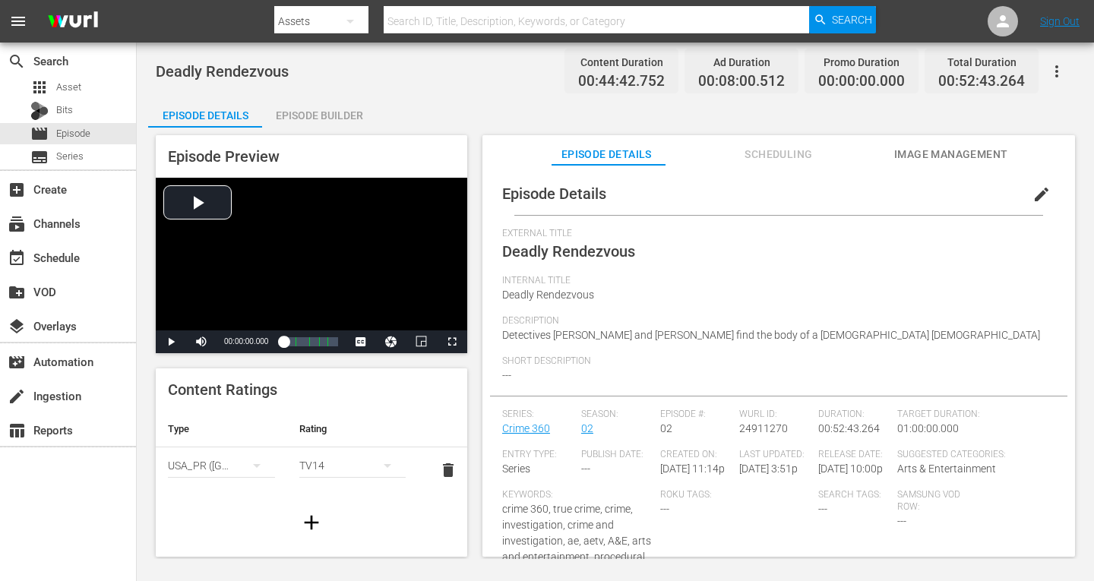
click at [346, 111] on div "Episode Builder" at bounding box center [319, 115] width 114 height 36
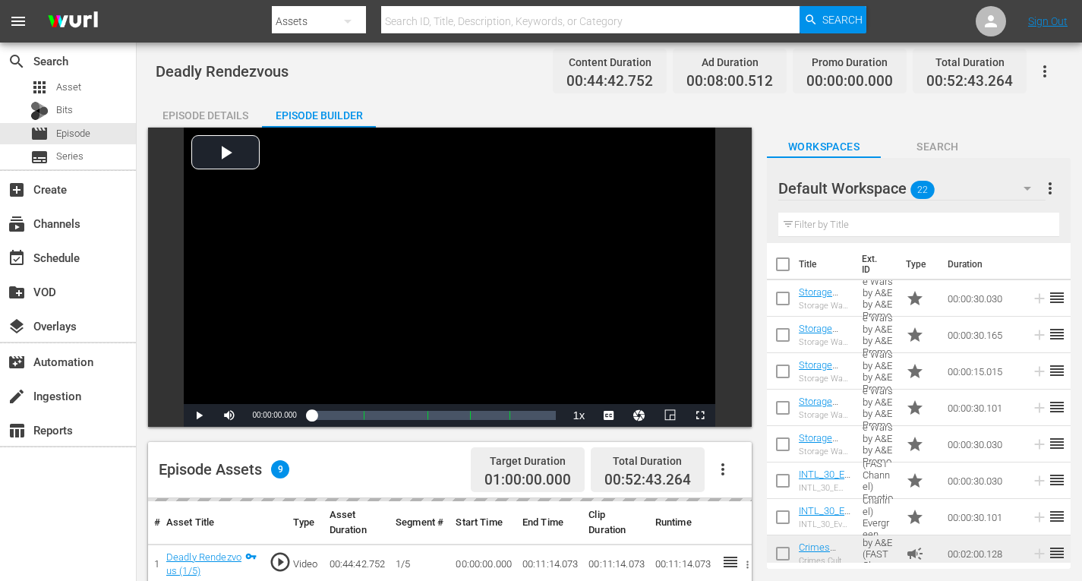
click at [1030, 189] on icon "button" at bounding box center [1028, 188] width 18 height 18
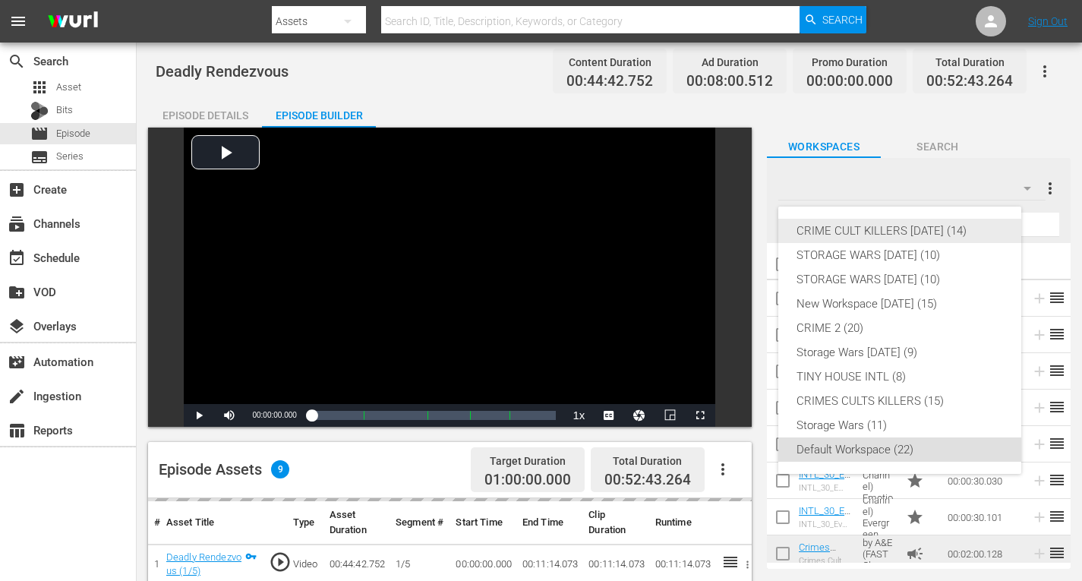
click at [960, 226] on div "CRIME CULT KILLERS [DATE] (14)" at bounding box center [900, 231] width 207 height 24
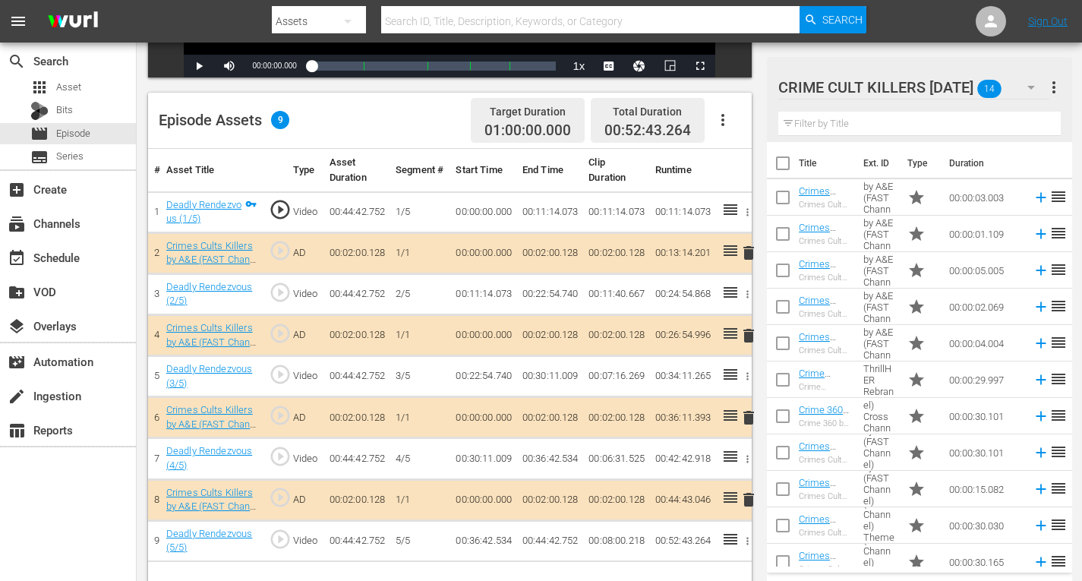
scroll to position [395, 0]
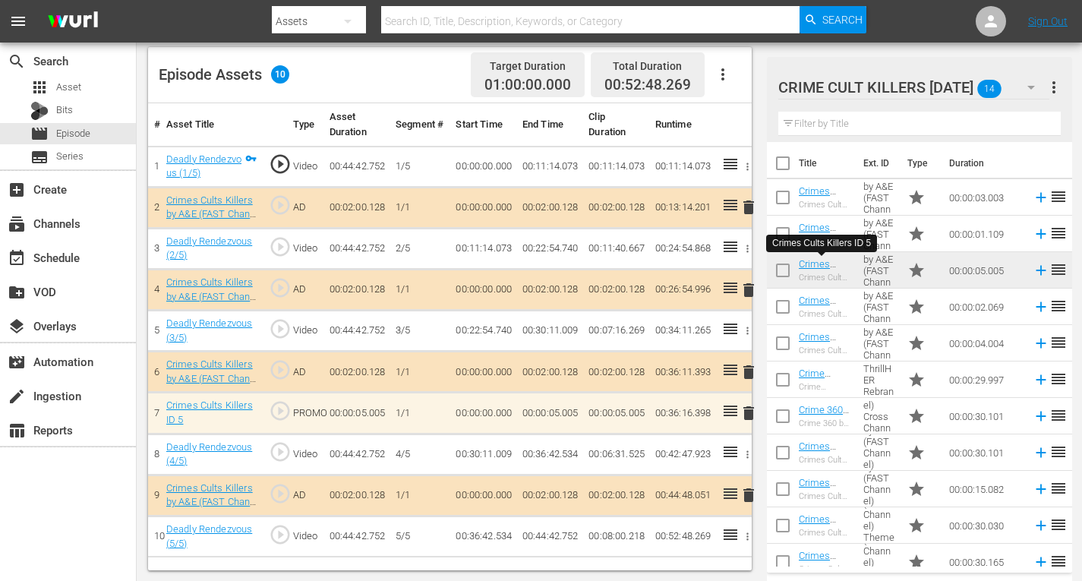
click at [746, 412] on span "delete" at bounding box center [749, 413] width 18 height 18
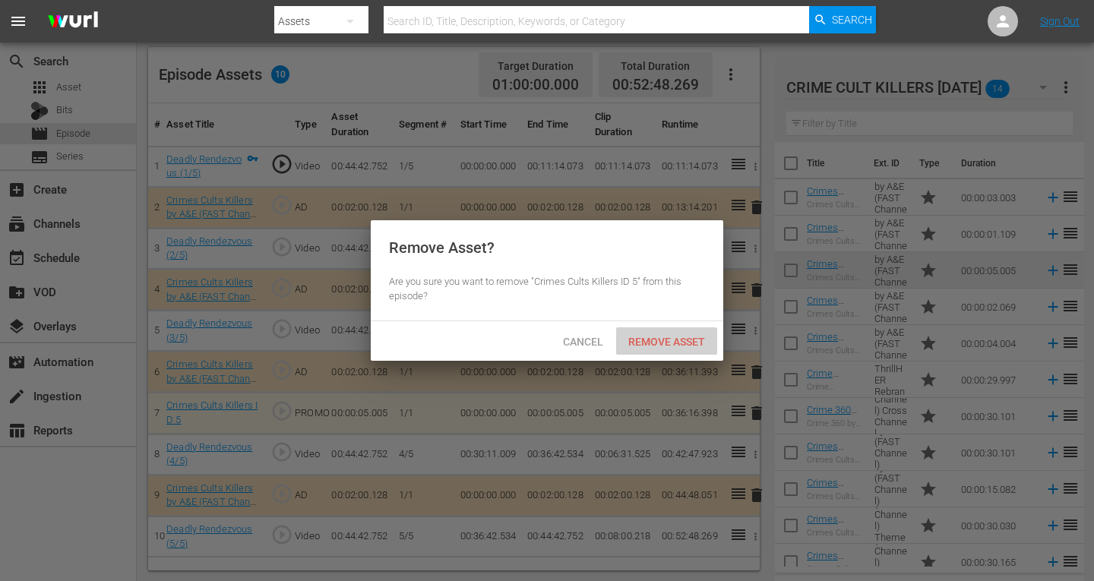
click at [659, 342] on span "Remove Asset" at bounding box center [666, 342] width 101 height 12
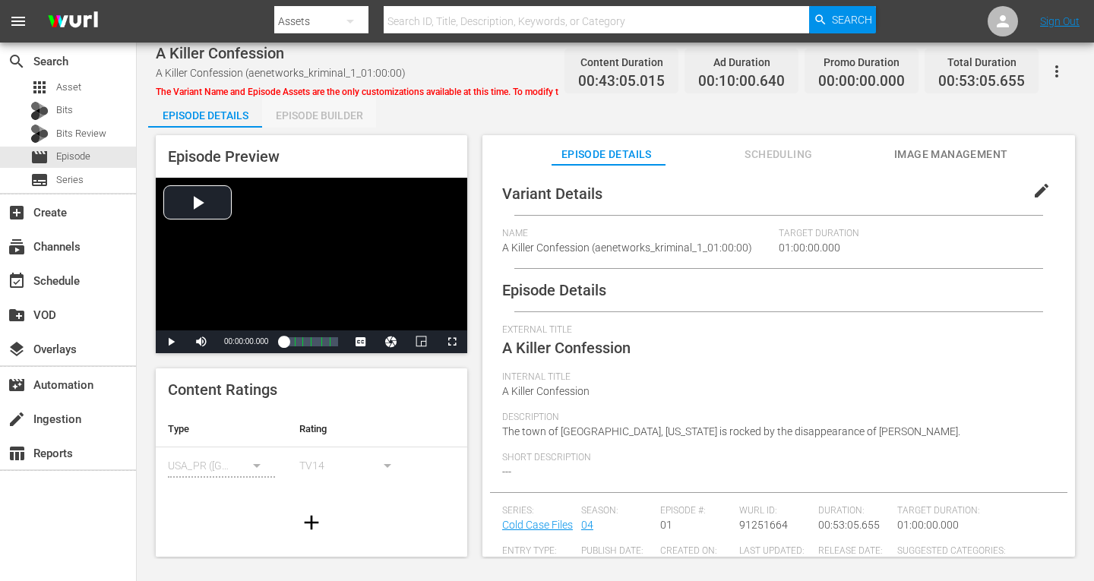
click at [342, 115] on div "Episode Builder" at bounding box center [319, 115] width 114 height 36
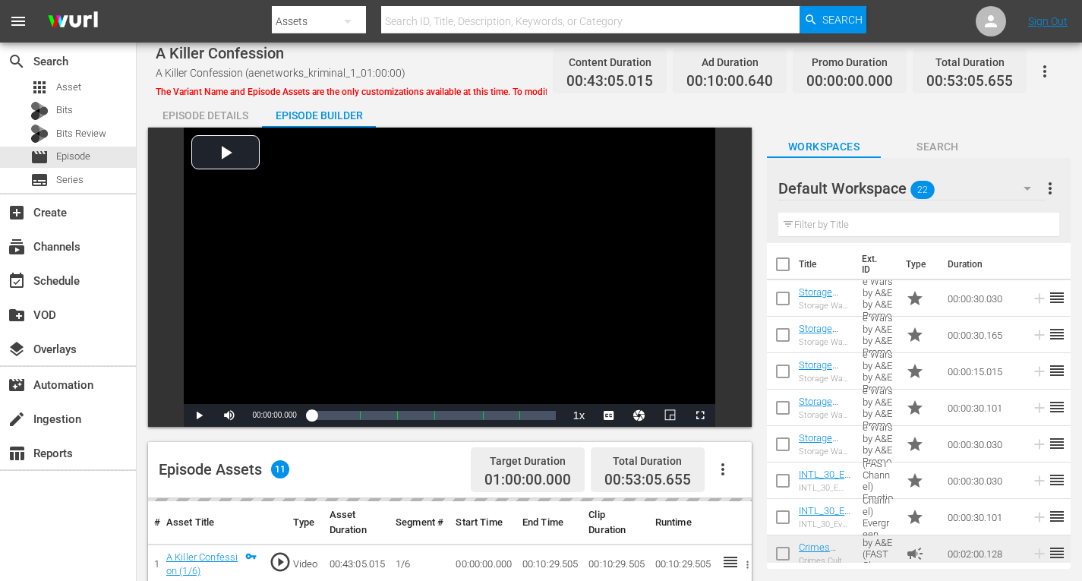
click at [1022, 188] on icon "button" at bounding box center [1028, 188] width 18 height 18
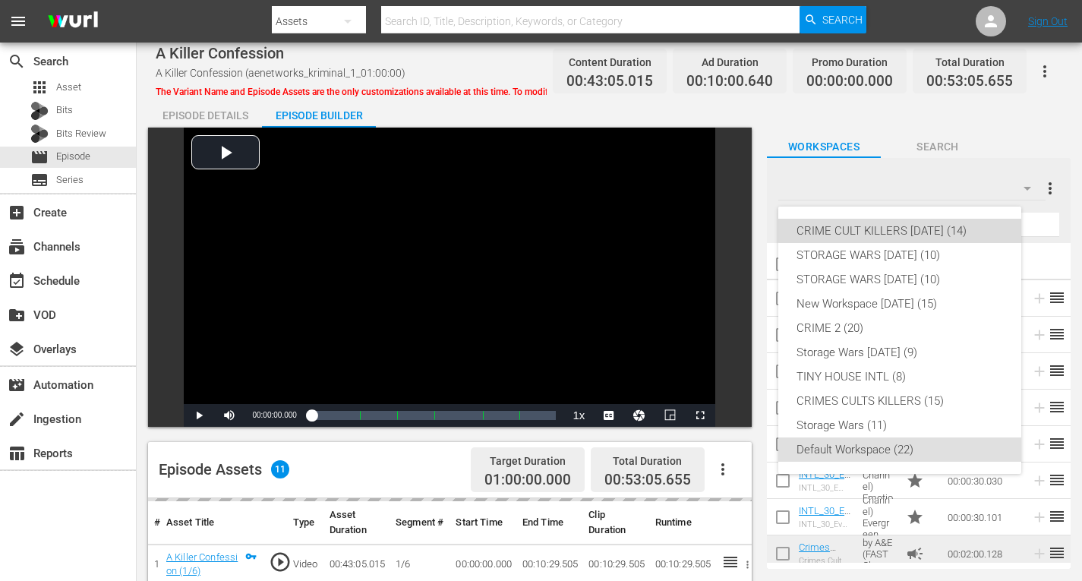
drag, startPoint x: 914, startPoint y: 227, endPoint x: 673, endPoint y: 136, distance: 257.5
click at [913, 227] on div "CRIME CULT KILLERS [DATE] (14)" at bounding box center [900, 231] width 207 height 24
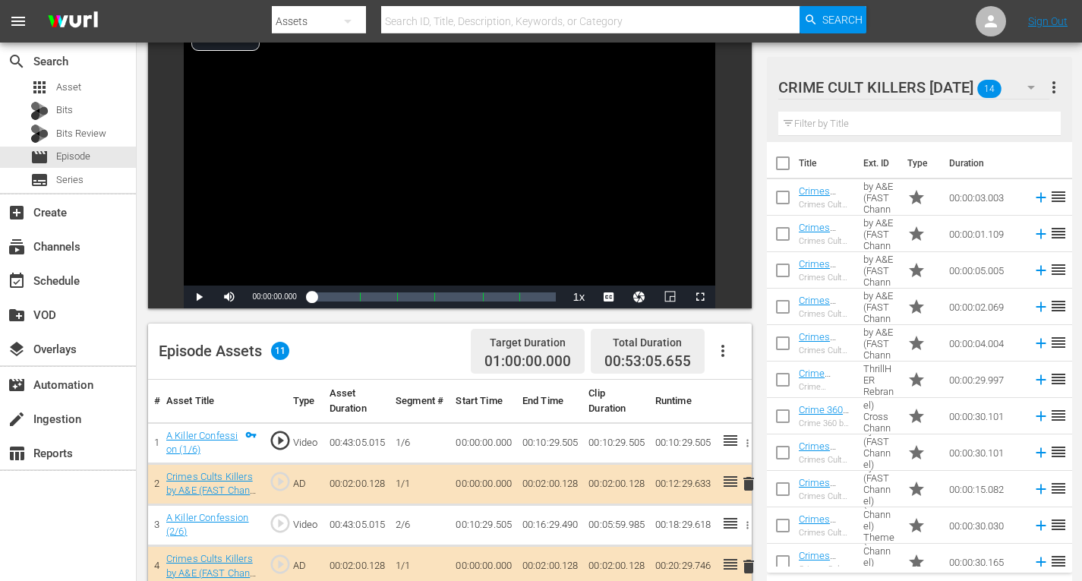
scroll to position [228, 0]
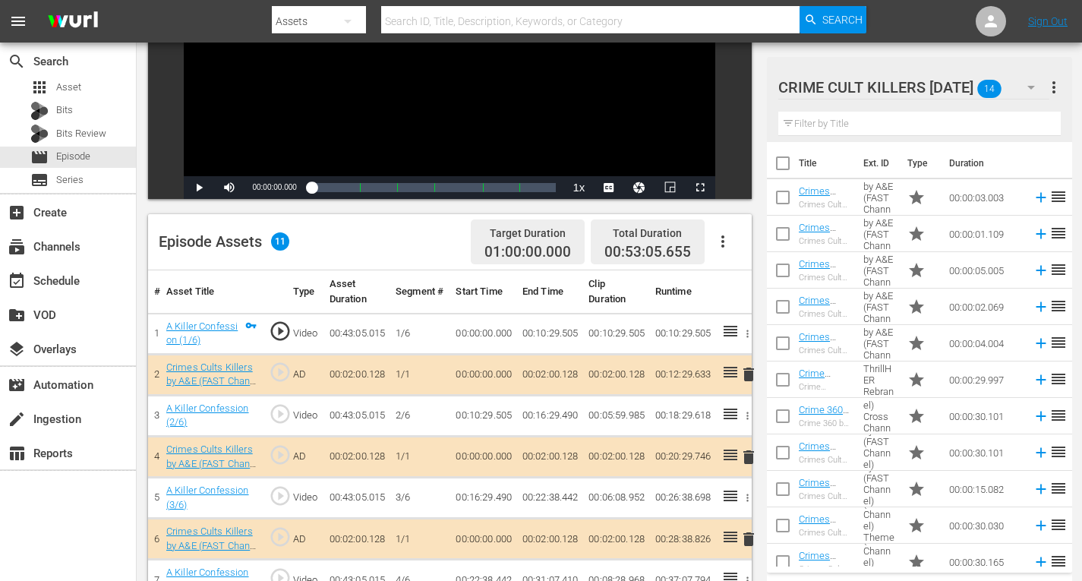
click at [746, 374] on span "delete" at bounding box center [749, 374] width 18 height 18
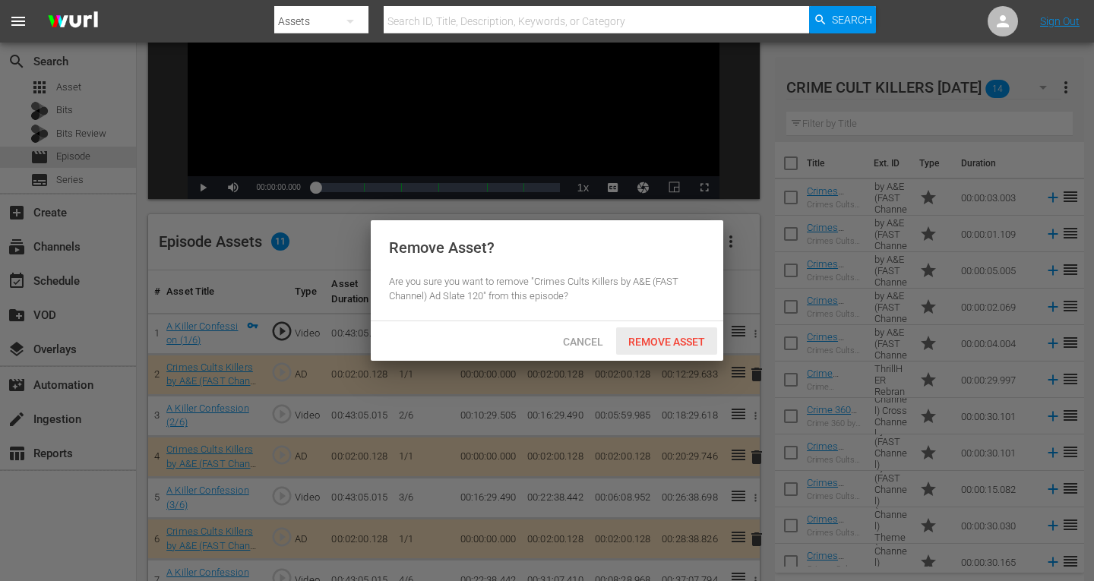
click at [652, 340] on span "Remove Asset" at bounding box center [666, 342] width 101 height 12
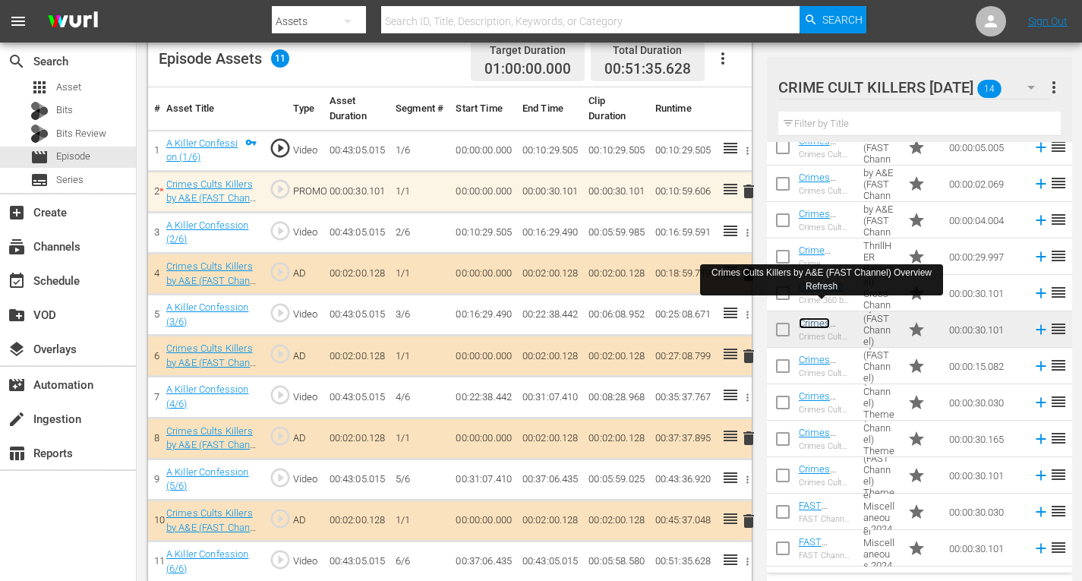
scroll to position [424, 0]
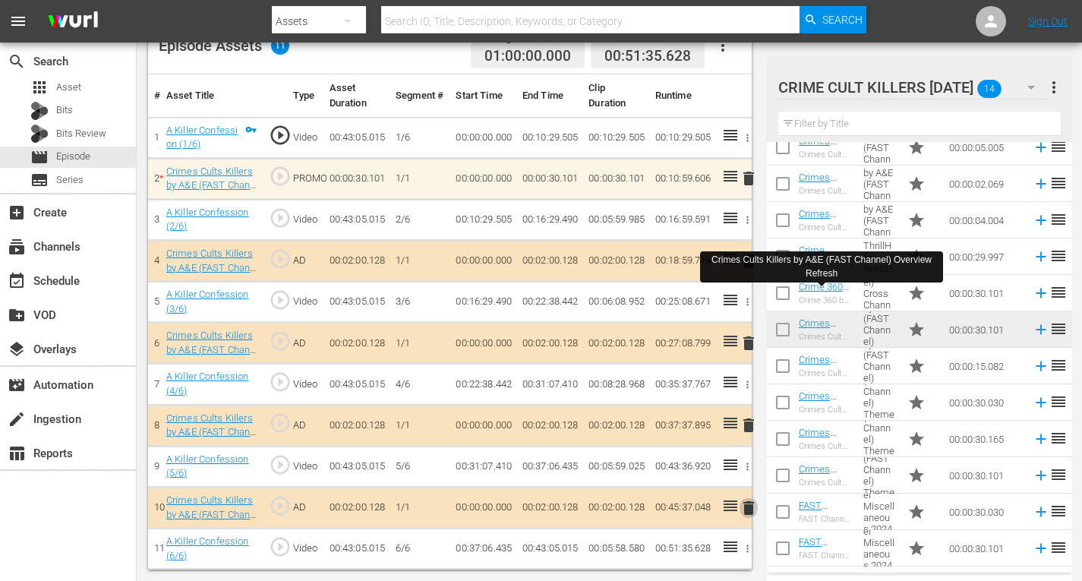
click at [751, 510] on span "delete" at bounding box center [749, 508] width 18 height 18
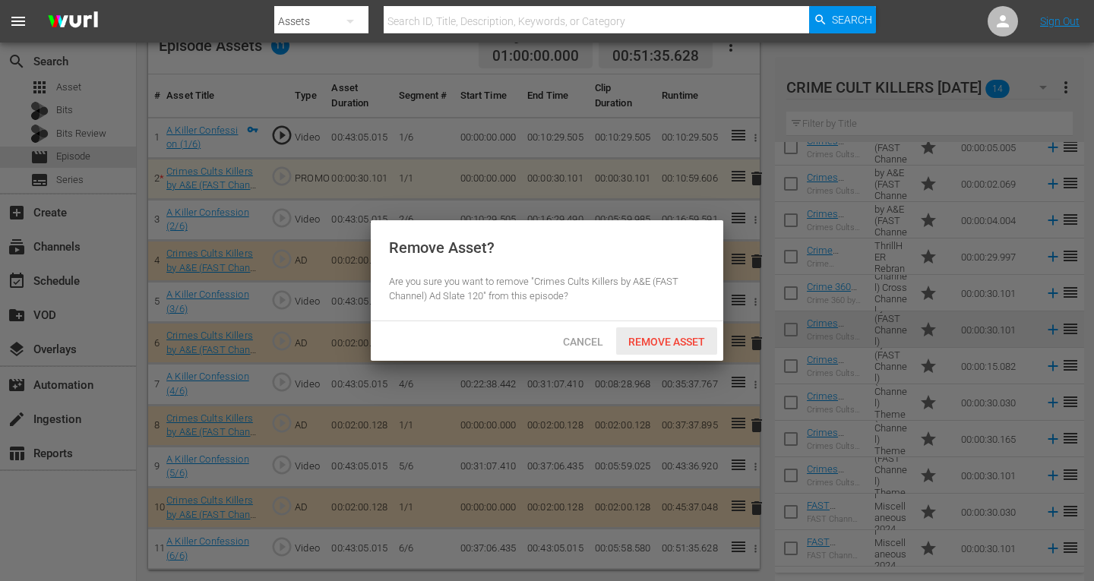
click at [671, 338] on span "Remove Asset" at bounding box center [666, 342] width 101 height 12
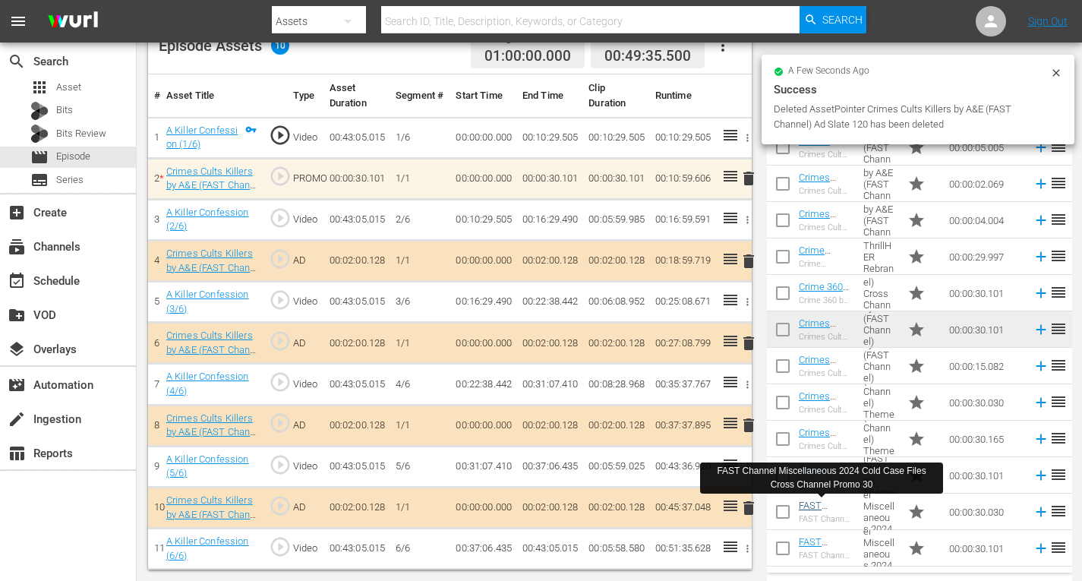
scroll to position [395, 0]
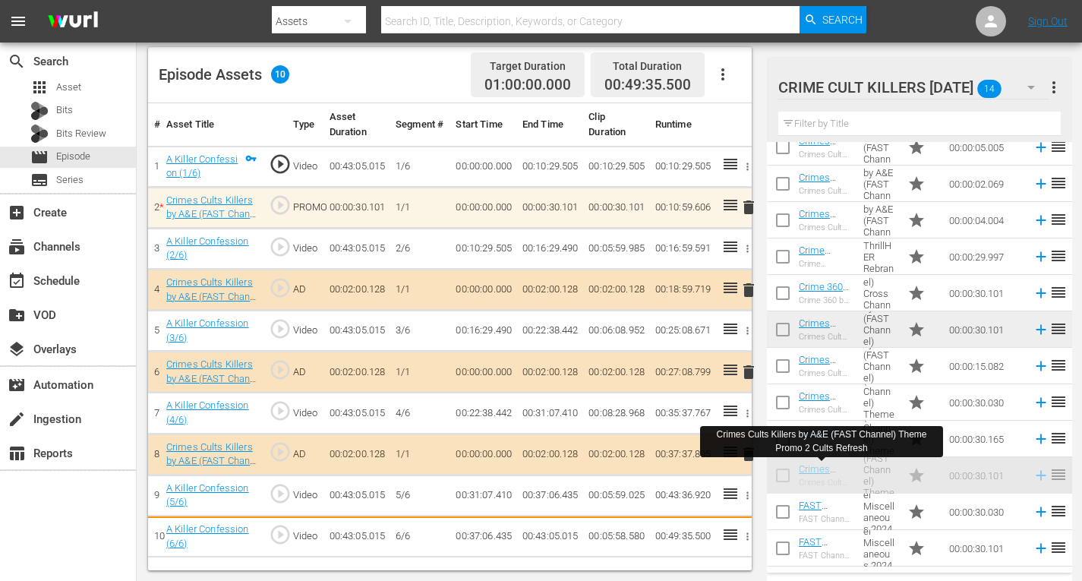
click at [422, 525] on td "6/6" at bounding box center [420, 536] width 60 height 41
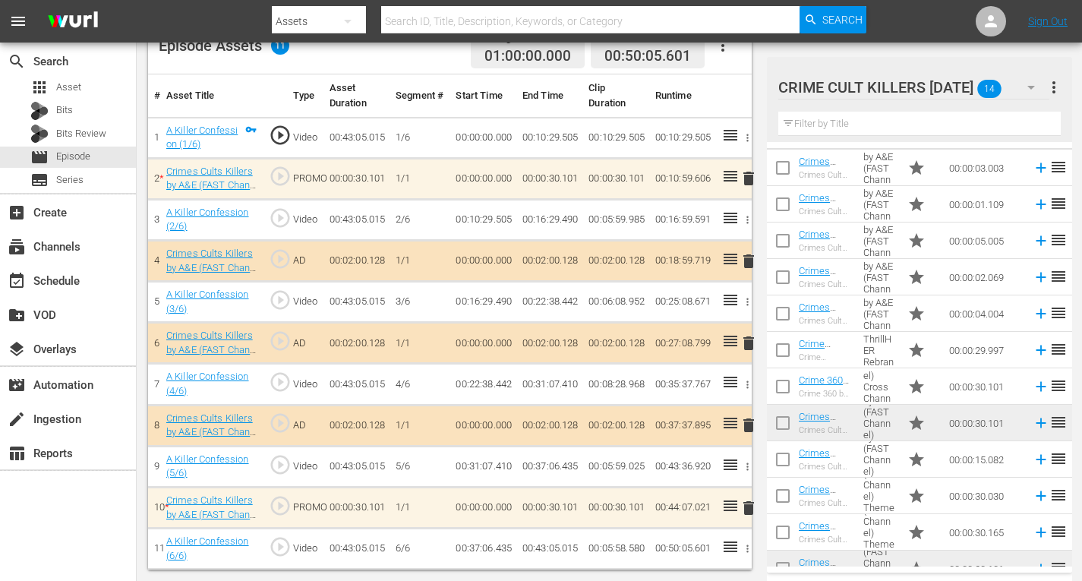
scroll to position [0, 0]
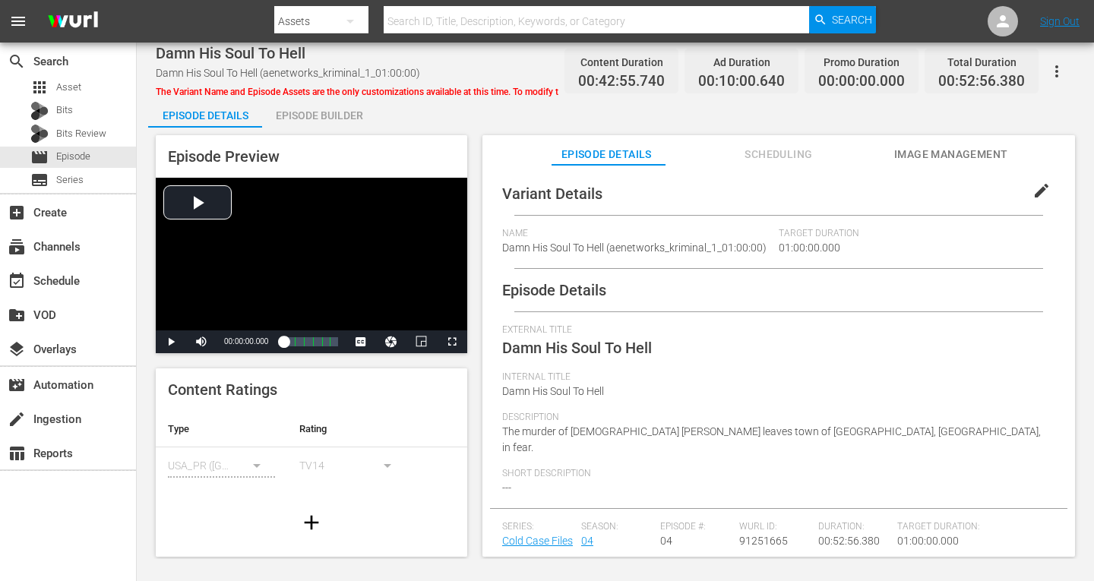
drag, startPoint x: 321, startPoint y: 115, endPoint x: 472, endPoint y: 115, distance: 151.9
click at [321, 115] on div "Episode Builder" at bounding box center [319, 115] width 114 height 36
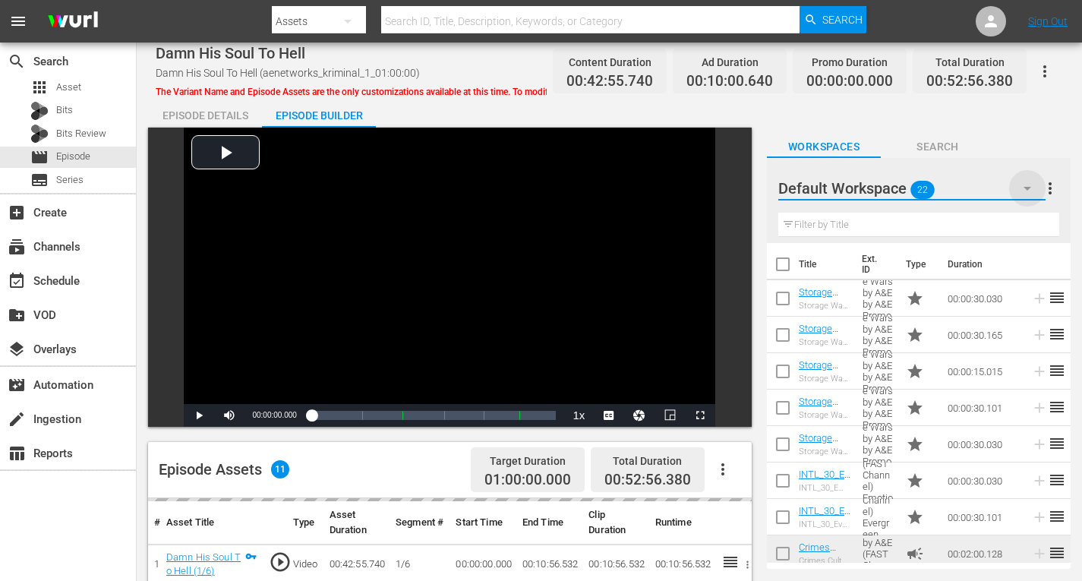
click at [1029, 188] on icon "button" at bounding box center [1028, 189] width 8 height 4
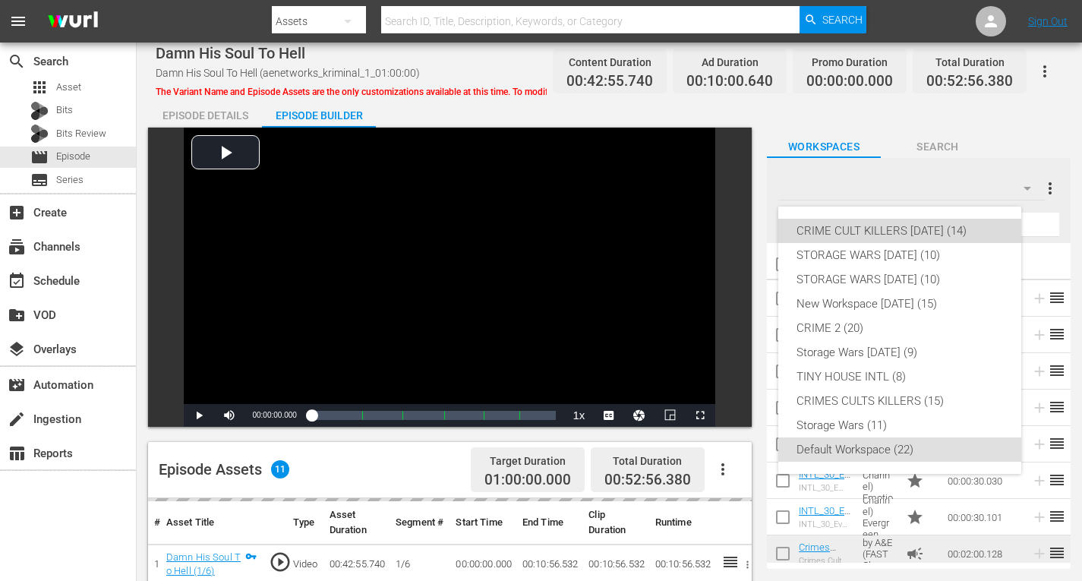
click at [960, 228] on div "CRIME CULT KILLERS [DATE] (14)" at bounding box center [900, 231] width 207 height 24
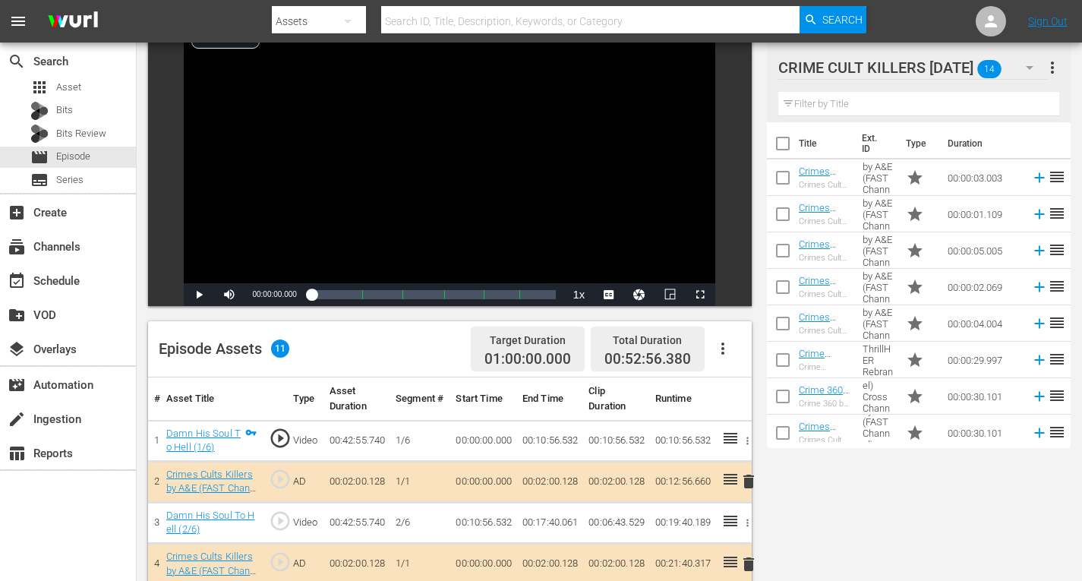
scroll to position [152, 0]
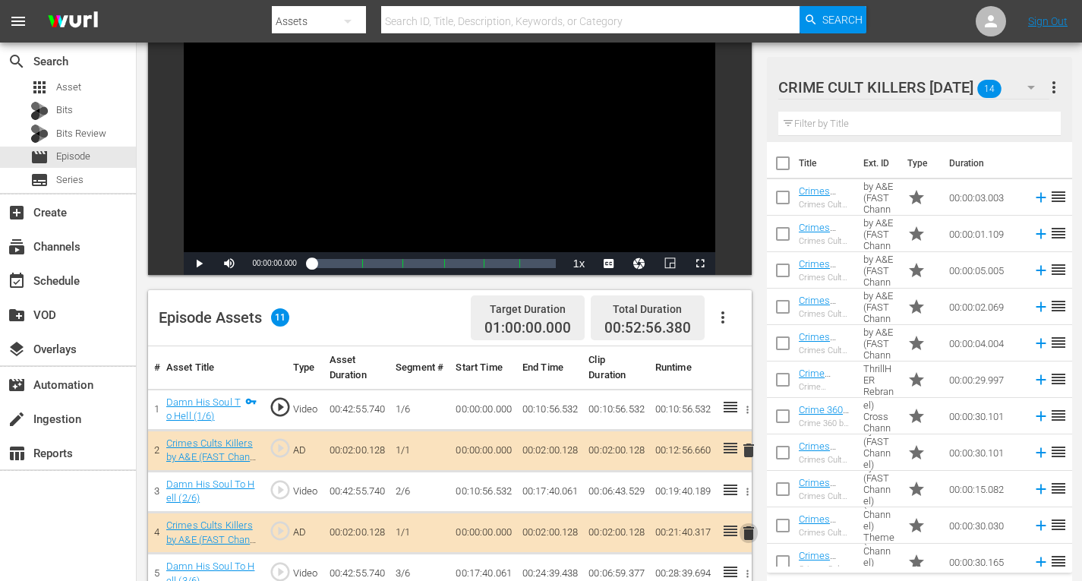
click at [747, 530] on span "delete" at bounding box center [749, 533] width 18 height 18
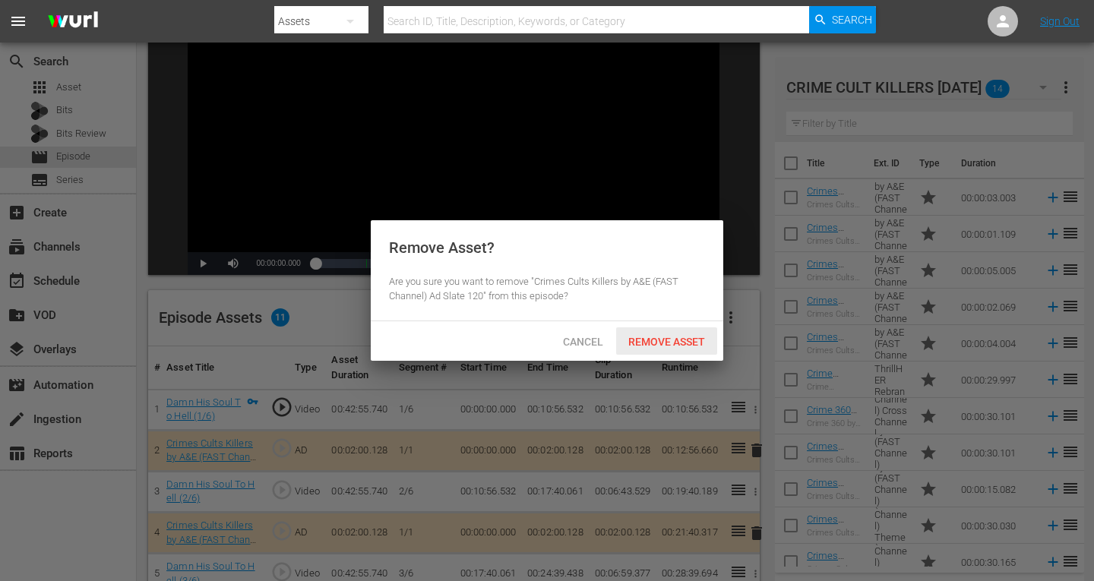
drag, startPoint x: 653, startPoint y: 340, endPoint x: 637, endPoint y: 305, distance: 39.4
click at [653, 339] on span "Remove Asset" at bounding box center [666, 342] width 101 height 12
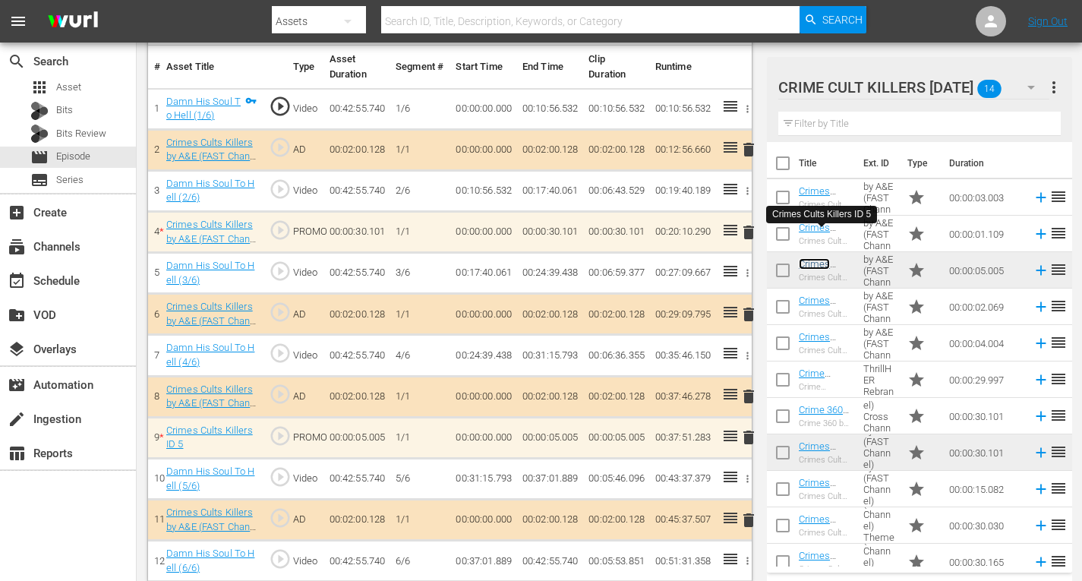
scroll to position [465, 0]
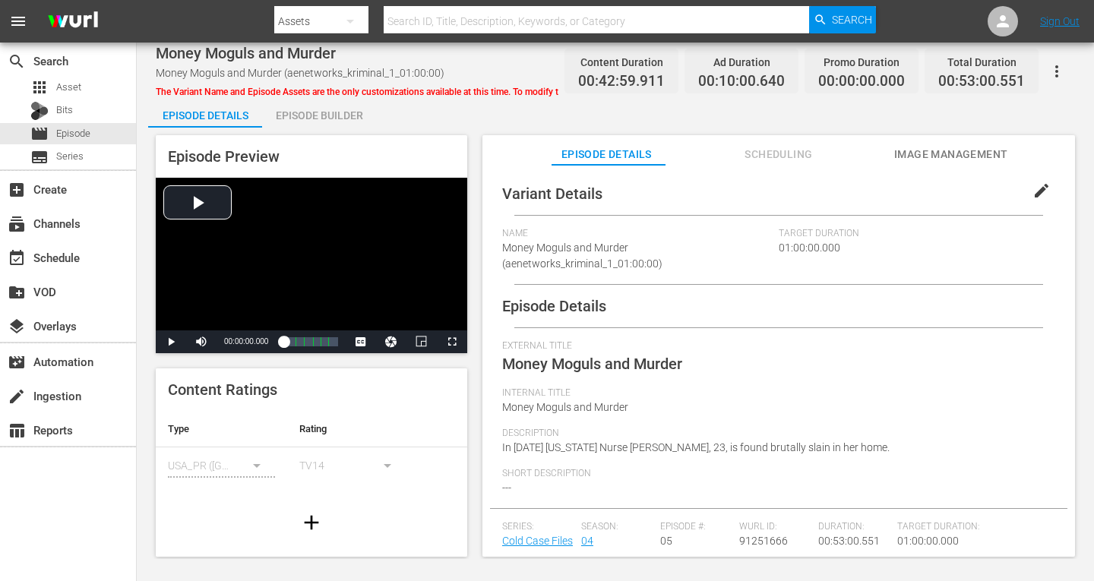
click at [306, 104] on div "Episode Builder" at bounding box center [319, 115] width 114 height 36
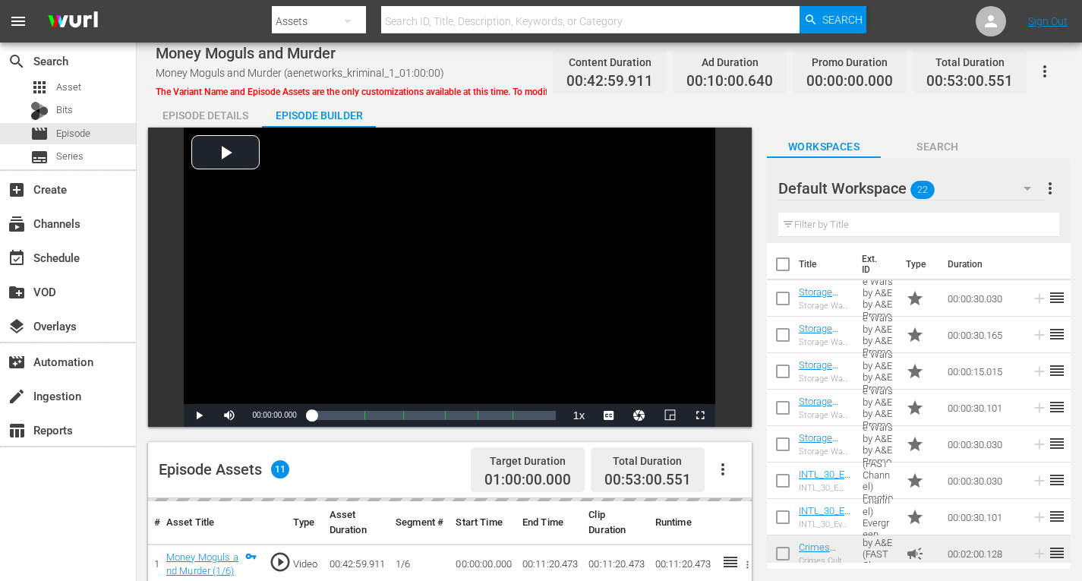
click at [1032, 184] on icon "button" at bounding box center [1028, 188] width 18 height 18
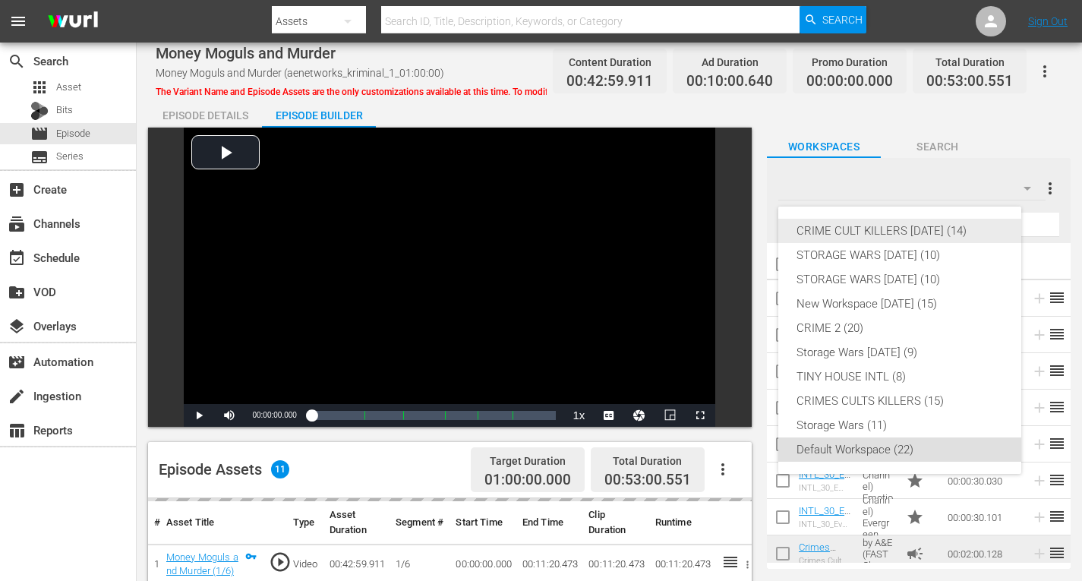
drag, startPoint x: 935, startPoint y: 230, endPoint x: 925, endPoint y: 230, distance: 9.9
click at [934, 230] on div "CRIME CULT KILLERS [DATE] (14)" at bounding box center [900, 231] width 207 height 24
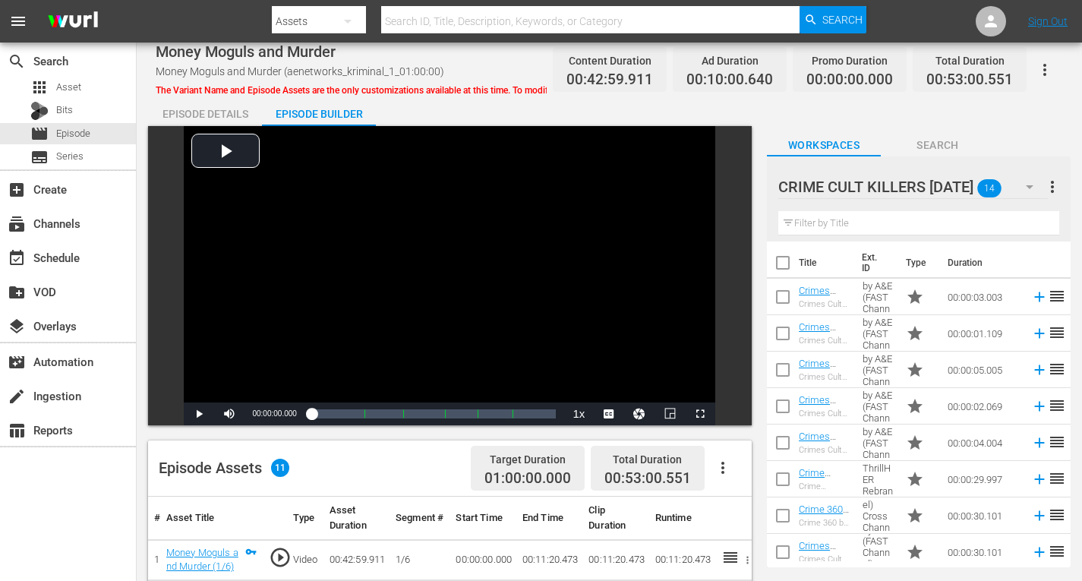
scroll to position [228, 0]
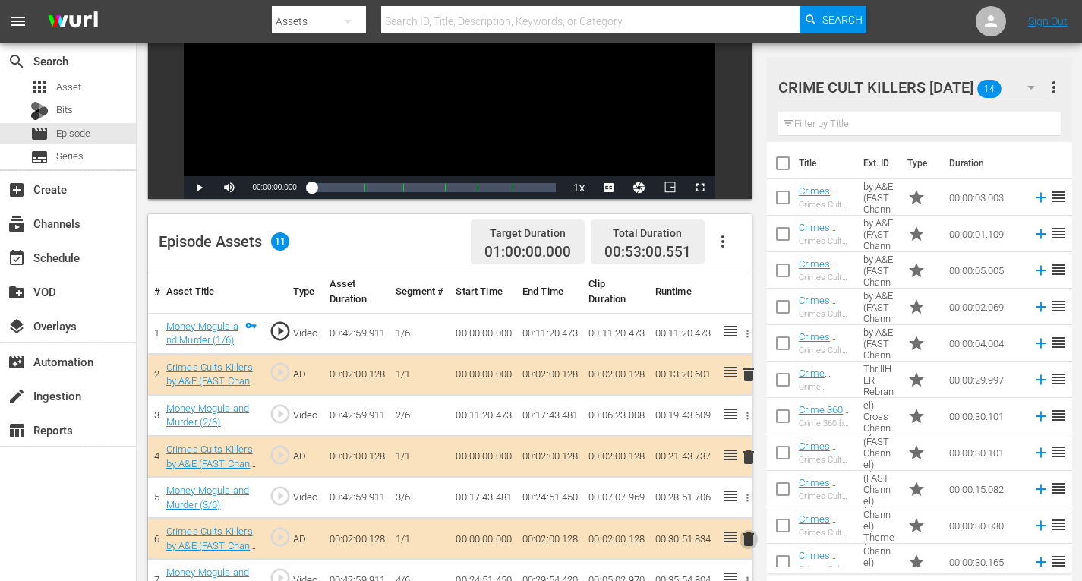
click at [749, 537] on span "delete" at bounding box center [749, 539] width 18 height 18
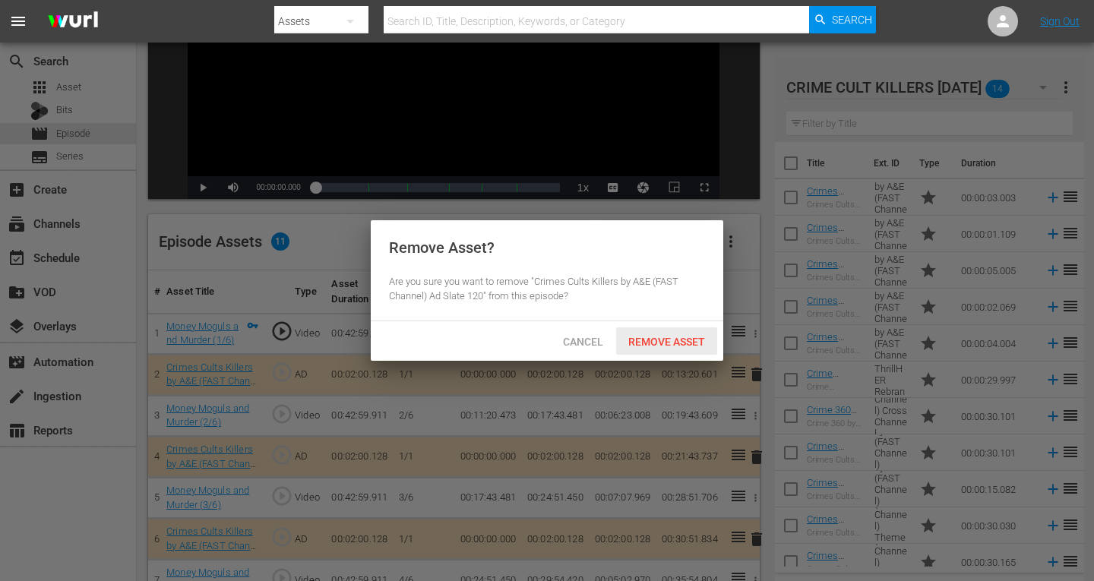
drag, startPoint x: 654, startPoint y: 338, endPoint x: 645, endPoint y: 333, distance: 10.6
click at [654, 338] on span "Remove Asset" at bounding box center [666, 342] width 101 height 12
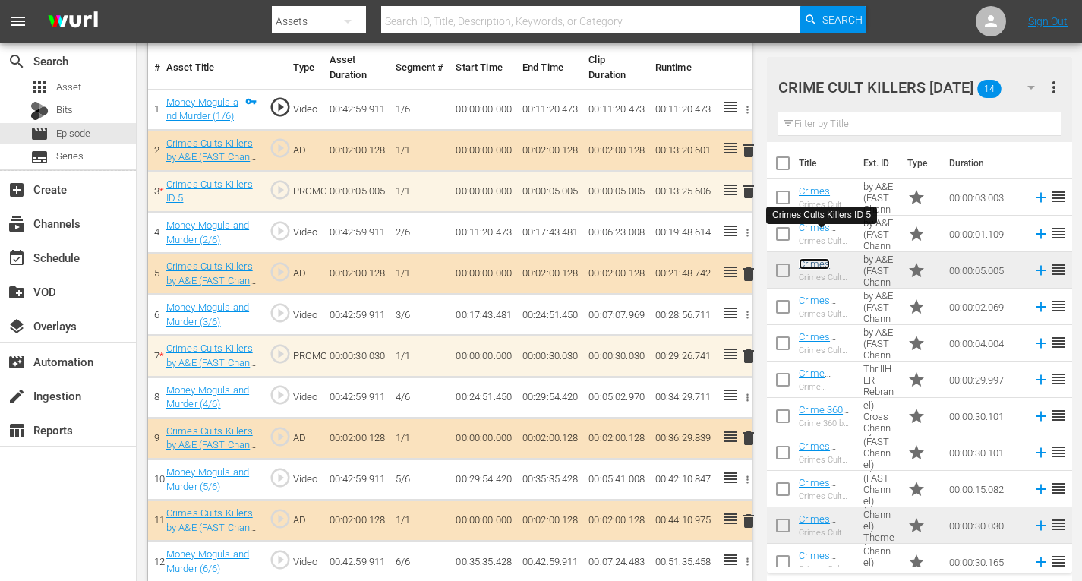
scroll to position [465, 0]
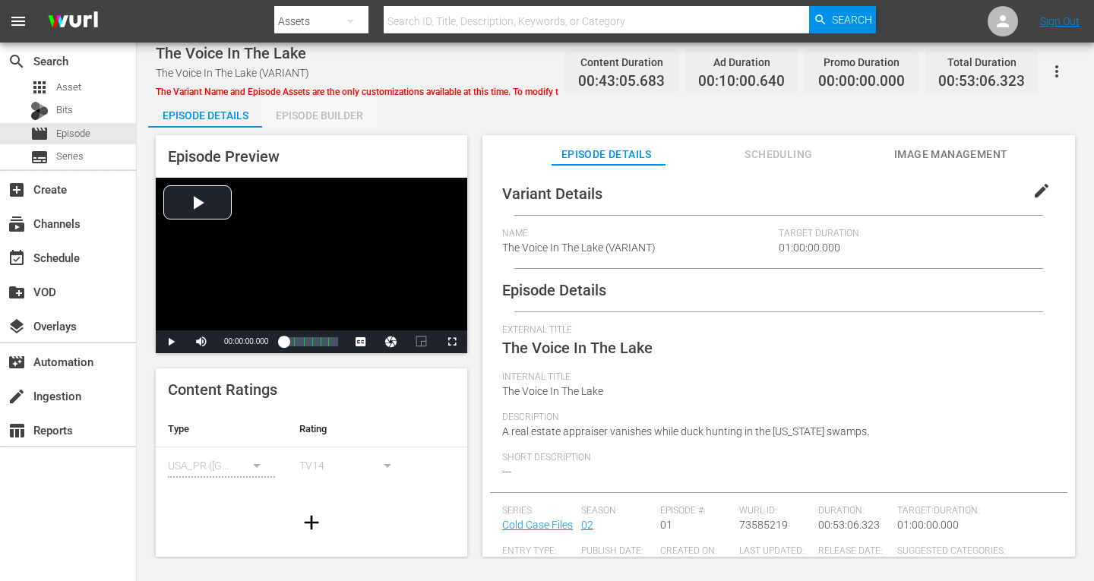
drag, startPoint x: 325, startPoint y: 116, endPoint x: 579, endPoint y: 128, distance: 254.0
click at [327, 115] on div "Episode Builder" at bounding box center [319, 115] width 114 height 36
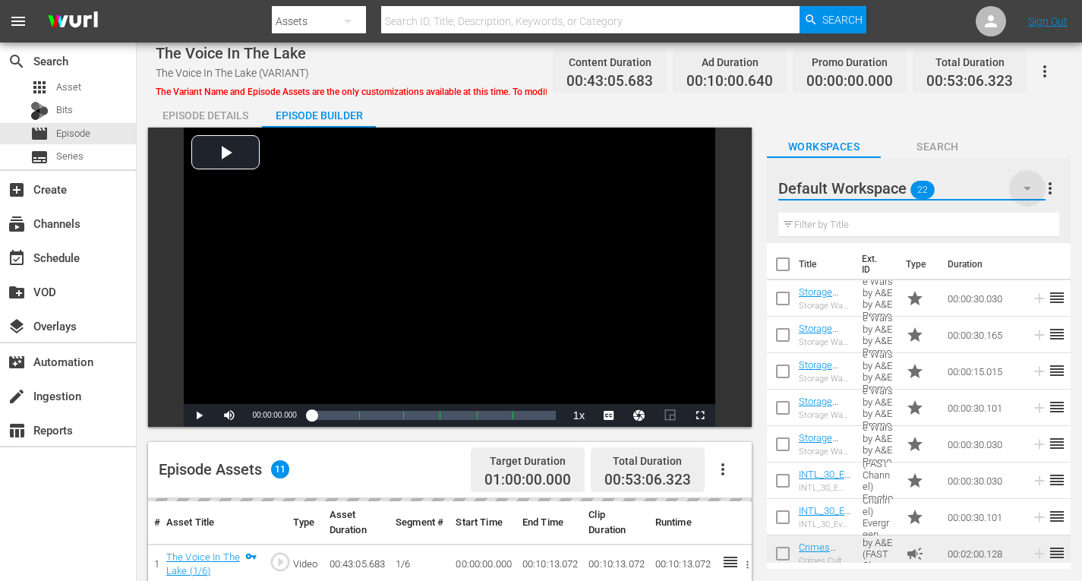
click at [1027, 185] on icon "button" at bounding box center [1028, 188] width 18 height 18
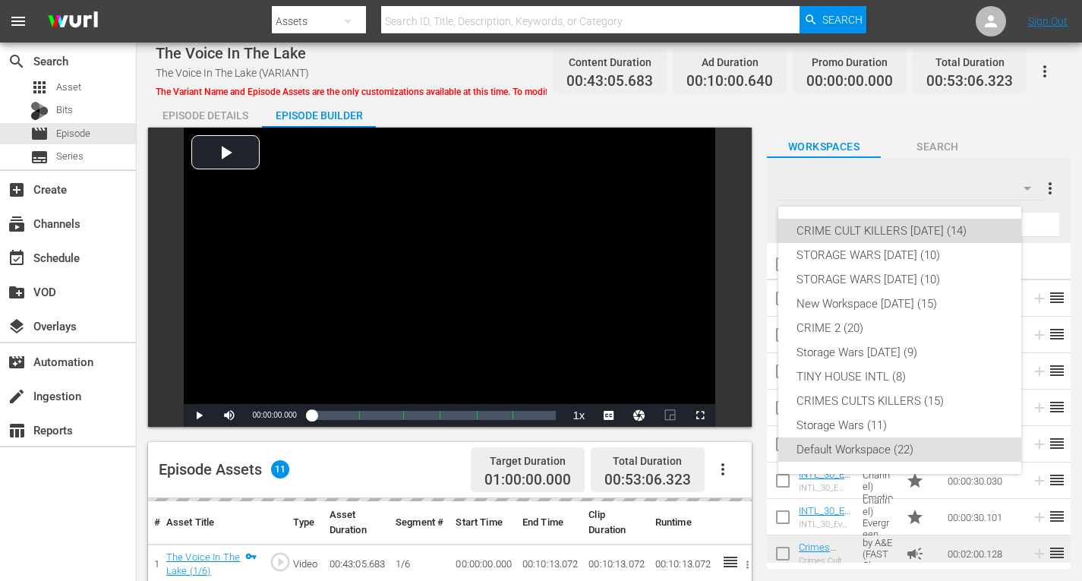
click at [899, 231] on div "CRIME CULT KILLERS [DATE] (14)" at bounding box center [900, 231] width 207 height 24
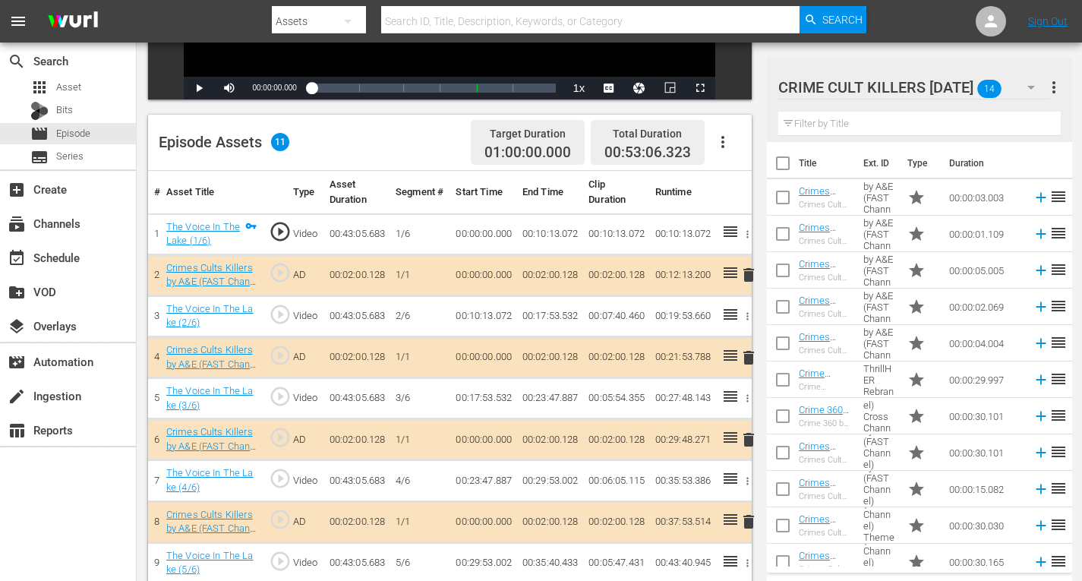
scroll to position [380, 0]
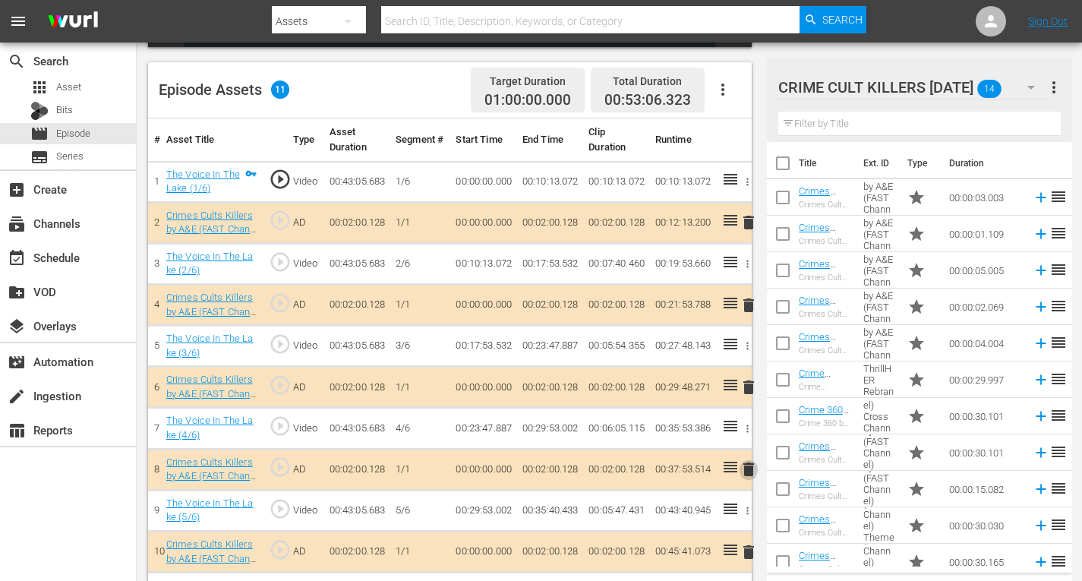
click at [747, 468] on span "delete" at bounding box center [749, 469] width 18 height 18
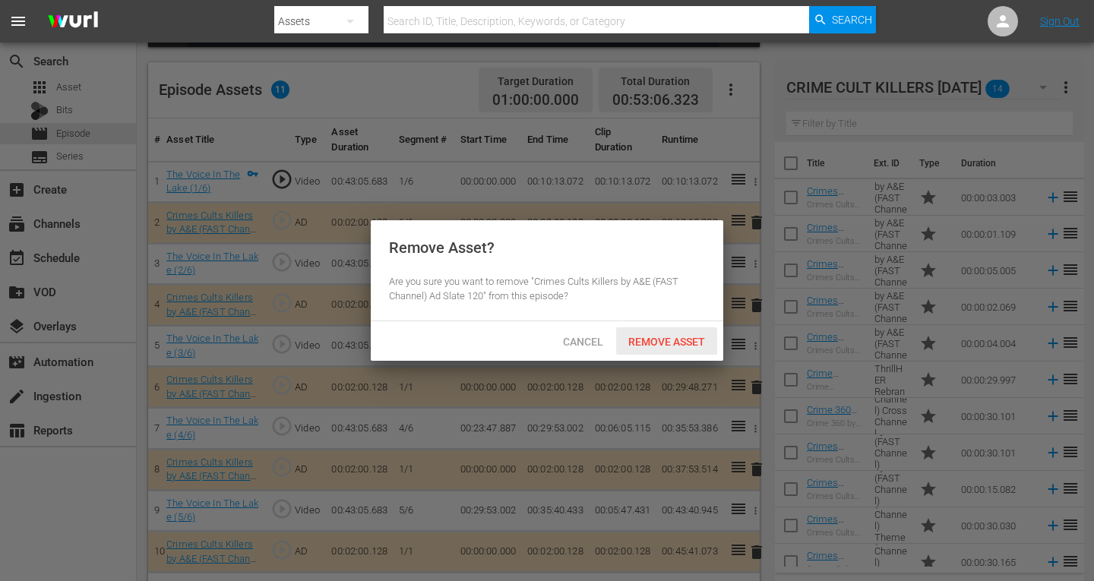
click at [688, 342] on span "Remove Asset" at bounding box center [666, 342] width 101 height 12
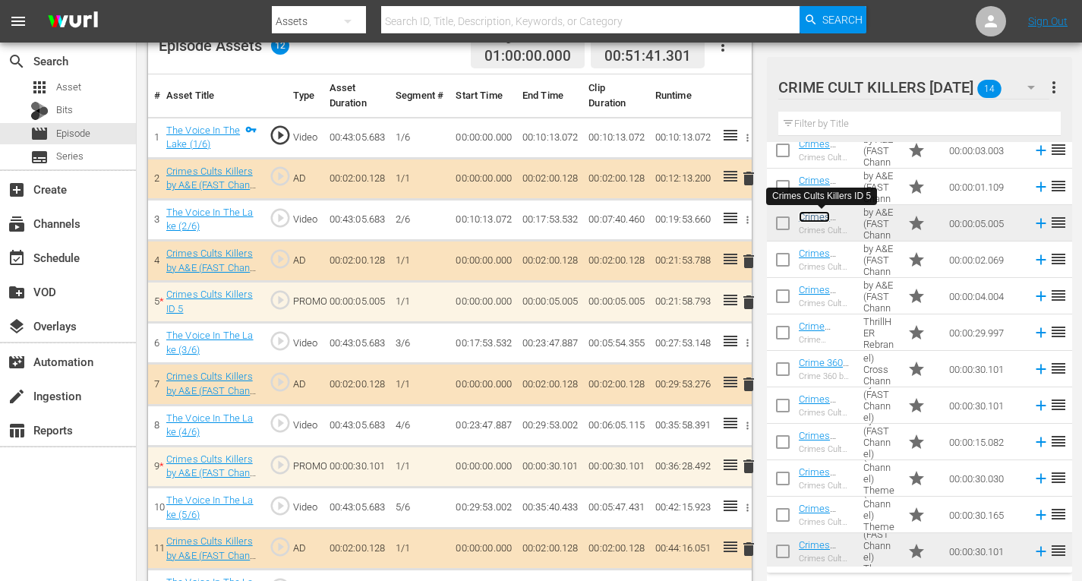
scroll to position [465, 0]
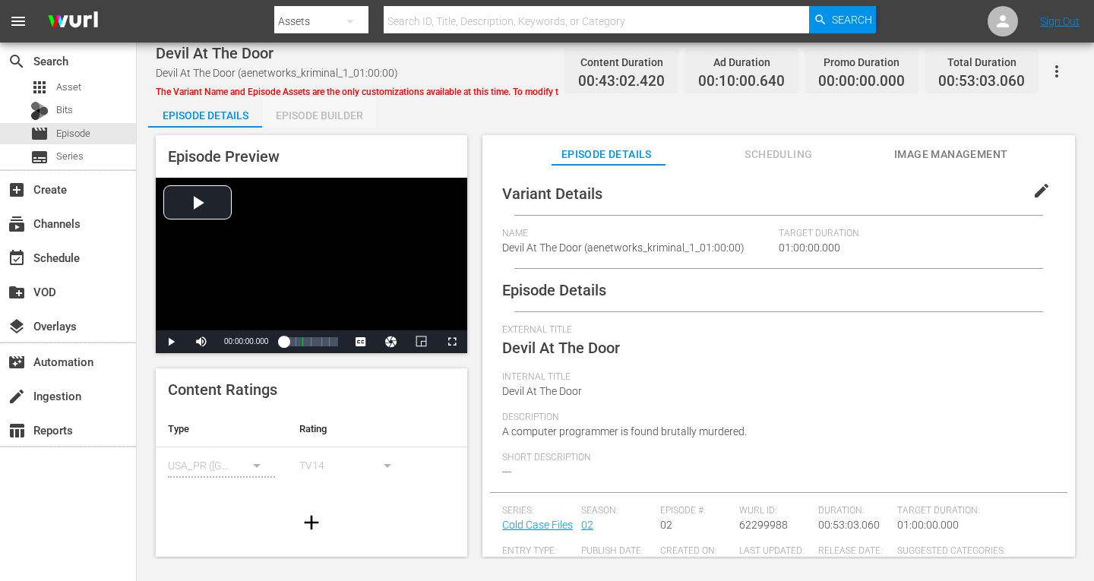
drag, startPoint x: 325, startPoint y: 114, endPoint x: 444, endPoint y: 123, distance: 118.8
click at [325, 114] on div "Episode Builder" at bounding box center [319, 115] width 114 height 36
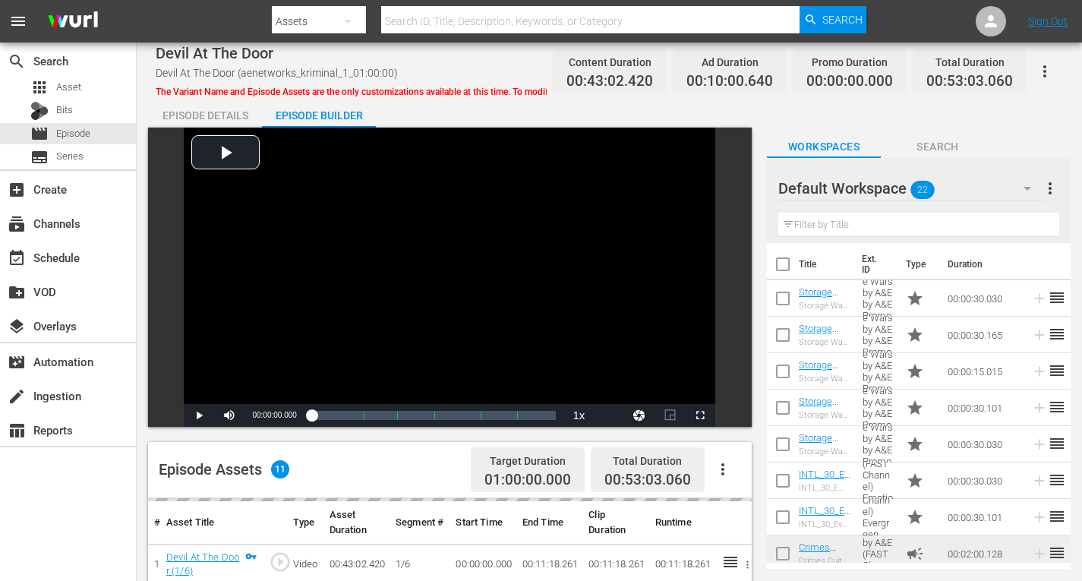
click at [1022, 188] on icon "button" at bounding box center [1028, 188] width 18 height 18
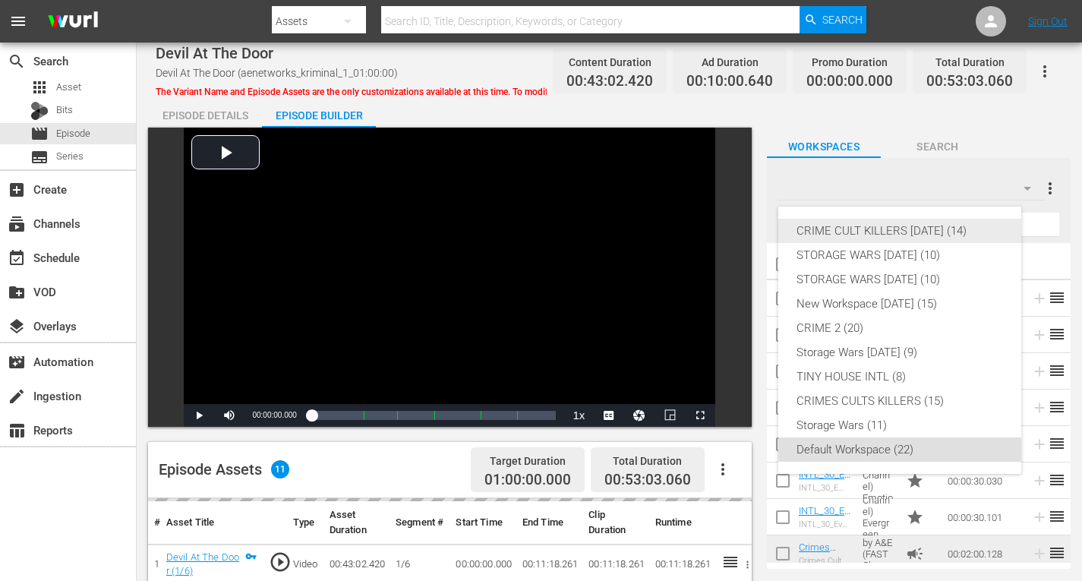
click at [947, 231] on div "CRIME CULT KILLERS [DATE] (14)" at bounding box center [900, 231] width 207 height 24
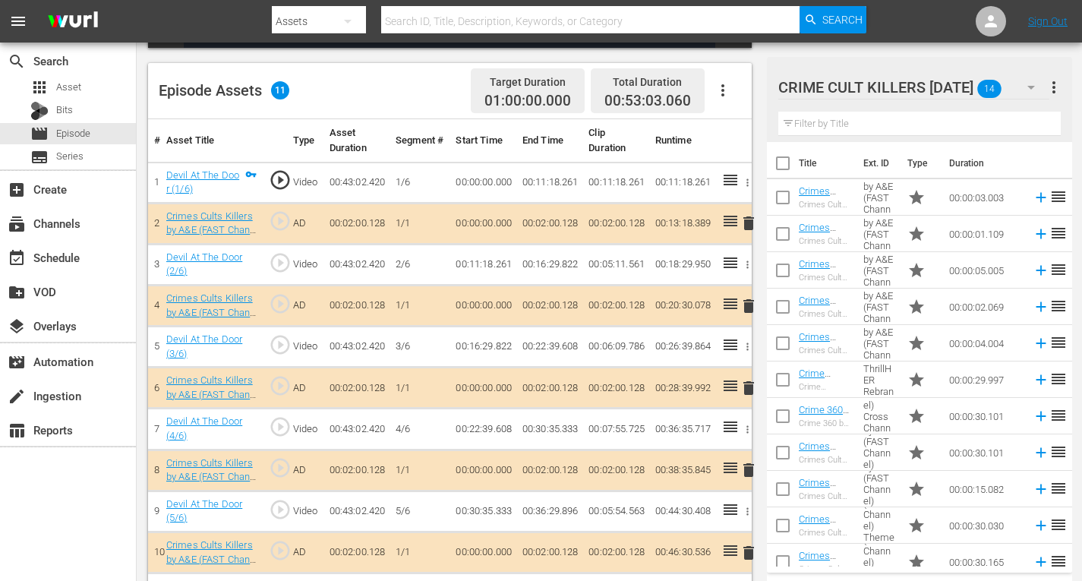
scroll to position [424, 0]
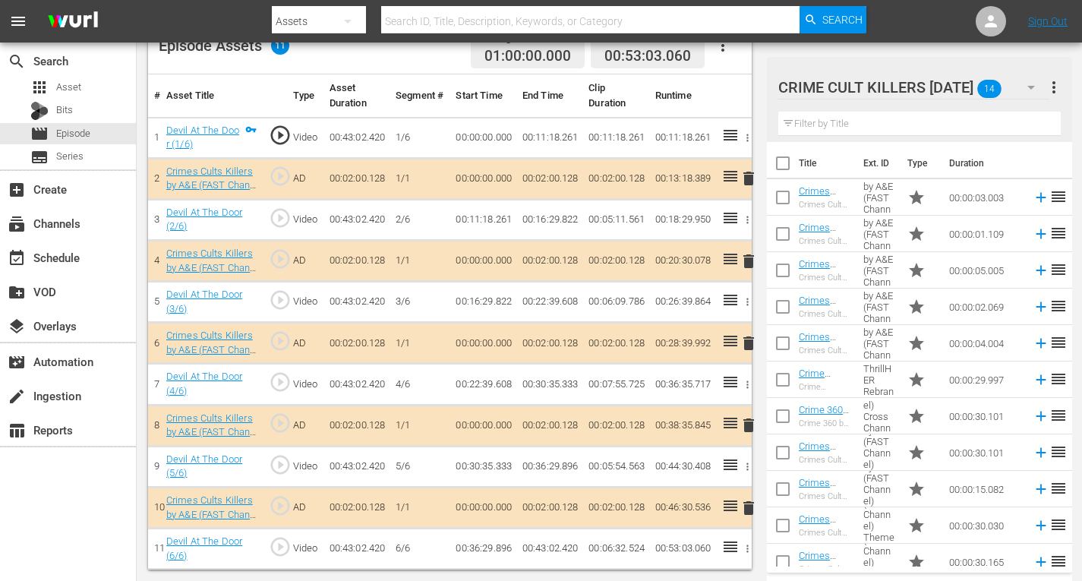
click at [749, 504] on span "delete" at bounding box center [749, 508] width 18 height 18
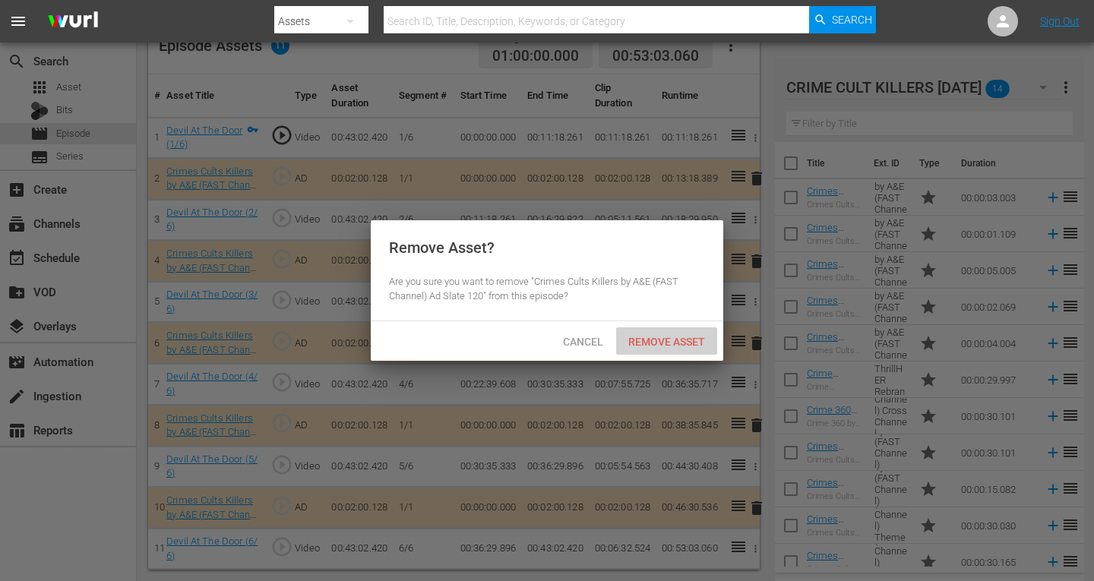
click at [646, 343] on span "Remove Asset" at bounding box center [666, 342] width 101 height 12
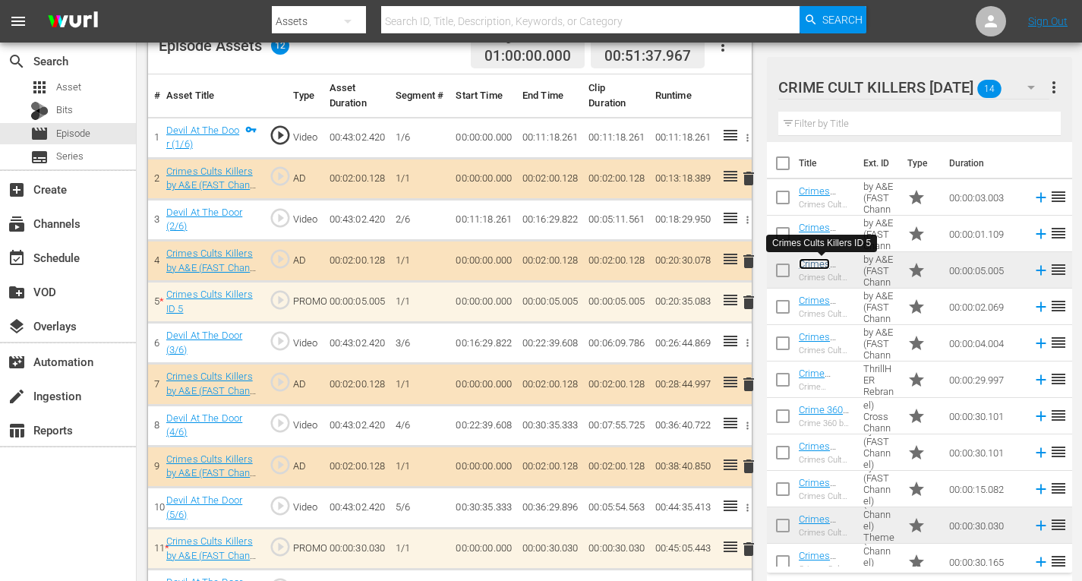
scroll to position [465, 0]
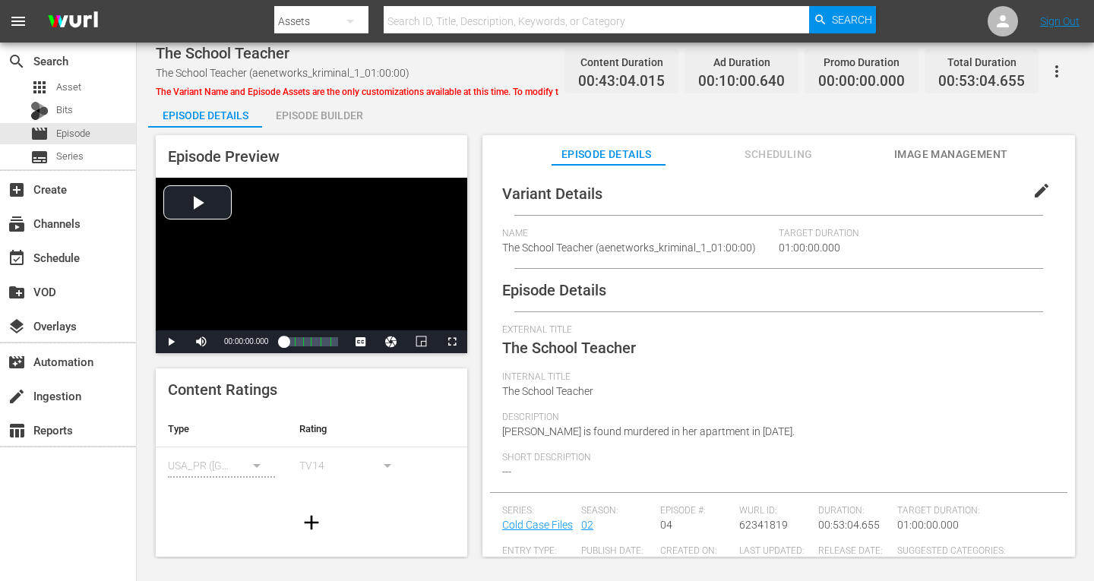
click at [328, 115] on div "Episode Builder" at bounding box center [319, 115] width 114 height 36
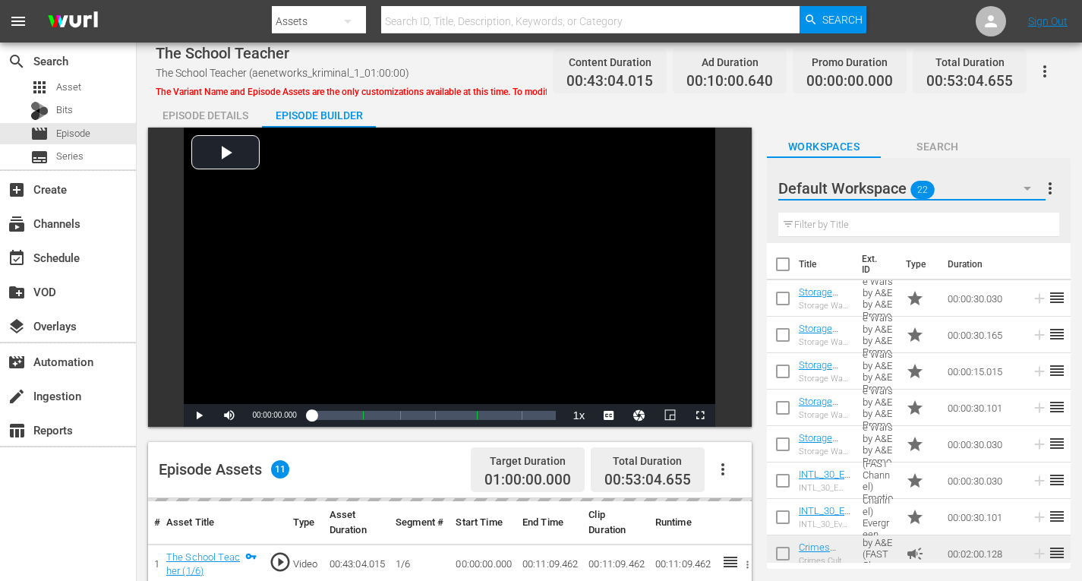
click at [1028, 186] on icon "button" at bounding box center [1028, 188] width 18 height 18
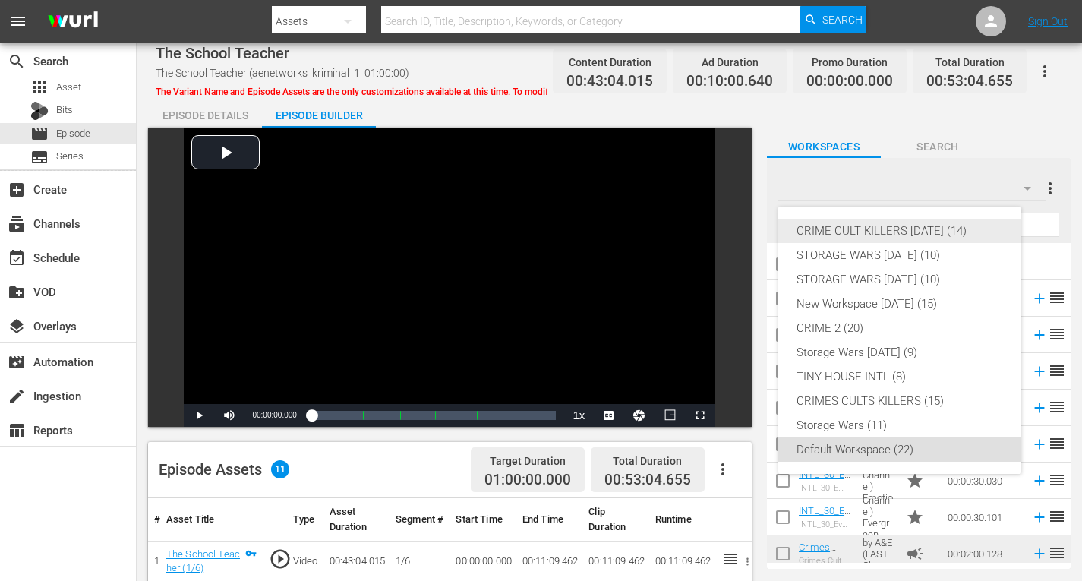
click at [936, 229] on div "CRIME CULT KILLERS [DATE] (14)" at bounding box center [900, 231] width 207 height 24
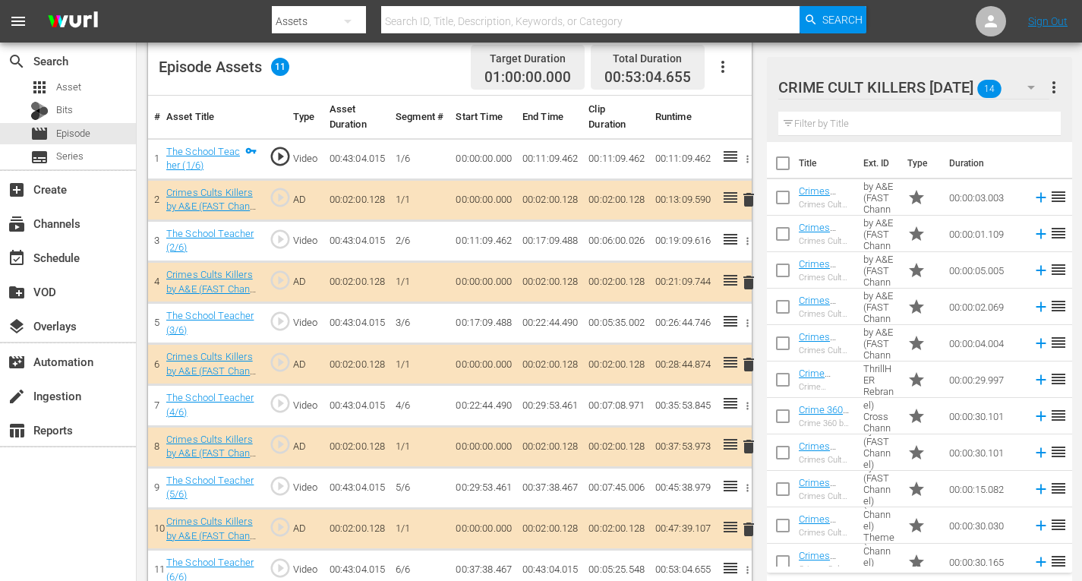
scroll to position [424, 0]
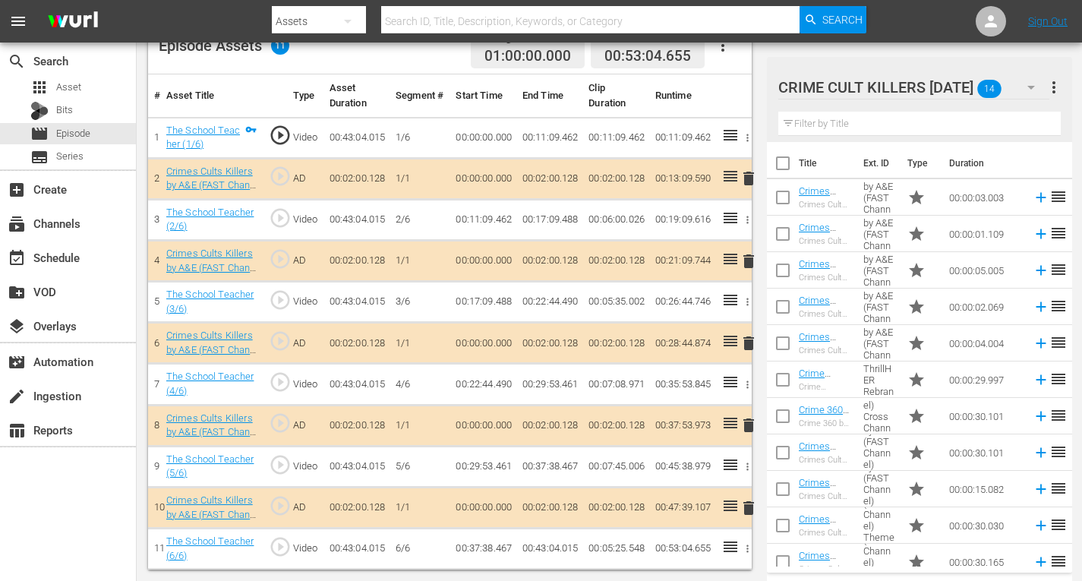
click at [747, 177] on span "delete" at bounding box center [749, 178] width 18 height 18
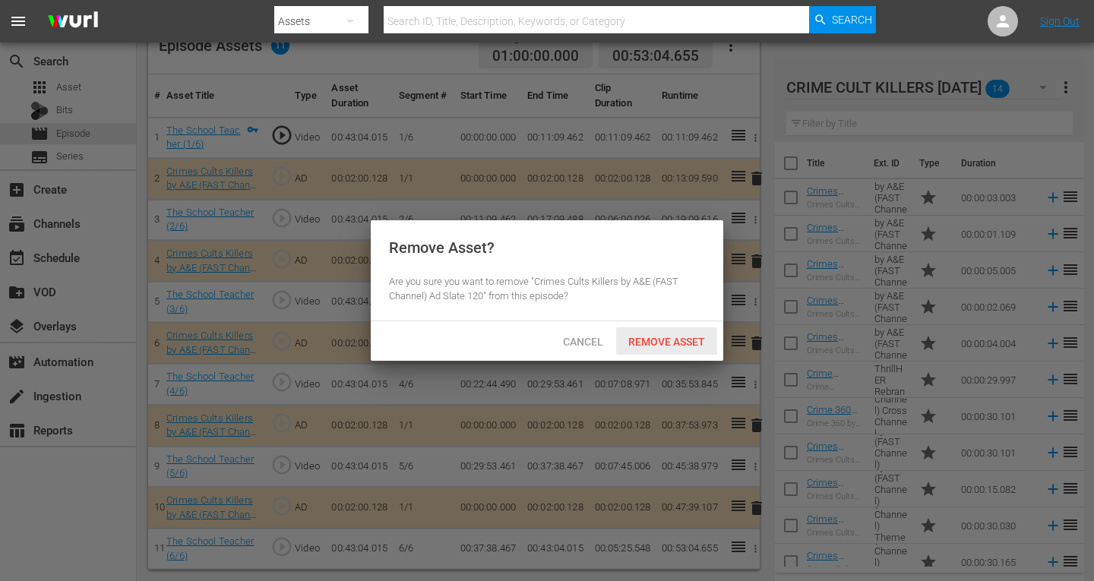
click at [676, 341] on span "Remove Asset" at bounding box center [666, 342] width 101 height 12
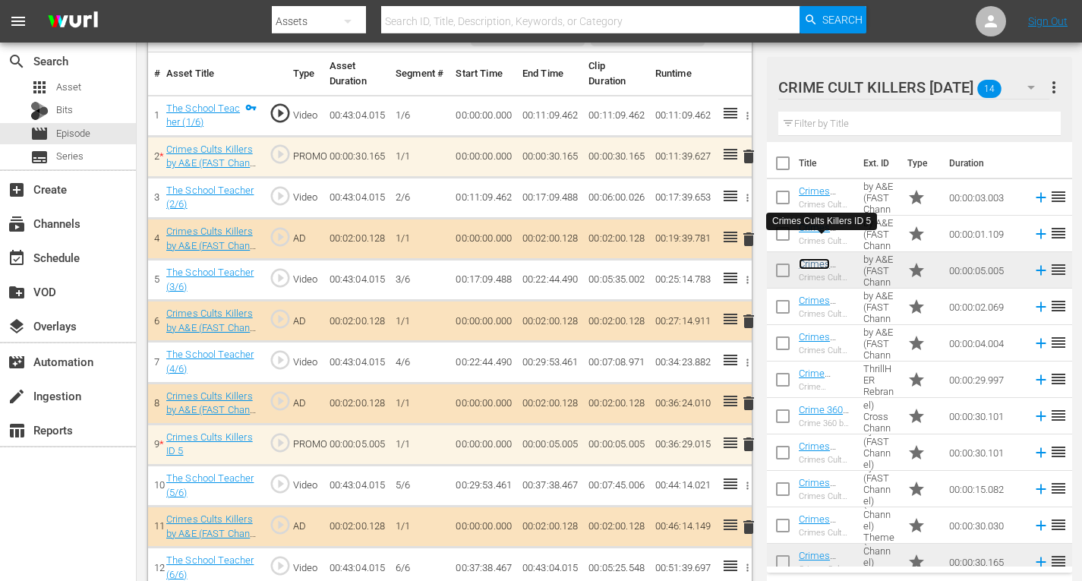
scroll to position [465, 0]
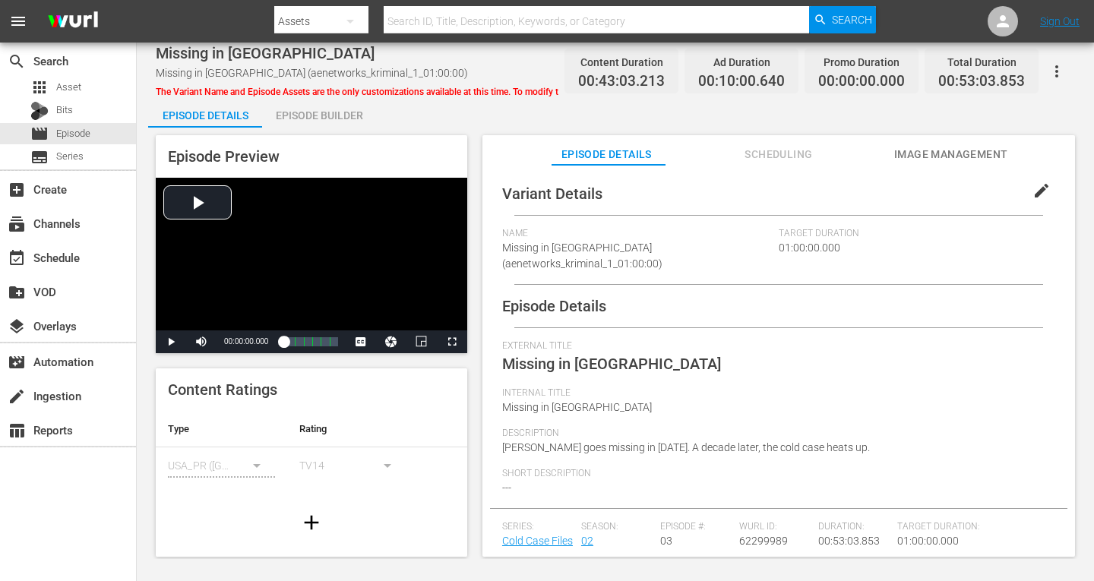
drag, startPoint x: 303, startPoint y: 109, endPoint x: 350, endPoint y: 126, distance: 50.0
click at [304, 110] on div "Episode Builder" at bounding box center [319, 115] width 114 height 36
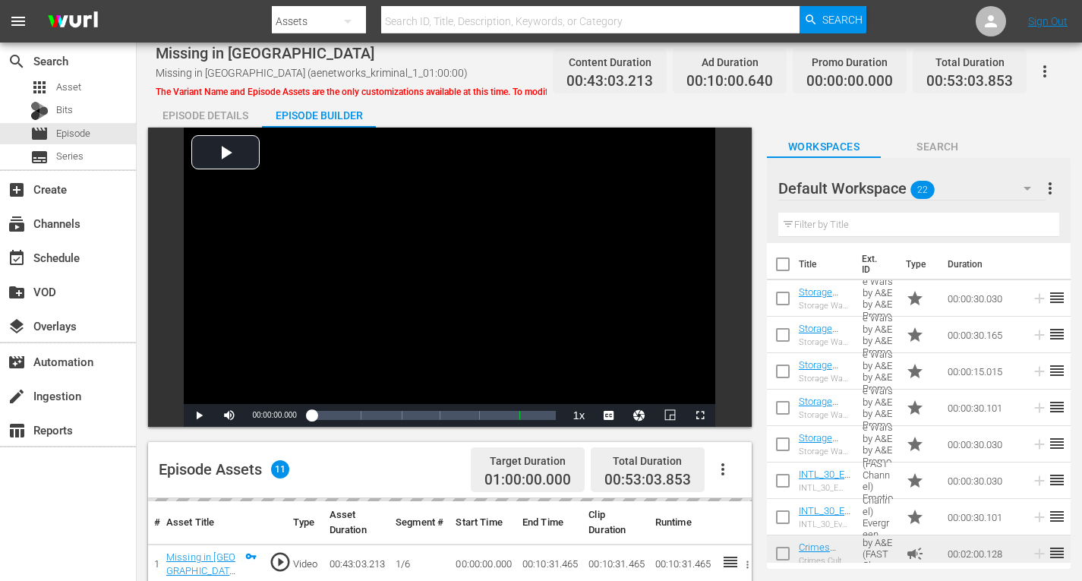
click at [1026, 182] on icon "button" at bounding box center [1028, 188] width 18 height 18
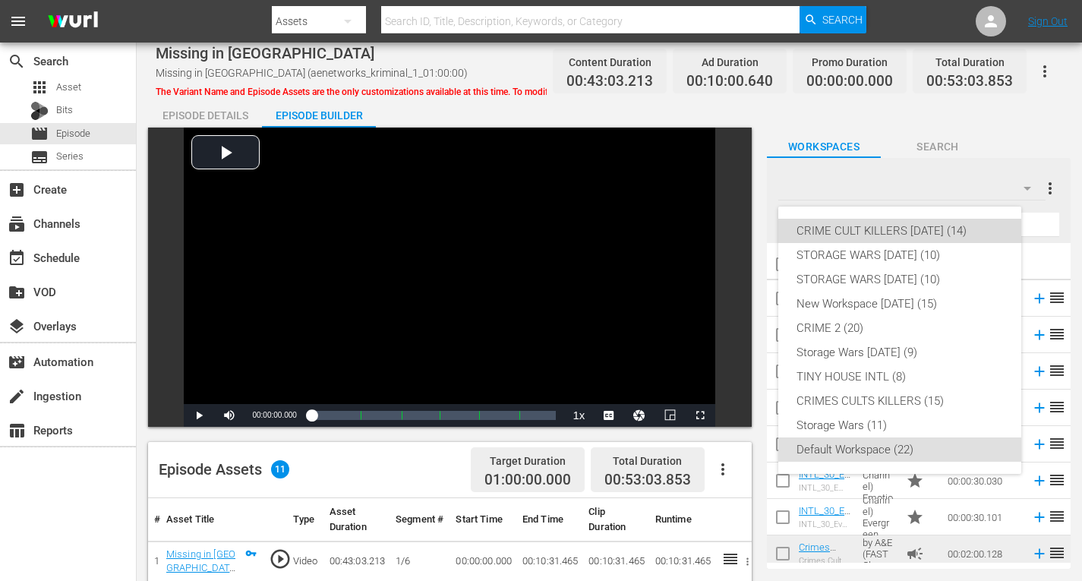
drag, startPoint x: 956, startPoint y: 226, endPoint x: 938, endPoint y: 227, distance: 18.2
click at [956, 226] on div "CRIME CULT KILLERS [DATE] (14)" at bounding box center [900, 231] width 207 height 24
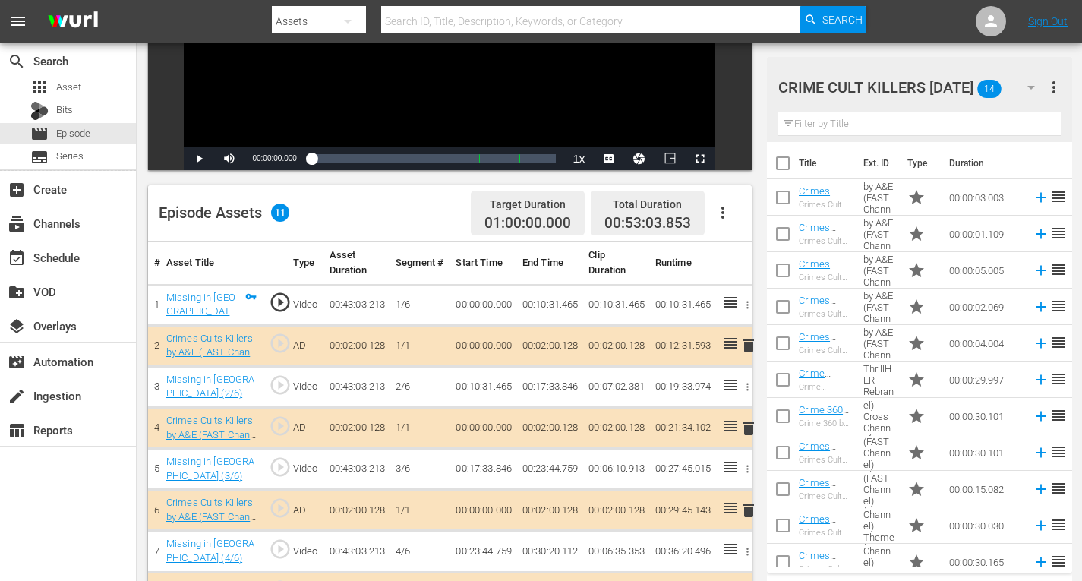
scroll to position [304, 0]
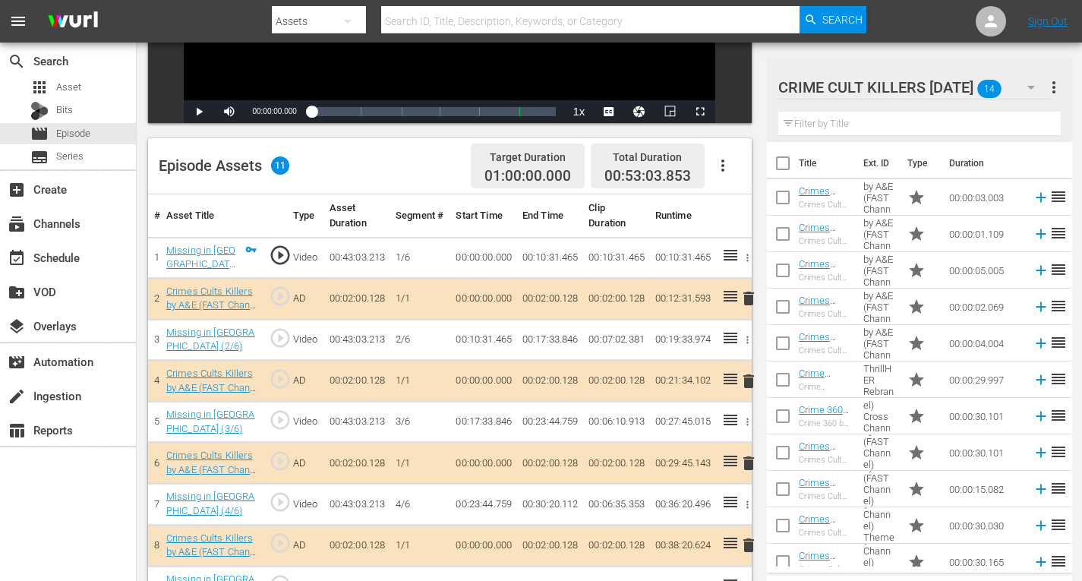
click at [747, 384] on span "delete" at bounding box center [749, 381] width 18 height 18
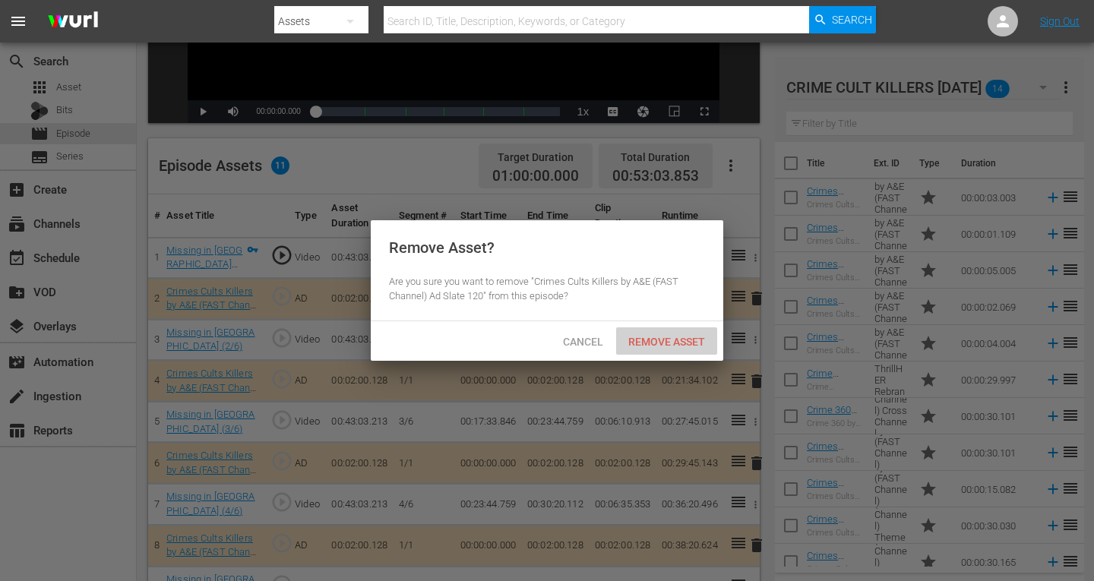
click at [656, 337] on span "Remove Asset" at bounding box center [666, 342] width 101 height 12
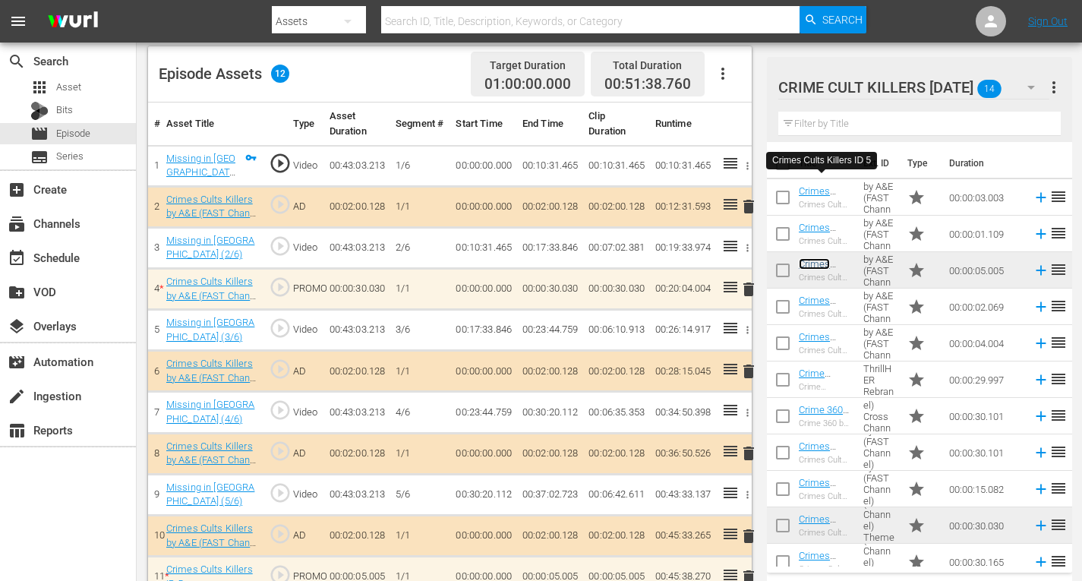
scroll to position [465, 0]
